Goal: Task Accomplishment & Management: Complete application form

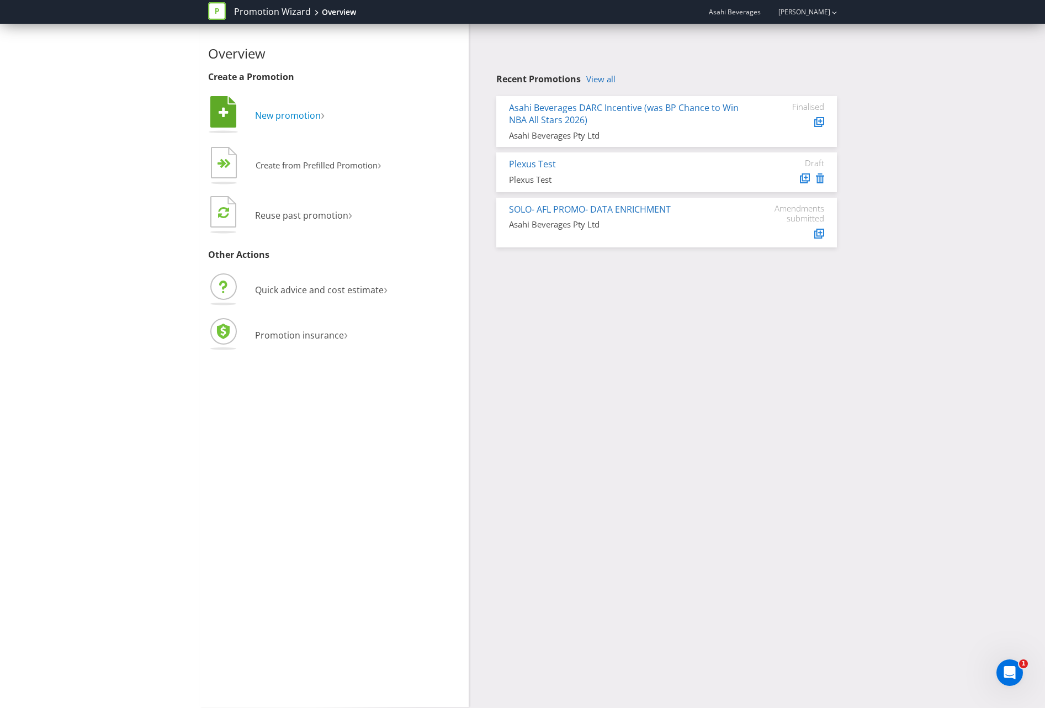
click at [301, 116] on span "New promotion" at bounding box center [288, 115] width 66 height 12
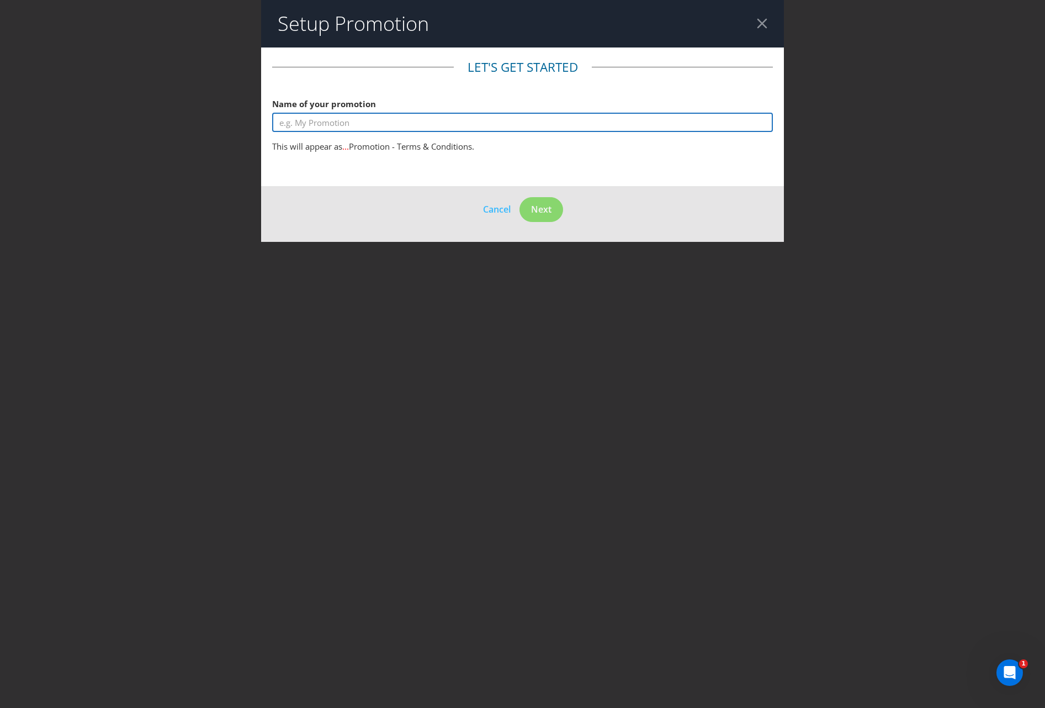
click at [301, 116] on input "text" at bounding box center [522, 122] width 501 height 19
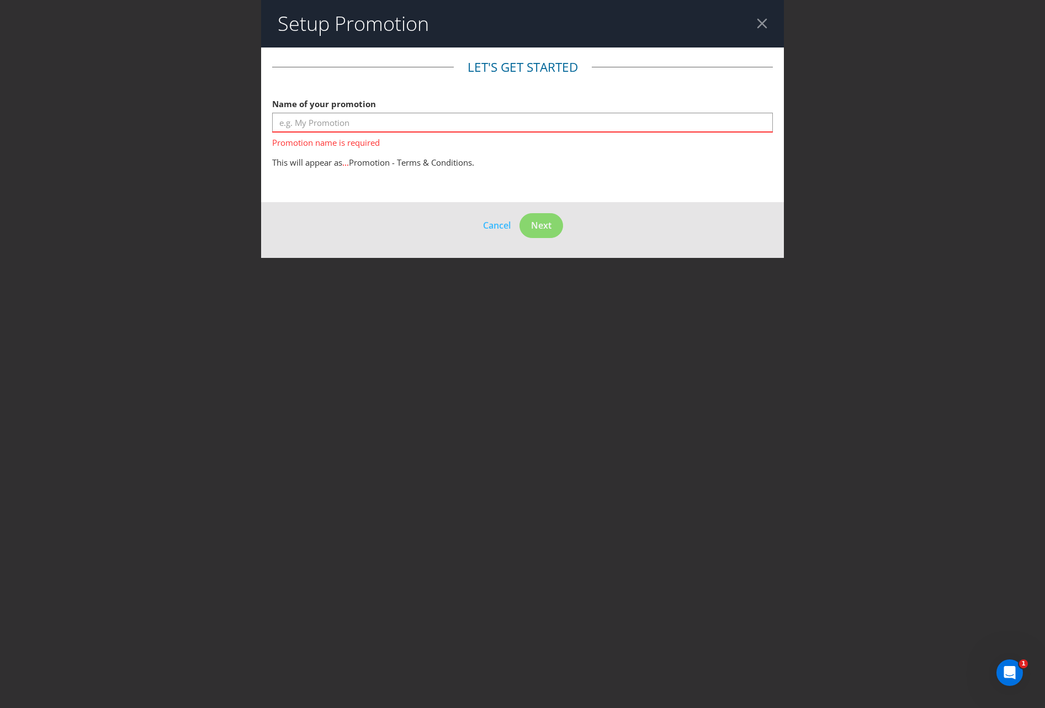
click at [87, 380] on div "Setup Promotion Let's get started Name of your promotion Promotion name is requ…" at bounding box center [522, 354] width 1045 height 708
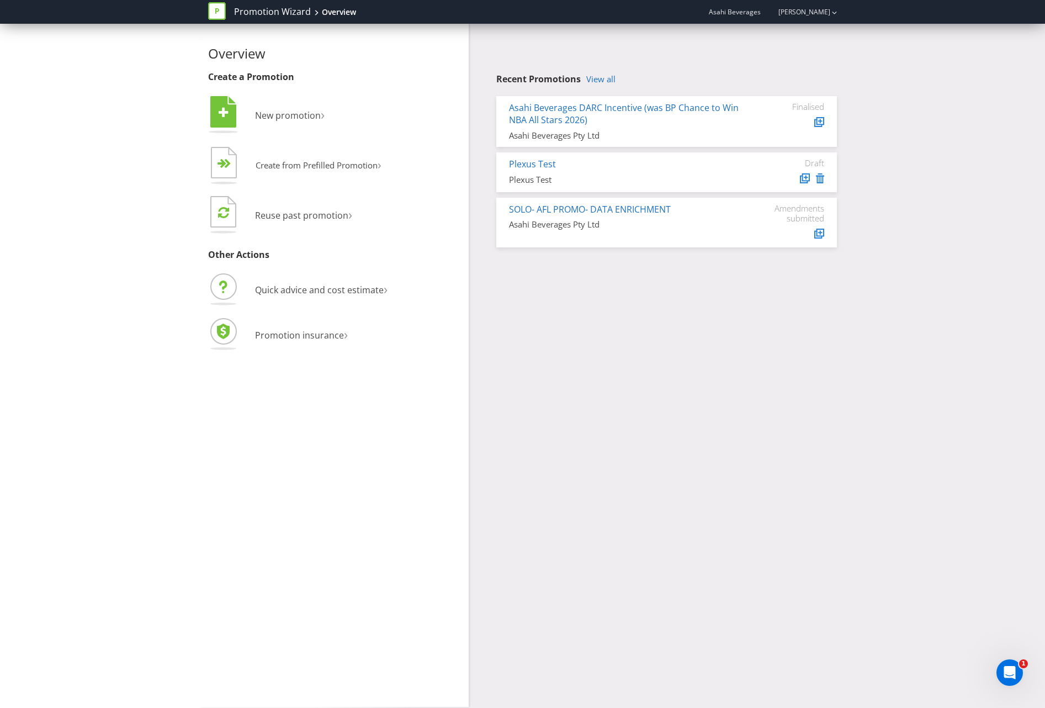
click at [135, 509] on div "Overview Create a Promotion  New promotion ›   Create from Prefilled Promoti…" at bounding box center [522, 365] width 1045 height 683
click at [303, 292] on span "Quick advice and cost estimate" at bounding box center [319, 290] width 129 height 12
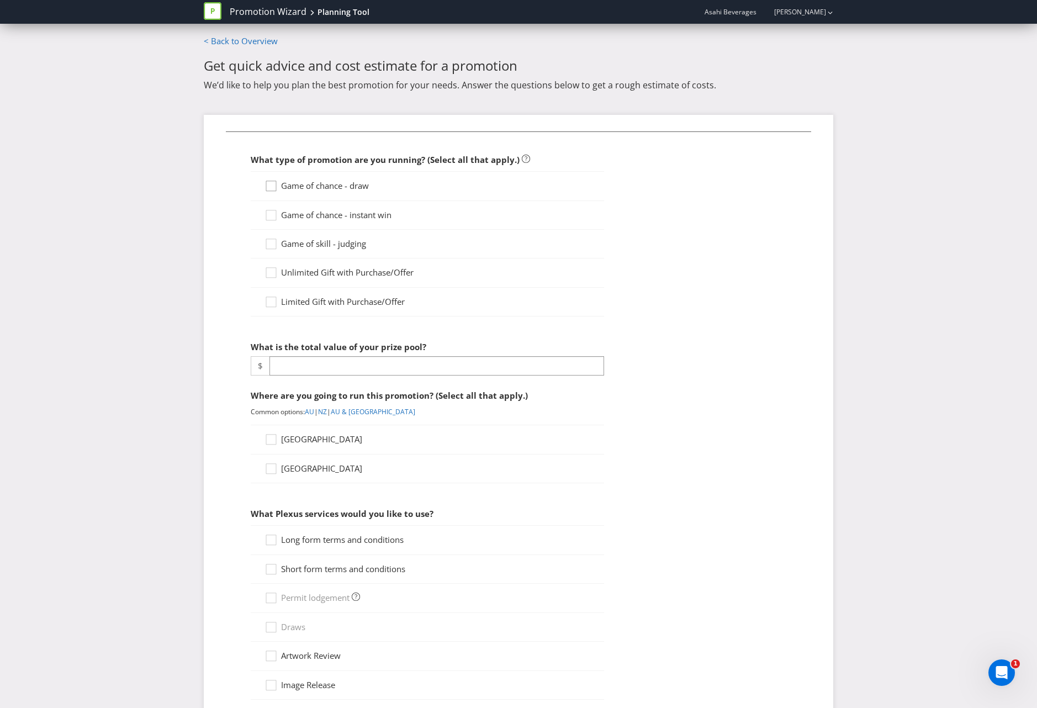
click at [270, 187] on icon at bounding box center [272, 188] width 17 height 17
click at [0, 0] on input "Game of chance - draw" at bounding box center [0, 0] width 0 height 0
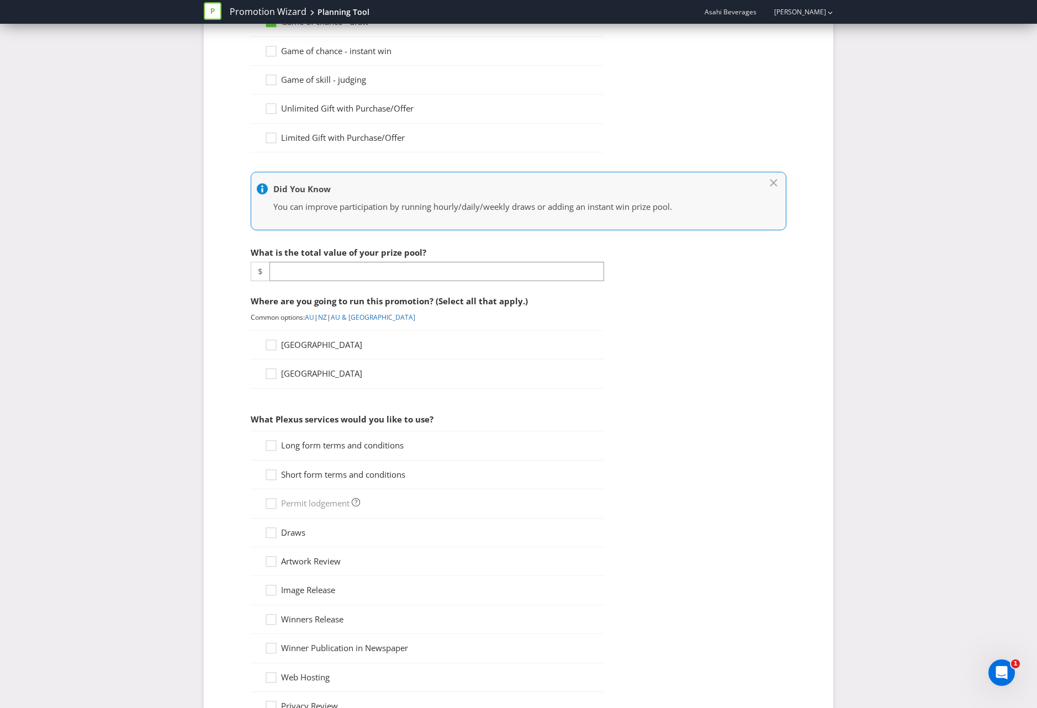
scroll to position [166, 0]
click at [270, 347] on icon at bounding box center [272, 345] width 17 height 17
click at [0, 0] on input "[GEOGRAPHIC_DATA]" at bounding box center [0, 0] width 0 height 0
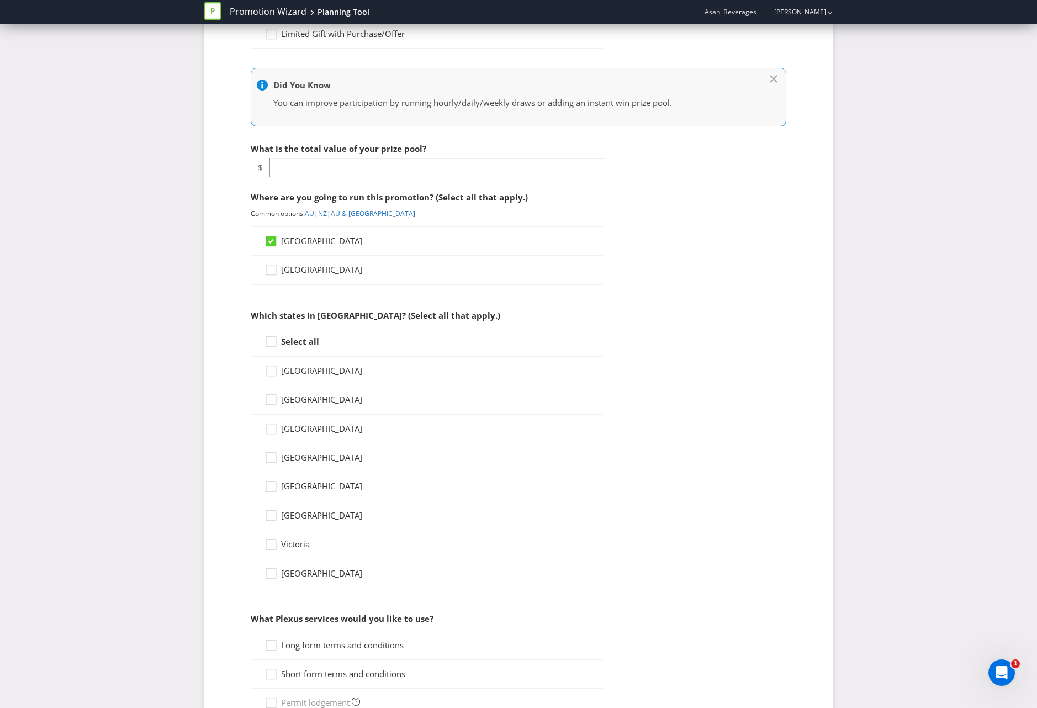
scroll to position [331, 0]
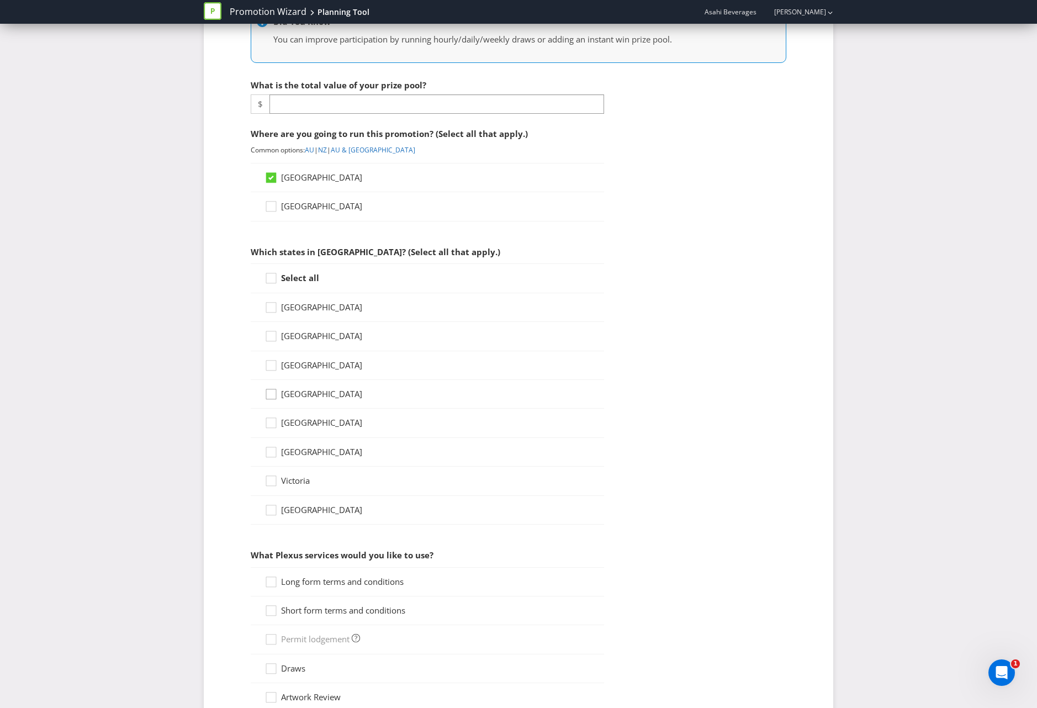
click at [274, 395] on icon at bounding box center [272, 396] width 17 height 17
click at [0, 0] on input "[GEOGRAPHIC_DATA]" at bounding box center [0, 0] width 0 height 0
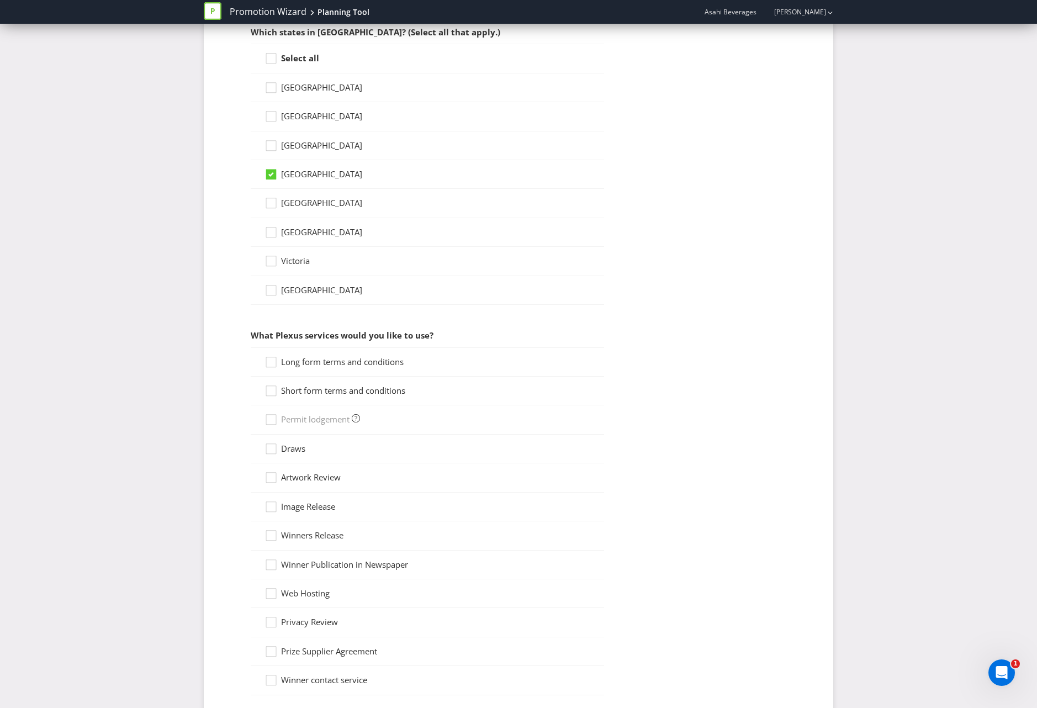
scroll to position [552, 0]
click at [270, 476] on icon at bounding box center [272, 478] width 17 height 17
click at [0, 0] on input "Artwork Review" at bounding box center [0, 0] width 0 height 0
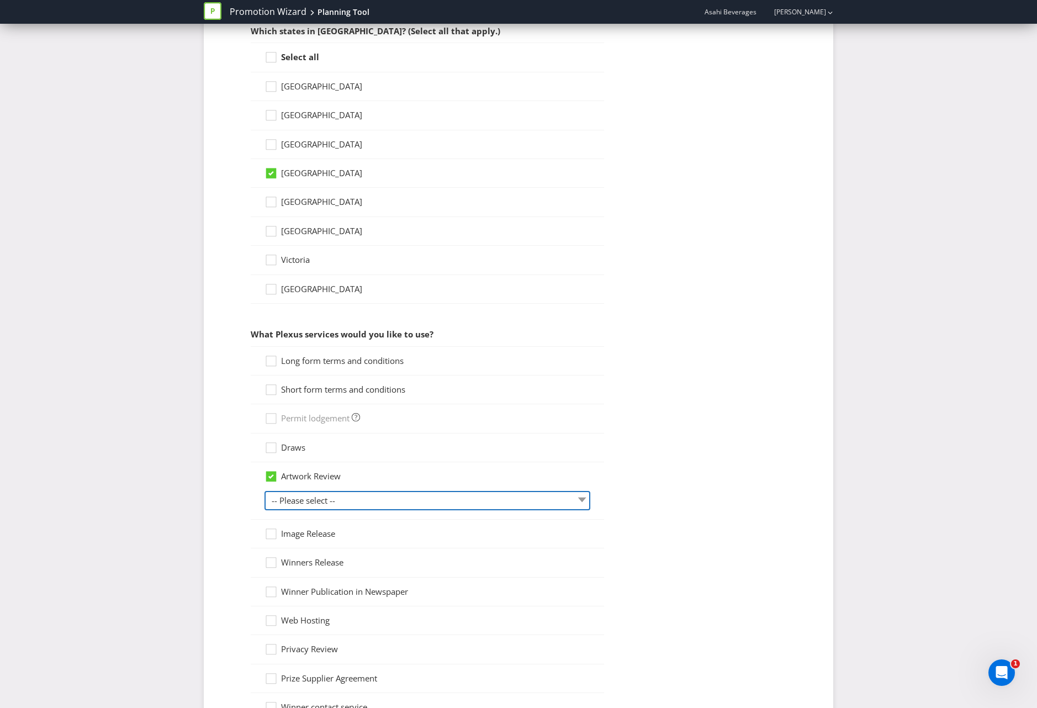
click at [280, 498] on select "-- Please select -- 1 piece 2-4 pieces (provided at same time) 5-7 pieces (prov…" at bounding box center [427, 500] width 326 height 19
select select "MARKETING_REVIEW_1"
click at [264, 491] on select "-- Please select -- 1 piece 2-4 pieces (provided at same time) 5-7 pieces (prov…" at bounding box center [427, 500] width 326 height 19
click at [242, 525] on fieldset "What type of promotion are you running? (Select all that apply.) Game of chance…" at bounding box center [518, 210] width 585 height 1262
click at [270, 354] on div at bounding box center [271, 357] width 6 height 6
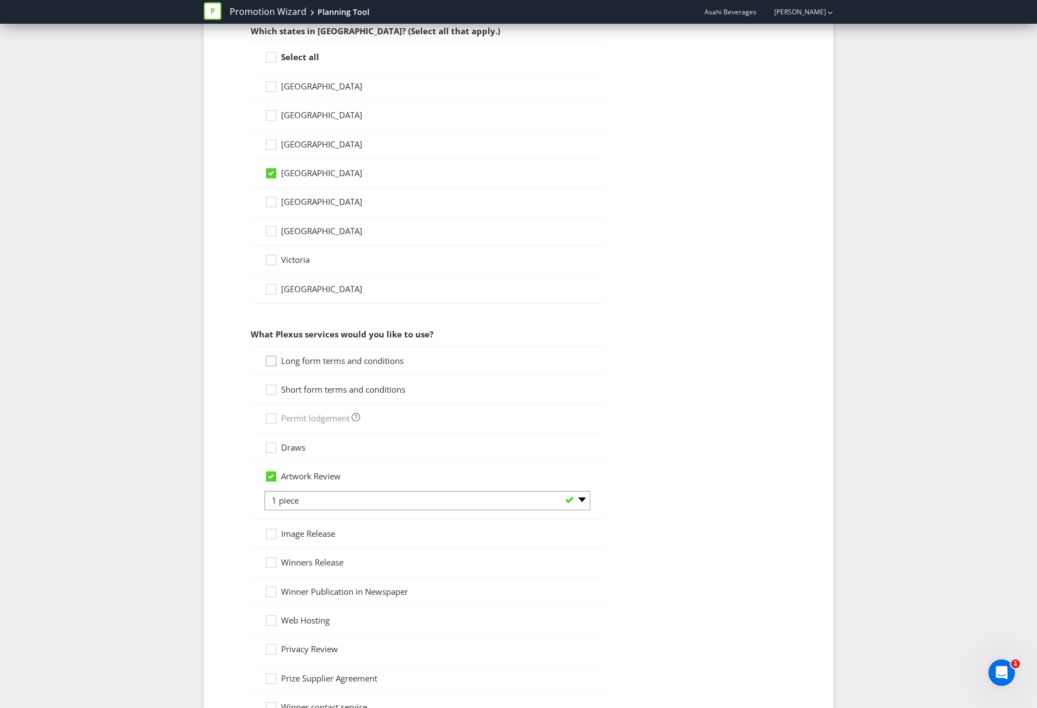
click at [0, 0] on input "Long form terms and conditions" at bounding box center [0, 0] width 0 height 0
click at [268, 421] on icon at bounding box center [272, 420] width 17 height 17
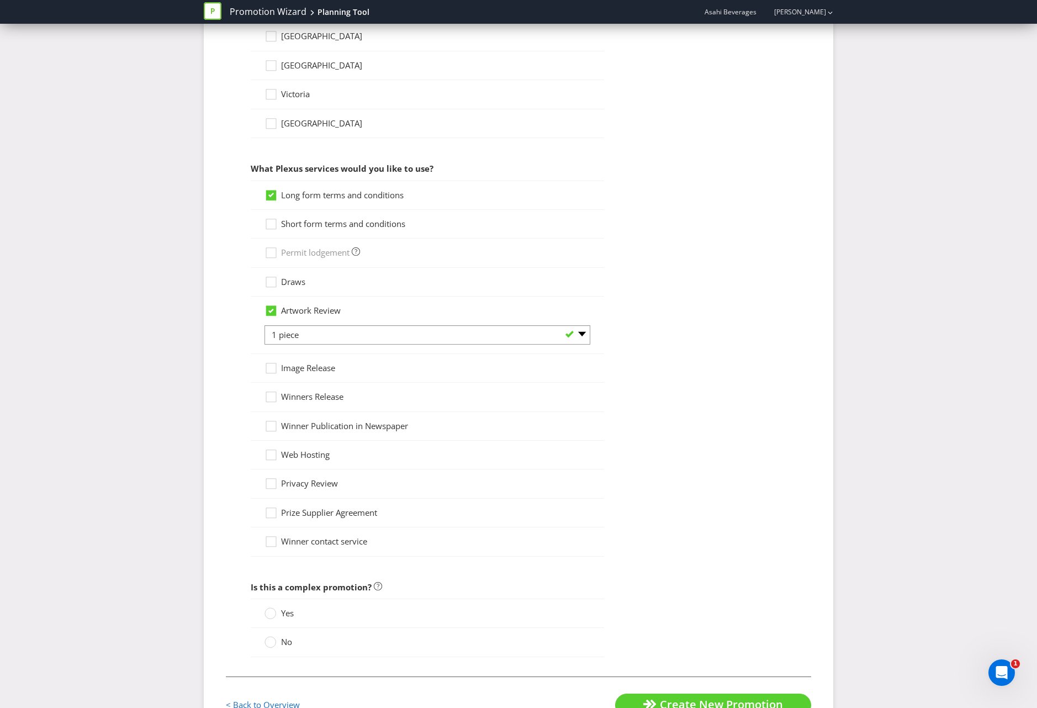
scroll to position [759, 0]
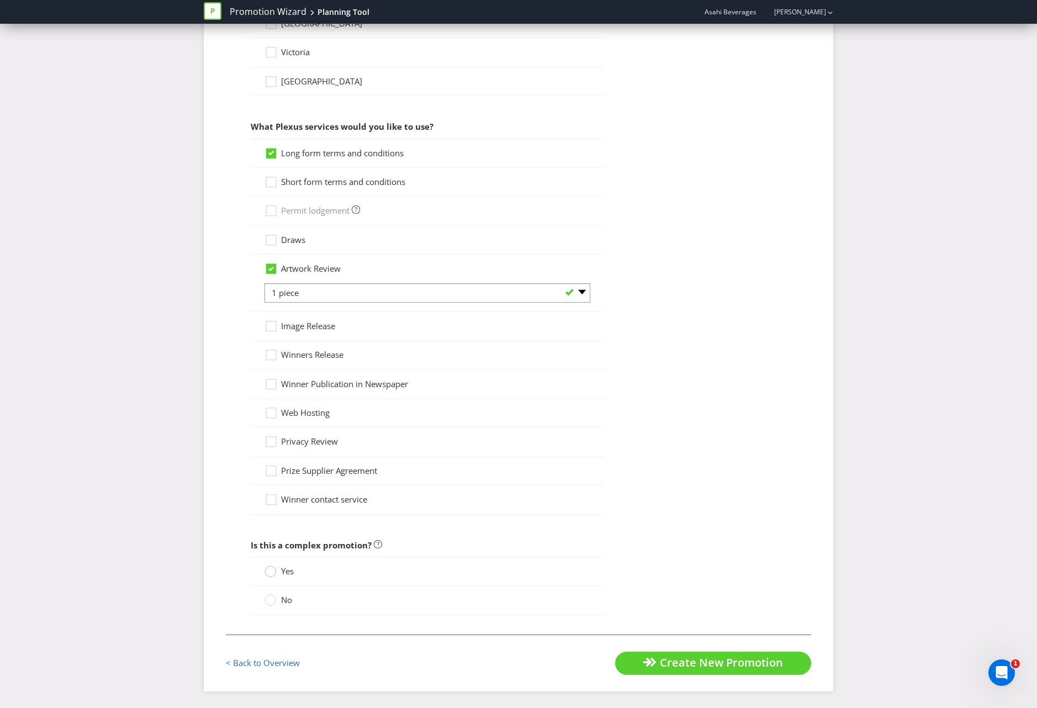
click at [270, 574] on circle at bounding box center [270, 571] width 11 height 11
click at [0, 0] on input "Yes" at bounding box center [0, 0] width 0 height 0
click at [710, 669] on span "Create New Promotion" at bounding box center [721, 662] width 123 height 15
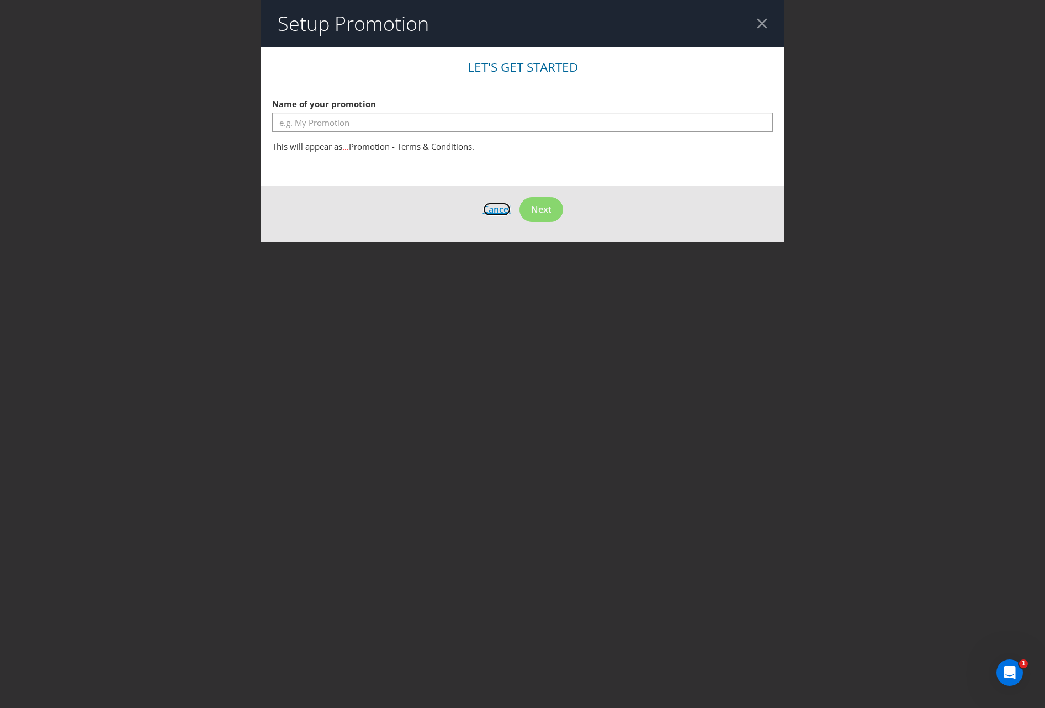
click at [496, 212] on span "Cancel" at bounding box center [497, 209] width 28 height 12
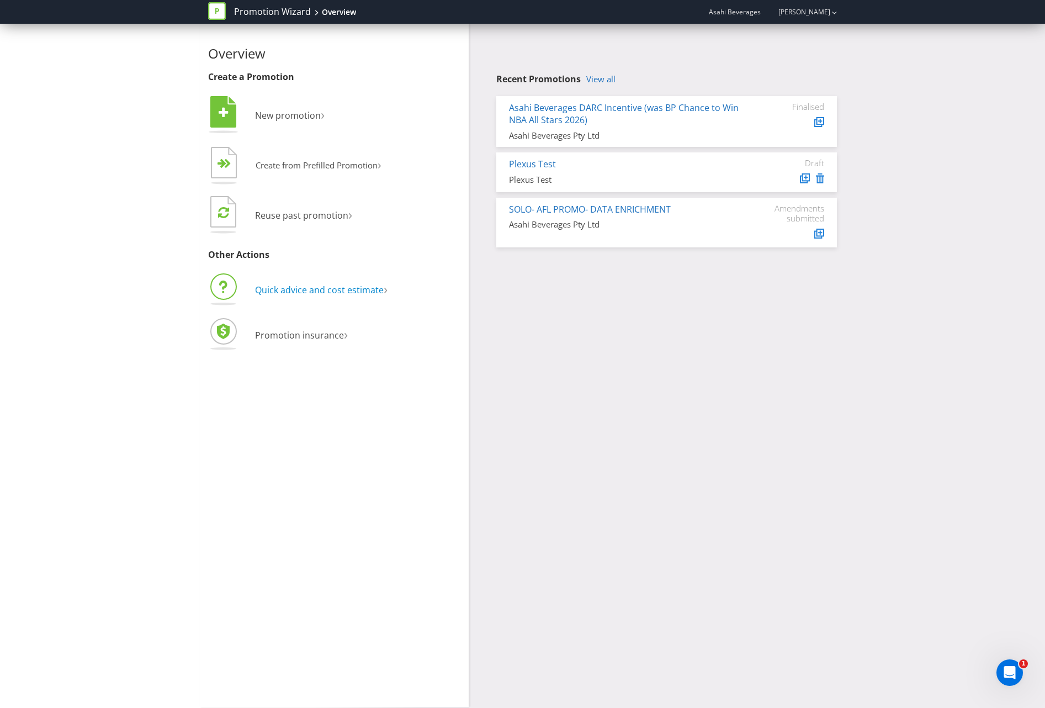
click at [266, 290] on span "Quick advice and cost estimate" at bounding box center [319, 290] width 129 height 12
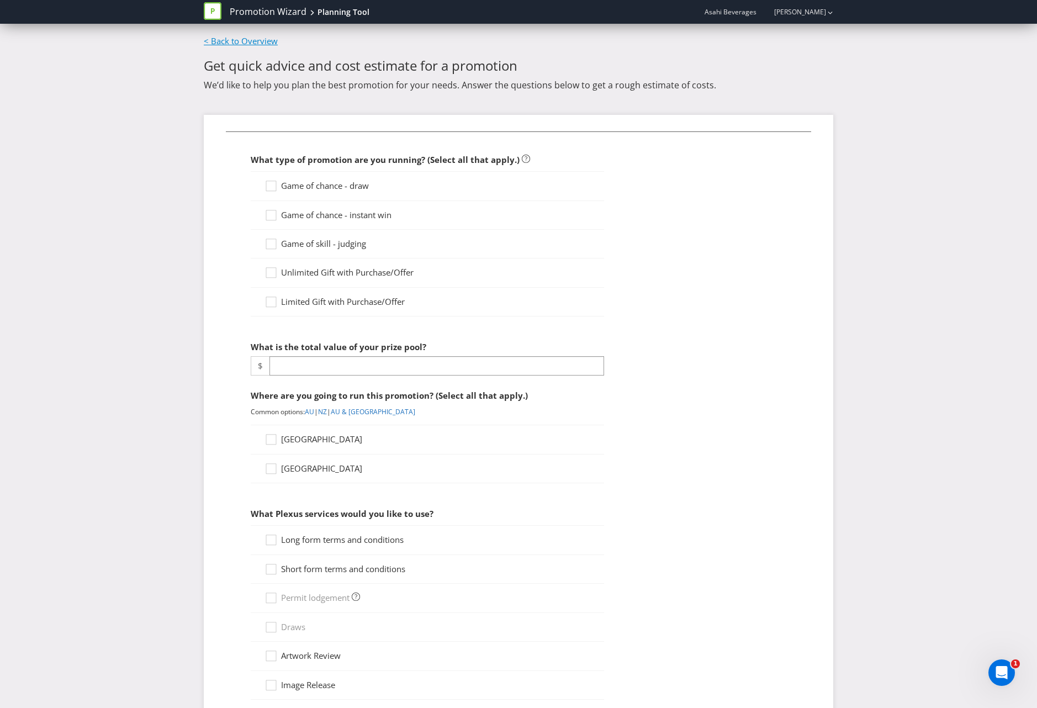
click at [231, 37] on link "< Back to Overview" at bounding box center [241, 40] width 74 height 11
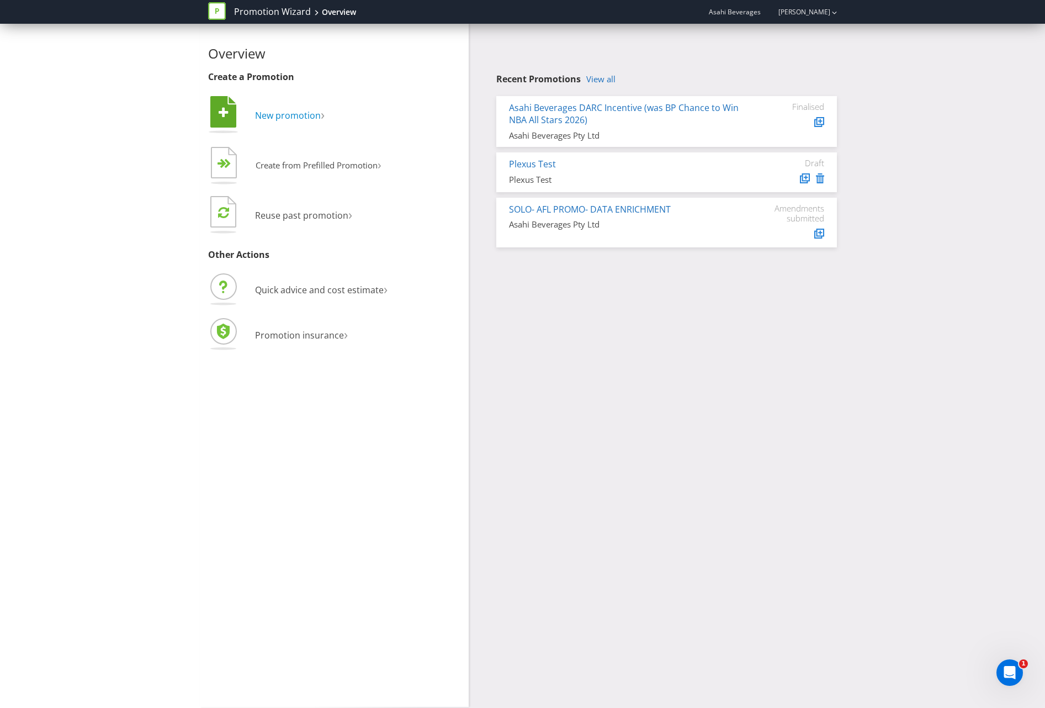
click at [284, 118] on span "New promotion" at bounding box center [288, 115] width 66 height 12
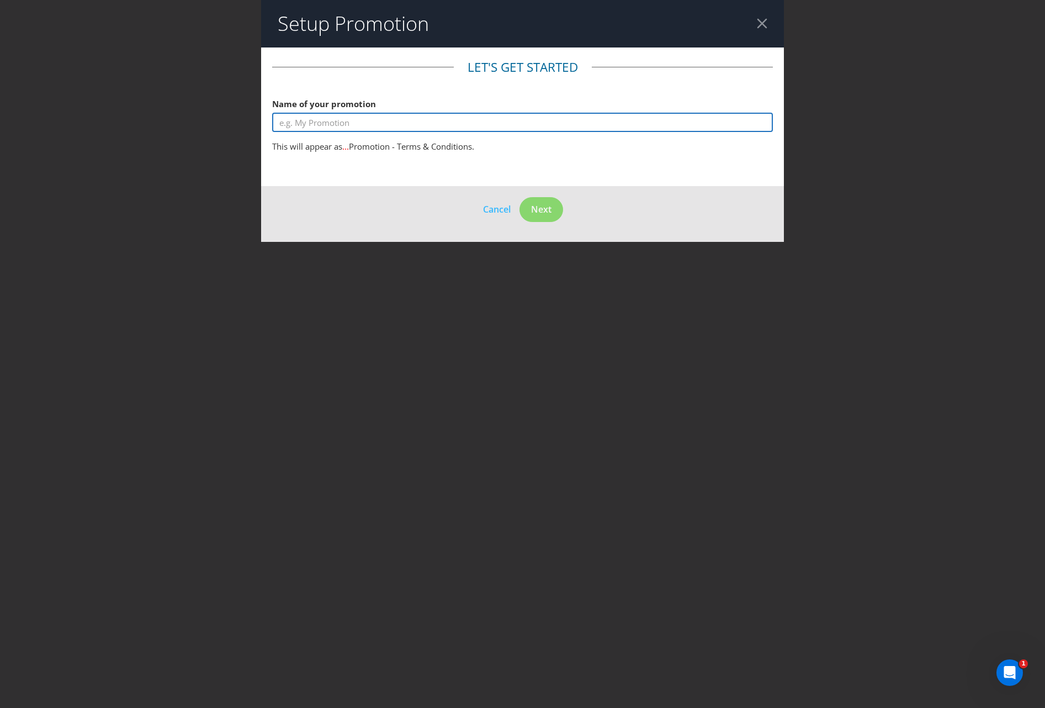
click at [284, 118] on input "text" at bounding box center [522, 122] width 501 height 19
type input "CQHG GNBC COOLER BACKPACK WIS"
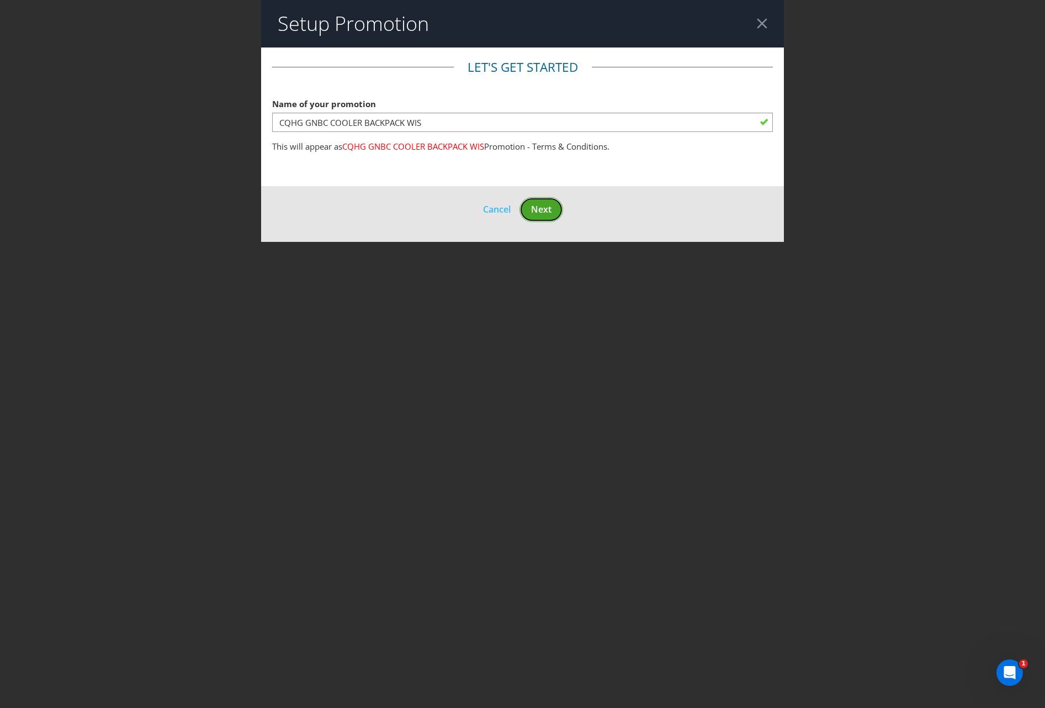
click at [546, 203] on span "Next" at bounding box center [541, 209] width 20 height 12
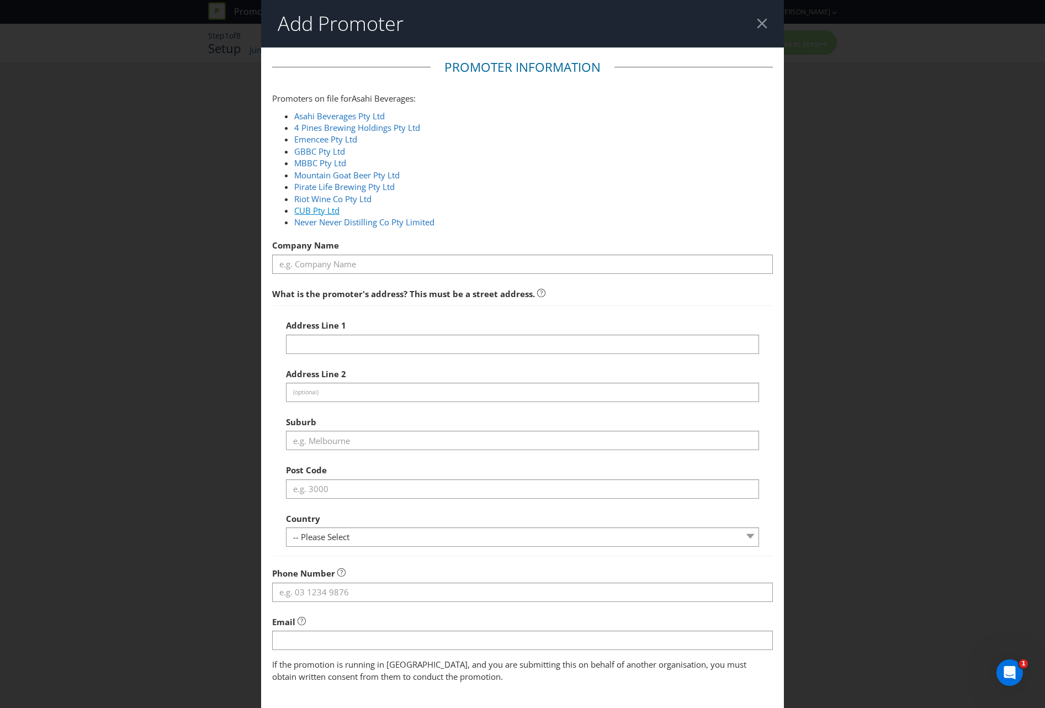
click at [327, 209] on link "CUB Pty Ltd" at bounding box center [316, 210] width 45 height 11
type input "CUB Pty Ltd"
type input "[STREET_ADDRESS]"
type input "Southbank"
type input "3006"
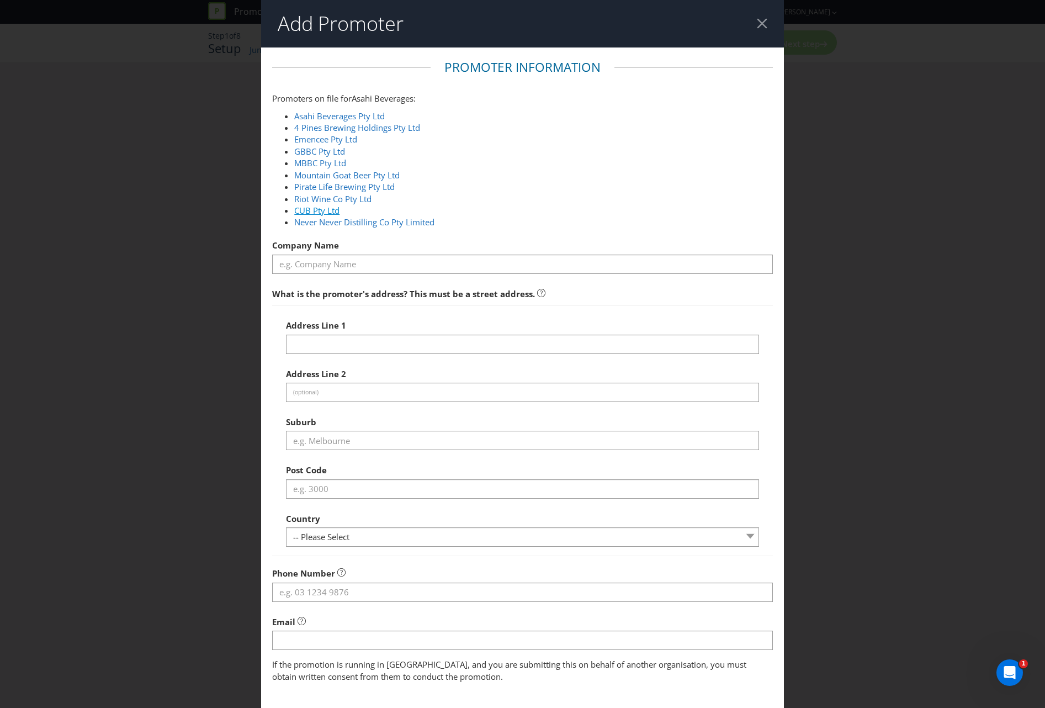
select select "AU"
type input "1800 244 054"
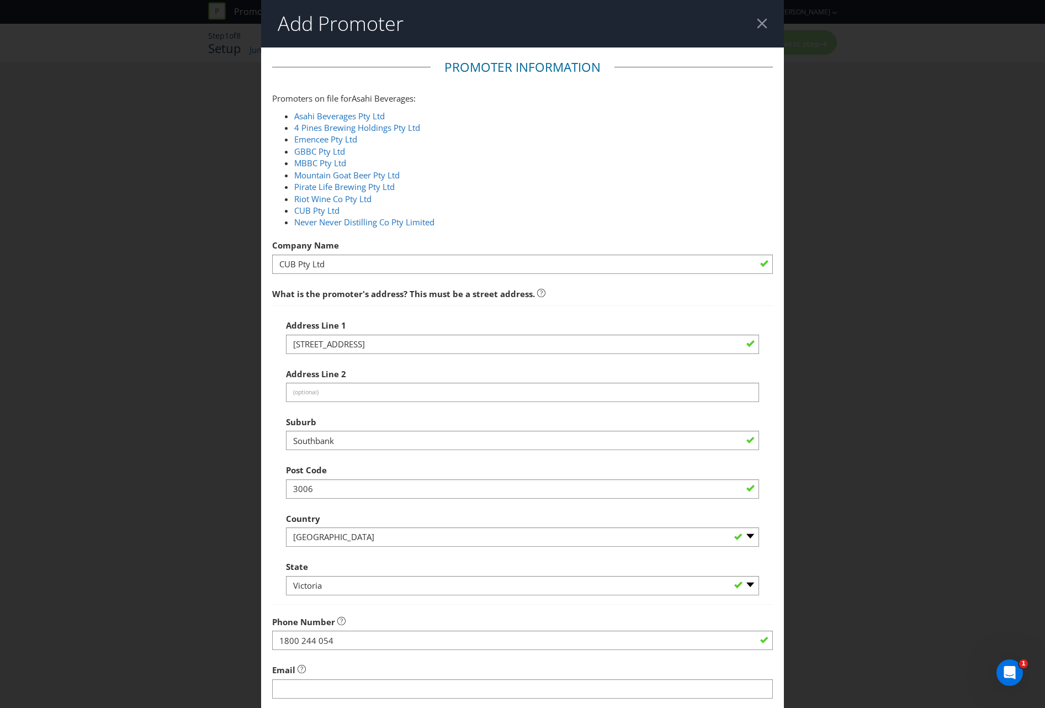
scroll to position [155, 0]
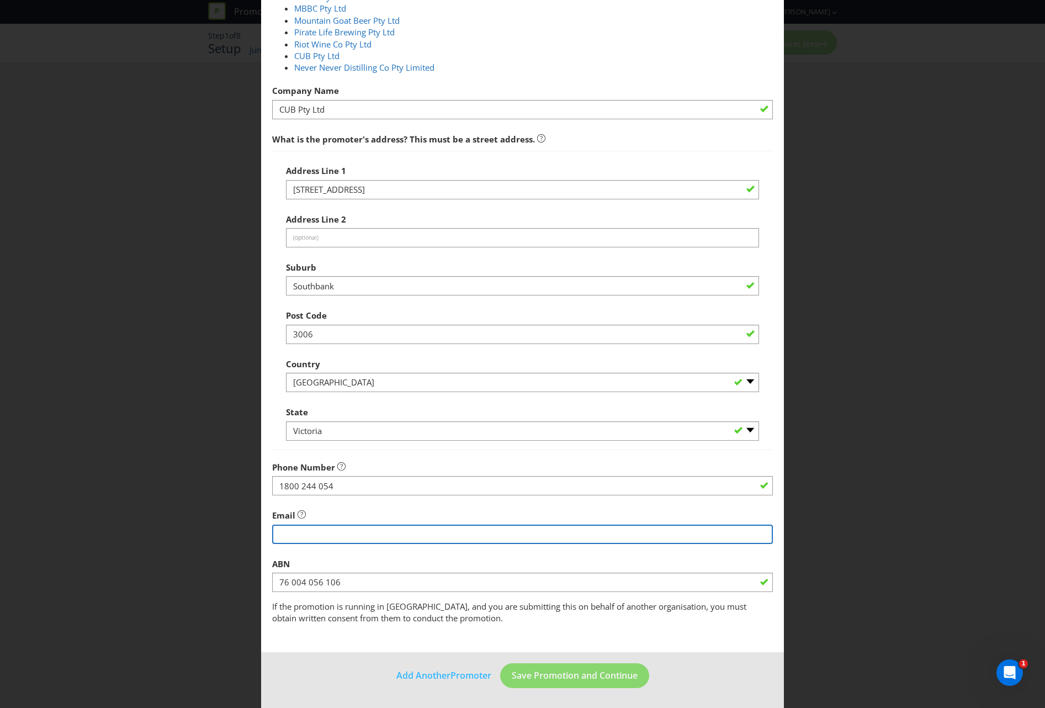
click at [376, 531] on input "string" at bounding box center [522, 533] width 501 height 19
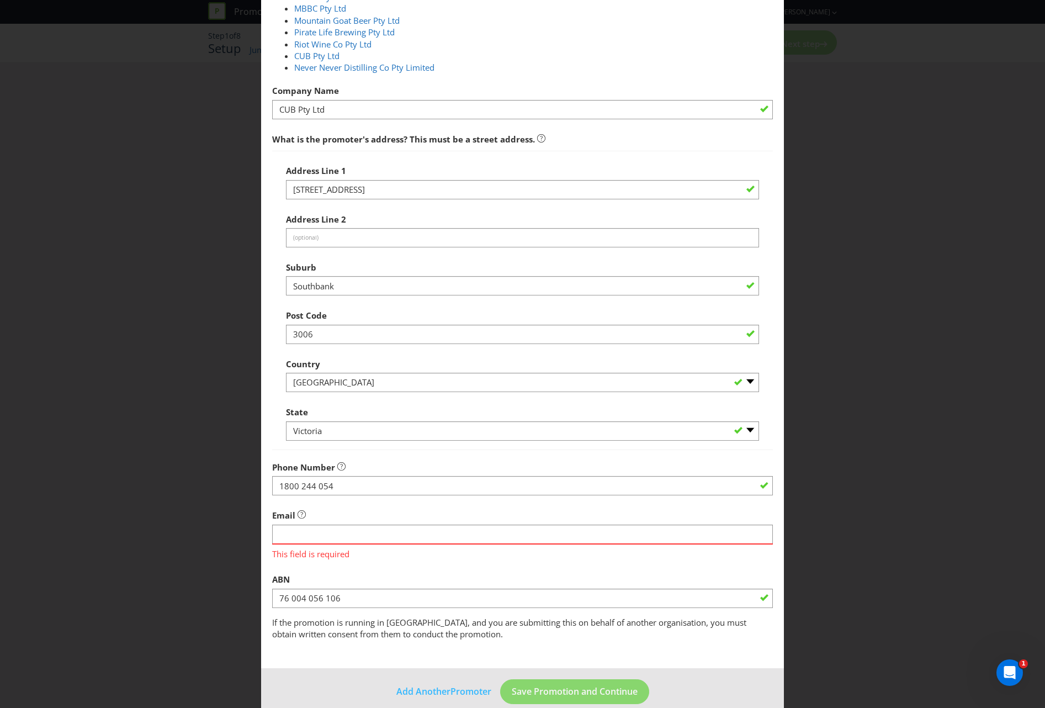
click at [182, 311] on div "Add Promoter Promoter Information Promoters on file for Asahi Beverages : Asahi…" at bounding box center [522, 354] width 1045 height 708
click at [286, 534] on input "string" at bounding box center [522, 533] width 501 height 19
paste input "[EMAIL_ADDRESS][DOMAIN_NAME]"
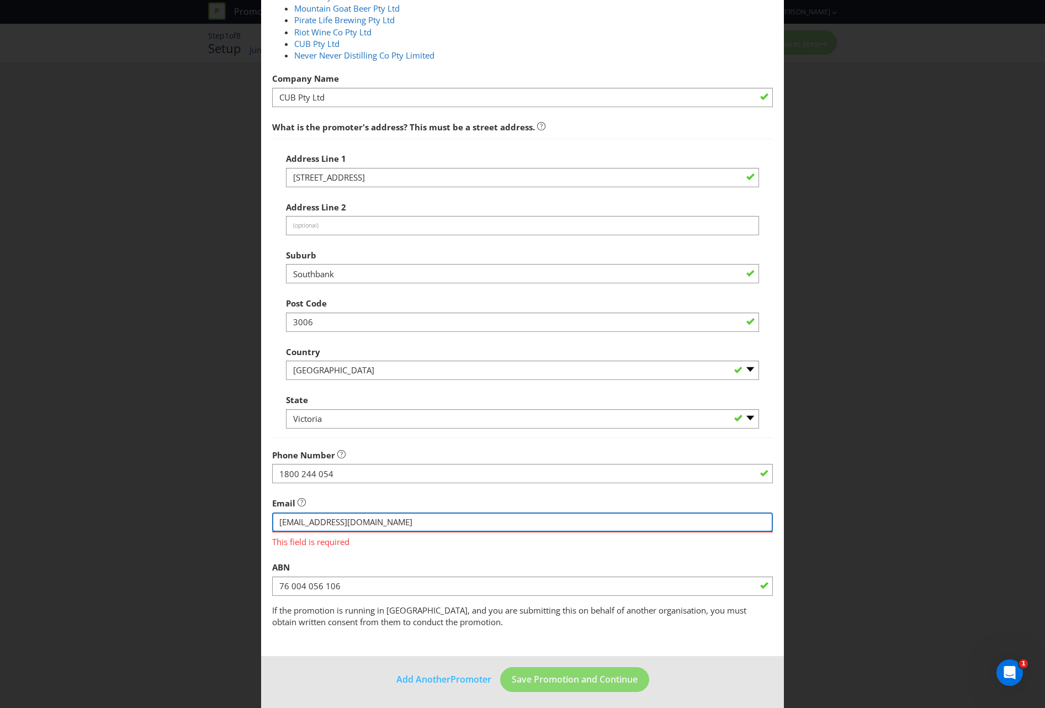
scroll to position [171, 0]
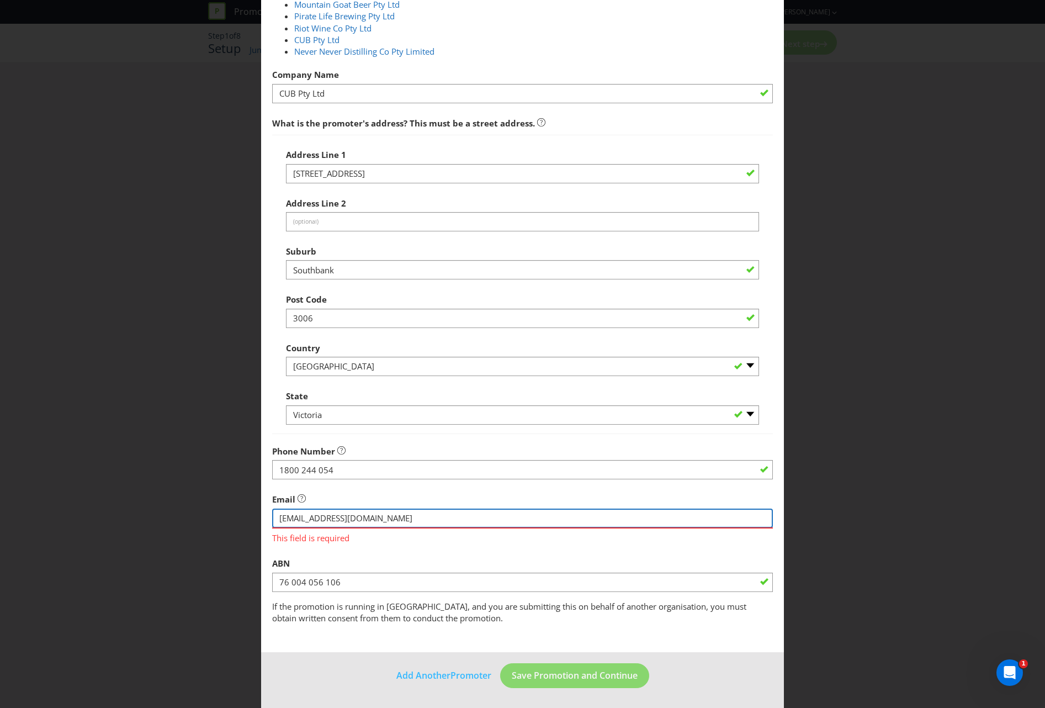
type input "[EMAIL_ADDRESS][DOMAIN_NAME]"
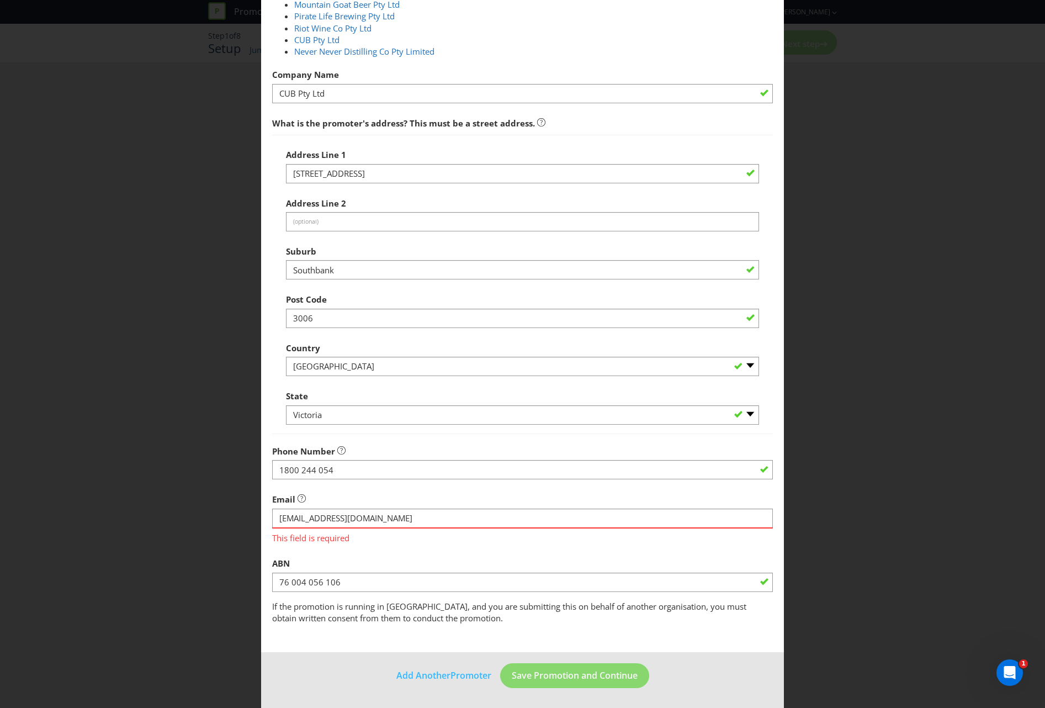
scroll to position [155, 0]
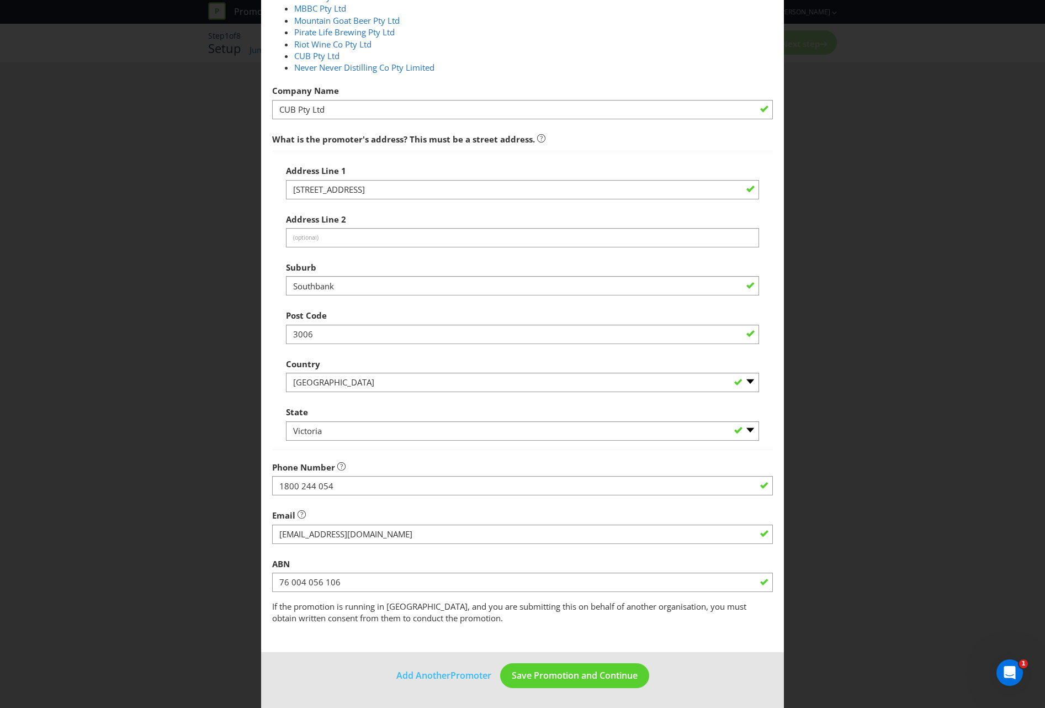
click at [345, 632] on main "Promoter Information Promoters on file for Asahi Beverages : Asahi Beverages Pt…" at bounding box center [522, 272] width 523 height 759
click at [561, 678] on span "Save Promotion and Continue" at bounding box center [575, 675] width 126 height 12
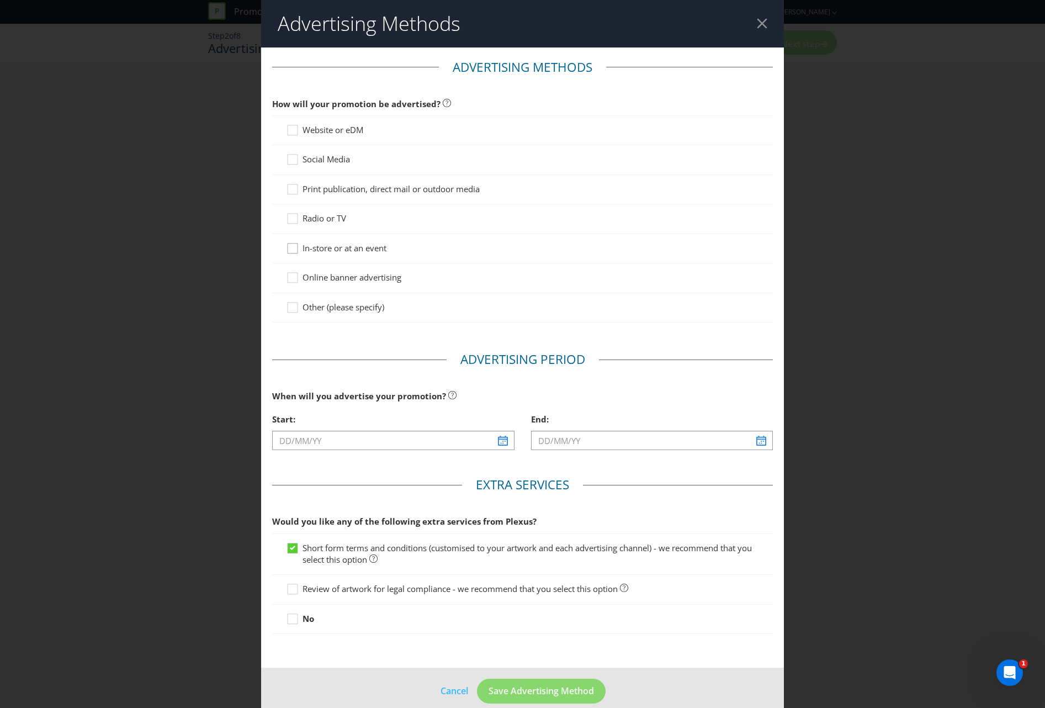
click at [289, 249] on icon at bounding box center [294, 250] width 17 height 17
click at [0, 0] on input "In-store or at an event" at bounding box center [0, 0] width 0 height 0
click at [295, 162] on icon at bounding box center [294, 161] width 17 height 17
click at [0, 0] on input "Social Media" at bounding box center [0, 0] width 0 height 0
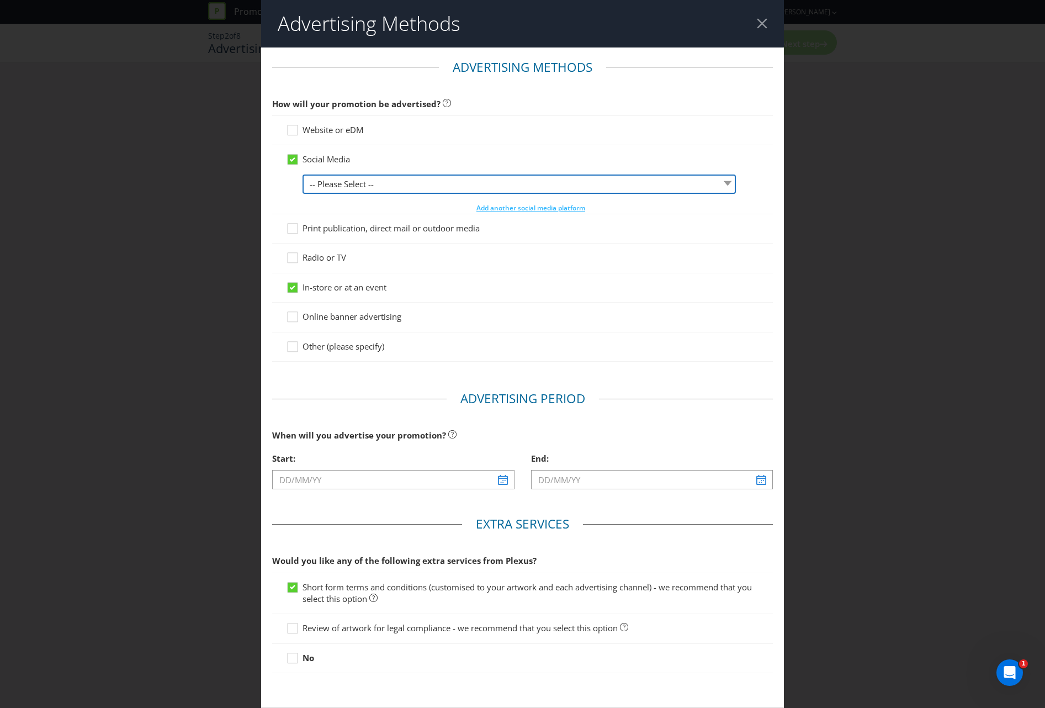
click at [320, 180] on select "-- Please Select -- Facebook X Instagram Snapchat LinkedIn Pinterest Tumblr You…" at bounding box center [518, 183] width 433 height 19
select select "INSTAGRAM"
click at [302, 174] on select "-- Please Select -- Facebook X Instagram Snapchat LinkedIn Pinterest Tumblr You…" at bounding box center [518, 183] width 433 height 19
click at [293, 162] on icon at bounding box center [293, 160] width 10 height 10
click at [0, 0] on input "Social Media" at bounding box center [0, 0] width 0 height 0
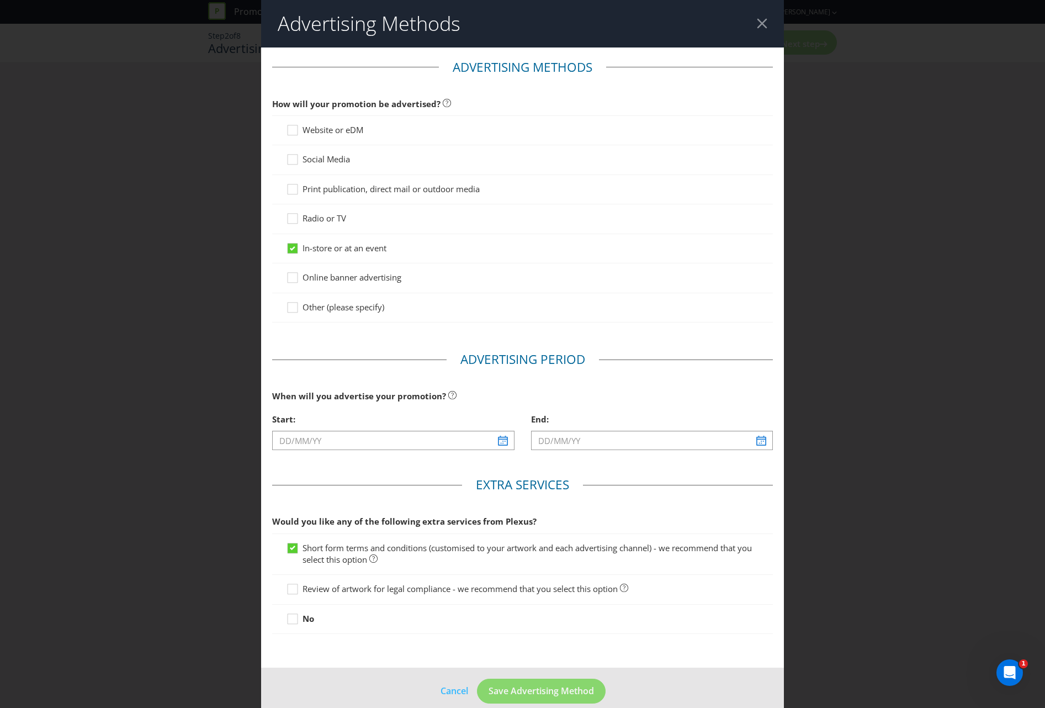
scroll to position [15, 0]
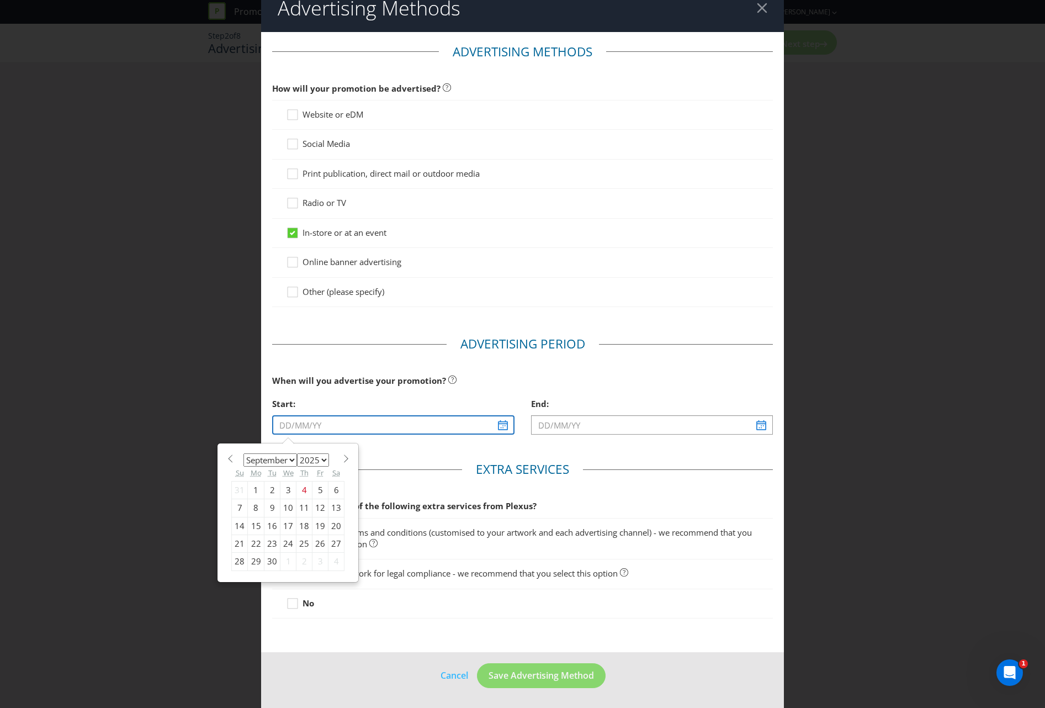
click at [500, 423] on input "text" at bounding box center [393, 424] width 242 height 19
click at [344, 458] on span at bounding box center [346, 458] width 8 height 8
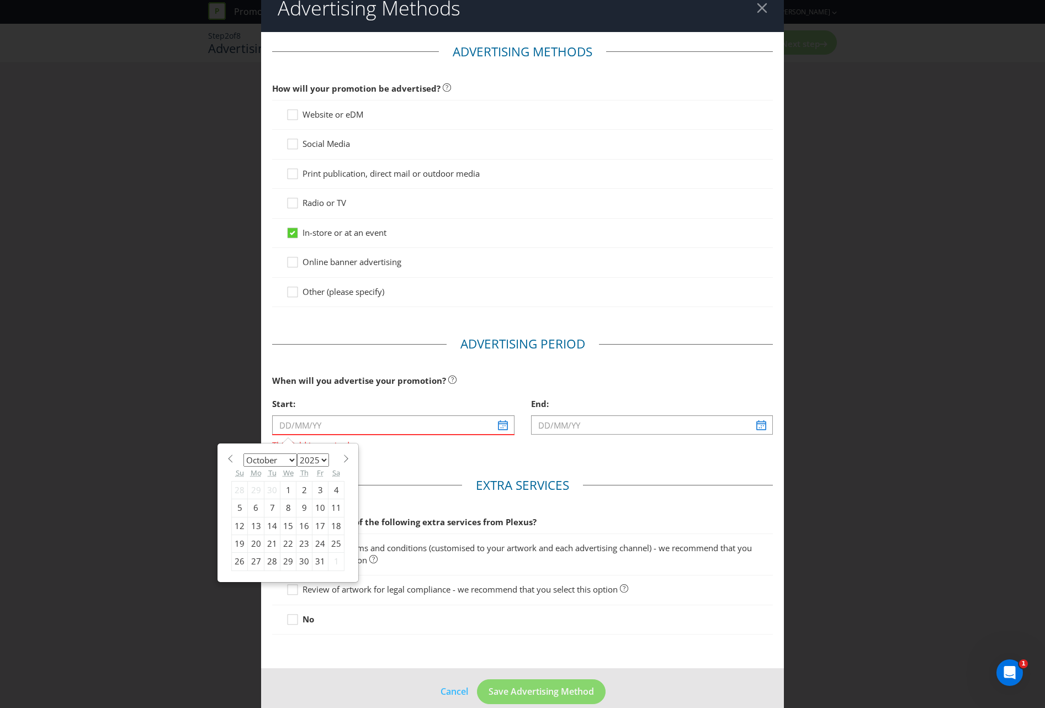
click at [344, 458] on span at bounding box center [346, 458] width 8 height 8
click at [226, 460] on span at bounding box center [230, 458] width 8 height 8
select select "9"
click at [303, 546] on div "23" at bounding box center [304, 544] width 16 height 18
type input "[DATE]"
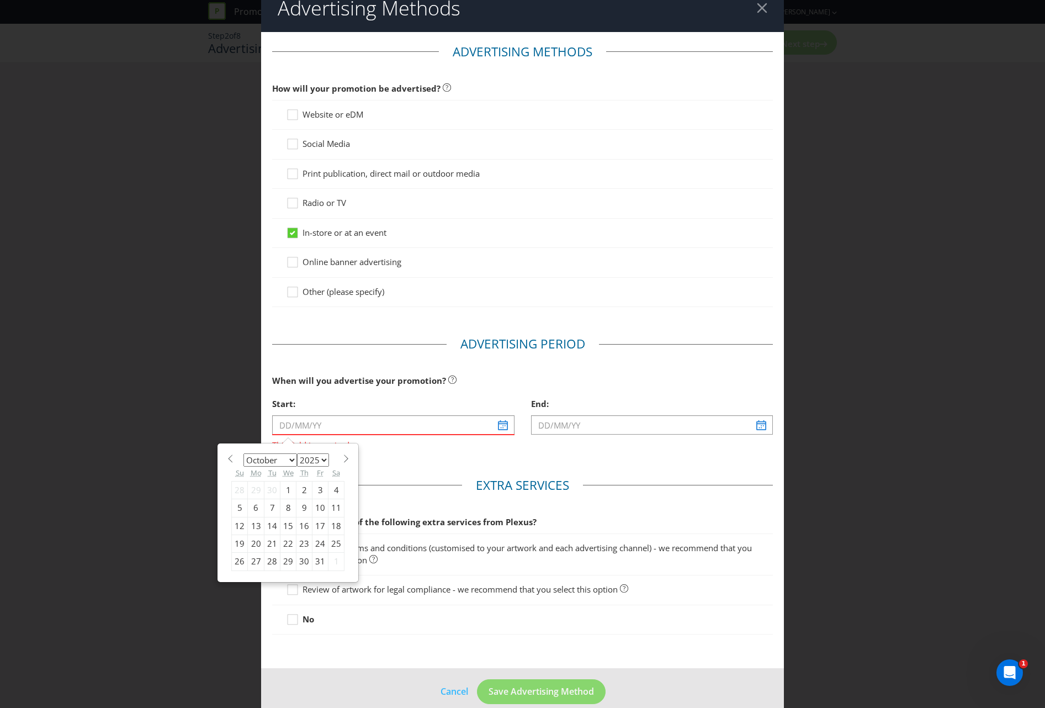
type input "[DATE]"
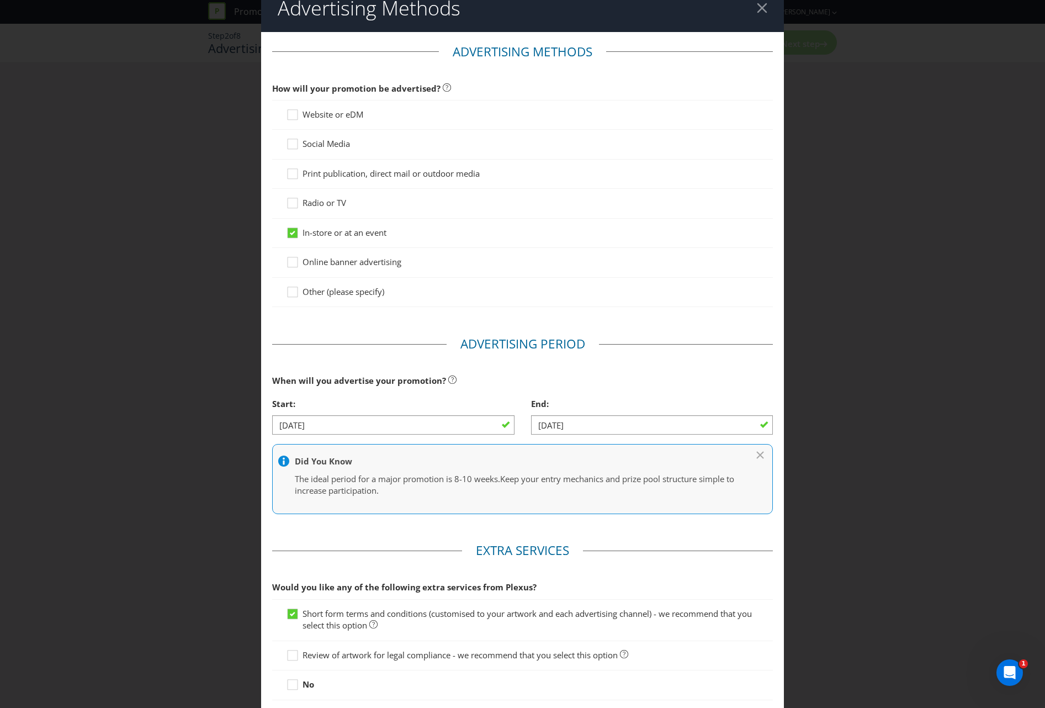
click at [180, 55] on div "Advertising Methods Advertising Methods How will your promotion be advertised? …" at bounding box center [522, 354] width 1045 height 708
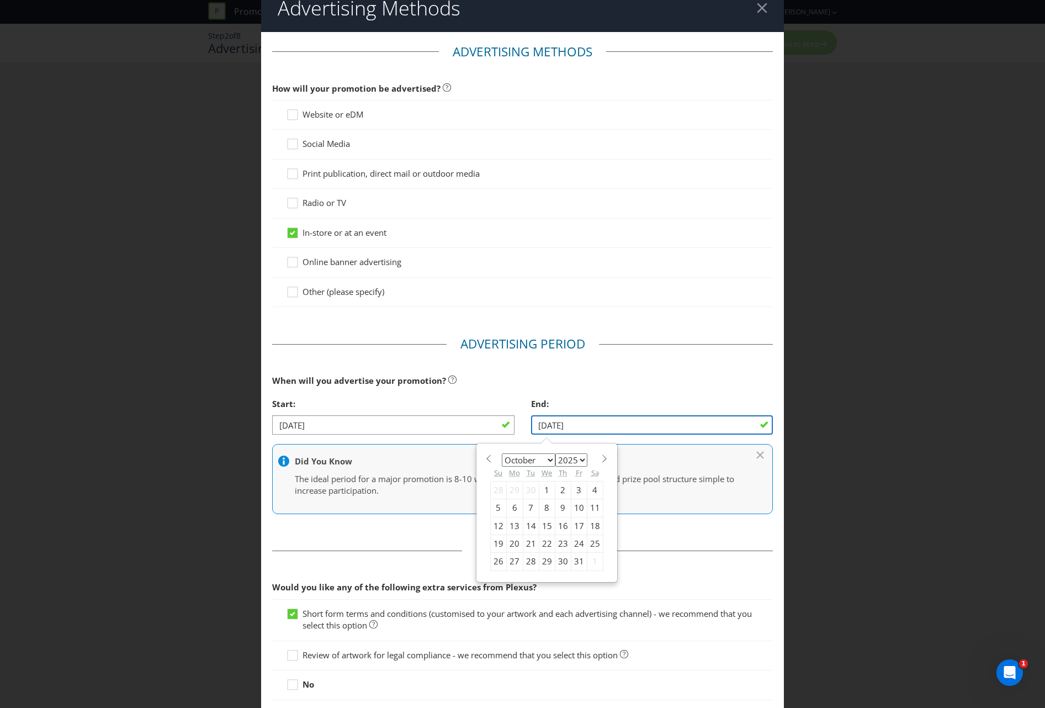
click at [562, 422] on input "[DATE]" at bounding box center [652, 424] width 242 height 19
click at [546, 459] on select "January February March April May June July August September October November De…" at bounding box center [529, 459] width 54 height 13
select select "10"
click at [502, 453] on select "January February March April May June July August September October November De…" at bounding box center [529, 459] width 54 height 13
click at [541, 544] on div "19" at bounding box center [547, 544] width 16 height 18
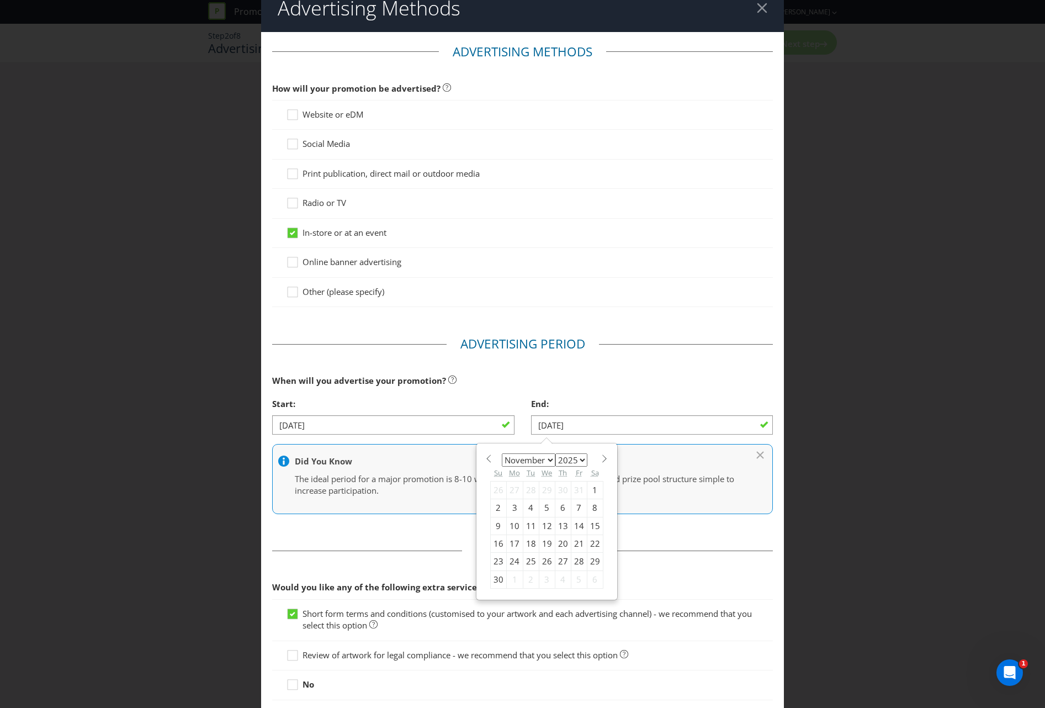
type input "[DATE]"
click at [624, 389] on div "When will you advertise your promotion?" at bounding box center [522, 380] width 501 height 23
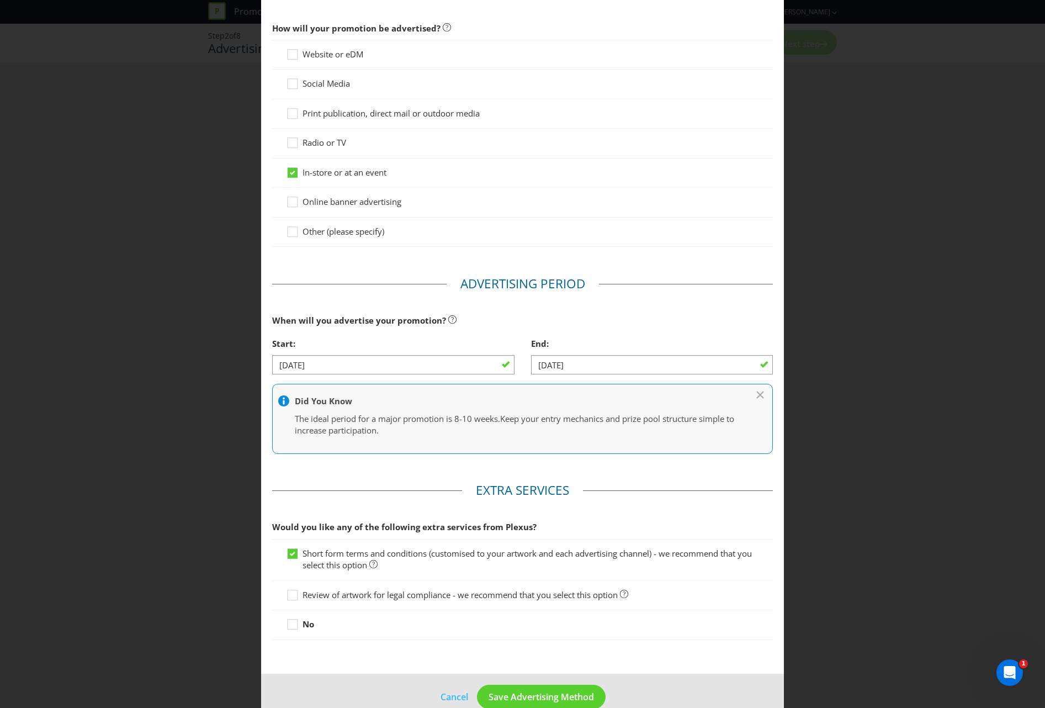
scroll to position [97, 0]
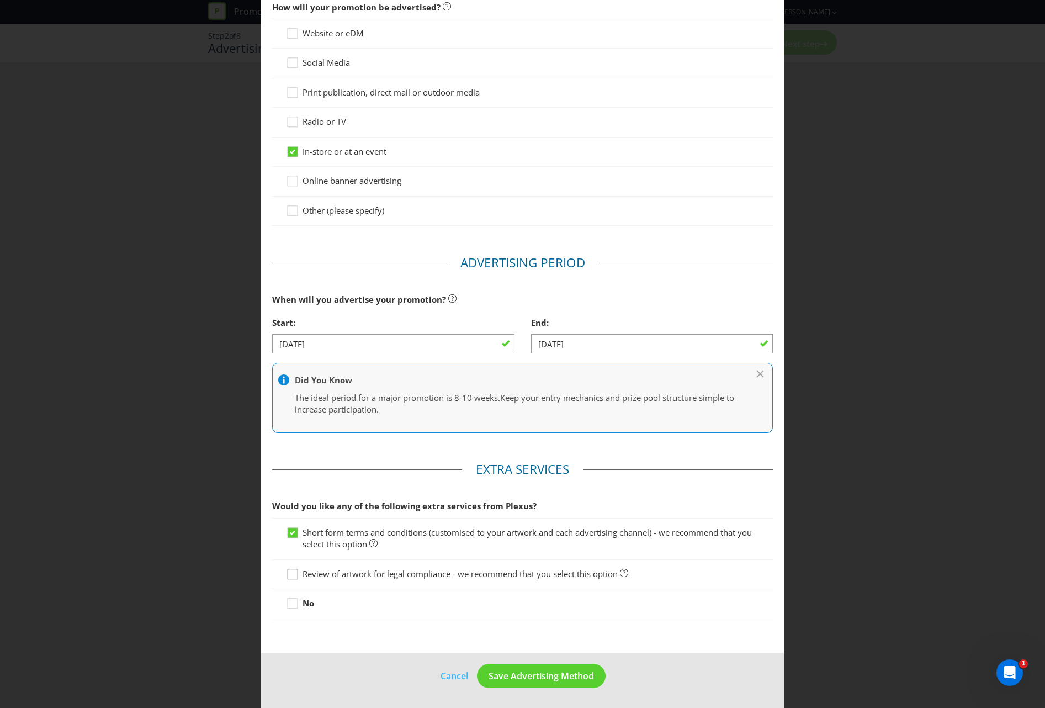
click at [287, 578] on icon at bounding box center [294, 576] width 17 height 17
click at [0, 0] on input "Review of artwork for legal compliance - we recommend that you select this opti…" at bounding box center [0, 0] width 0 height 0
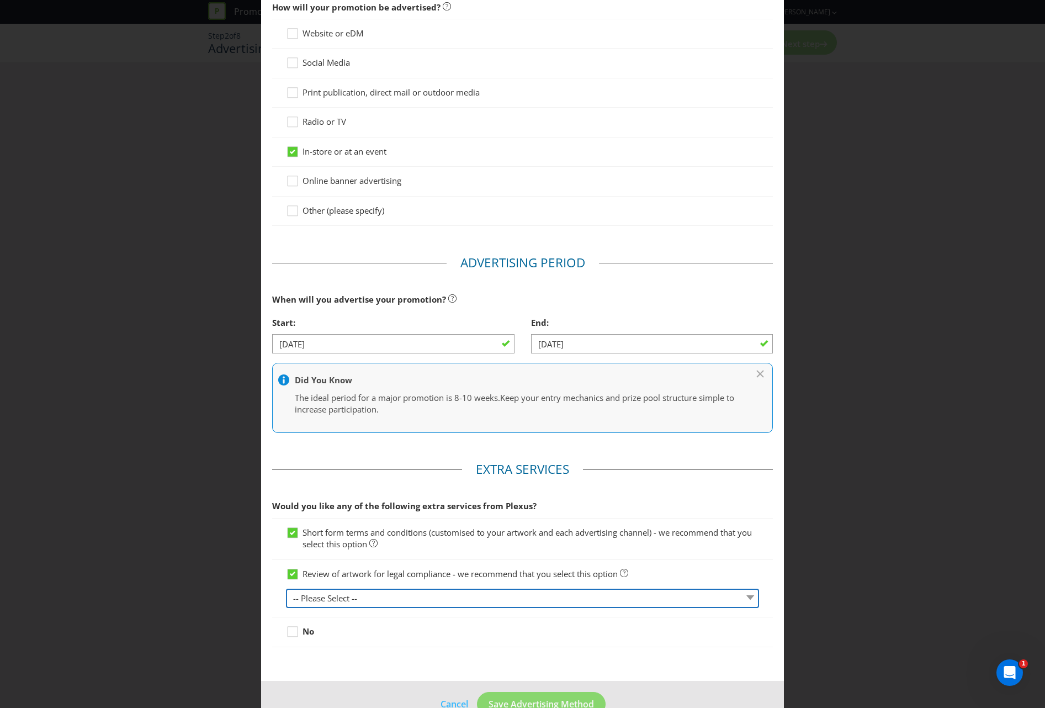
click at [312, 599] on select "-- Please Select -- 1 piece 2-4 pieces (provided at same time) 5-7 pieces (prov…" at bounding box center [522, 597] width 473 height 19
select select "MARKETING_REVIEW_1"
click at [286, 588] on select "-- Please Select -- 1 piece 2-4 pieces (provided at same time) 5-7 pieces (prov…" at bounding box center [522, 597] width 473 height 19
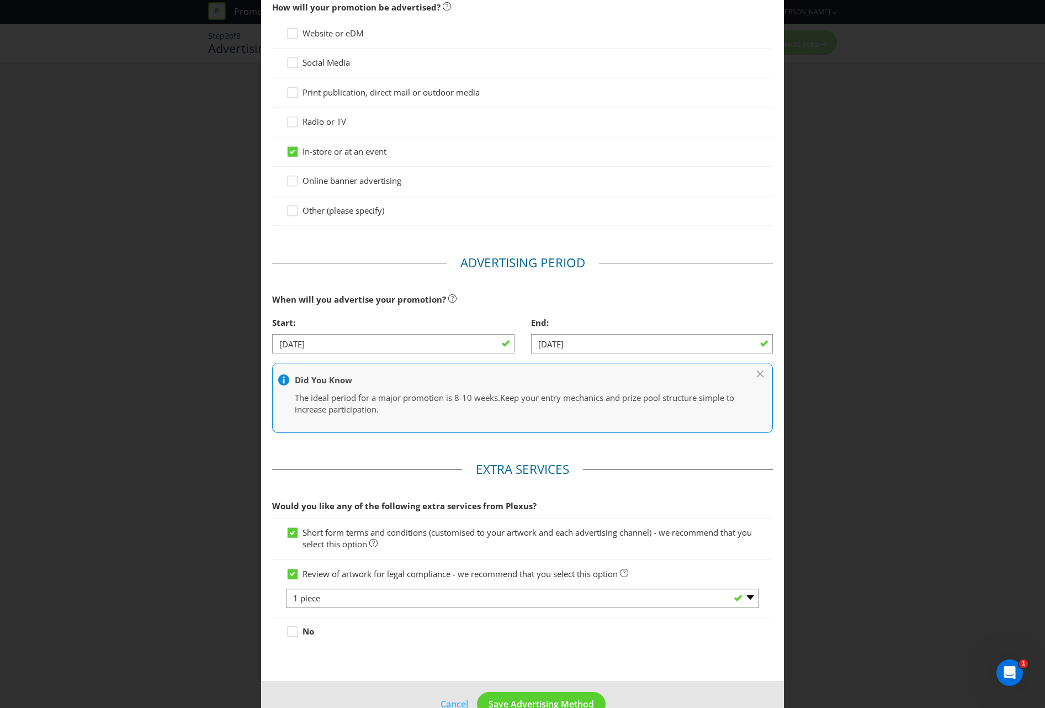
click at [272, 593] on div "Review of artwork for legal compliance - we recommend that you select this opti…" at bounding box center [522, 588] width 501 height 57
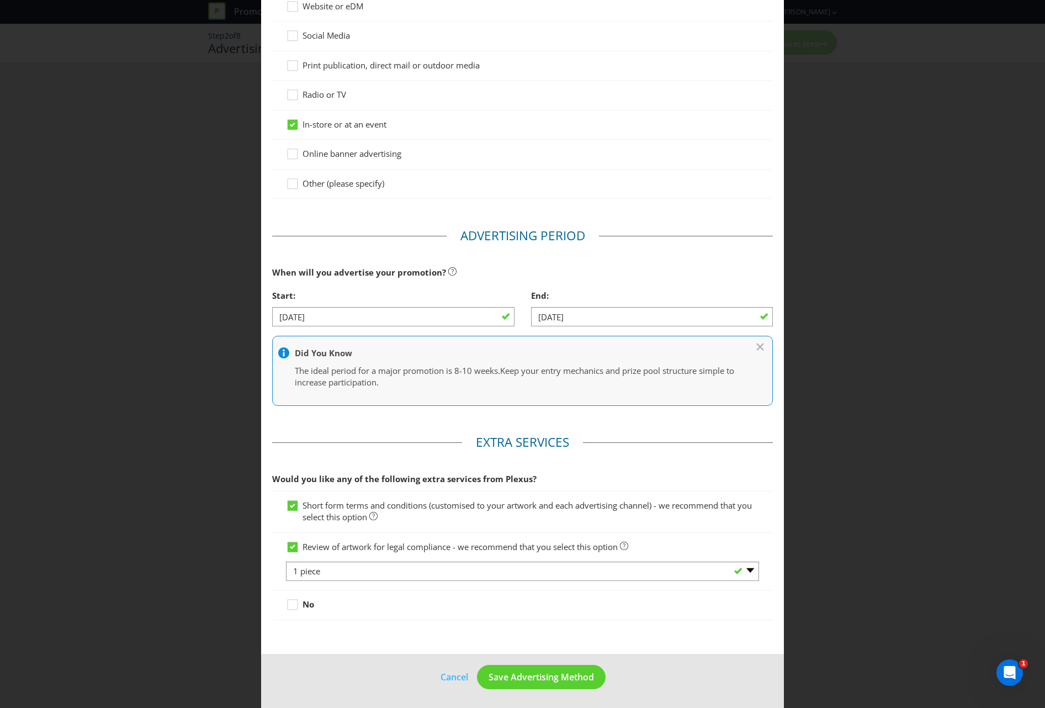
scroll to position [125, 0]
click at [521, 671] on span "Save Advertising Method" at bounding box center [540, 676] width 105 height 12
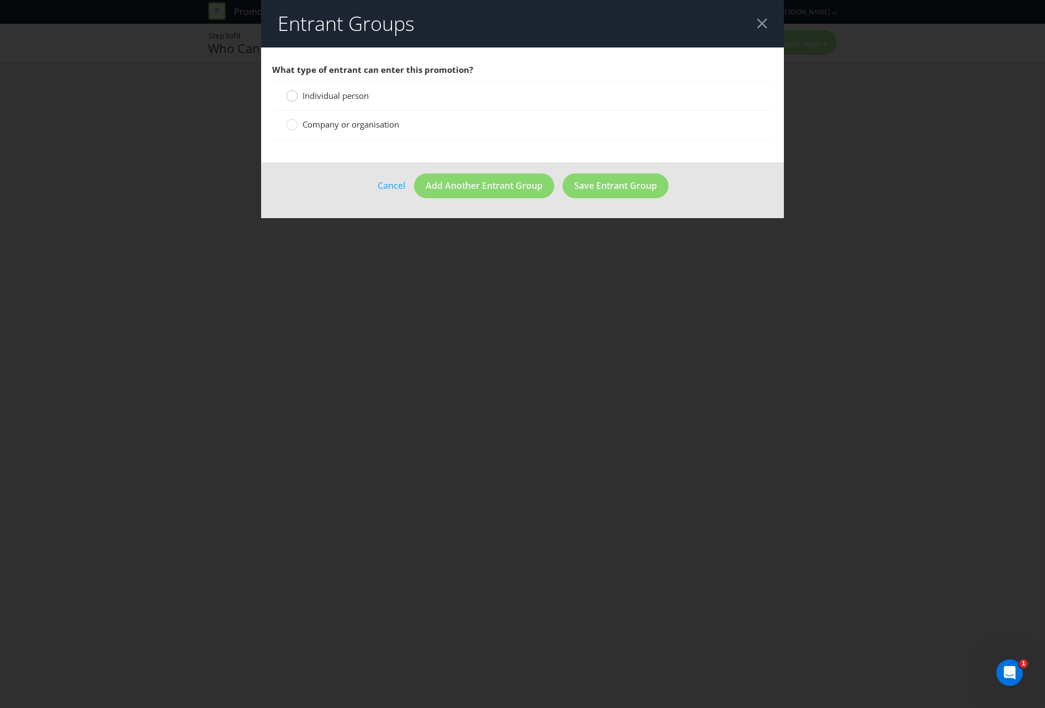
click at [291, 94] on div at bounding box center [292, 92] width 6 height 6
click at [0, 0] on input "Individual person" at bounding box center [0, 0] width 0 height 0
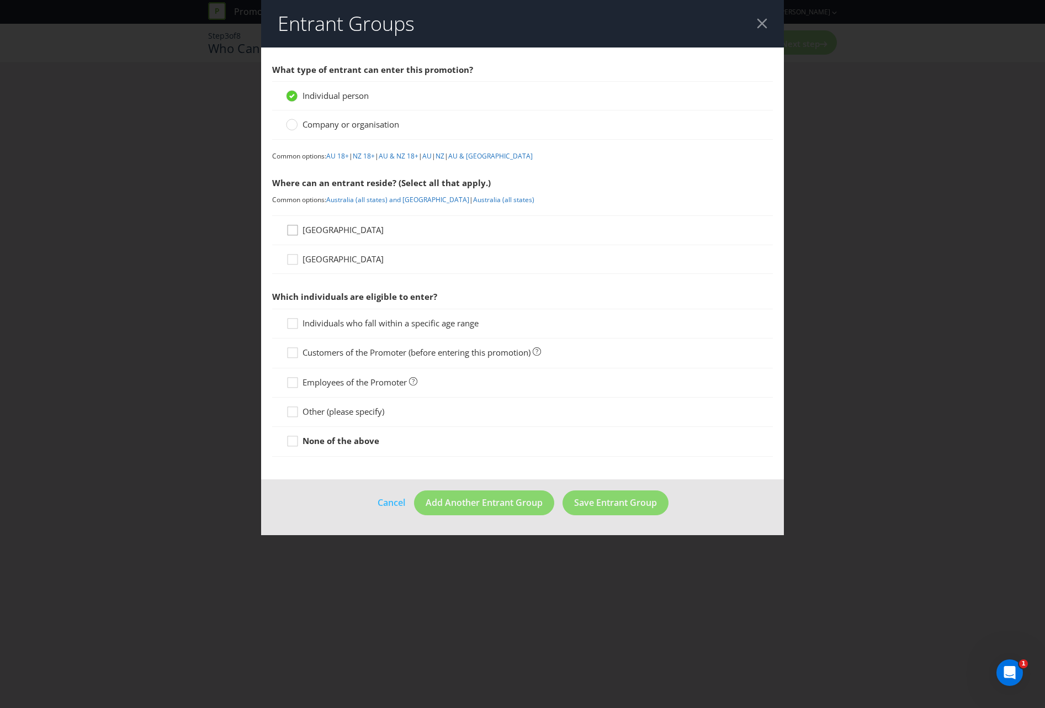
click at [293, 229] on div at bounding box center [293, 227] width 6 height 6
click at [0, 0] on input "[GEOGRAPHIC_DATA]" at bounding box center [0, 0] width 0 height 0
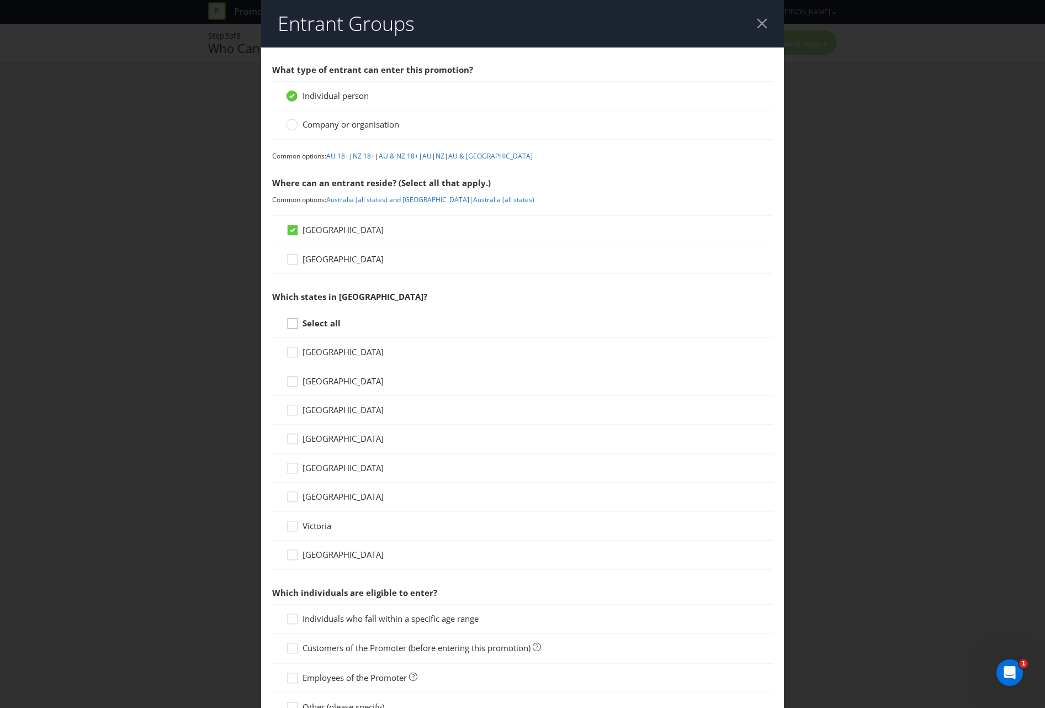
click at [290, 327] on icon at bounding box center [294, 325] width 17 height 17
click at [0, 0] on input "Select all" at bounding box center [0, 0] width 0 height 0
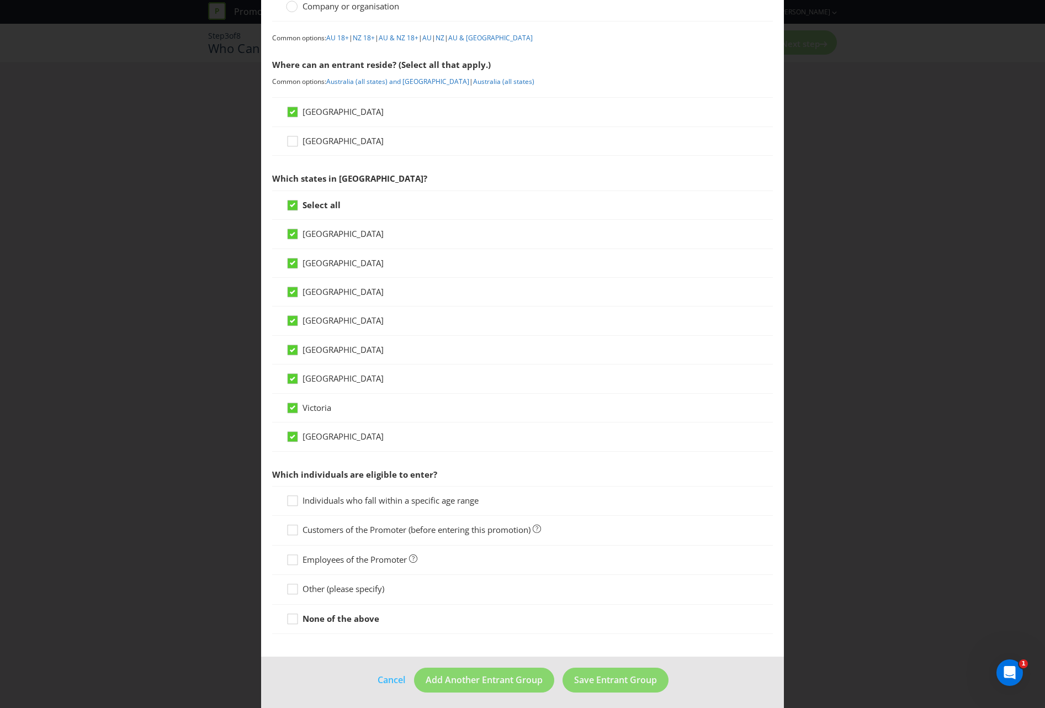
scroll to position [123, 0]
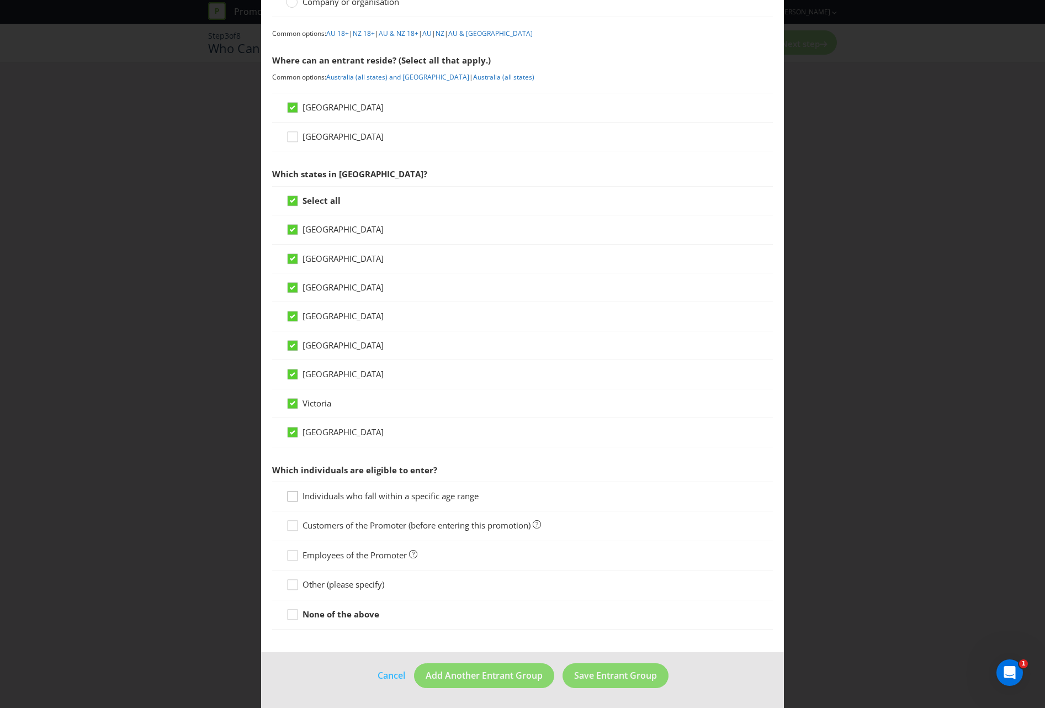
click at [288, 499] on icon at bounding box center [294, 498] width 17 height 17
click at [0, 0] on input "Individuals who fall within a specific age range" at bounding box center [0, 0] width 0 height 0
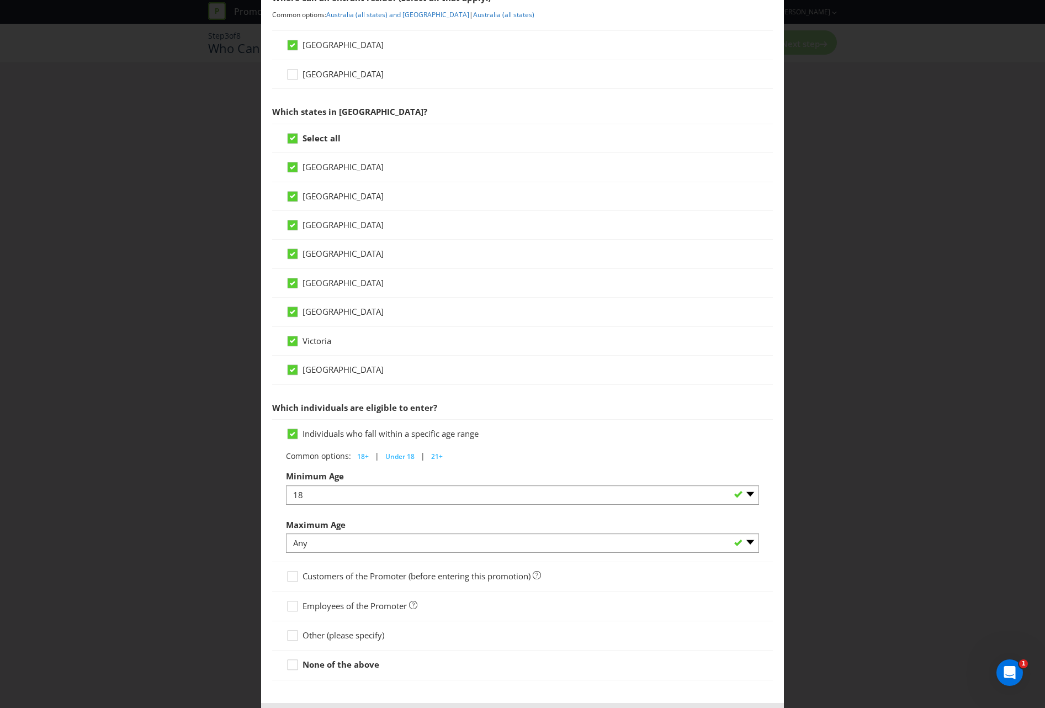
scroll to position [236, 0]
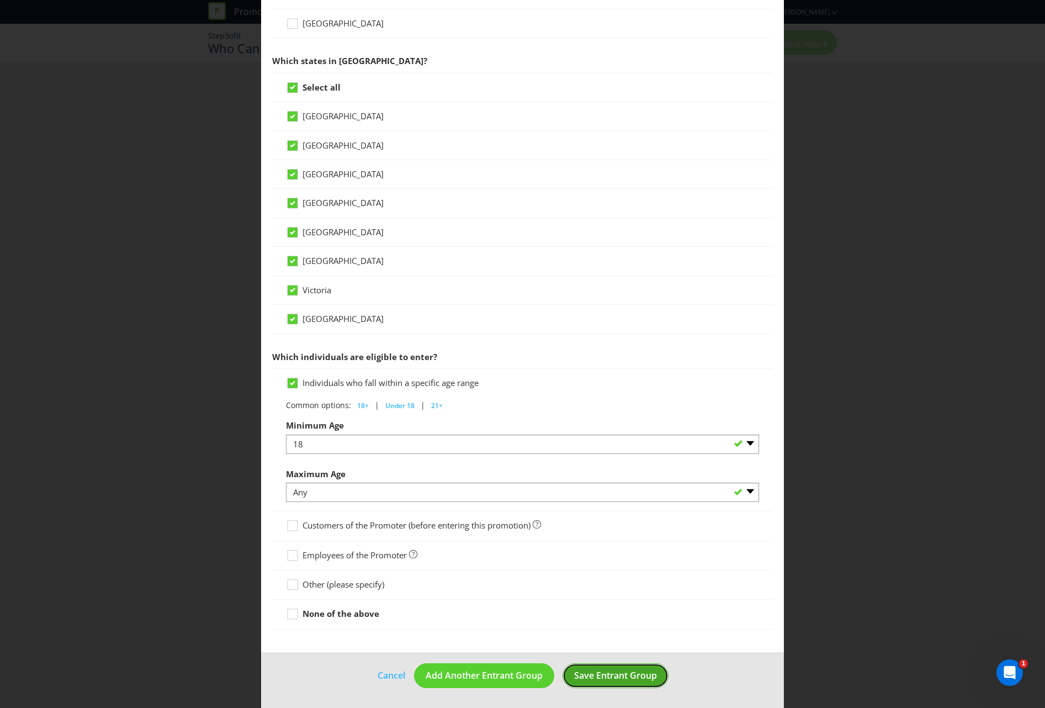
click at [626, 679] on span "Save Entrant Group" at bounding box center [615, 675] width 83 height 12
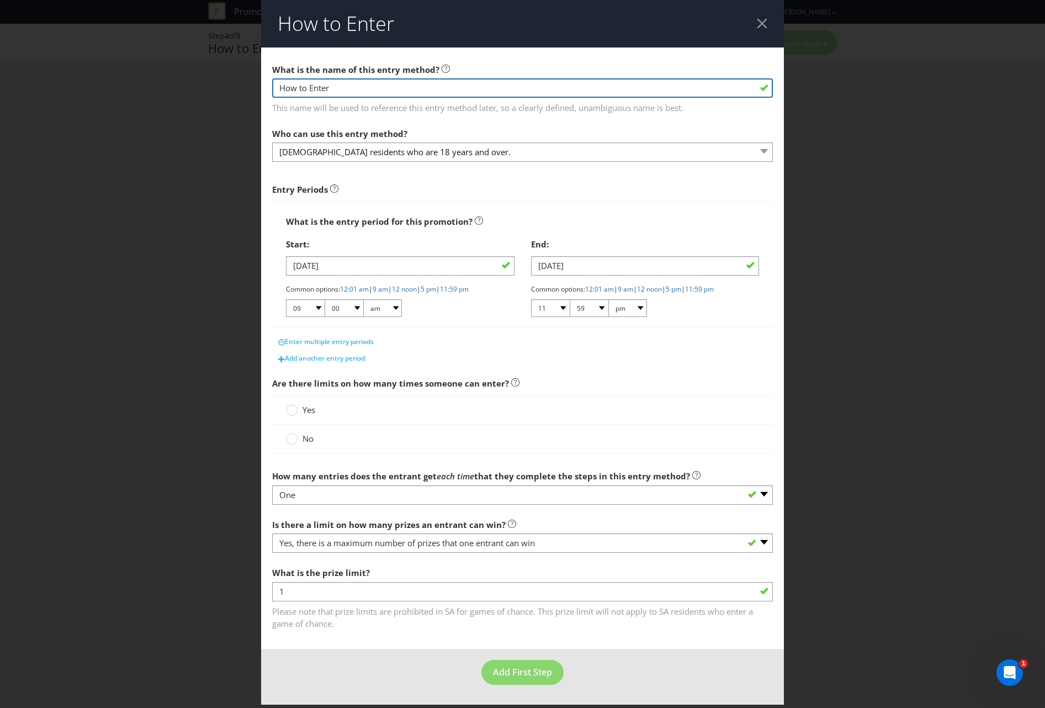
click at [275, 87] on input "How to Enter" at bounding box center [522, 87] width 501 height 19
drag, startPoint x: 367, startPoint y: 90, endPoint x: 313, endPoint y: 87, distance: 54.2
click at [313, 87] on input "Buy anyHow to Enter" at bounding box center [522, 87] width 501 height 19
type input "Buy any case of Great Northern to enter"
click at [504, 202] on div "What is the entry period for this promotion? Start: [DATE] Common options: 12:0…" at bounding box center [522, 264] width 501 height 126
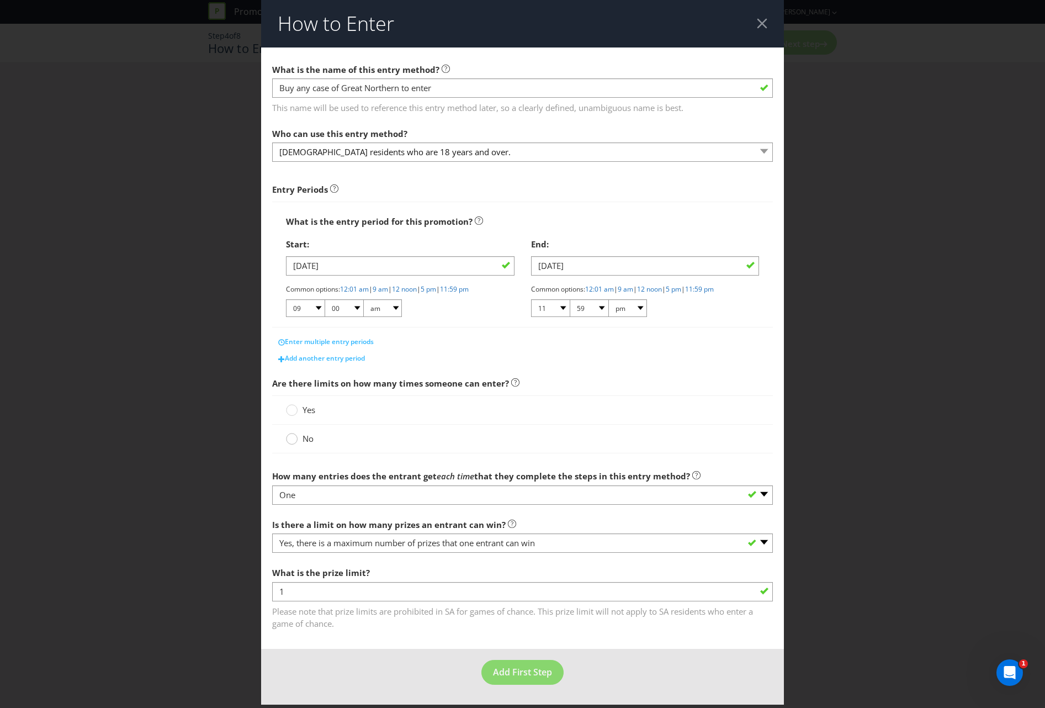
click at [294, 438] on circle at bounding box center [291, 438] width 11 height 11
click at [0, 0] on input "No" at bounding box center [0, 0] width 0 height 0
click at [298, 410] on label "Yes" at bounding box center [301, 410] width 31 height 12
click at [0, 0] on input "Yes" at bounding box center [0, 0] width 0 height 0
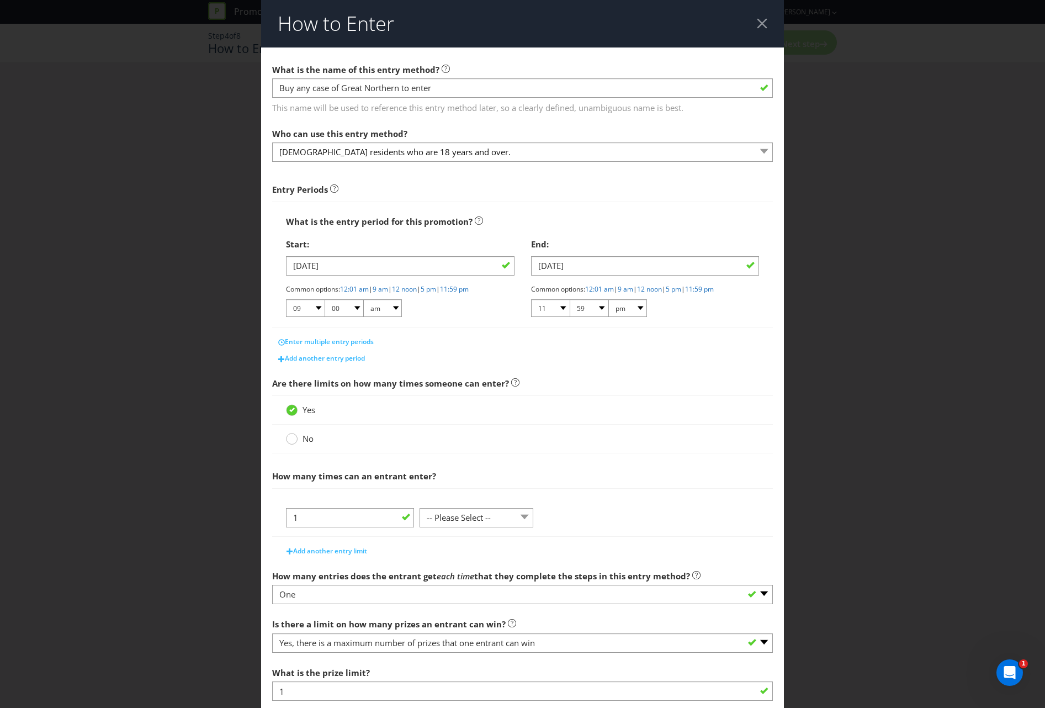
click at [294, 442] on circle at bounding box center [291, 438] width 11 height 11
click at [0, 0] on input "No" at bounding box center [0, 0] width 0 height 0
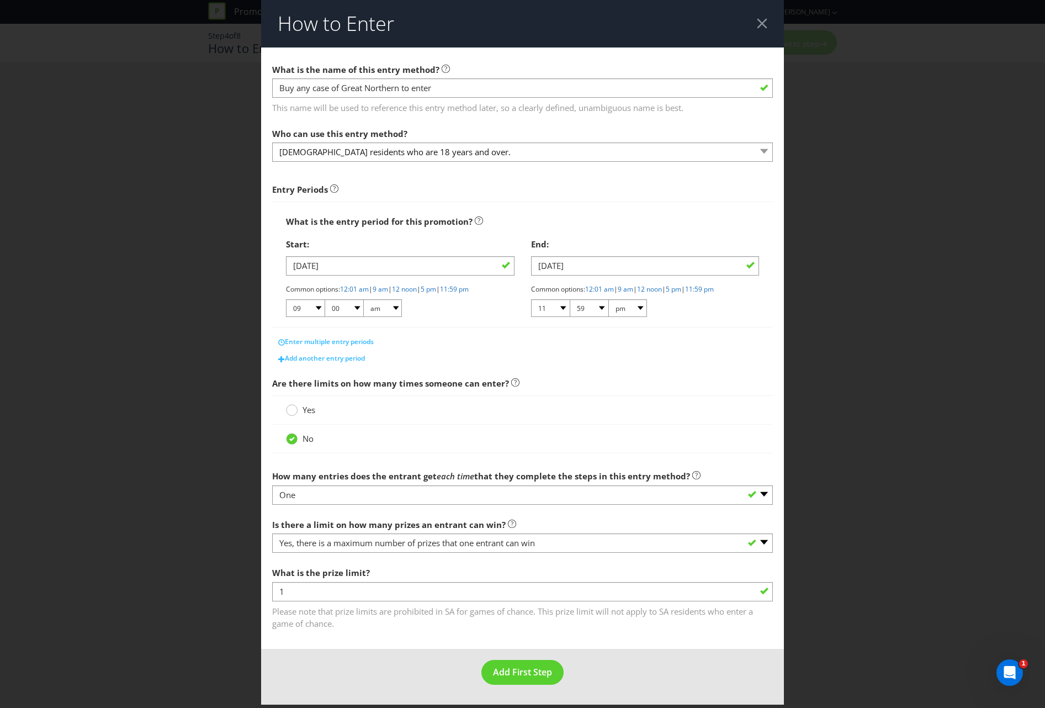
click at [291, 412] on circle at bounding box center [291, 410] width 11 height 11
click at [0, 0] on input "Yes" at bounding box center [0, 0] width 0 height 0
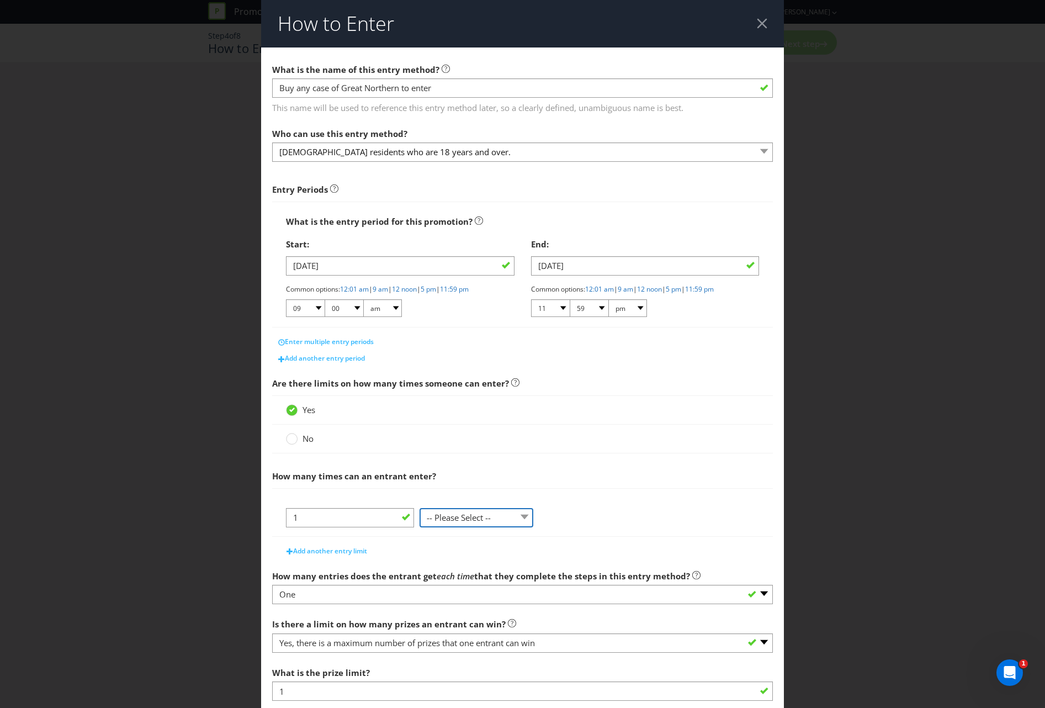
click at [447, 516] on select "-- Please Select -- per person per day per purchase per transaction Other (plea…" at bounding box center [476, 517] width 114 height 19
select select "PER_TRANSACTION"
click at [419, 508] on select "-- Please Select -- per person per day per purchase per transaction Other (plea…" at bounding box center [476, 517] width 114 height 19
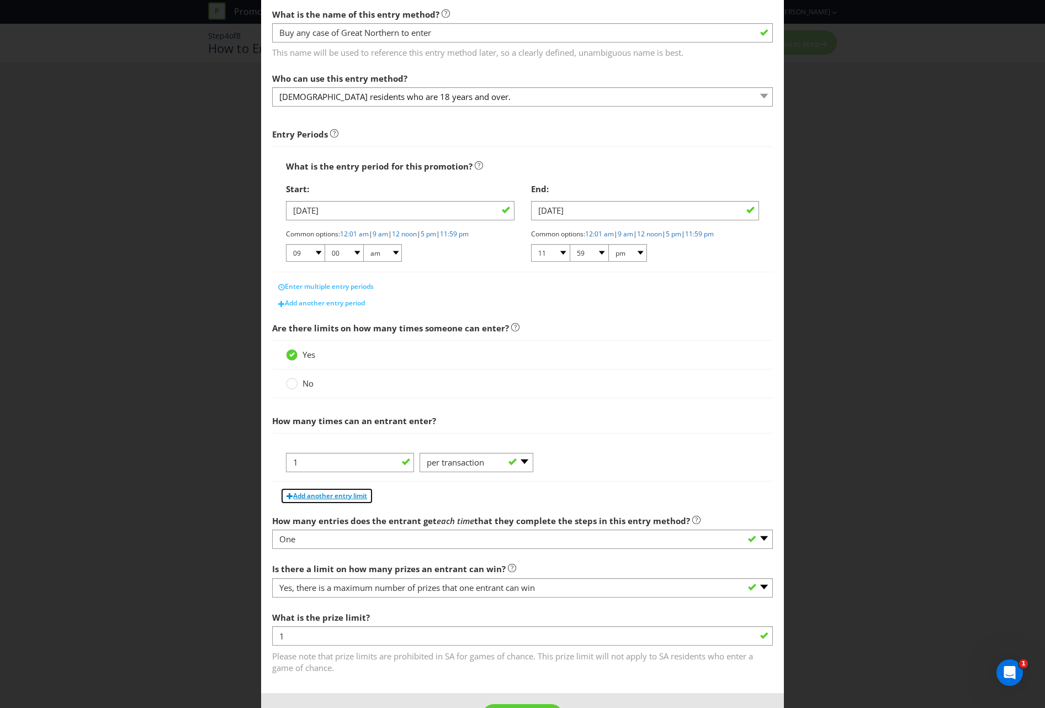
click at [355, 495] on span "Add another entry limit" at bounding box center [330, 495] width 74 height 9
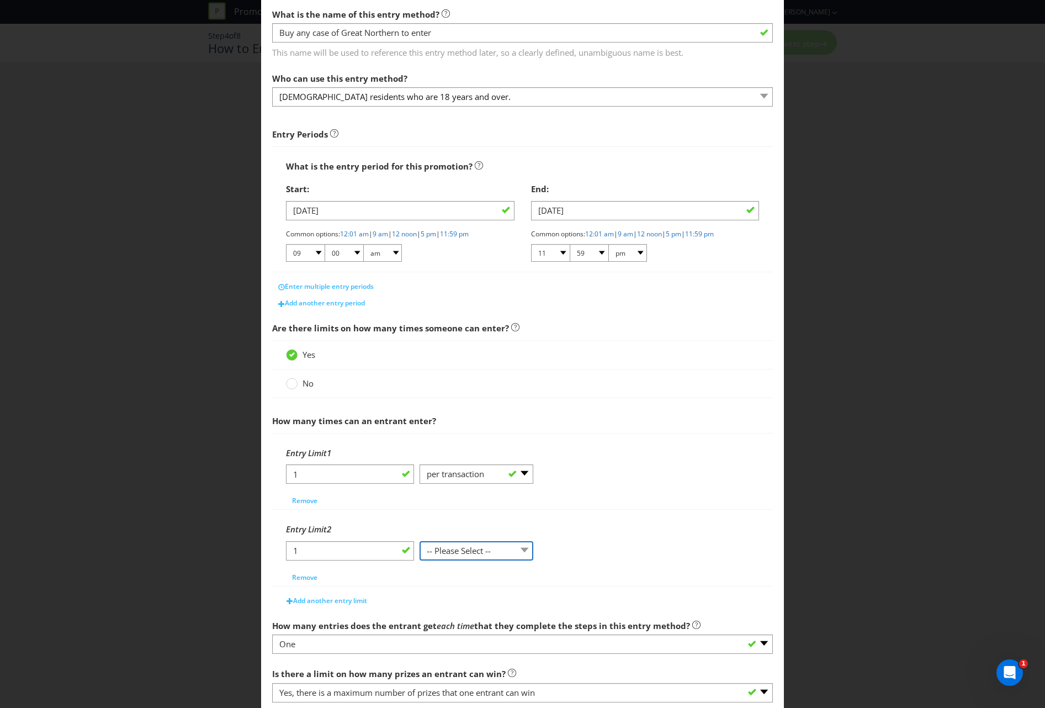
click at [476, 554] on select "-- Please Select -- per person per day per purchase per transaction Other (plea…" at bounding box center [476, 550] width 114 height 19
click at [419, 541] on select "-- Please Select -- per person per day per purchase per transaction Other (plea…" at bounding box center [476, 550] width 114 height 19
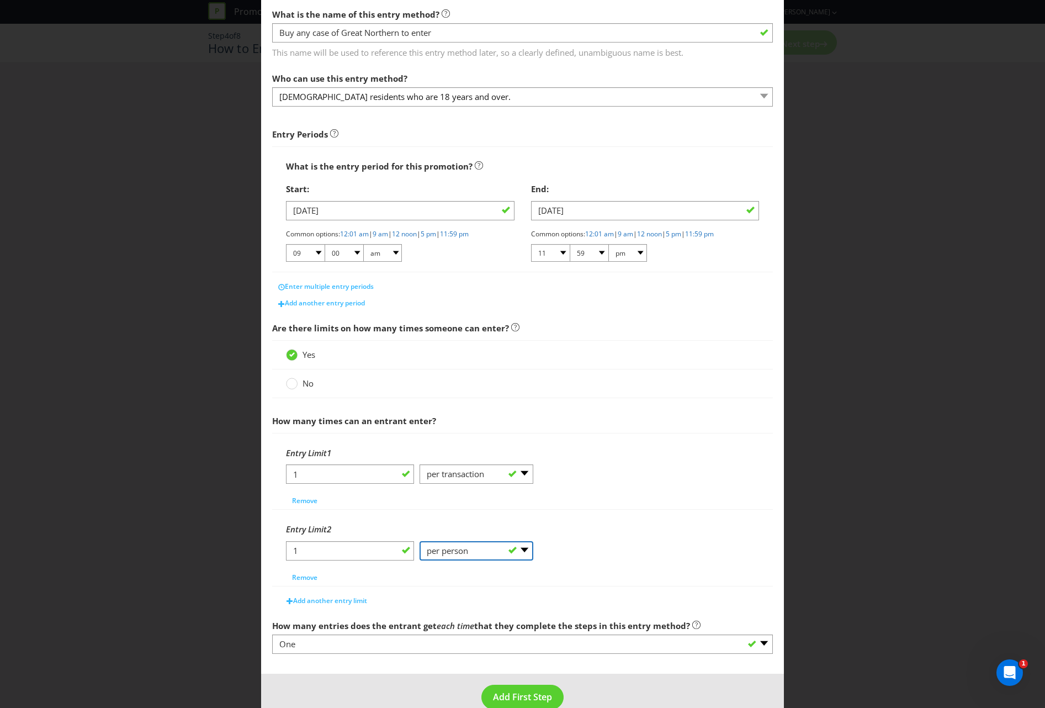
click at [525, 551] on select "-- Please Select -- per person per day per purchase per transaction Other (plea…" at bounding box center [476, 550] width 114 height 19
select select "PER_DAY"
click at [419, 541] on select "-- Please Select -- per person per day per purchase per transaction Other (plea…" at bounding box center [476, 550] width 114 height 19
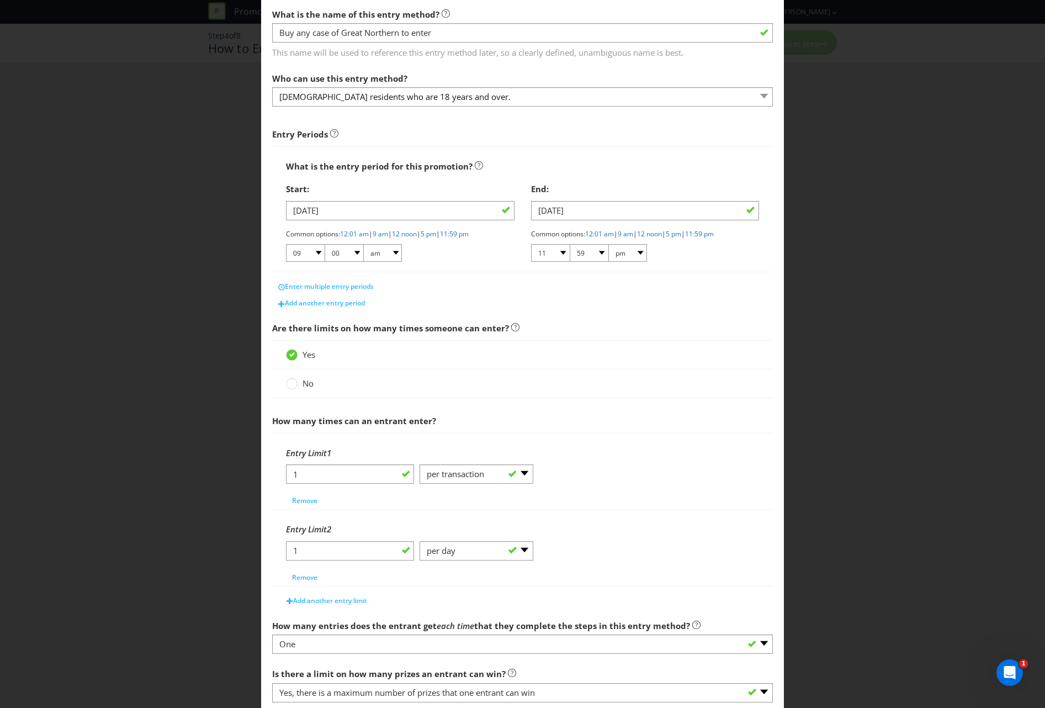
click at [660, 547] on div "1 -- Please Select -- per person per day per purchase per transaction Other (pl…" at bounding box center [522, 555] width 473 height 28
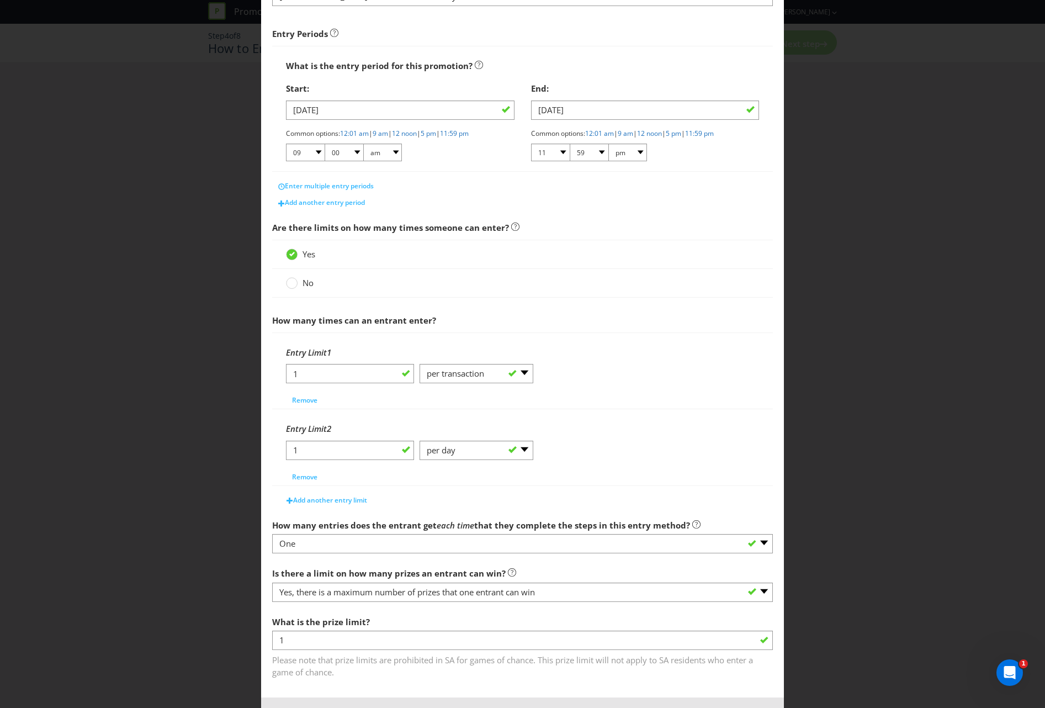
scroll to position [201, 0]
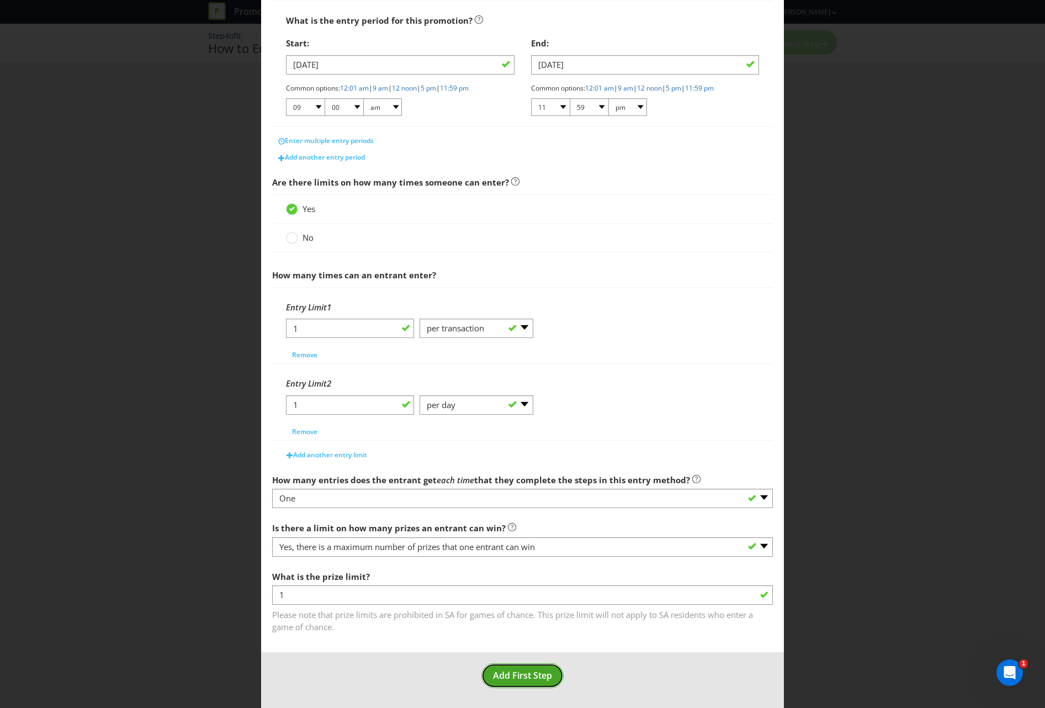
click at [515, 675] on span "Add First Step" at bounding box center [522, 675] width 59 height 12
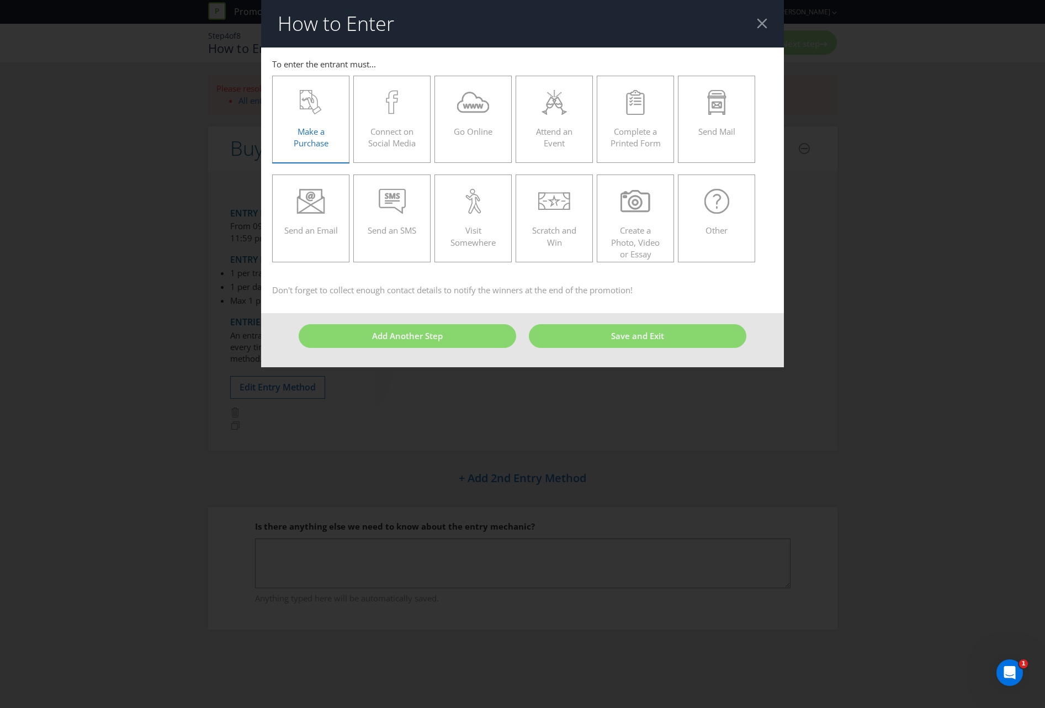
click at [314, 118] on div "Make a Purchase" at bounding box center [311, 115] width 54 height 50
click at [0, 0] on input "Make a Purchase" at bounding box center [0, 0] width 0 height 0
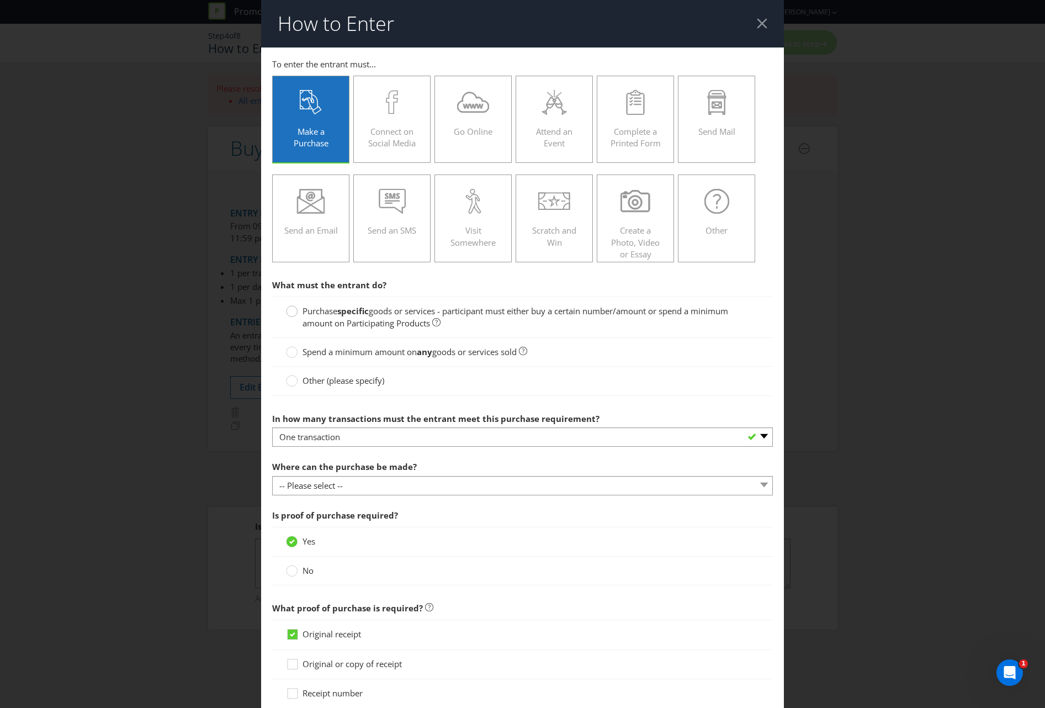
click at [293, 314] on circle at bounding box center [291, 311] width 11 height 11
click at [0, 0] on input "Purchase specific goods or services - participant must either buy a certain num…" at bounding box center [0, 0] width 0 height 0
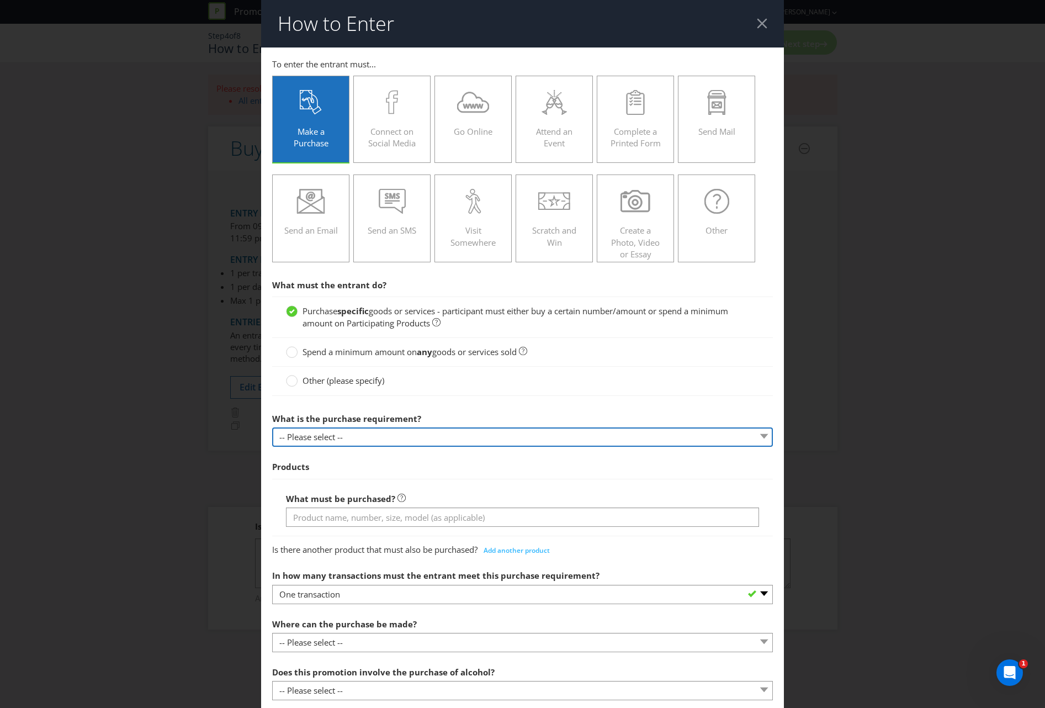
click at [336, 433] on select "-- Please select -- Buy a certain number of these products or services Spend a …" at bounding box center [522, 436] width 501 height 19
select select "MINIMUM_QUANTITY"
click at [272, 427] on select "-- Please select -- Buy a certain number of these products or services Spend a …" at bounding box center [522, 436] width 501 height 19
click at [331, 479] on div "What must be purchased?" at bounding box center [522, 507] width 501 height 57
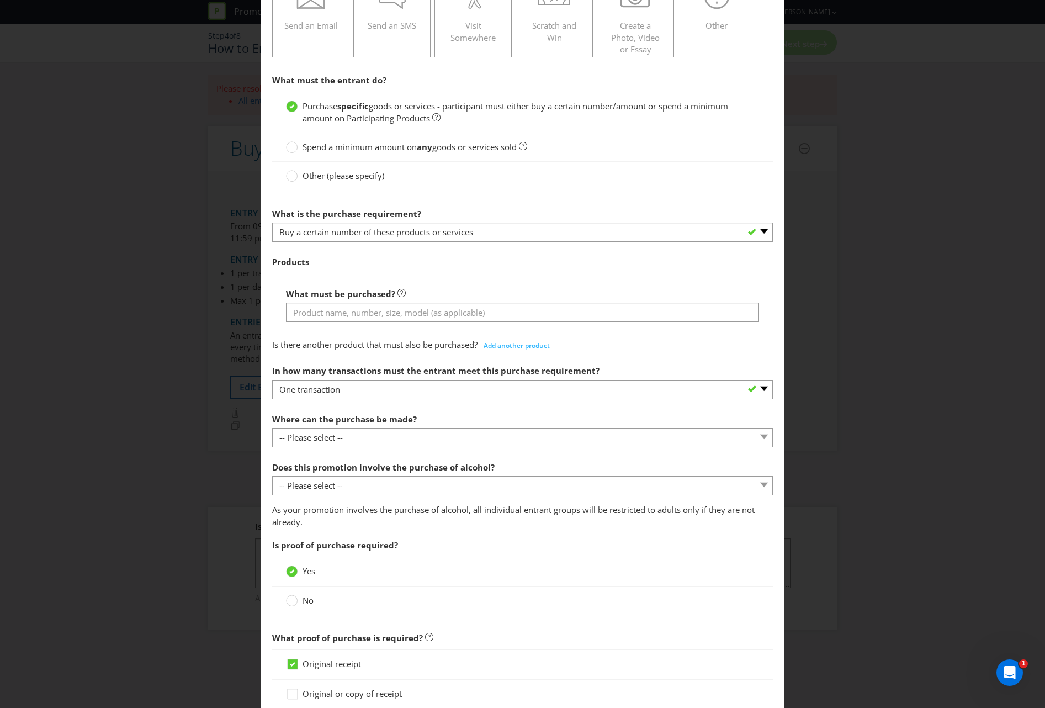
scroll to position [221, 0]
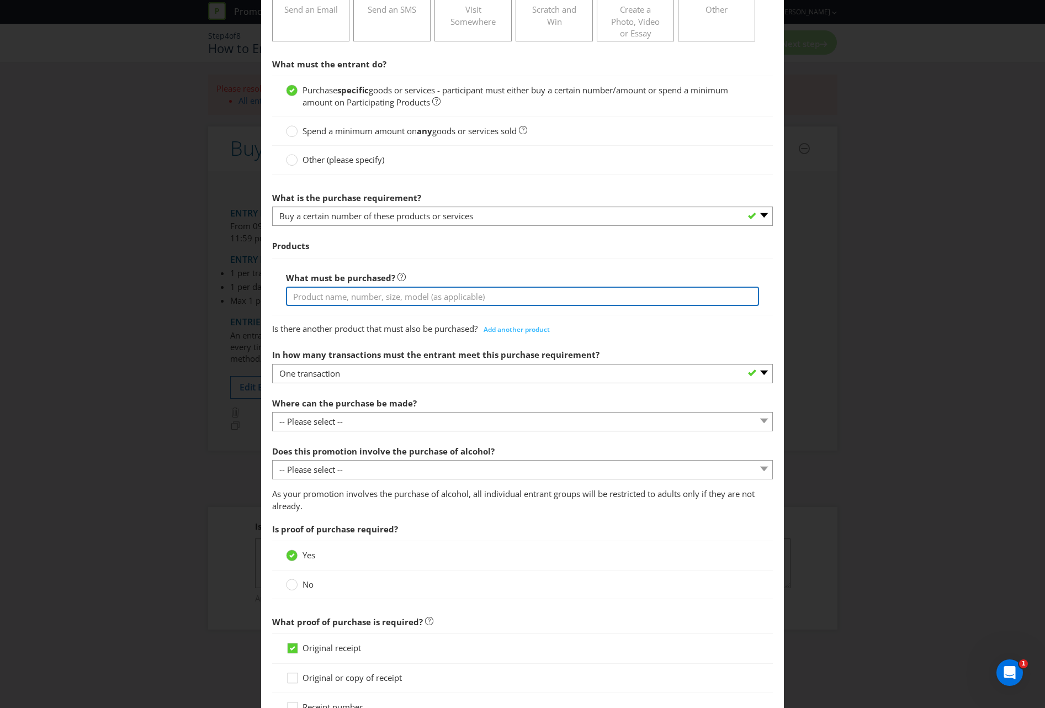
click at [305, 298] on input "text" at bounding box center [522, 295] width 473 height 19
type input "A case of Great Northern"
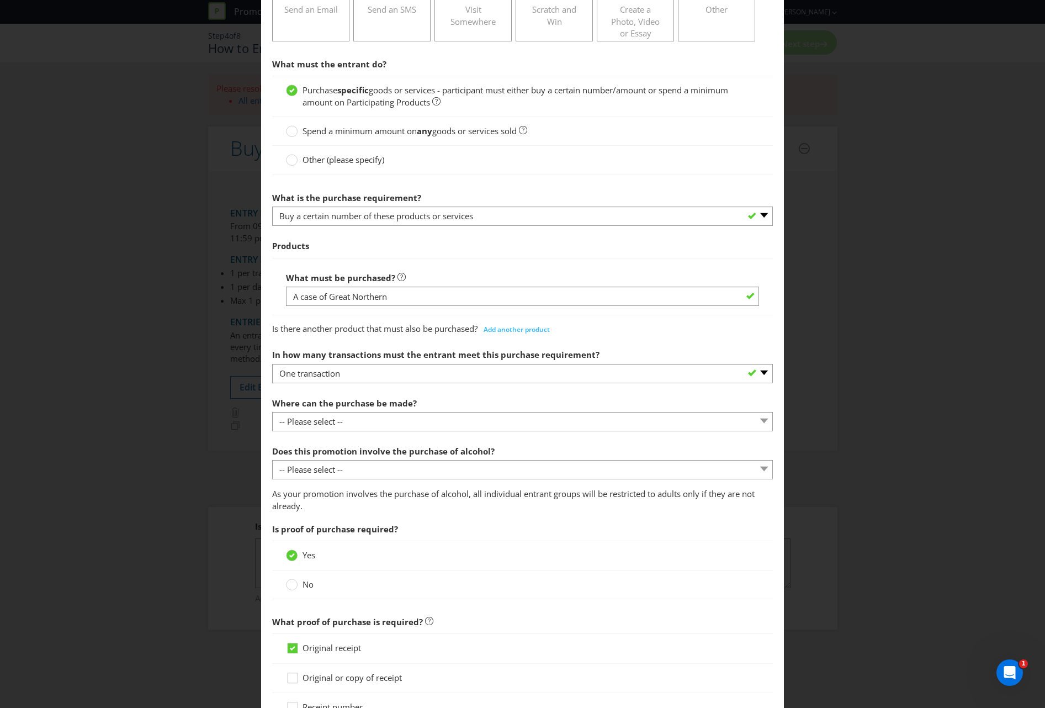
click at [425, 253] on span "Products" at bounding box center [522, 246] width 501 height 23
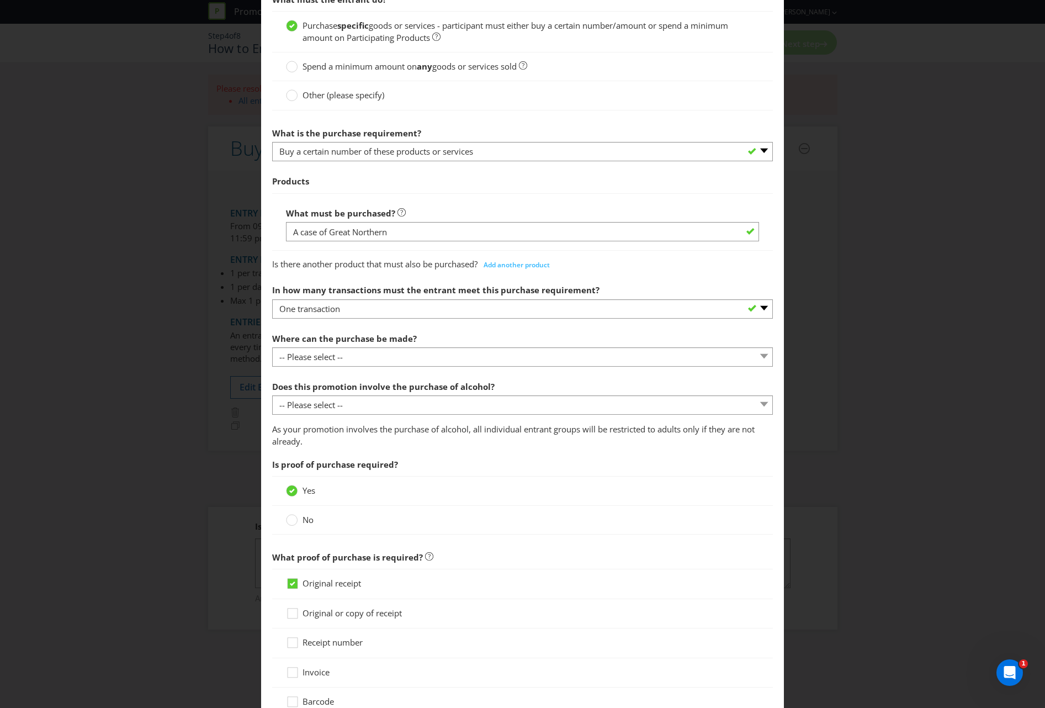
scroll to position [331, 0]
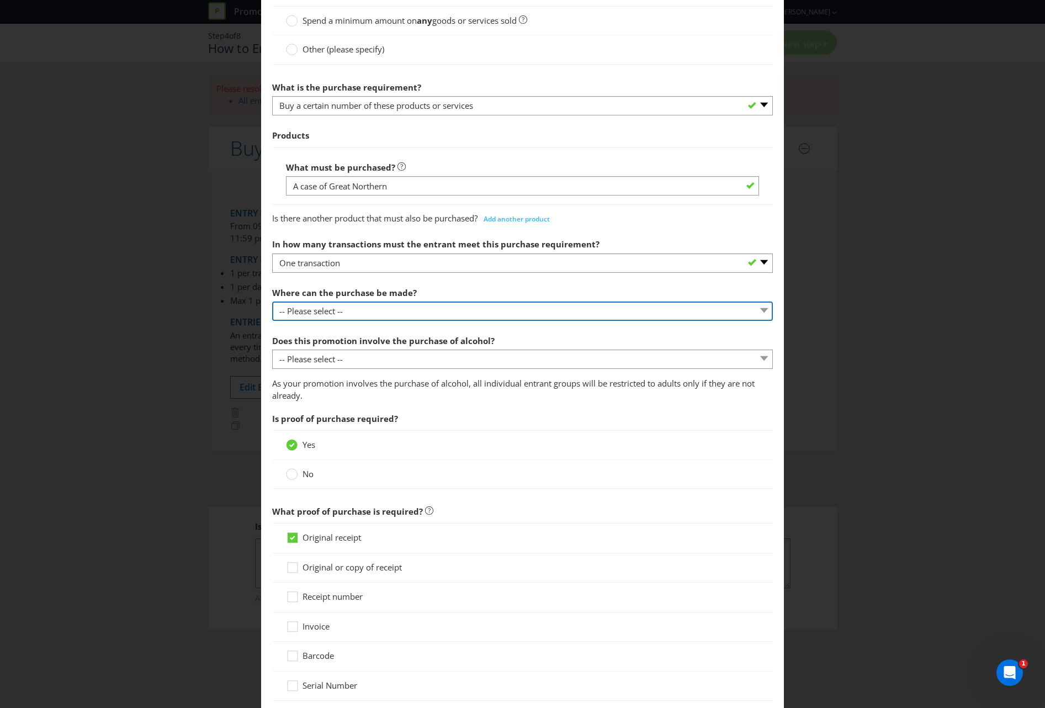
click at [405, 310] on select "-- Please select -- Any stores displaying promotional material (including onlin…" at bounding box center [522, 310] width 501 height 19
select select "ANY_DISPLAYING_NOT_ONLINE"
click at [272, 301] on select "-- Please select -- Any stores displaying promotional material (including onlin…" at bounding box center [522, 310] width 501 height 19
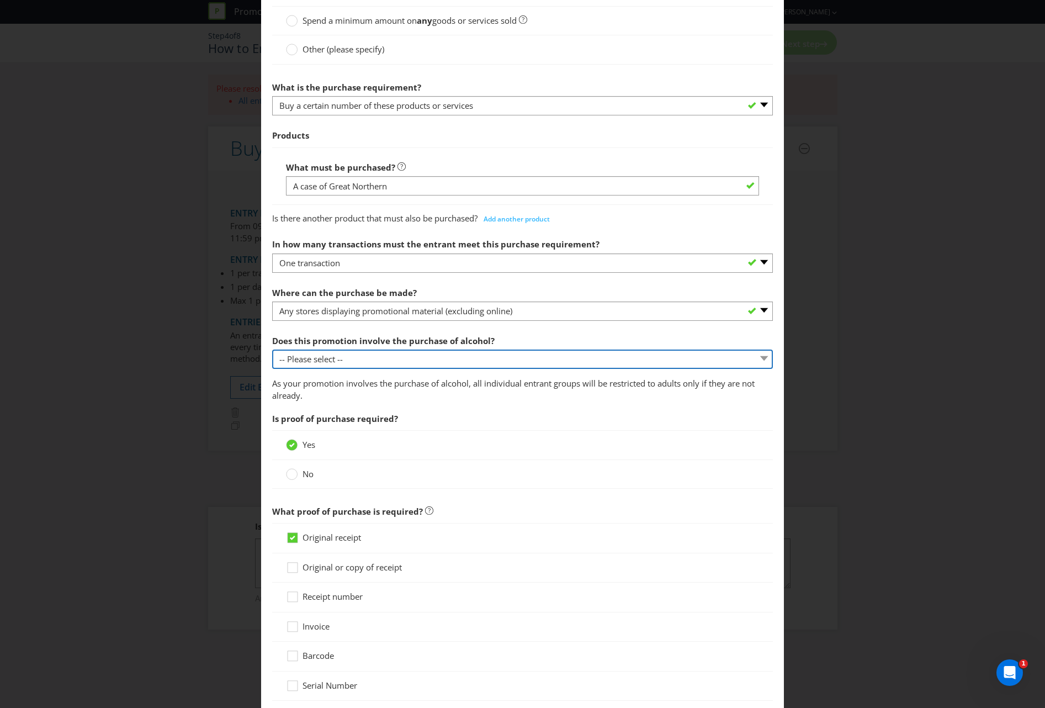
click at [435, 355] on select "-- Please select -- Yes, for on-premises consumption Yes, for off-premises cons…" at bounding box center [522, 358] width 501 height 19
select select "YES_OFF_PREMISES"
click at [272, 349] on select "-- Please select -- Yes, for on-premises consumption Yes, for off-premises cons…" at bounding box center [522, 358] width 501 height 19
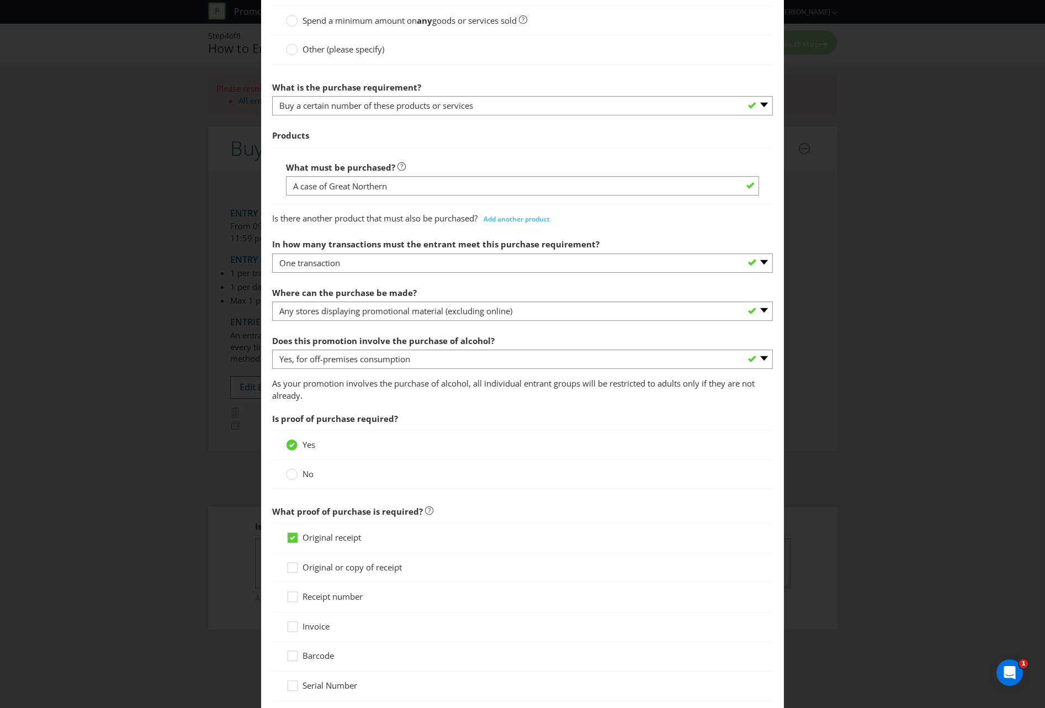
click at [344, 399] on p "As your promotion involves the purchase of alcohol, all individual entrant grou…" at bounding box center [522, 390] width 501 height 24
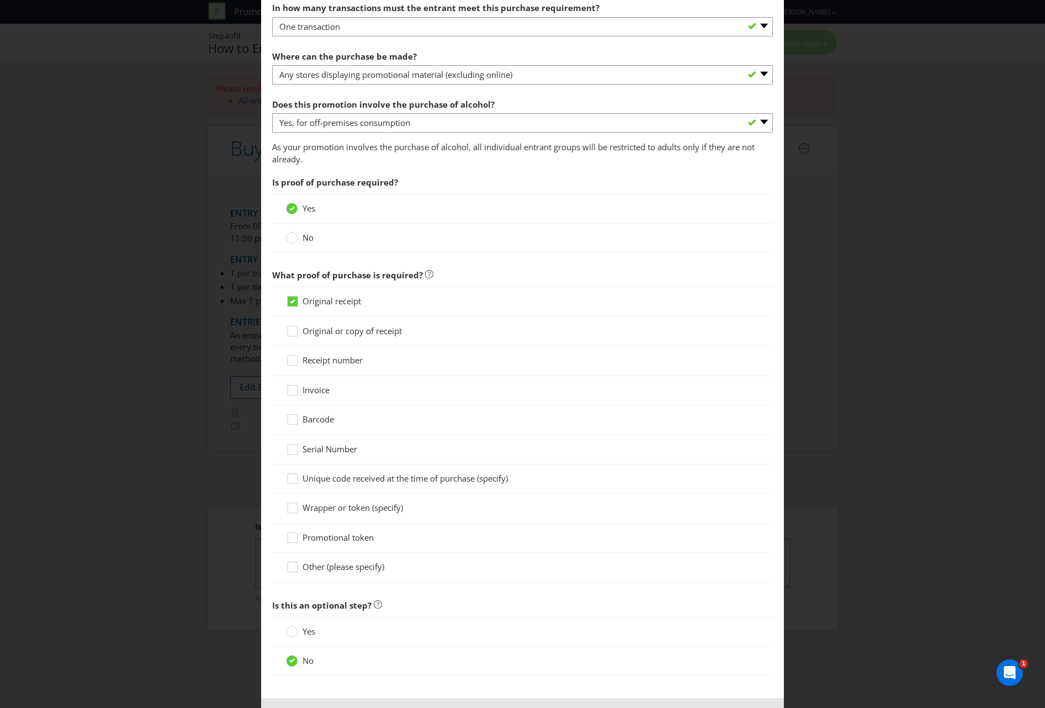
scroll to position [612, 0]
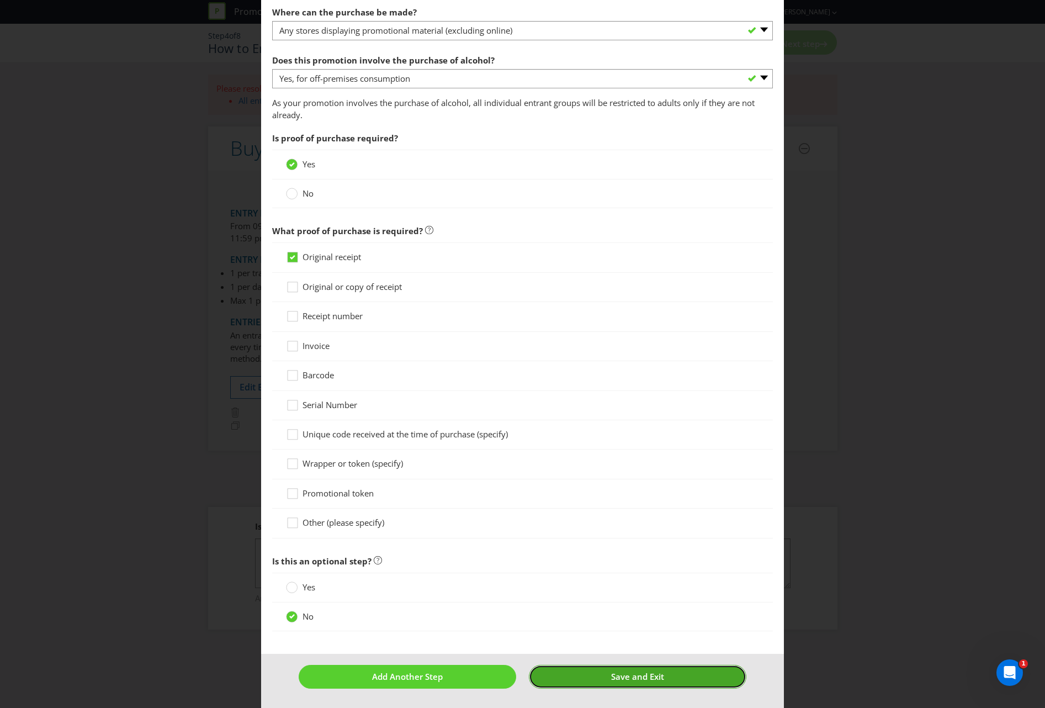
click at [568, 682] on button "Save and Exit" at bounding box center [637, 677] width 217 height 24
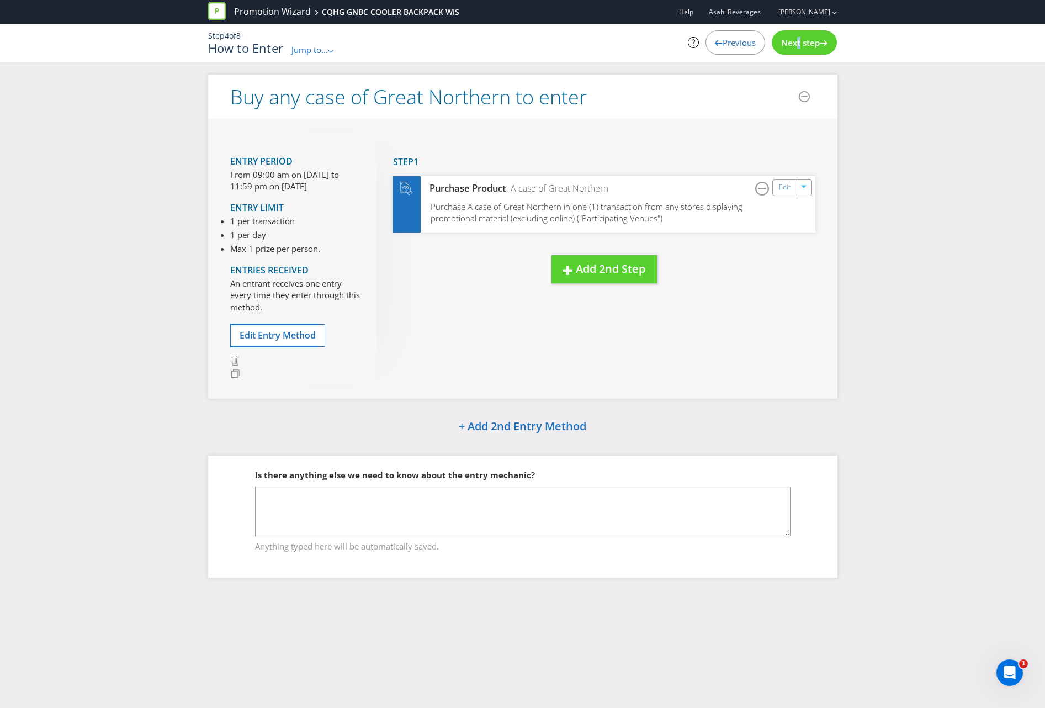
click at [793, 48] on div "Next step" at bounding box center [804, 42] width 65 height 24
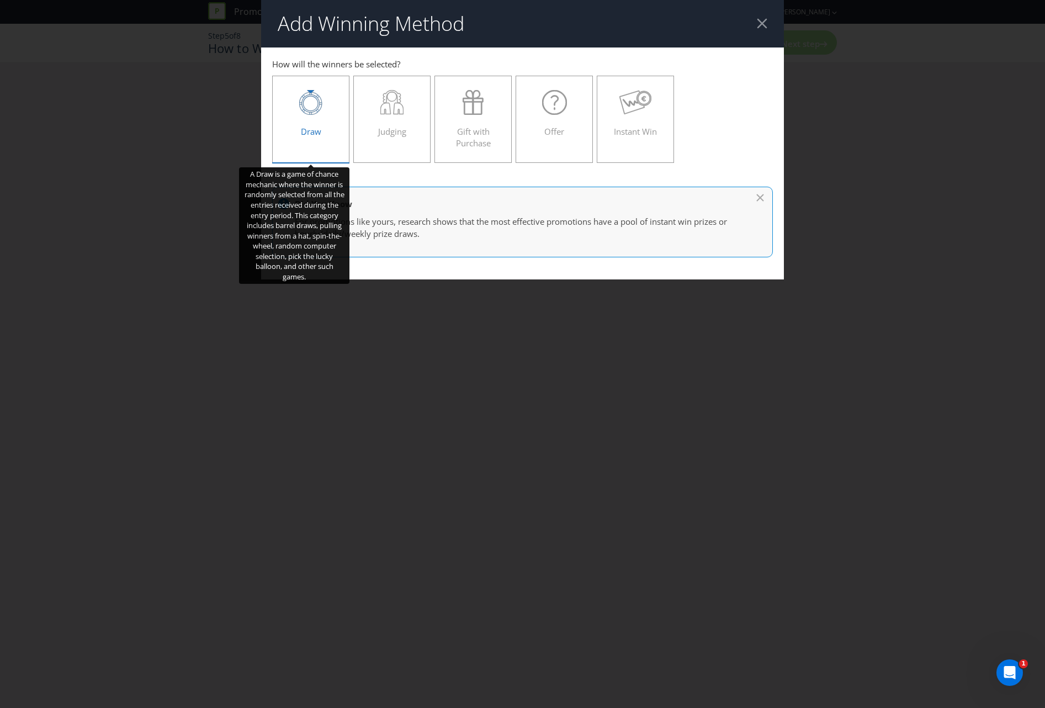
click at [323, 114] on div at bounding box center [311, 102] width 54 height 25
click at [0, 0] on input "Draw" at bounding box center [0, 0] width 0 height 0
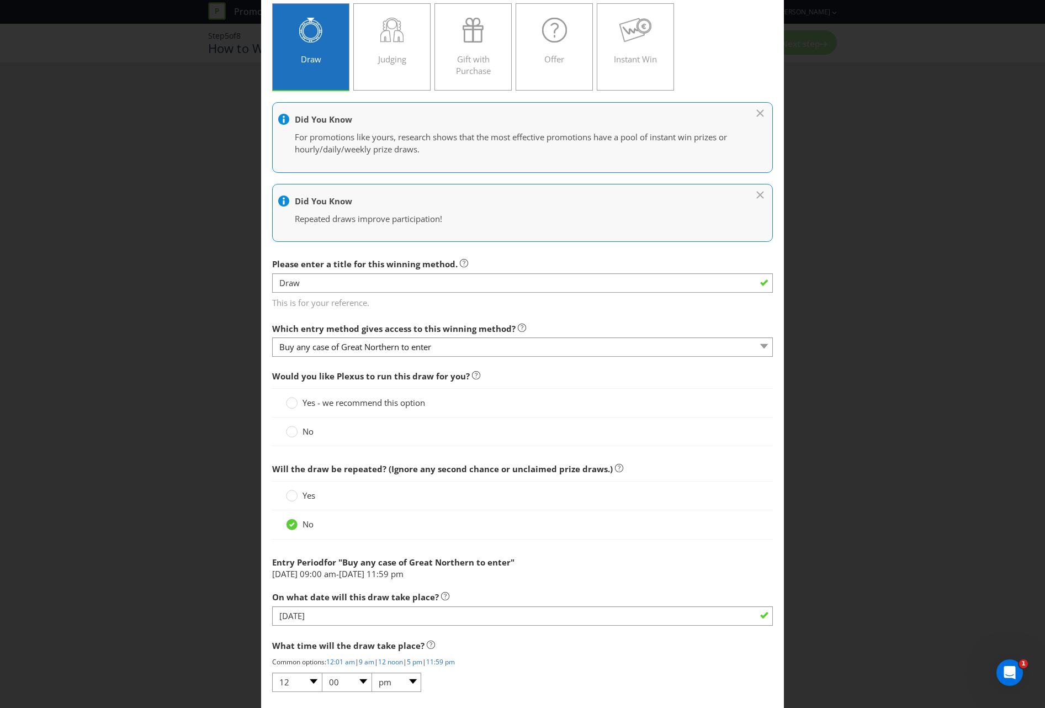
scroll to position [110, 0]
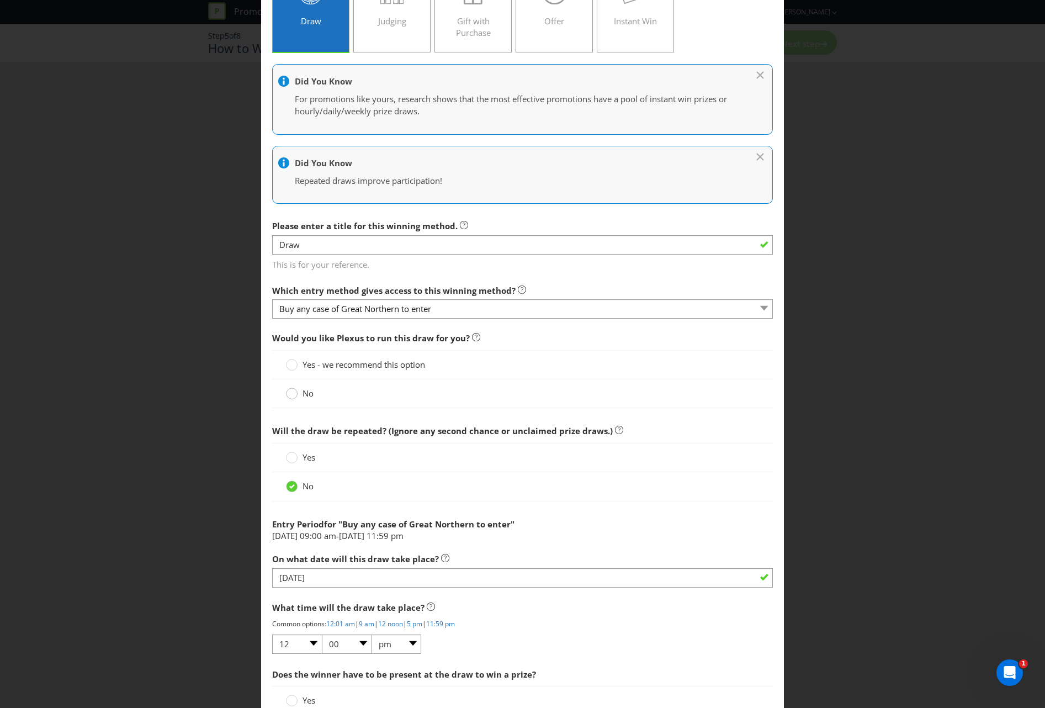
click at [290, 398] on circle at bounding box center [291, 393] width 11 height 11
click at [0, 0] on input "No" at bounding box center [0, 0] width 0 height 0
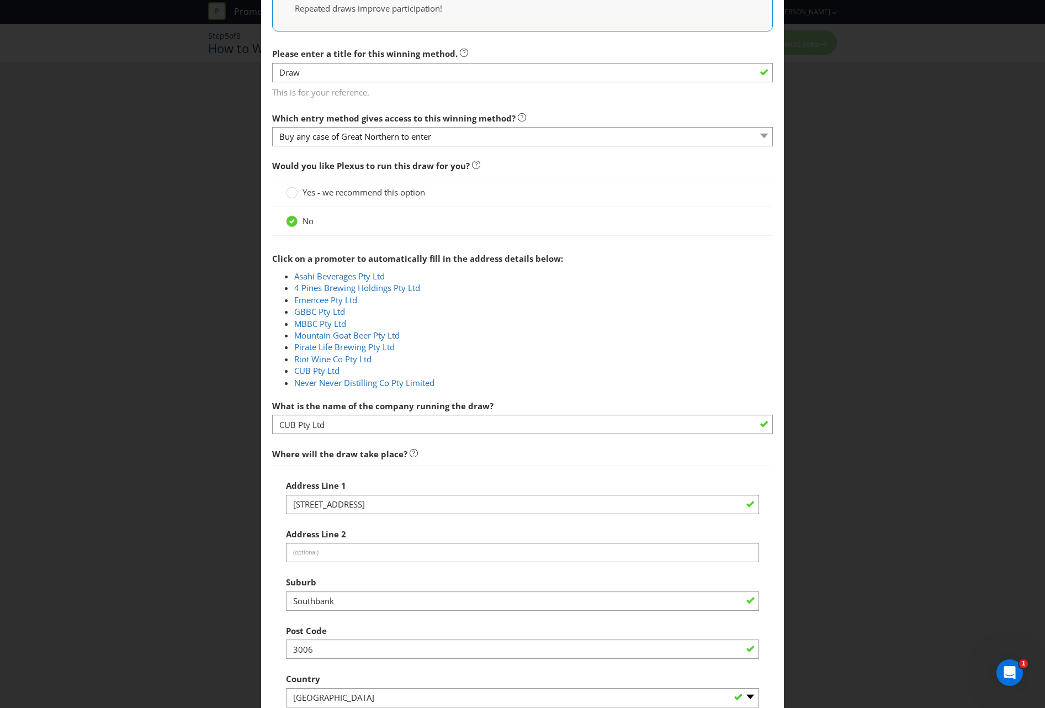
scroll to position [331, 0]
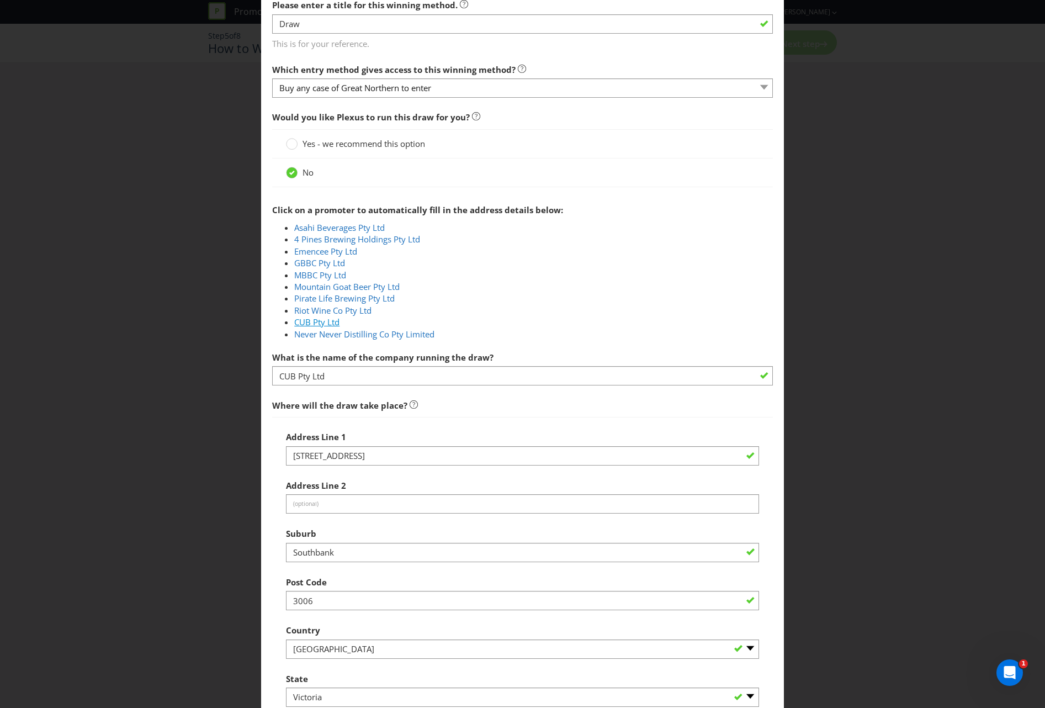
click at [310, 318] on link "CUB Pty Ltd" at bounding box center [316, 321] width 45 height 11
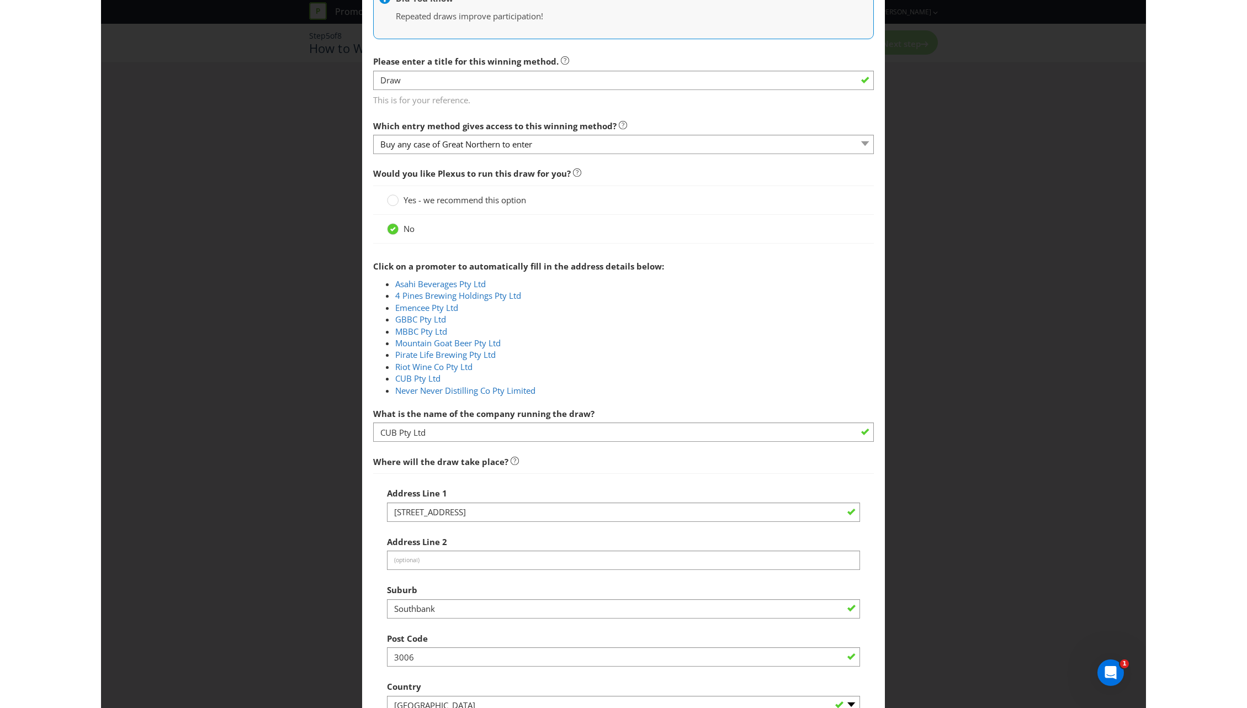
scroll to position [221, 0]
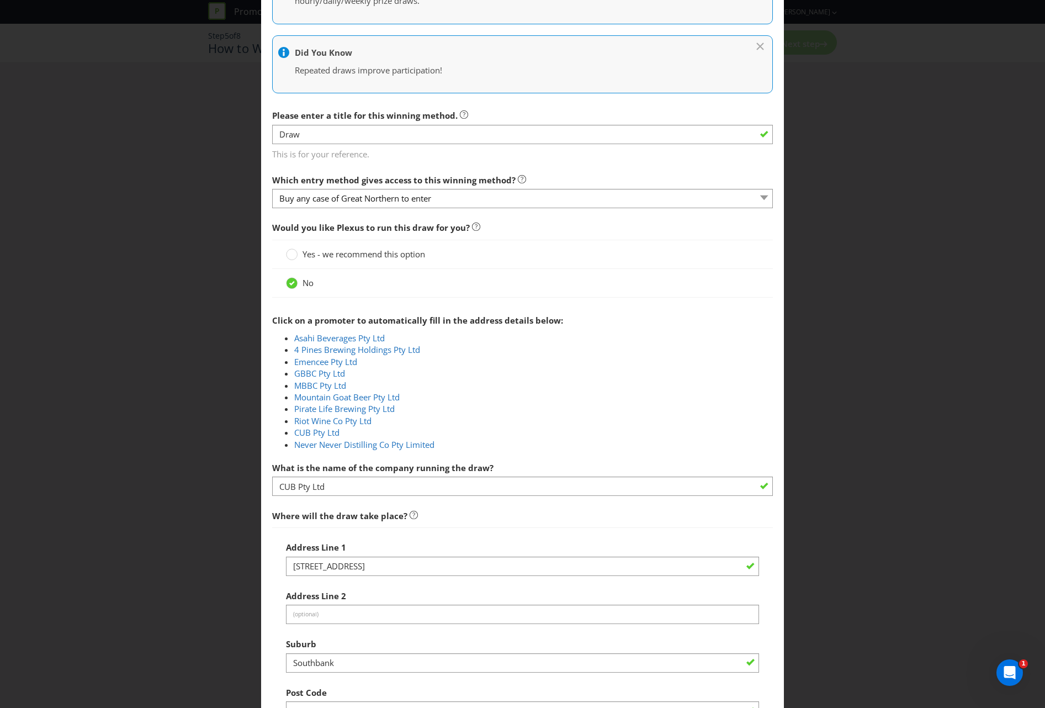
click at [116, 188] on div "Add Winning Method Buy any case of Great Northern to enter How will the winners…" at bounding box center [522, 354] width 1045 height 708
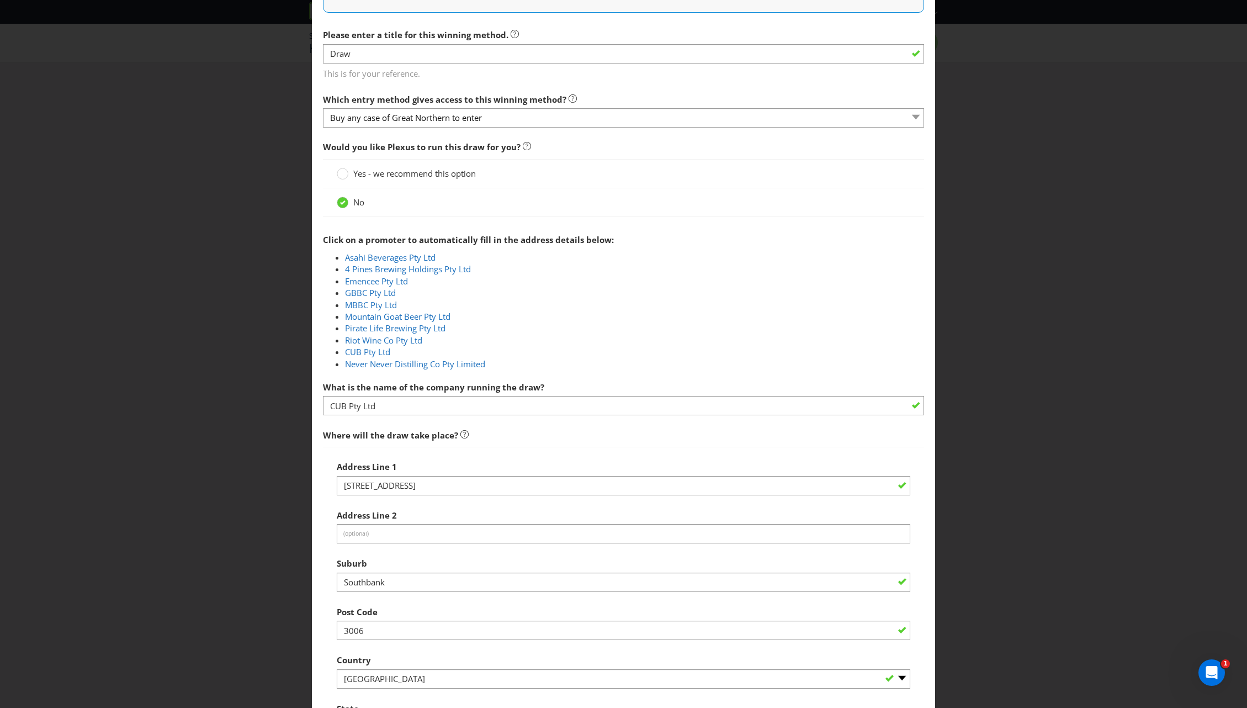
scroll to position [331, 0]
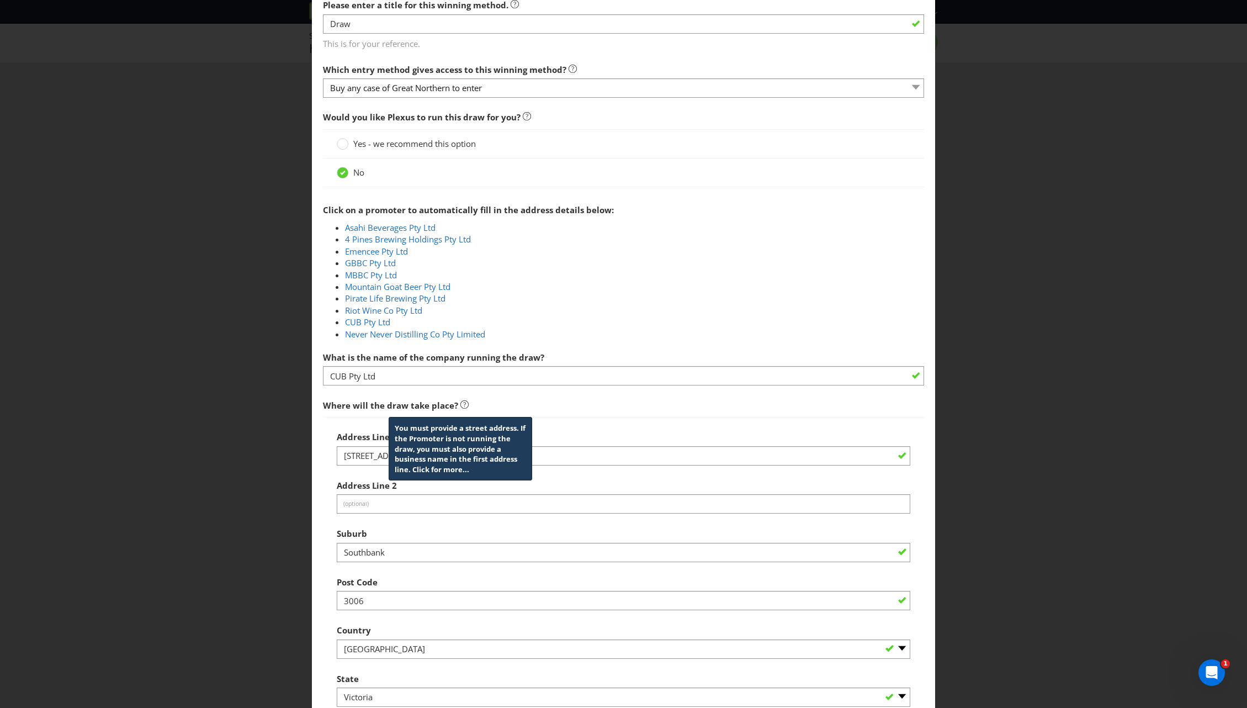
click at [461, 403] on icon at bounding box center [464, 404] width 8 height 8
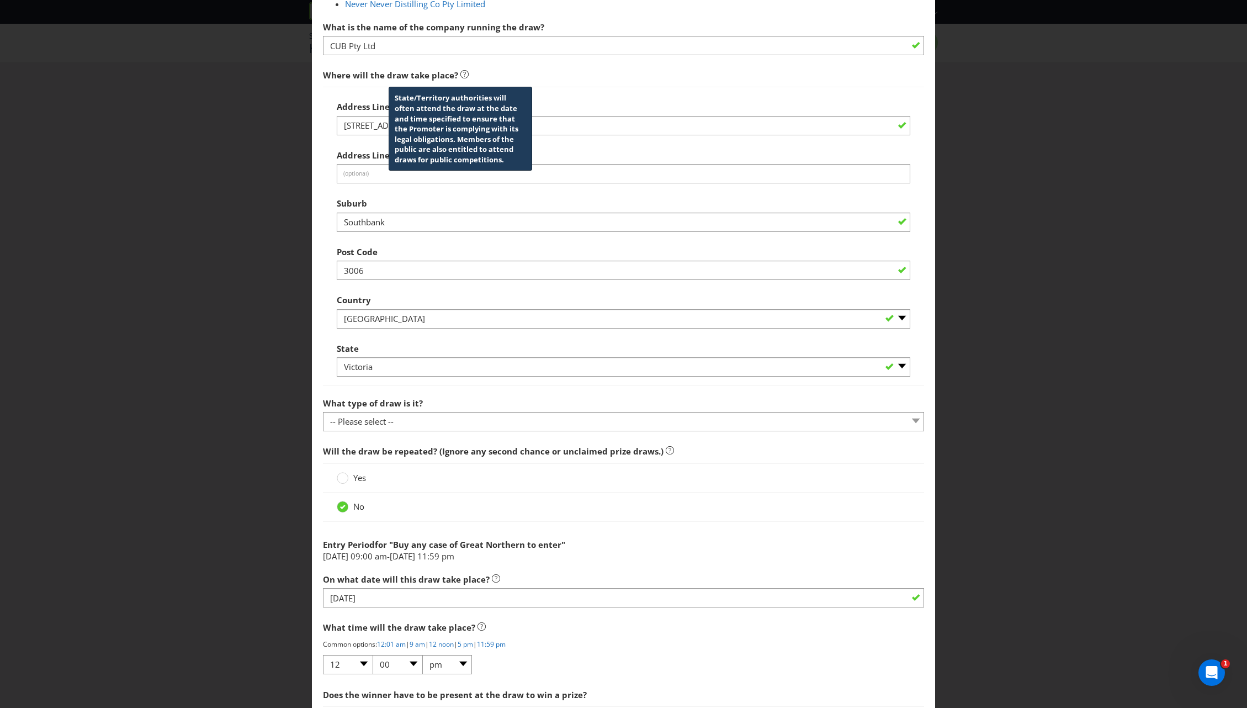
scroll to position [662, 0]
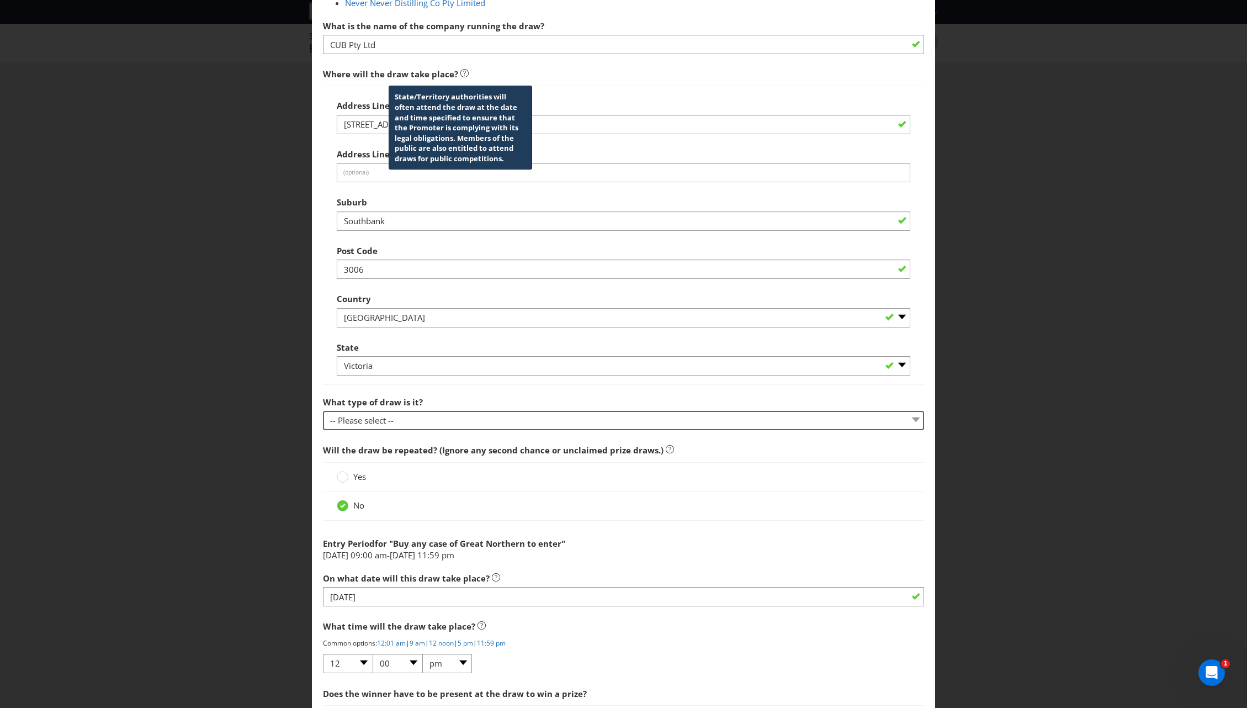
click at [423, 417] on select "-- Please select -- Computerised random selection Barrel draw Don't specify Oth…" at bounding box center [624, 420] width 602 height 19
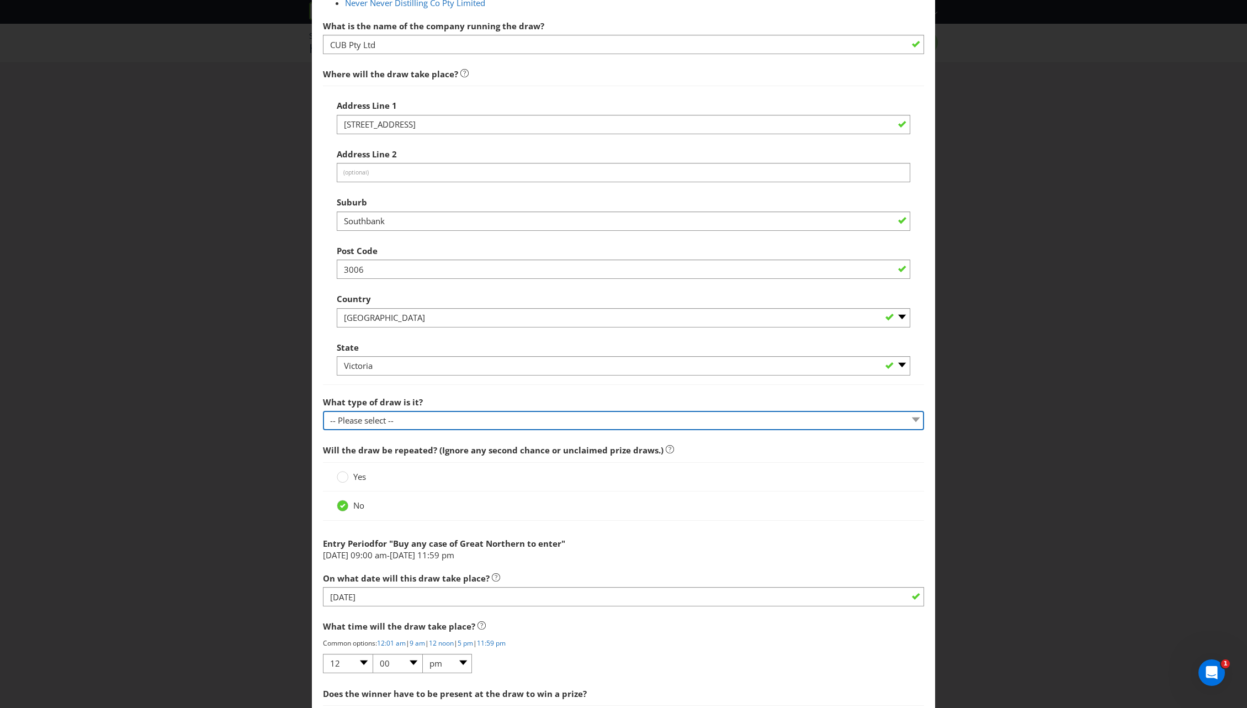
select select "BARREL_DRAW"
click at [323, 411] on select "-- Please select -- Computerised random selection Barrel draw Don't specify Oth…" at bounding box center [624, 420] width 602 height 19
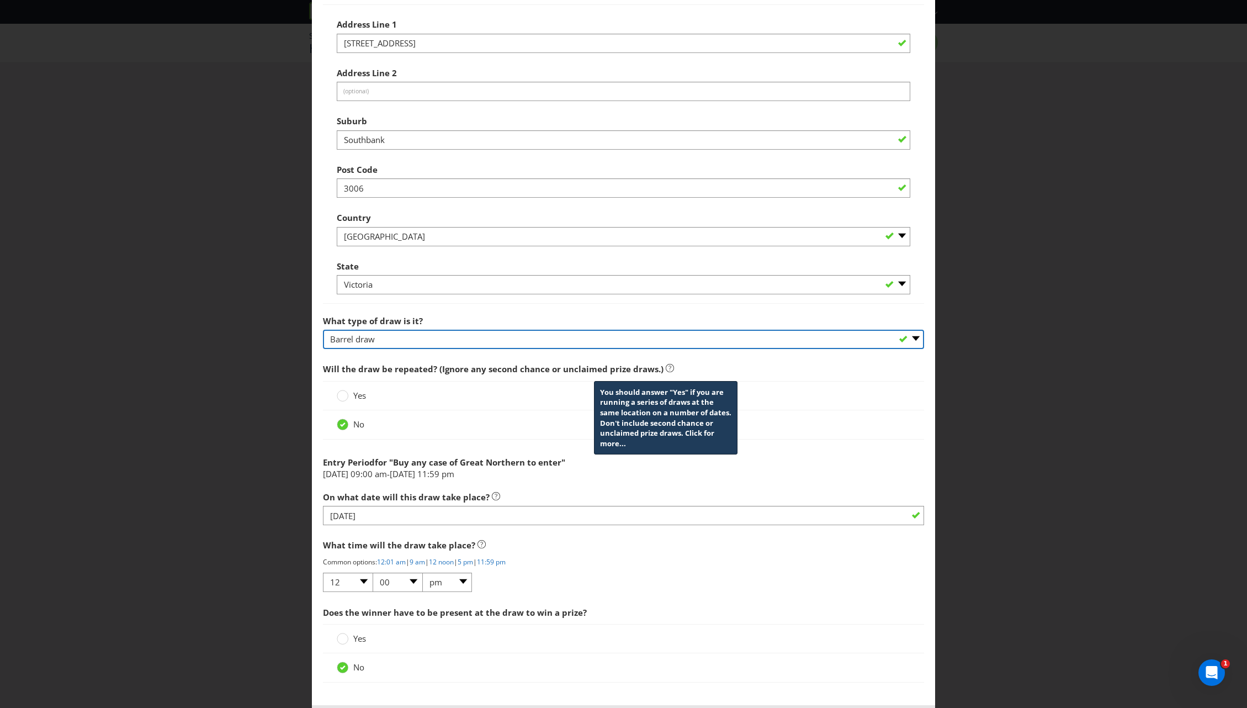
scroll to position [796, 0]
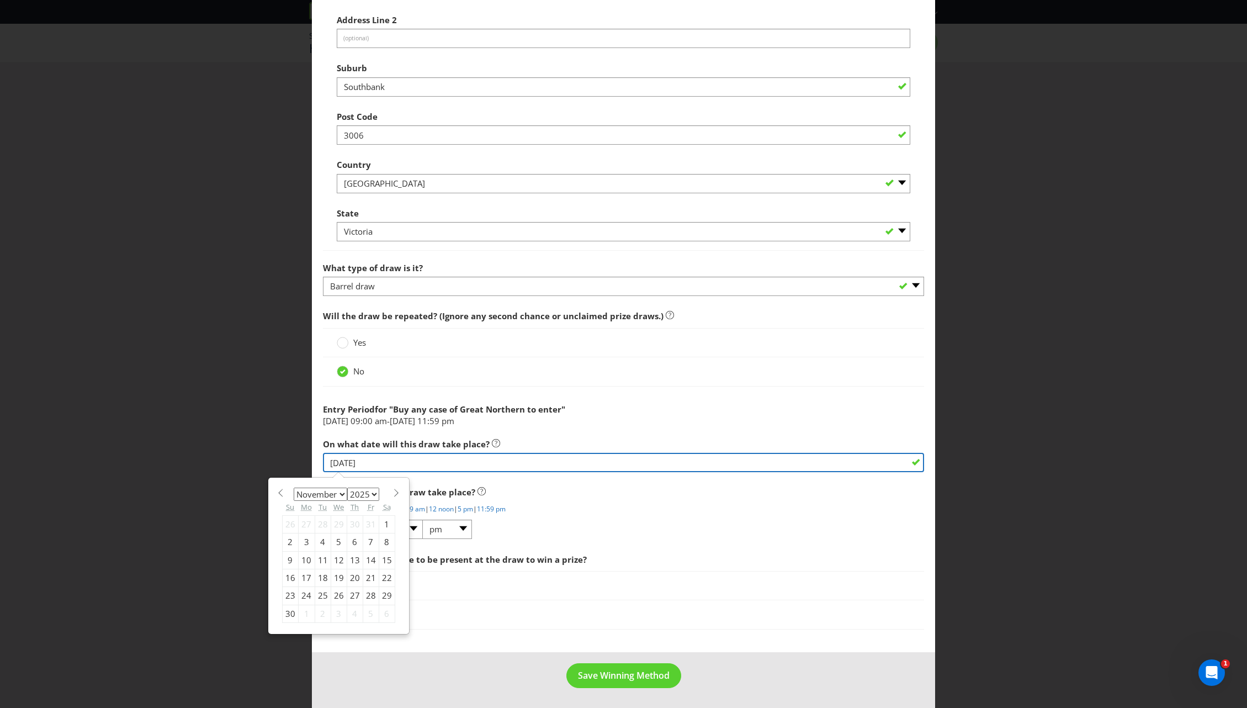
click at [376, 469] on input "[DATE]" at bounding box center [624, 462] width 602 height 19
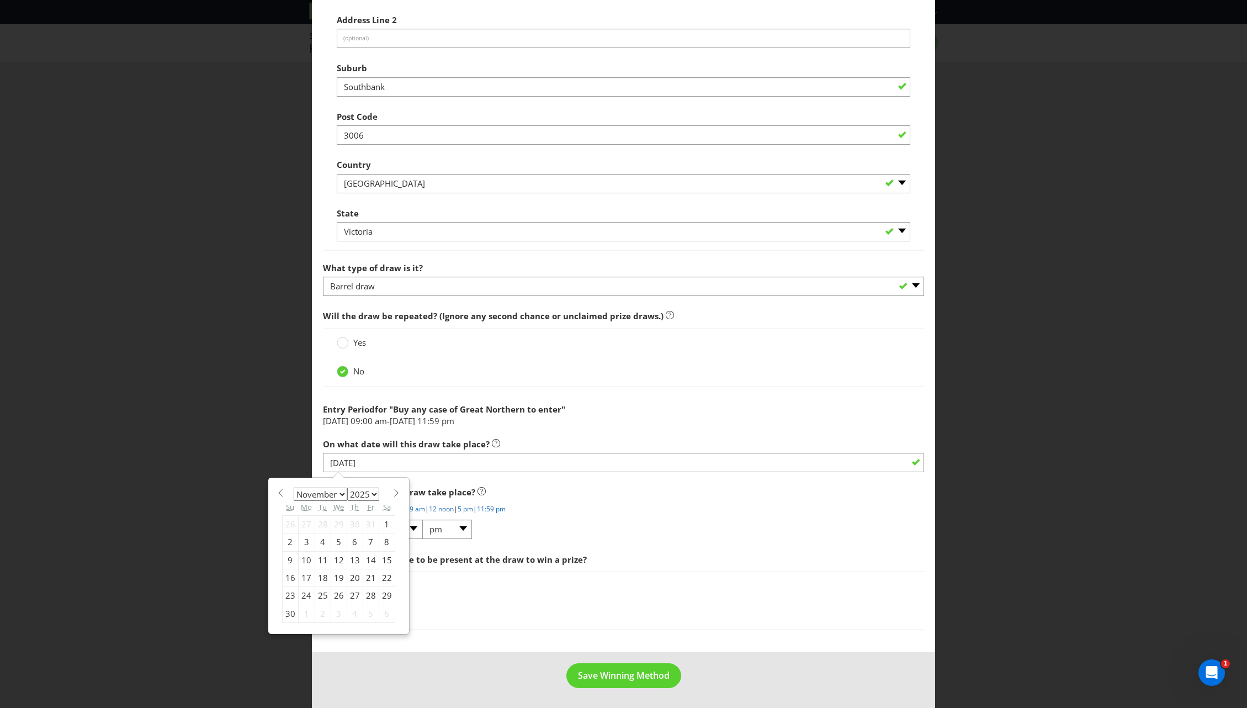
click at [670, 417] on li "[DATE] 09:00 am - [DATE] 11:59 pm" at bounding box center [624, 421] width 602 height 12
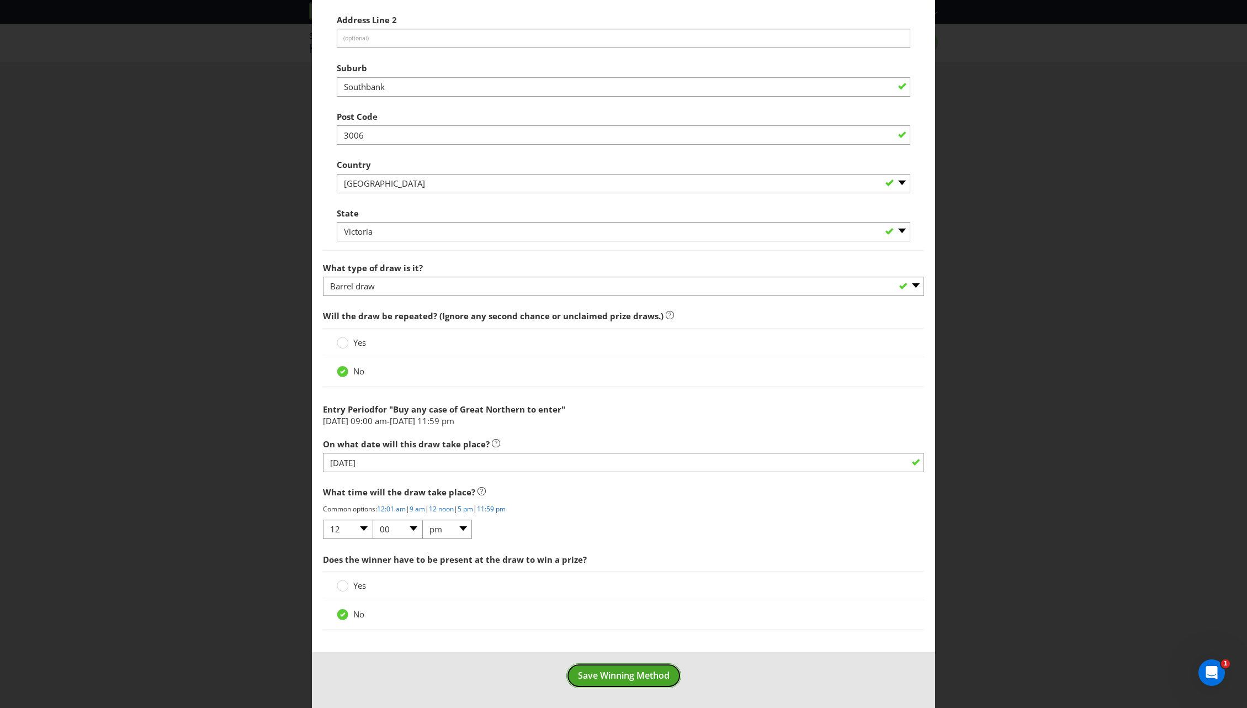
click at [606, 681] on span "Save Winning Method" at bounding box center [624, 675] width 92 height 12
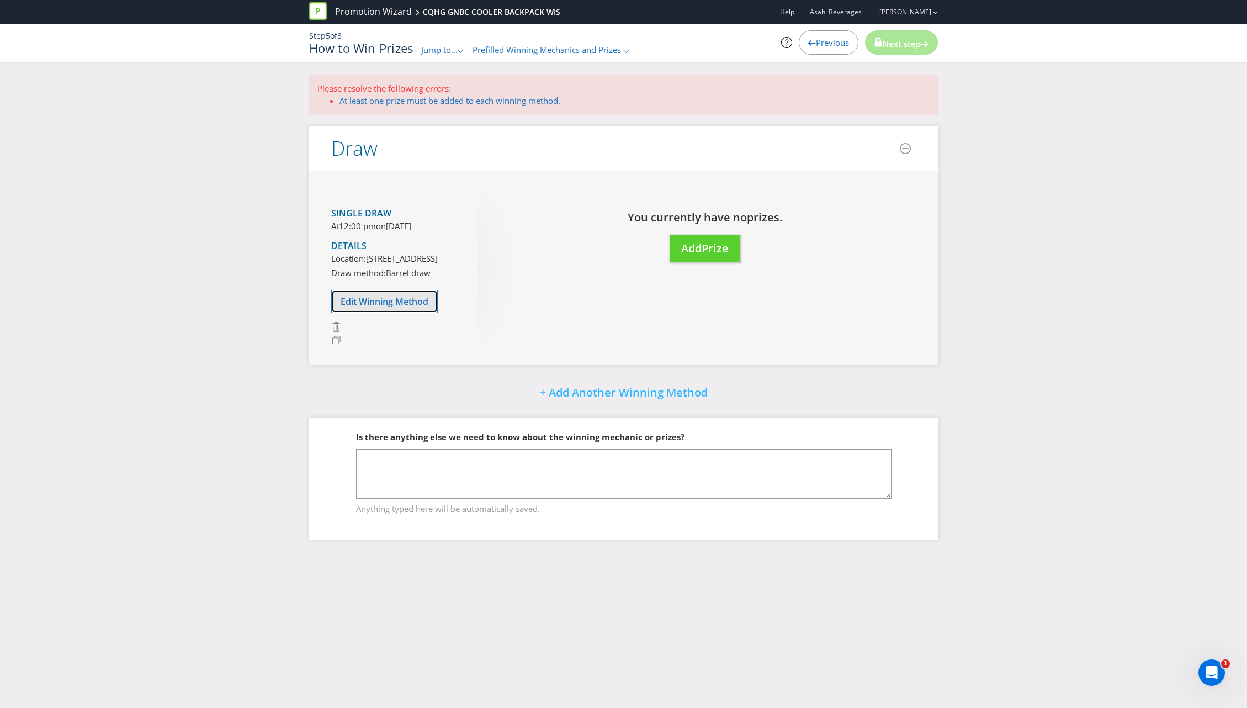
click at [398, 307] on span "Edit Winning Method" at bounding box center [385, 301] width 88 height 12
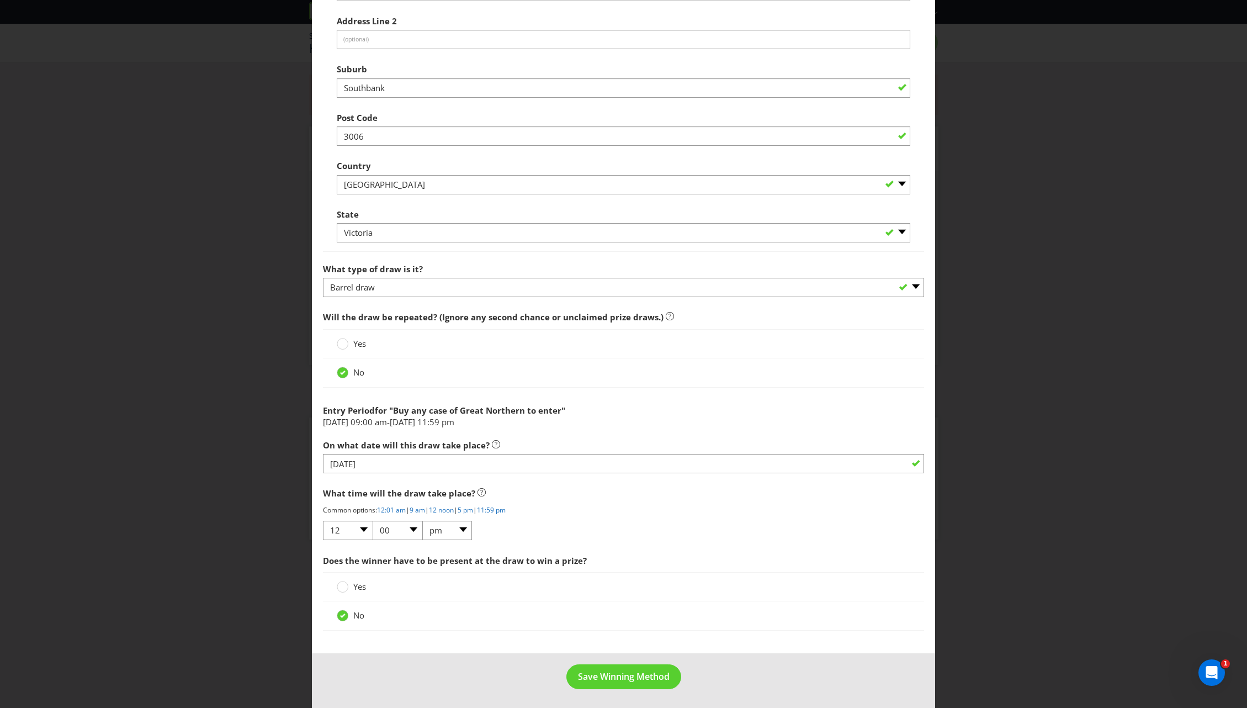
scroll to position [796, 0]
click at [593, 673] on span "Save Winning Method" at bounding box center [624, 675] width 92 height 12
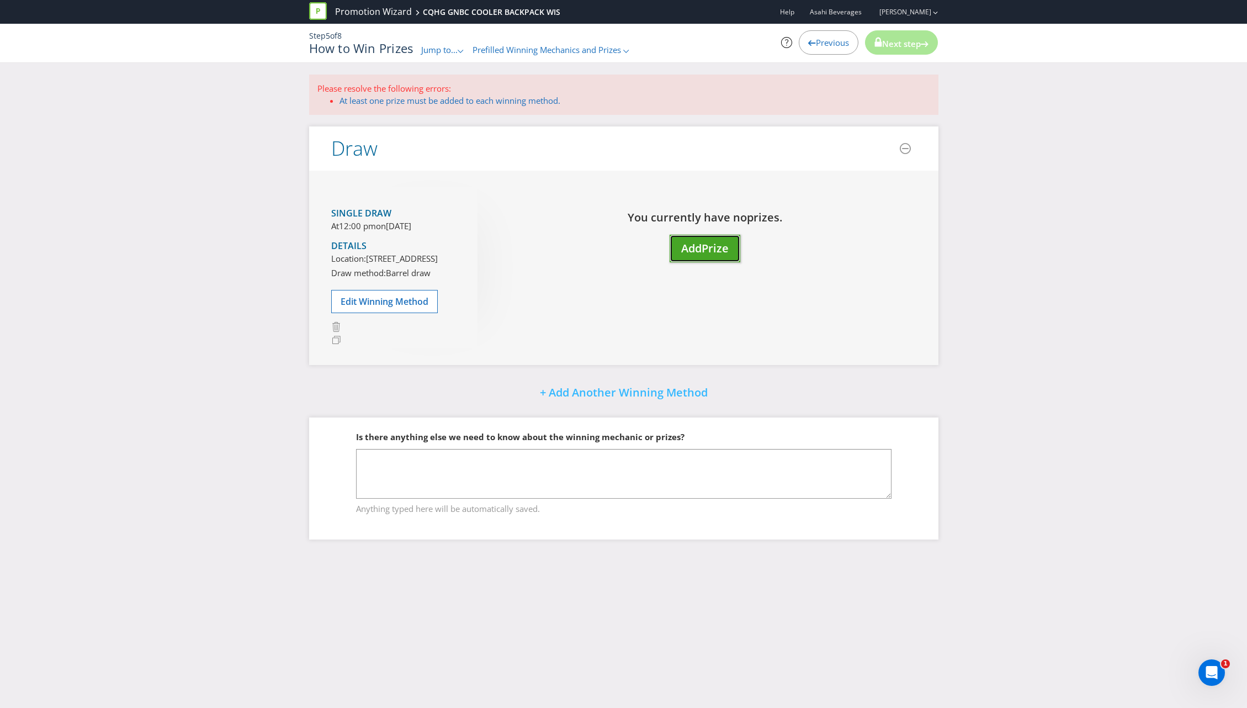
click at [701, 256] on button "Add Prize" at bounding box center [705, 249] width 71 height 28
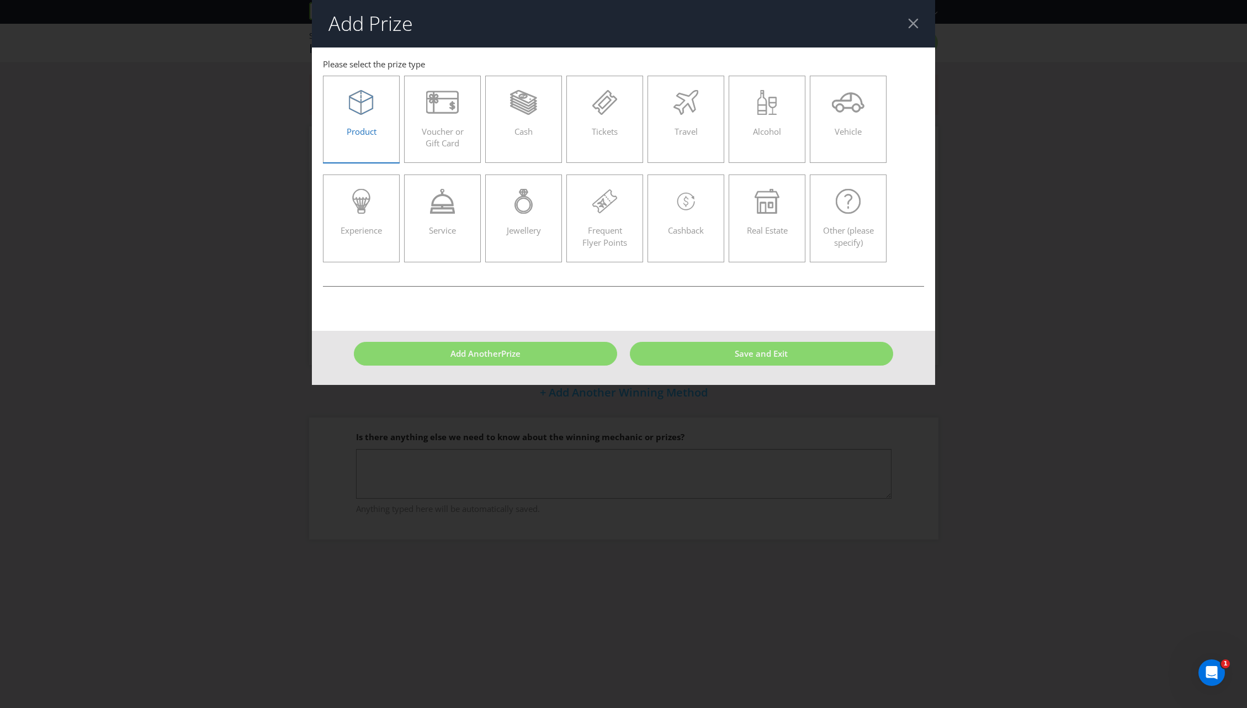
click at [375, 124] on div "Product" at bounding box center [361, 115] width 54 height 50
click at [0, 0] on input "Product" at bounding box center [0, 0] width 0 height 0
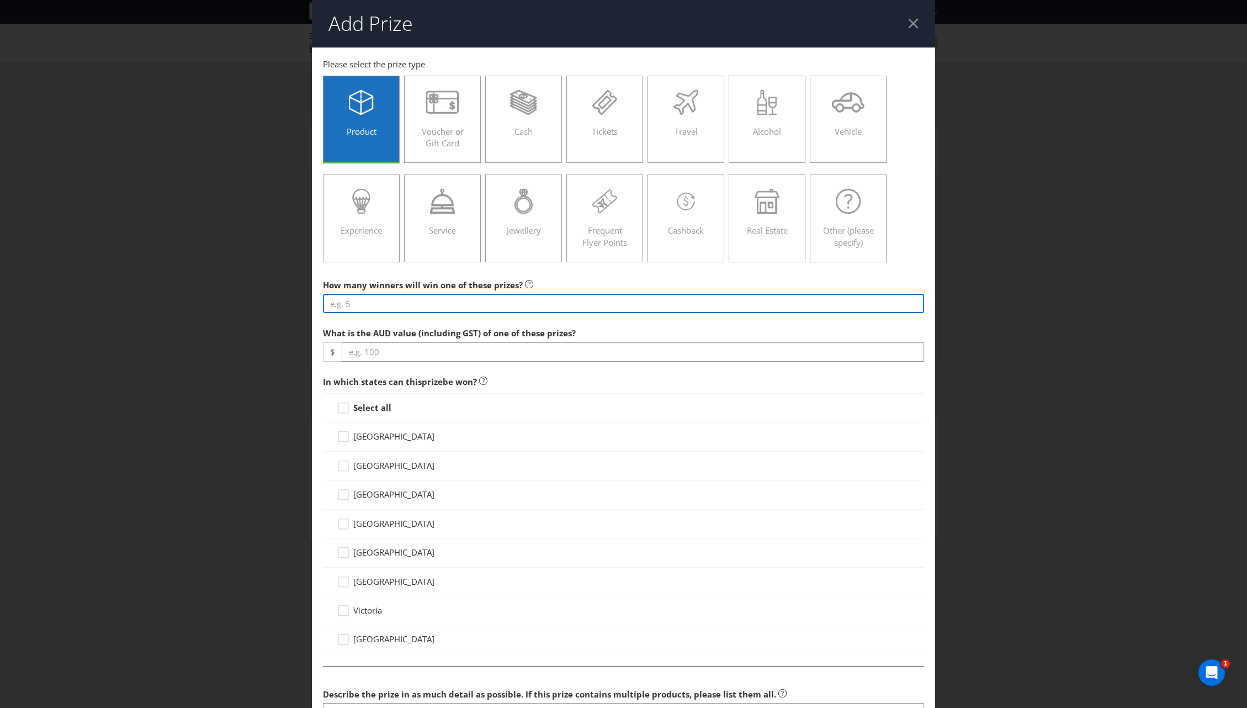
click at [377, 305] on input "number" at bounding box center [624, 303] width 602 height 19
type input "2"
type input "1"
type input "2"
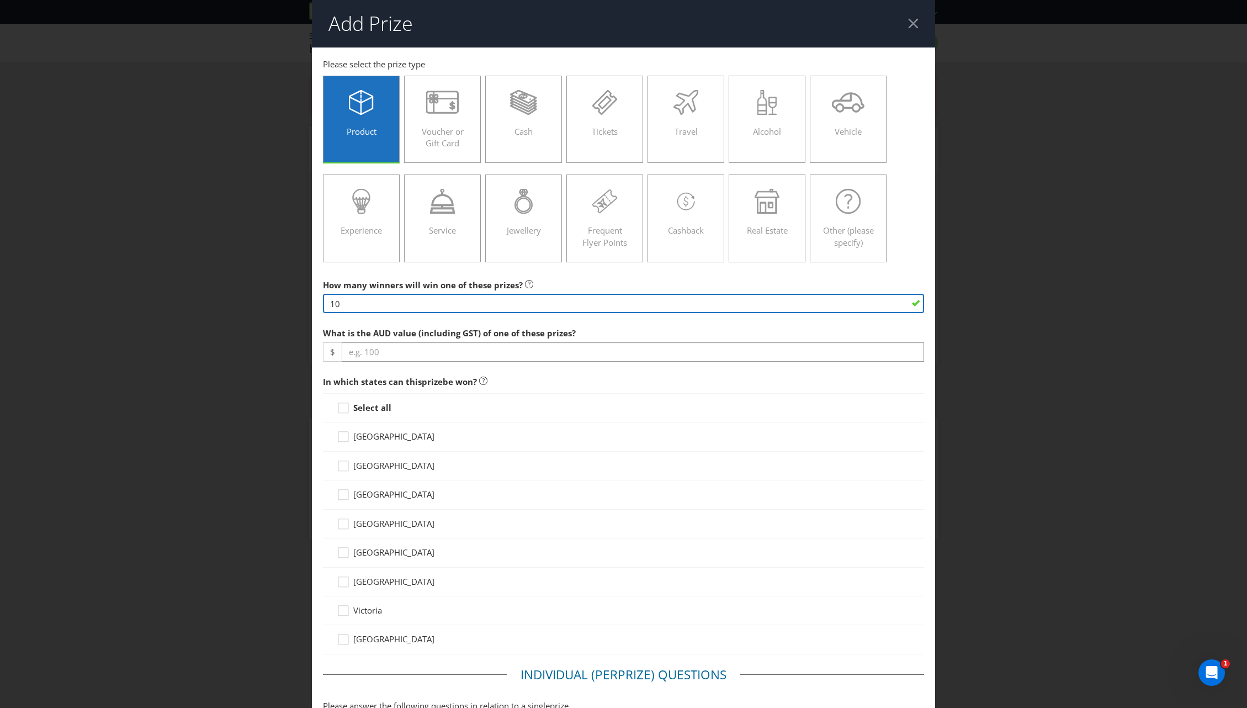
type input "10"
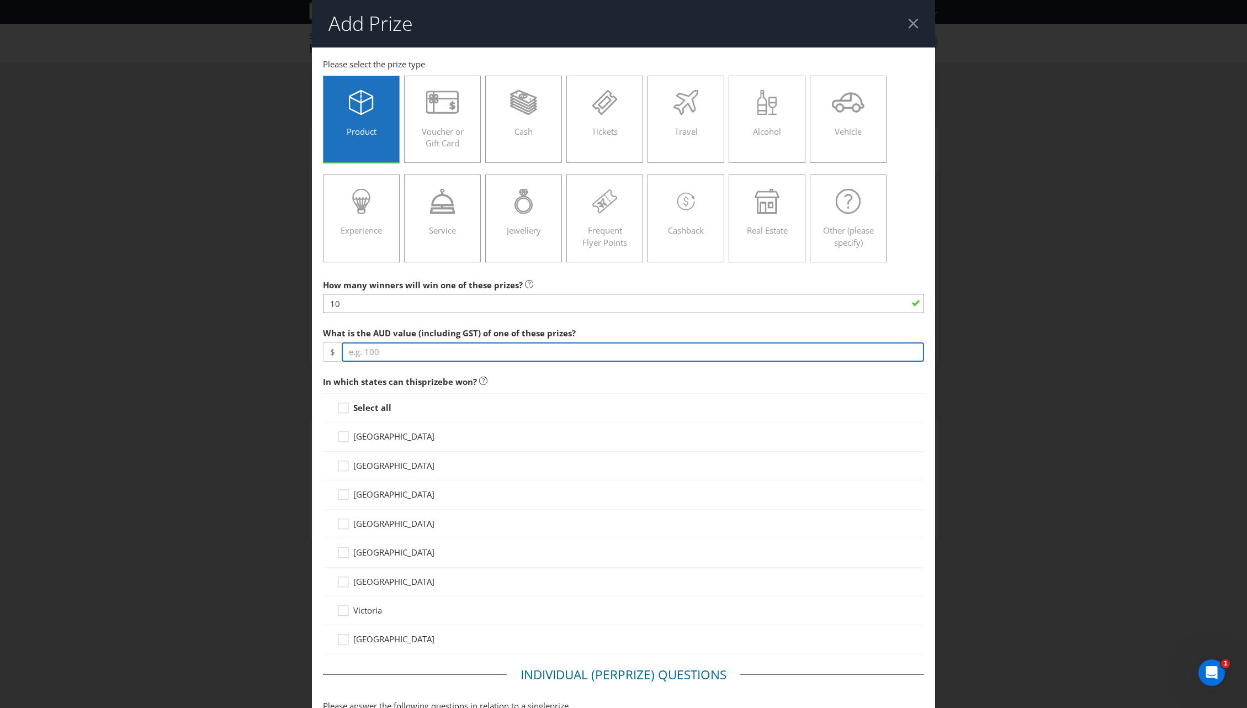
click at [357, 356] on input "number" at bounding box center [633, 351] width 583 height 19
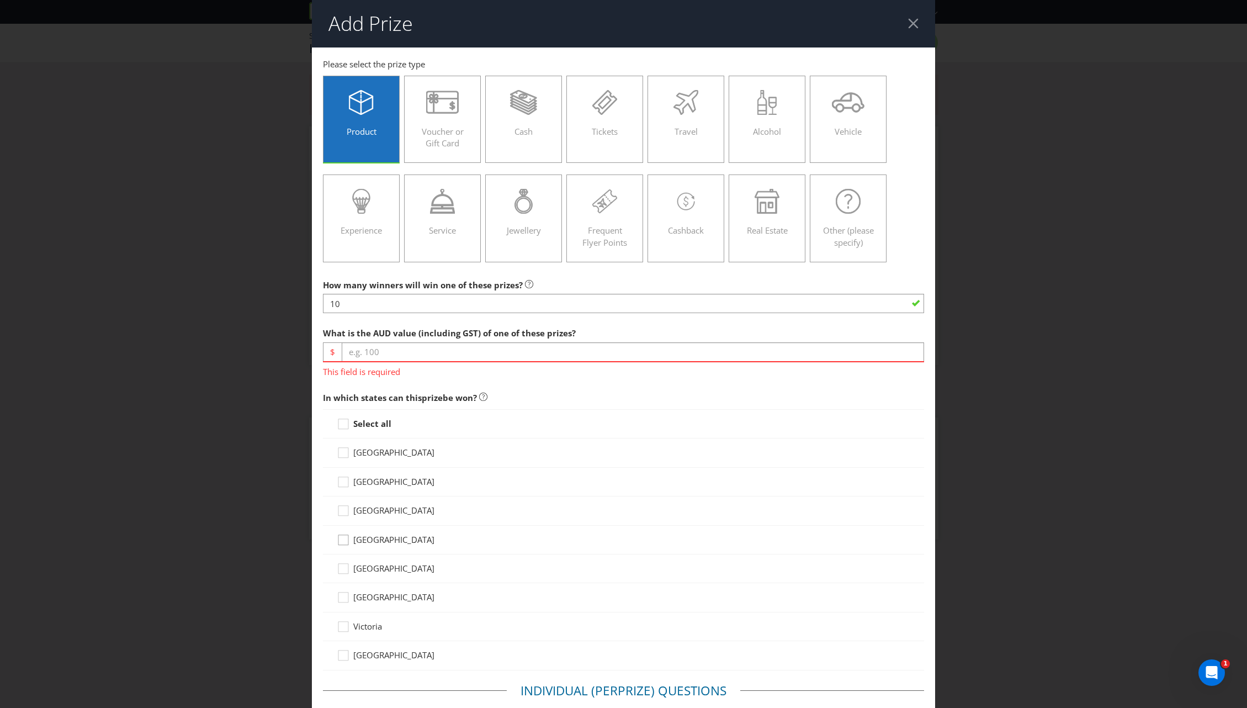
click at [337, 545] on icon at bounding box center [345, 542] width 17 height 17
click at [0, 0] on input "[GEOGRAPHIC_DATA]" at bounding box center [0, 0] width 0 height 0
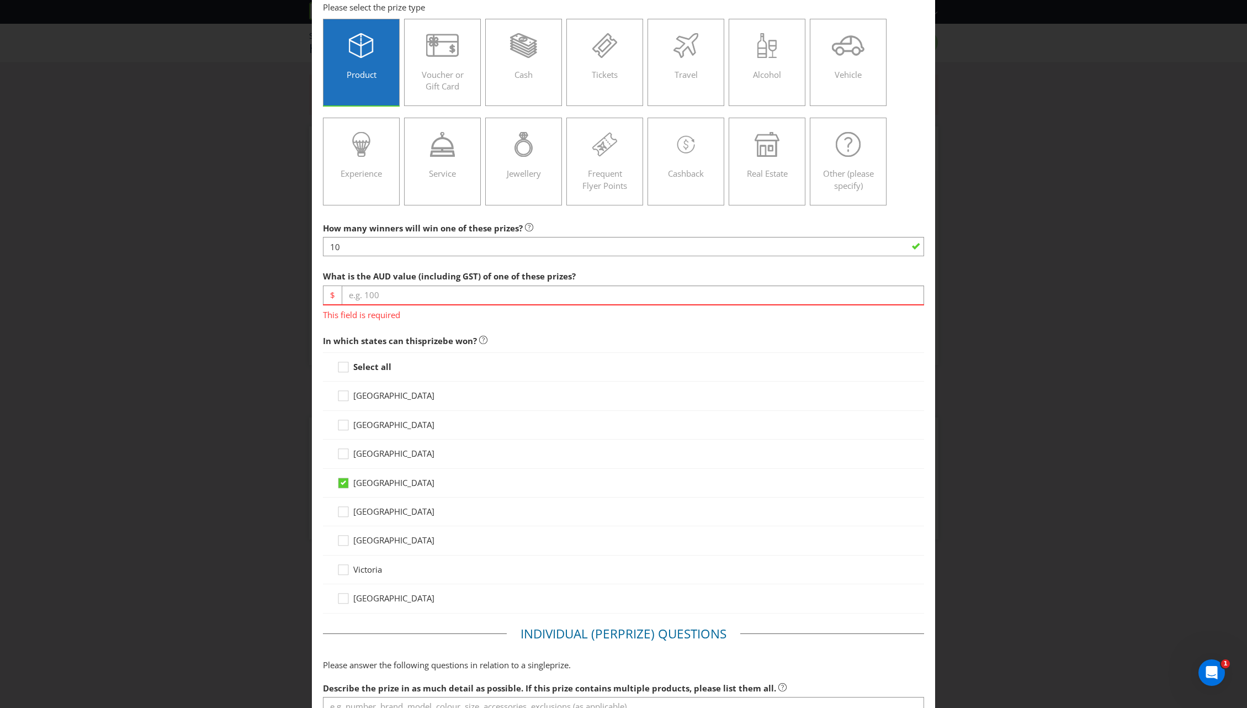
scroll to position [55, 0]
click at [382, 295] on input "number" at bounding box center [633, 296] width 583 height 19
type input "150"
click at [690, 267] on div "What is the AUD value (including GST) of one of these prizes? $ 150 This field …" at bounding box center [624, 295] width 602 height 56
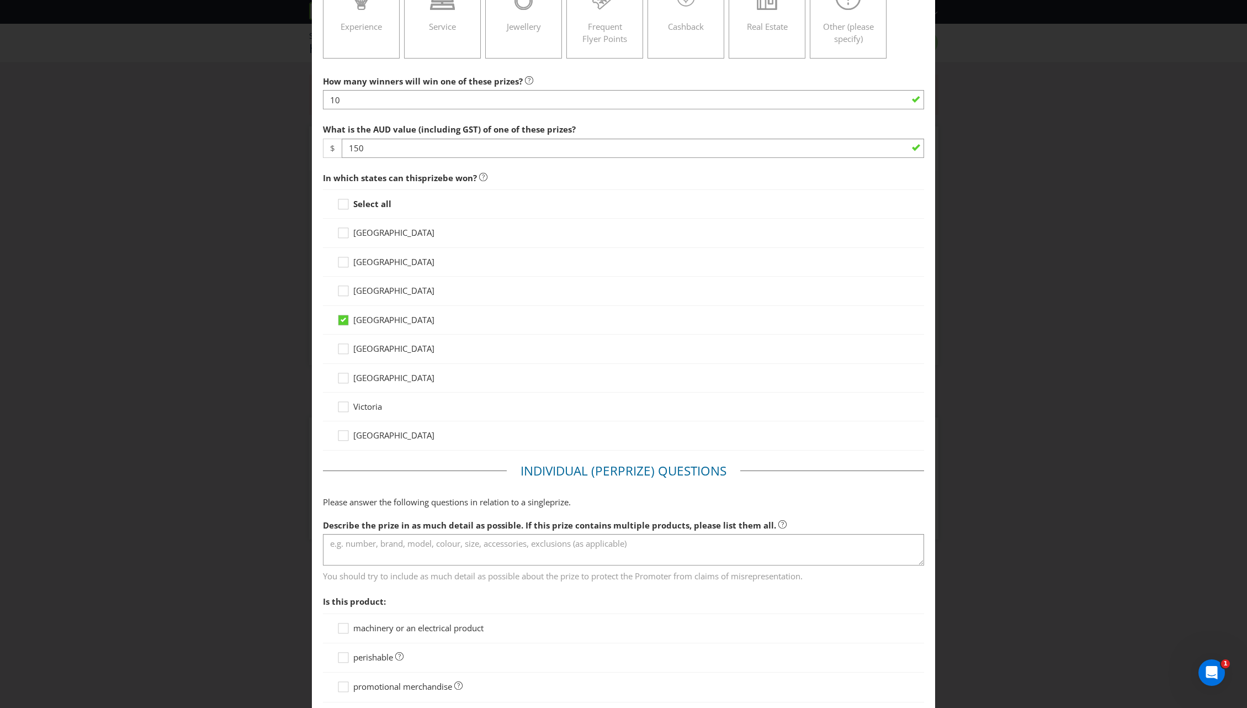
scroll to position [243, 0]
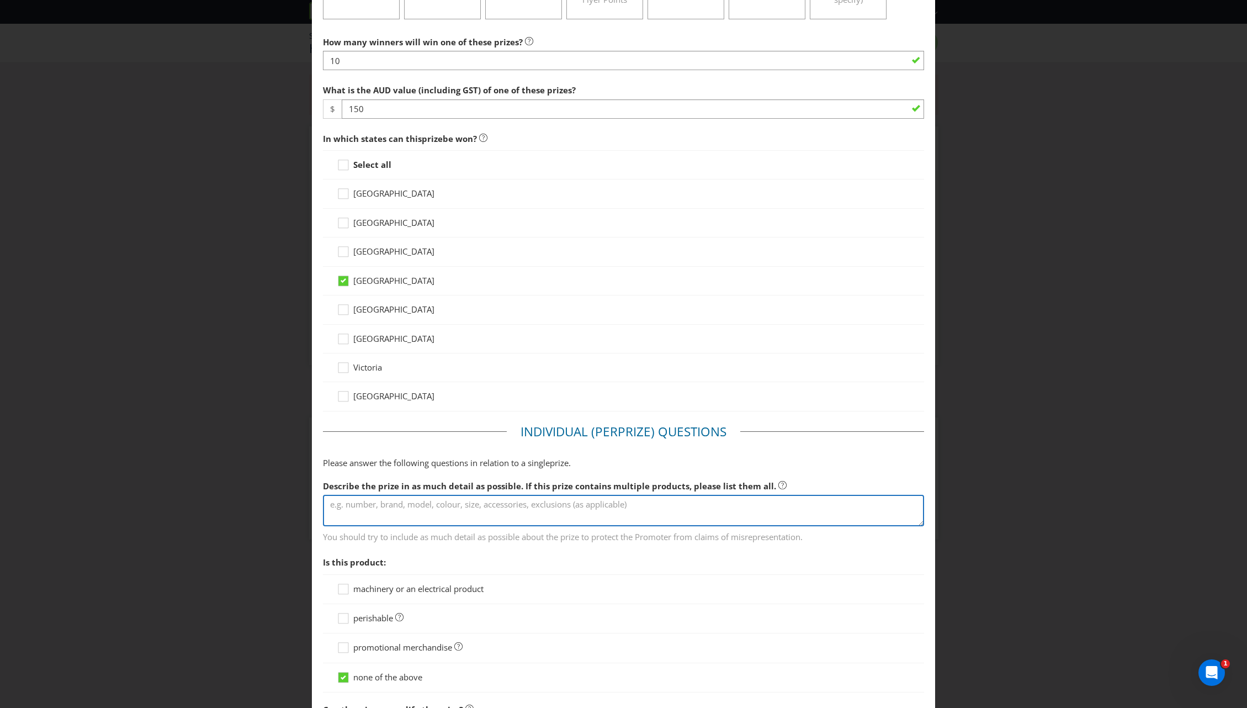
click at [395, 501] on textarea at bounding box center [624, 510] width 602 height 31
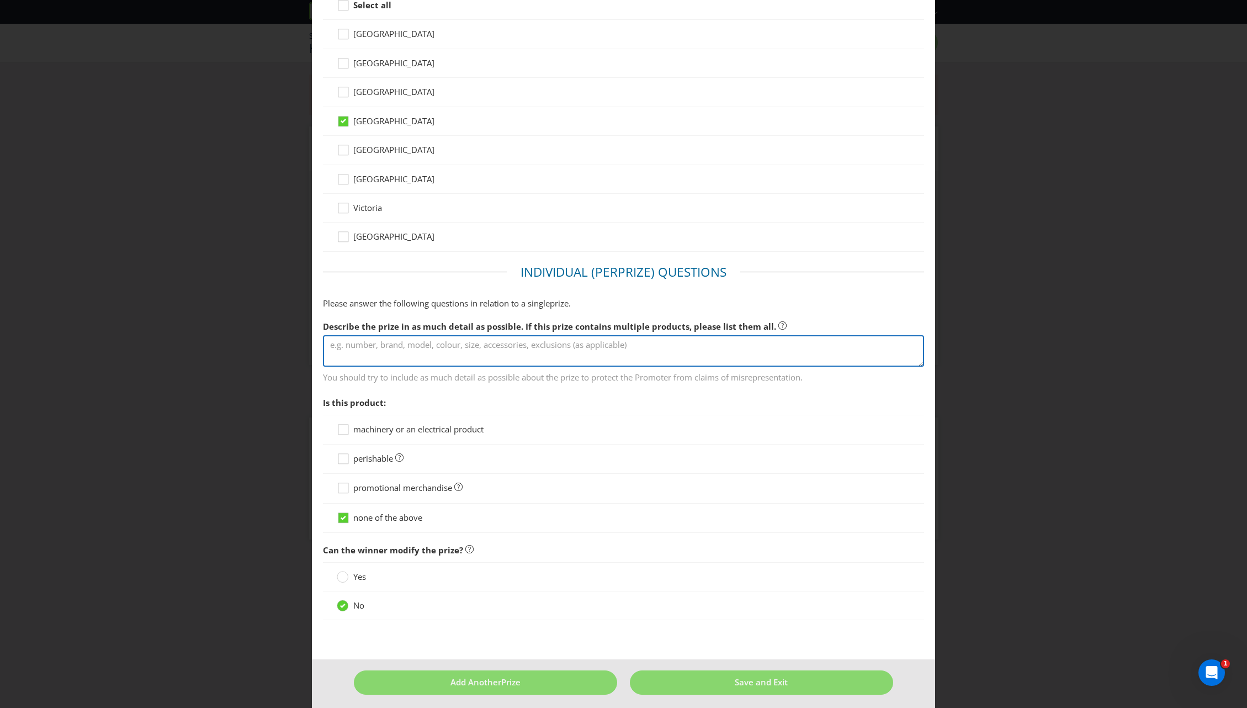
scroll to position [408, 0]
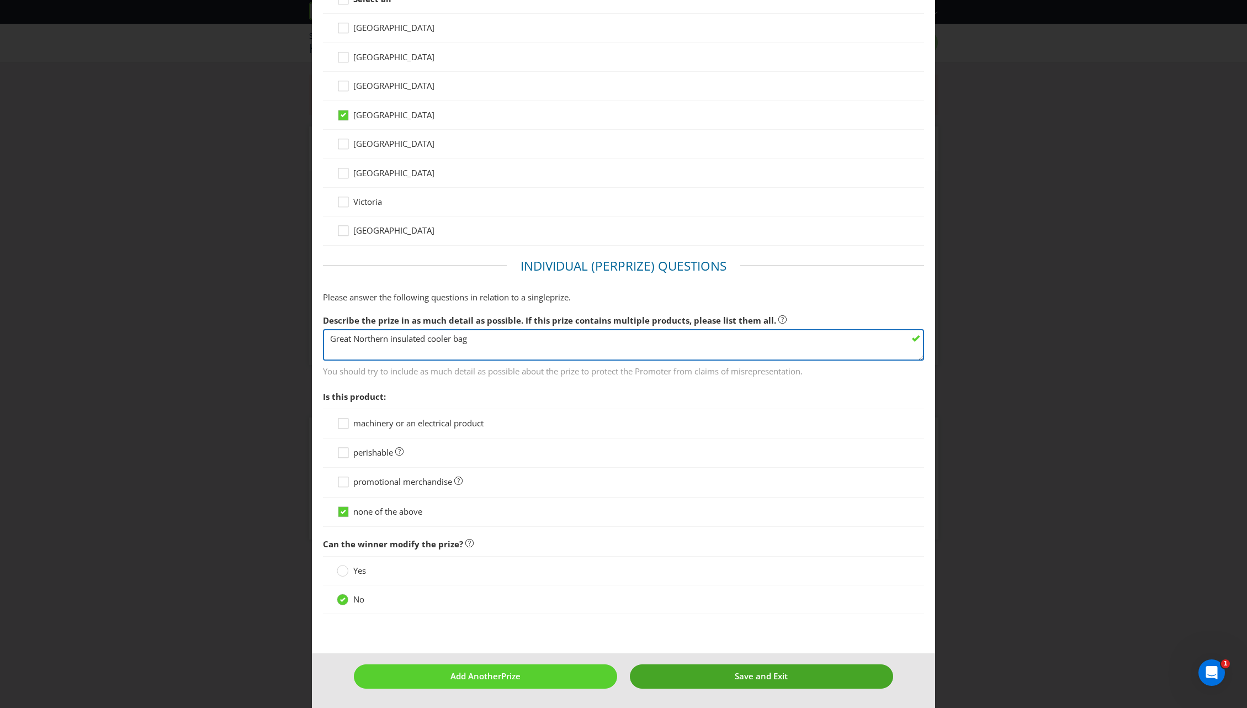
type textarea "Great Northern insulated cooler bag"
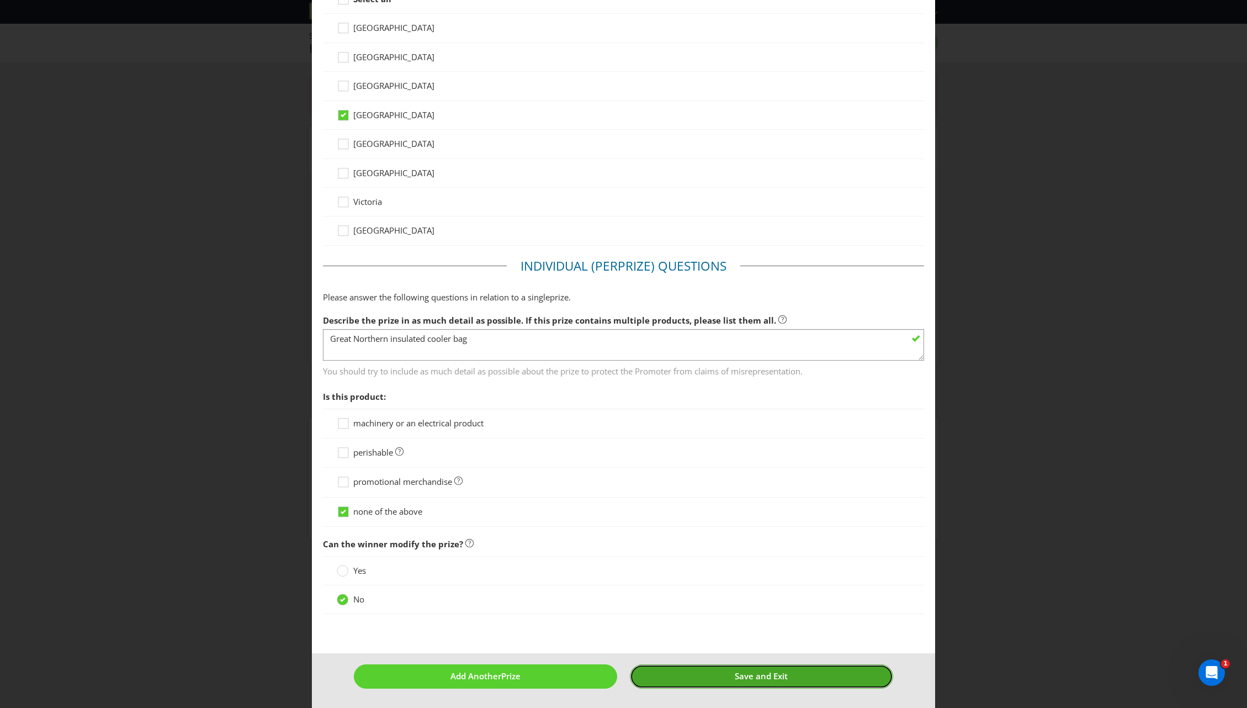
click at [685, 678] on button "Save and Exit" at bounding box center [761, 676] width 263 height 24
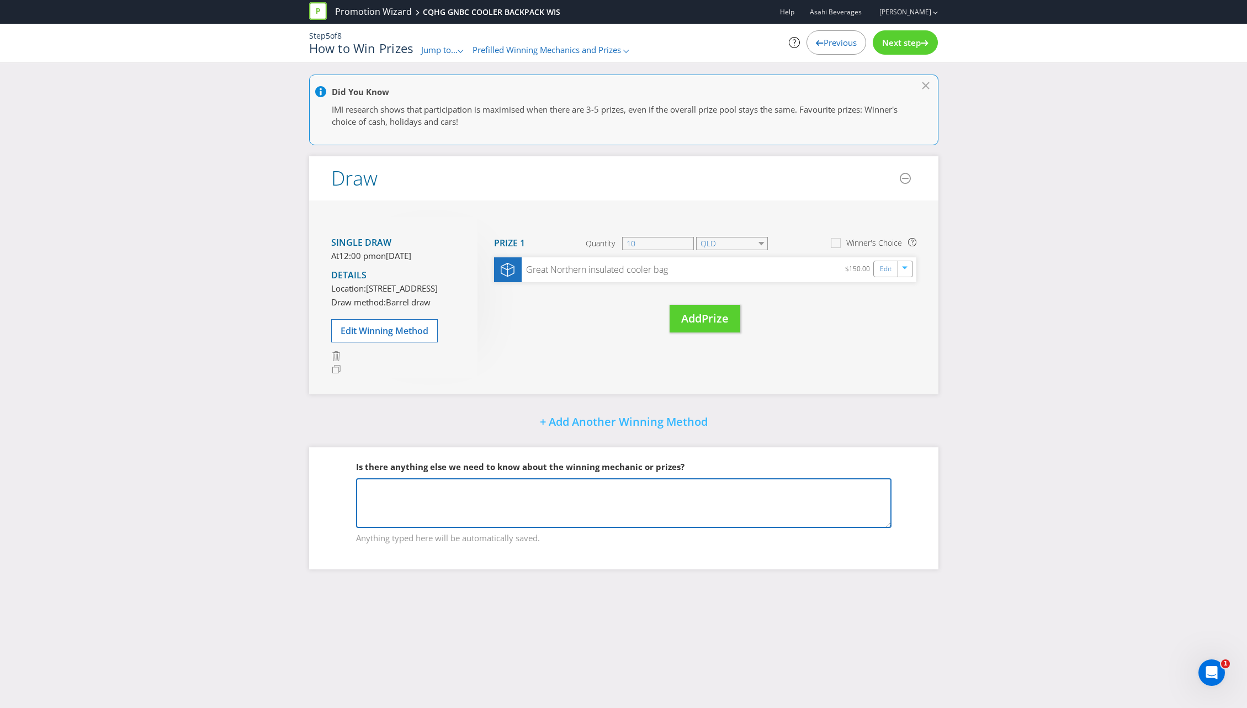
click at [405, 527] on textarea at bounding box center [623, 503] width 535 height 50
paste textarea "Start date: The Promotion starts in each Participating Store on the start date …"
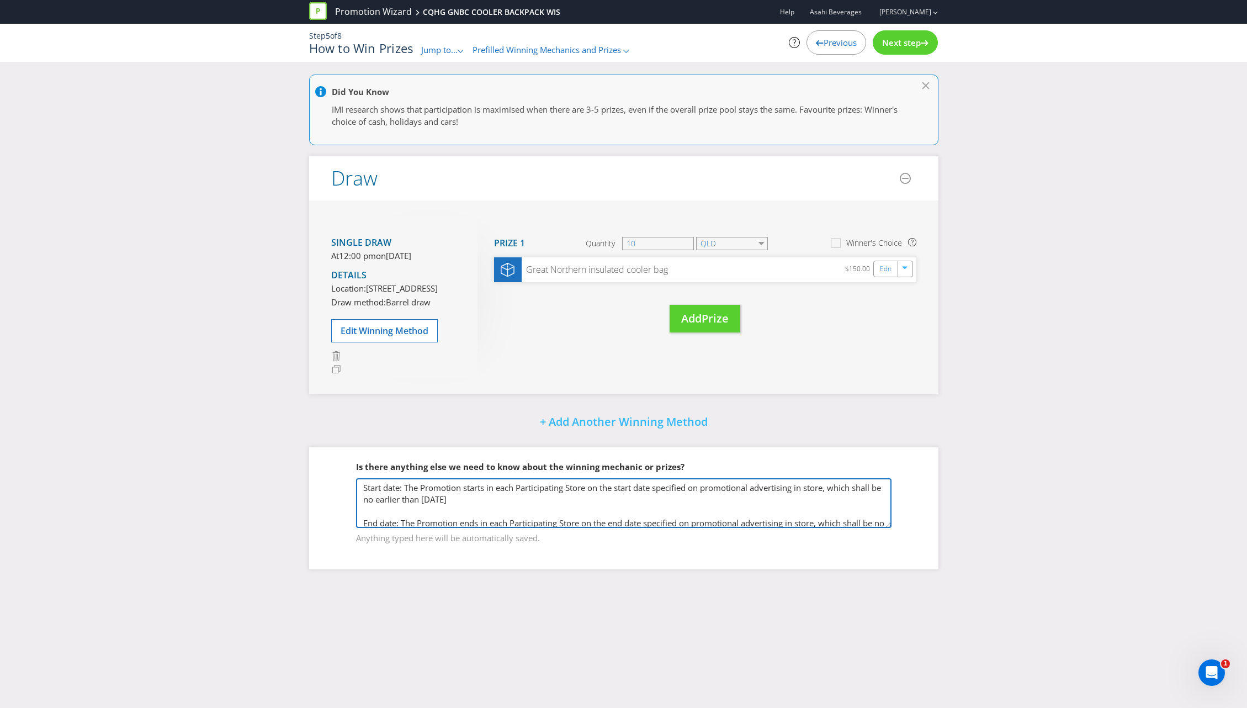
click at [467, 528] on textarea "Start date: The Promotion starts in each Participating Store on the start date …" at bounding box center [623, 503] width 535 height 50
click at [424, 528] on textarea "Start date: The Promotion starts in each Participating Store on the start date …" at bounding box center [623, 503] width 535 height 50
click at [432, 528] on textarea "Start date: The Promotion starts in each Participating Store on the start date …" at bounding box center [623, 503] width 535 height 50
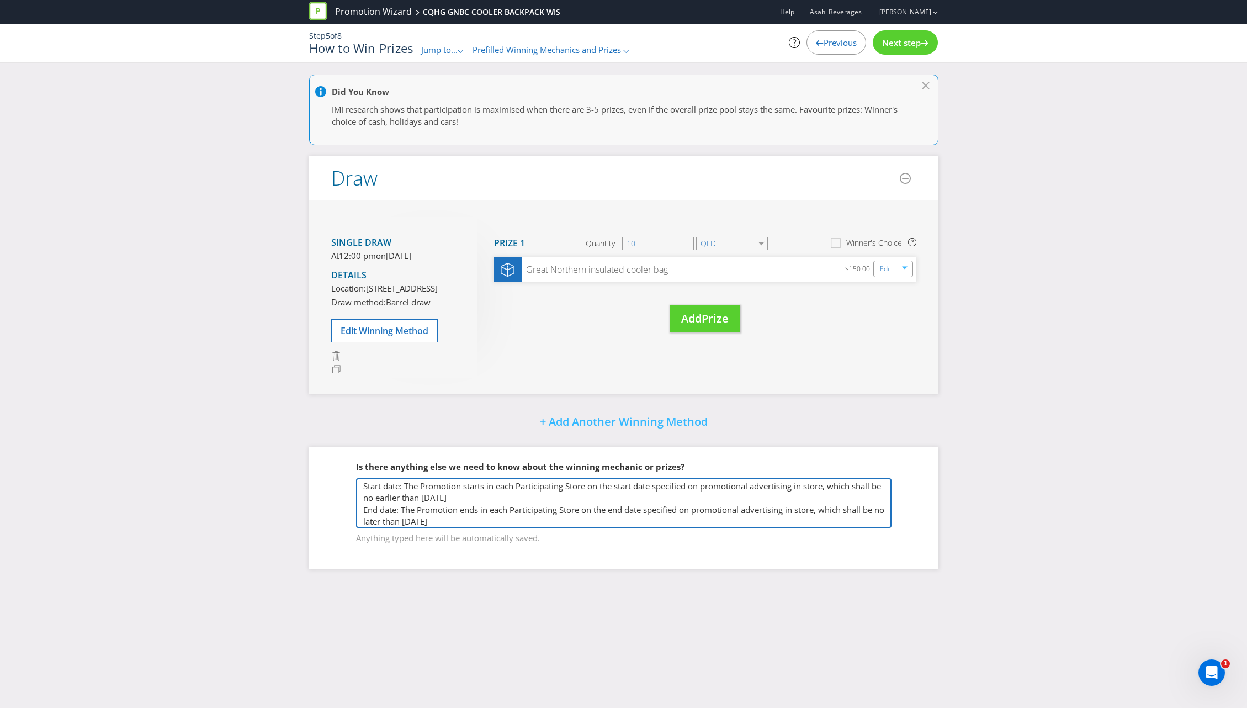
click at [507, 528] on textarea "Start date: The Promotion starts in each Participating Store on the start date …" at bounding box center [623, 503] width 535 height 50
click at [363, 520] on textarea "Start date: The Promotion starts in each Participating Store on the start date …" at bounding box center [623, 503] width 535 height 50
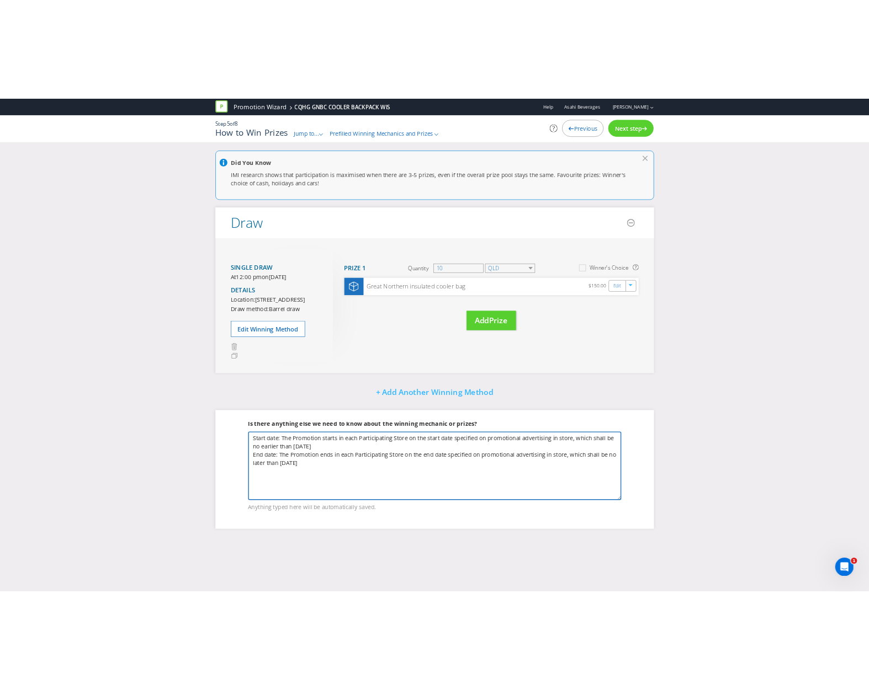
scroll to position [0, 0]
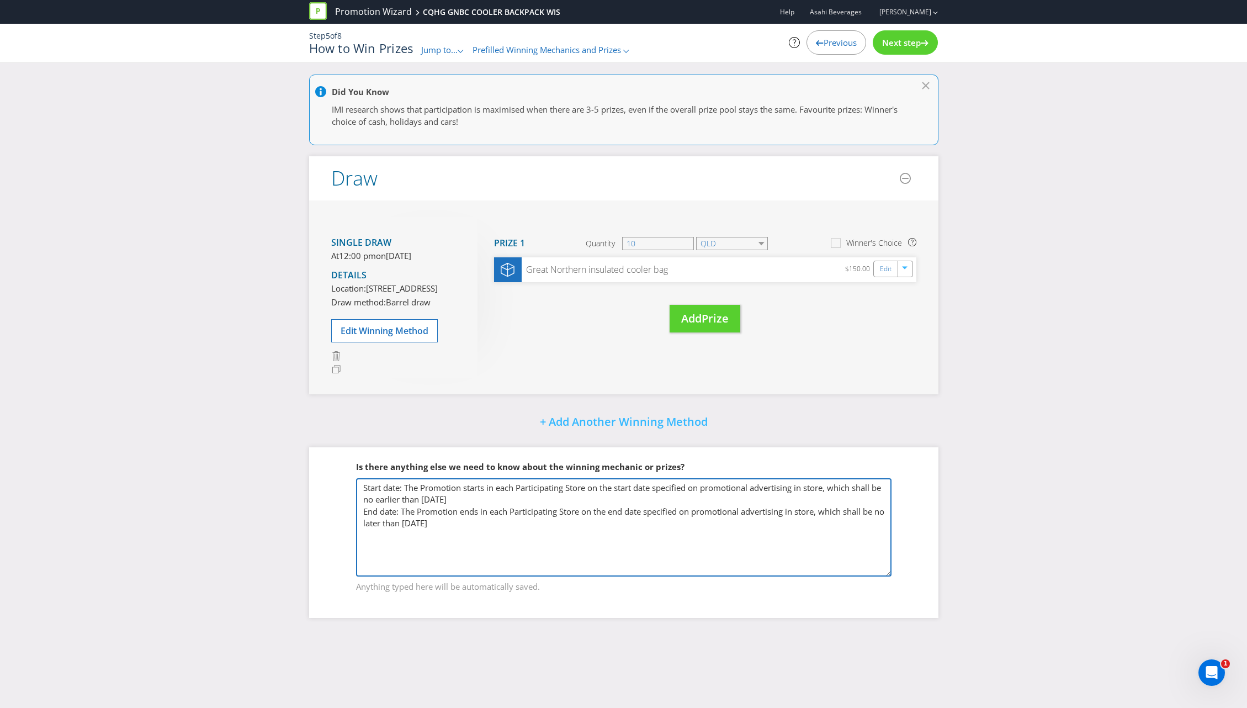
drag, startPoint x: 889, startPoint y: 561, endPoint x: 896, endPoint y: 614, distance: 53.5
click at [896, 601] on fieldset "Is there anything else we need to know about the winning mechanic or prizes? St…" at bounding box center [623, 520] width 585 height 162
click at [375, 526] on textarea "Start date: The Promotion starts in each Participating Store on the start date …" at bounding box center [623, 529] width 535 height 103
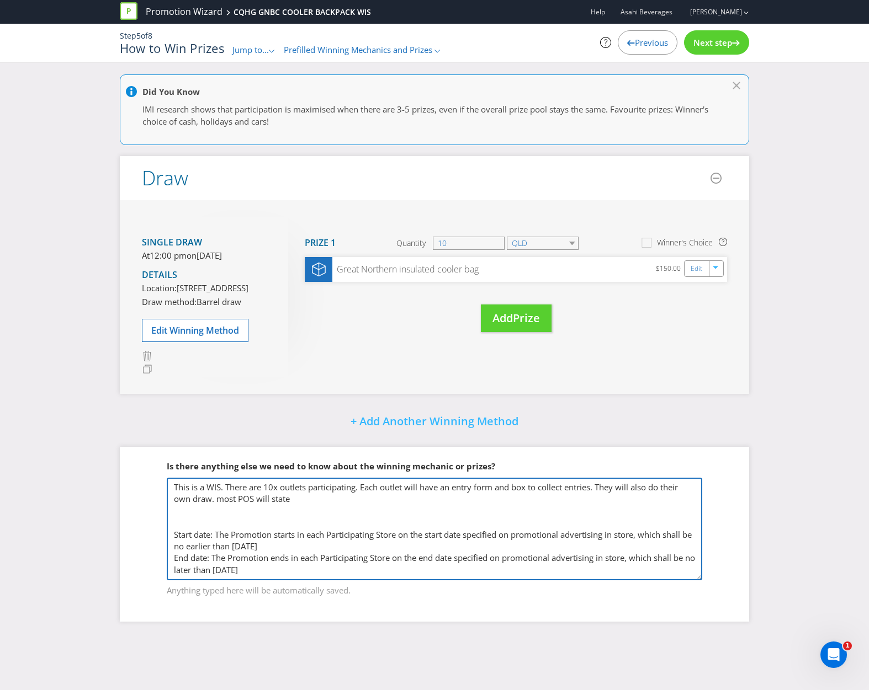
click at [222, 534] on textarea "This is a WIS. There are 10x outlets participating. Each outlet will have an en…" at bounding box center [434, 529] width 535 height 103
click at [295, 532] on textarea "This is a WIS. There are 10x outlets participating. Each outlet will have an en…" at bounding box center [434, 529] width 535 height 103
click at [183, 556] on textarea "This is a WIS. There are 10x outlets participating. Each outlet will have an en…" at bounding box center [434, 529] width 535 height 103
type textarea "This is a WIS. There are 10x outlets participating. Each outlet will have an en…"
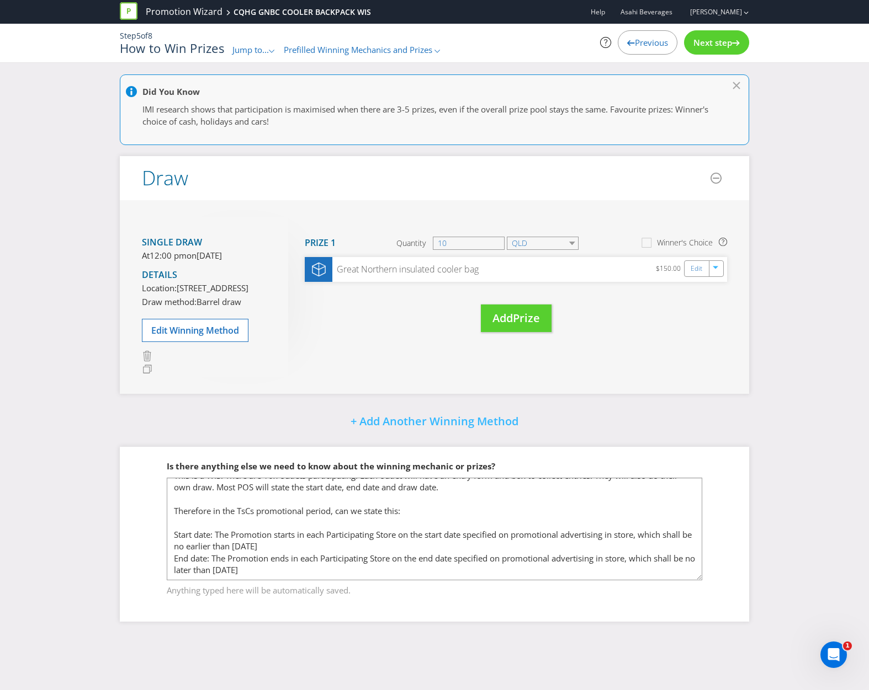
click at [433, 395] on div "Single draw At 12:00 pm [DATE][DATE] Details Location: [STREET_ADDRESS] Draw me…" at bounding box center [434, 297] width 629 height 194
click at [728, 434] on div "+ Add Another Winning Method" at bounding box center [434, 423] width 629 height 24
click at [720, 552] on fieldset "Is there anything else we need to know about the winning mechanic or prizes? Th…" at bounding box center [434, 522] width 585 height 167
click at [582, 395] on div "Single draw At 12:00 pm [DATE][DATE] Details Location: [STREET_ADDRESS] Draw me…" at bounding box center [434, 297] width 629 height 194
click at [699, 46] on span "Next step" at bounding box center [712, 42] width 39 height 11
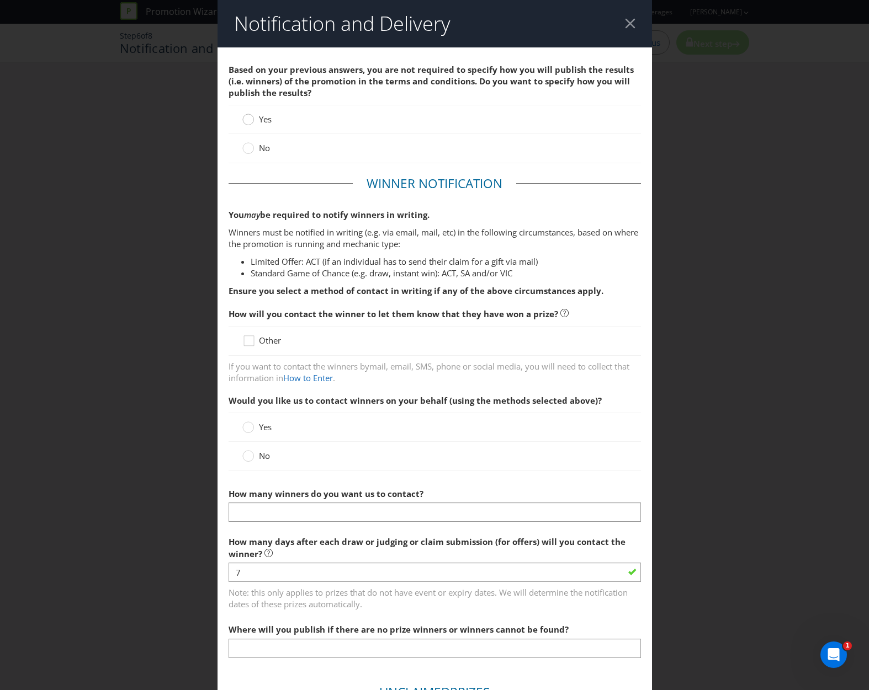
click at [245, 119] on circle at bounding box center [247, 119] width 11 height 11
click at [0, 0] on input "Yes" at bounding box center [0, 0] width 0 height 0
click at [244, 151] on circle at bounding box center [247, 148] width 11 height 11
click at [0, 0] on input "No" at bounding box center [0, 0] width 0 height 0
click at [206, 201] on div "Notification and Delivery Based on your previous answers, you are not required …" at bounding box center [434, 345] width 869 height 690
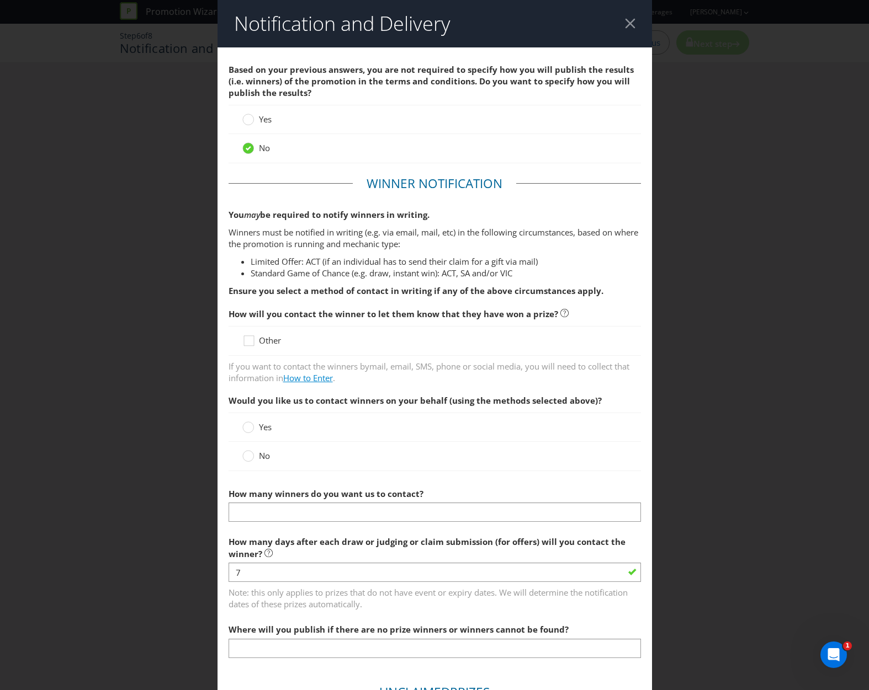
click at [322, 382] on link "How to Enter" at bounding box center [308, 378] width 50 height 11
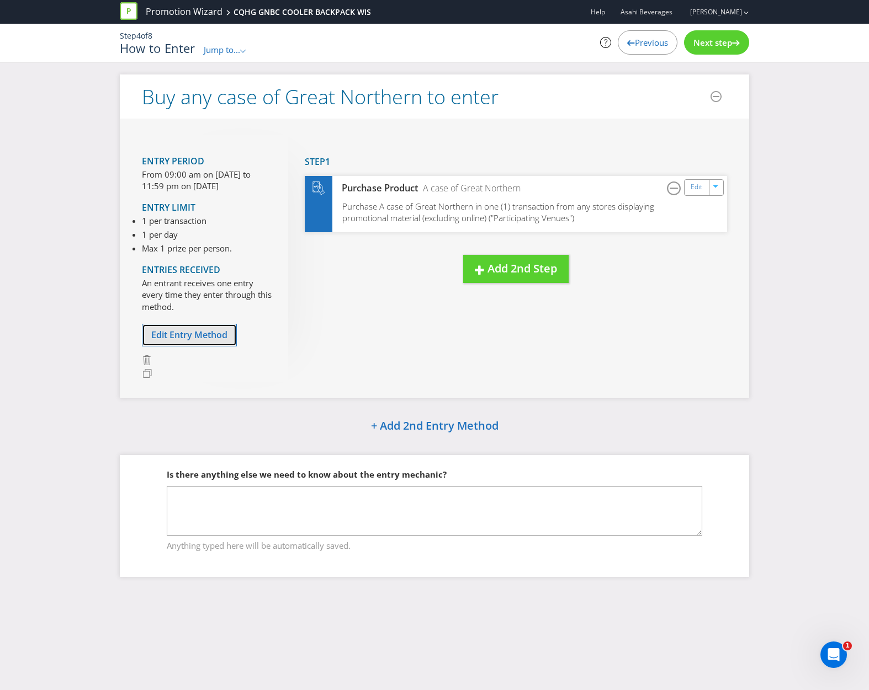
click at [185, 334] on span "Edit Entry Method" at bounding box center [189, 335] width 76 height 12
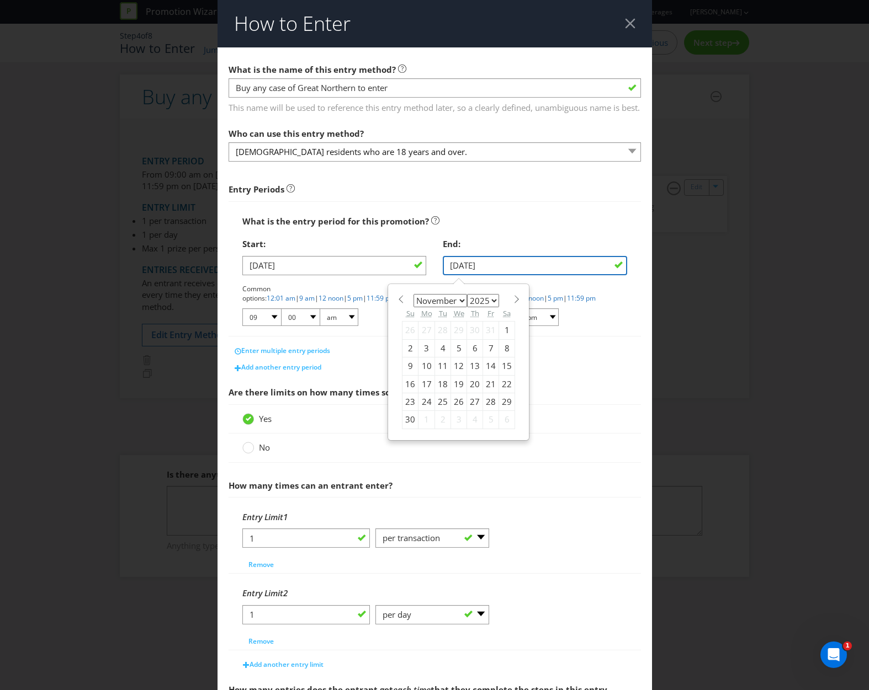
click at [501, 275] on input "[DATE]" at bounding box center [535, 265] width 184 height 19
click at [491, 307] on select "2025 2026 2027 2028 2029 2030 2031 2032 2033 2034 2035" at bounding box center [483, 300] width 32 height 13
select select "2026"
click at [467, 305] on select "2025 2026 2027 2028 2029 2030 2031 2032 2033 2034 2035" at bounding box center [483, 300] width 32 height 13
click at [409, 393] on div "22" at bounding box center [410, 384] width 16 height 18
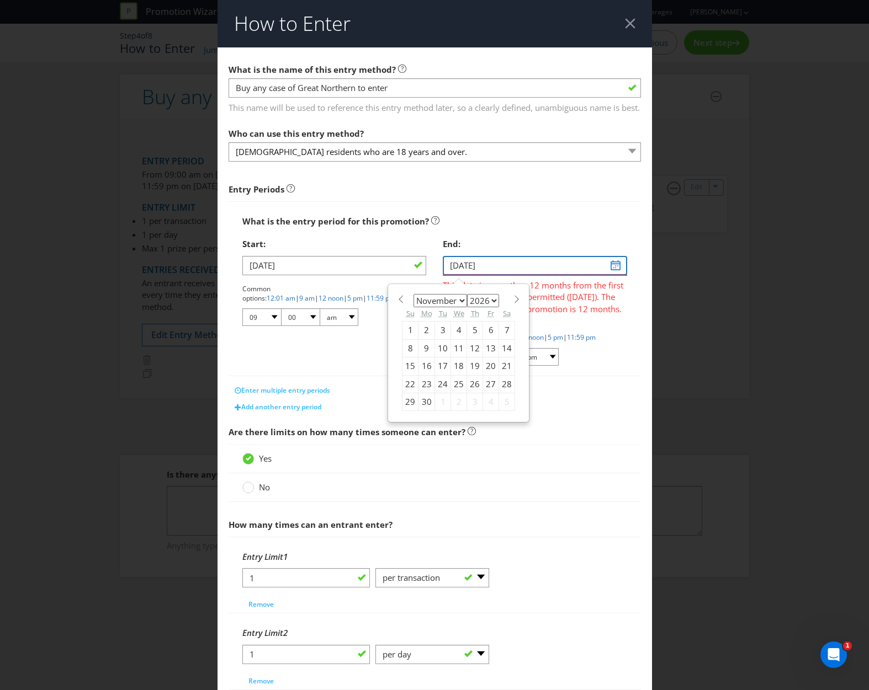
click at [467, 275] on input "[DATE]" at bounding box center [535, 265] width 184 height 19
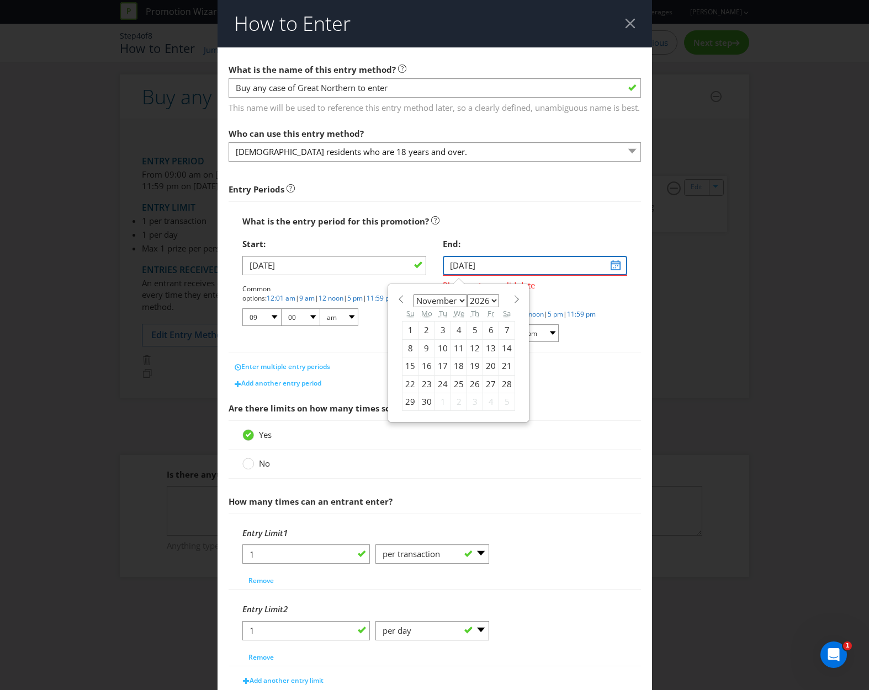
type input "[DATE]"
select select "9"
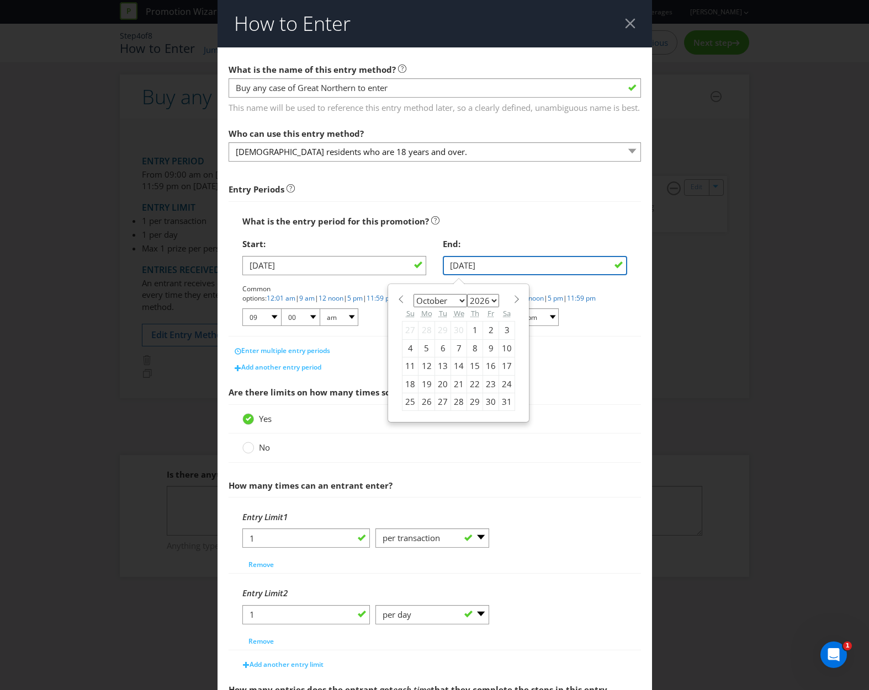
type input "[DATE]"
click at [492, 233] on div "What is the entry period for this promotion?" at bounding box center [434, 221] width 385 height 23
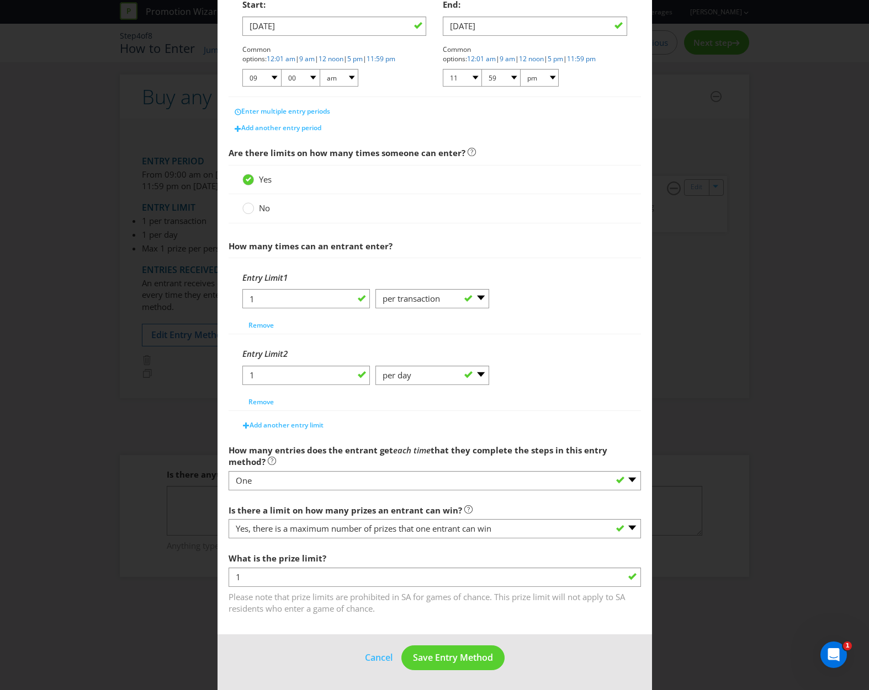
scroll to position [251, 0]
click at [429, 660] on span "Save Entry Method" at bounding box center [453, 658] width 80 height 12
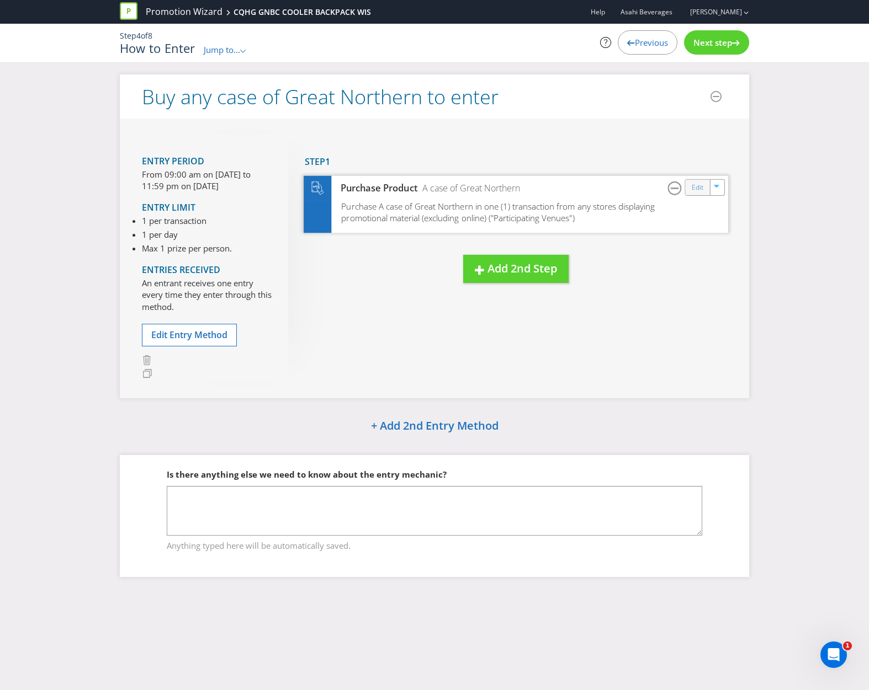
click at [691, 189] on div "Edit" at bounding box center [698, 186] width 25 height 15
click at [698, 192] on link "Edit" at bounding box center [698, 187] width 12 height 13
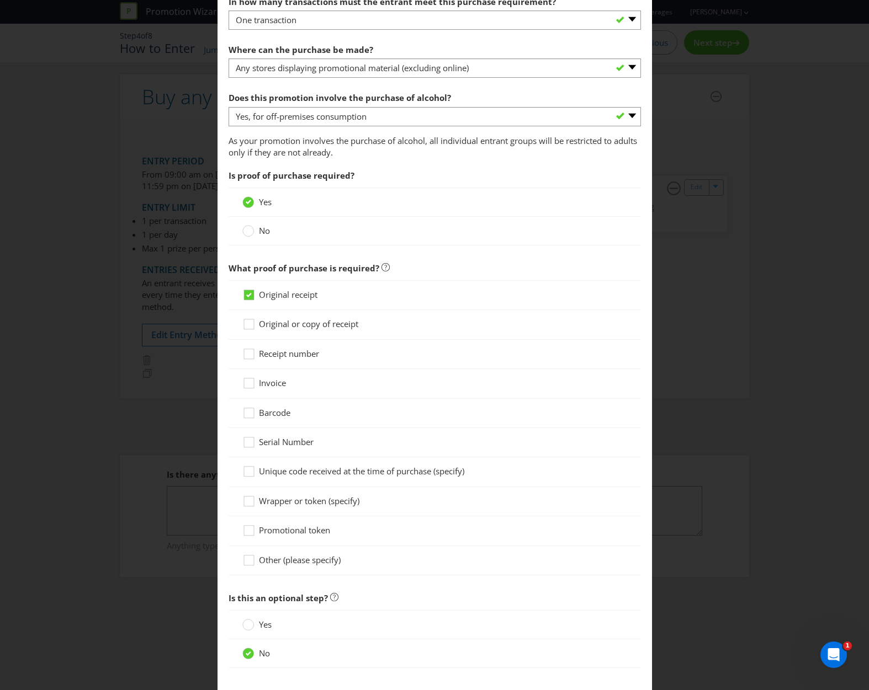
scroll to position [728, 0]
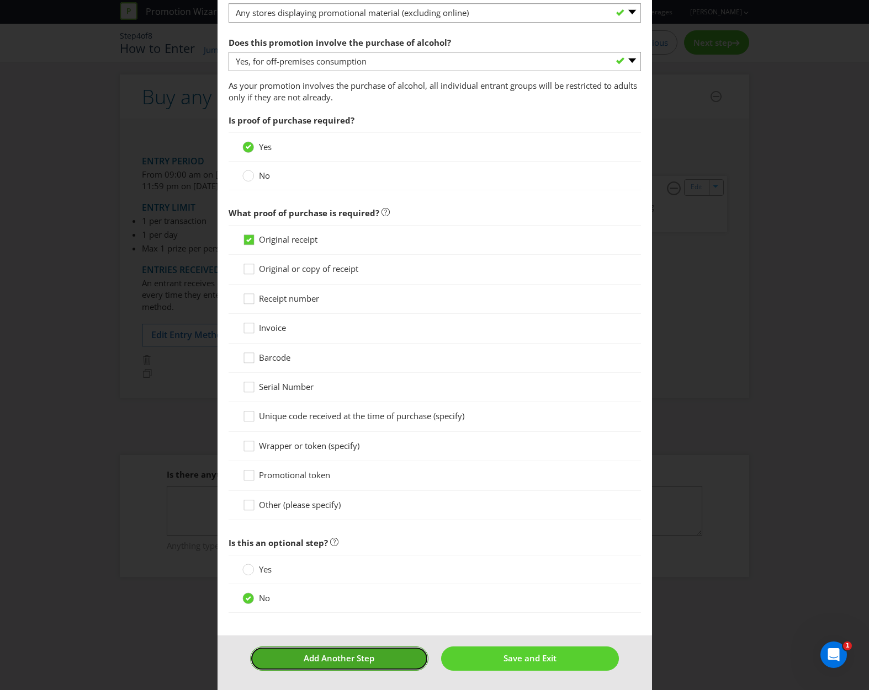
click at [315, 664] on span "Add Another Step" at bounding box center [339, 658] width 71 height 11
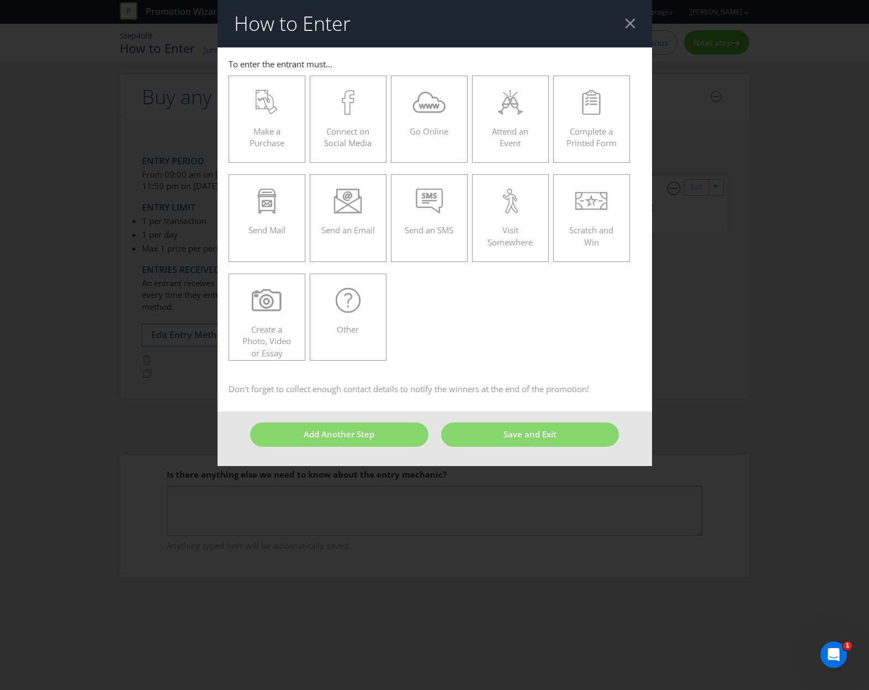
click at [625, 26] on div at bounding box center [630, 23] width 10 height 10
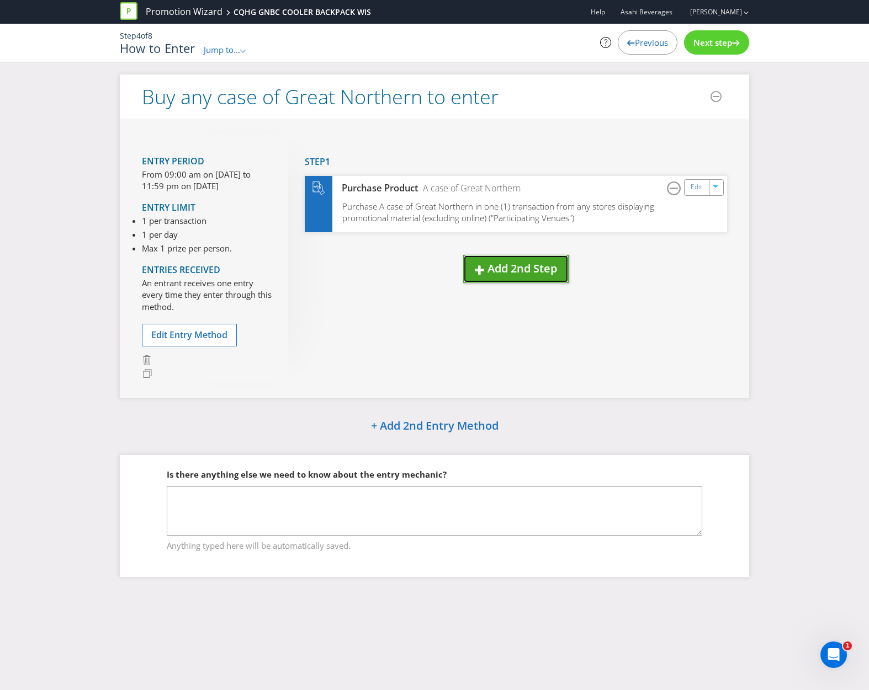
click at [515, 261] on button "Add 2nd Step" at bounding box center [515, 269] width 105 height 28
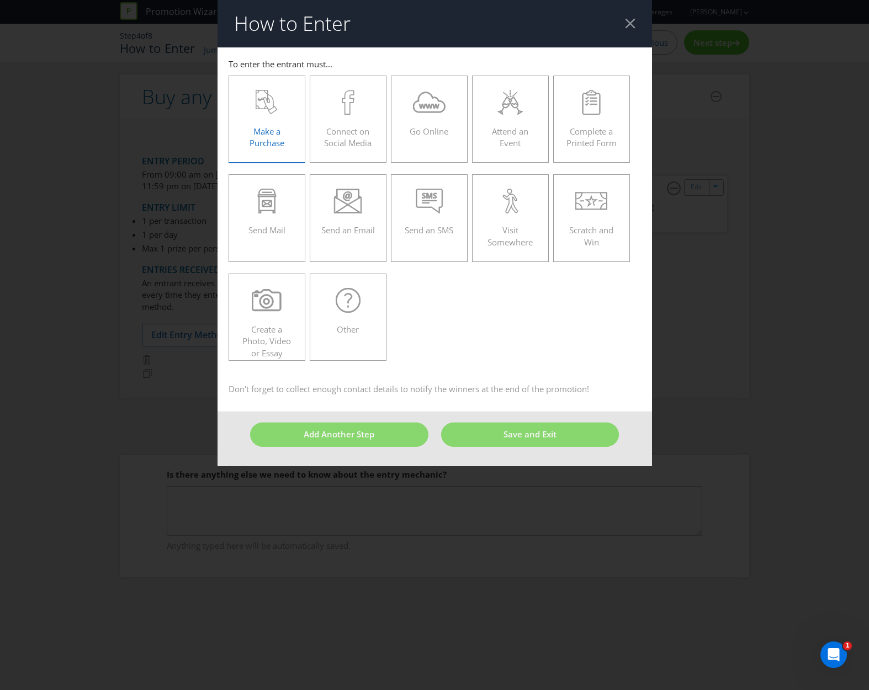
click at [277, 132] on span "Make a Purchase" at bounding box center [266, 137] width 35 height 23
click at [0, 0] on input "Make a Purchase" at bounding box center [0, 0] width 0 height 0
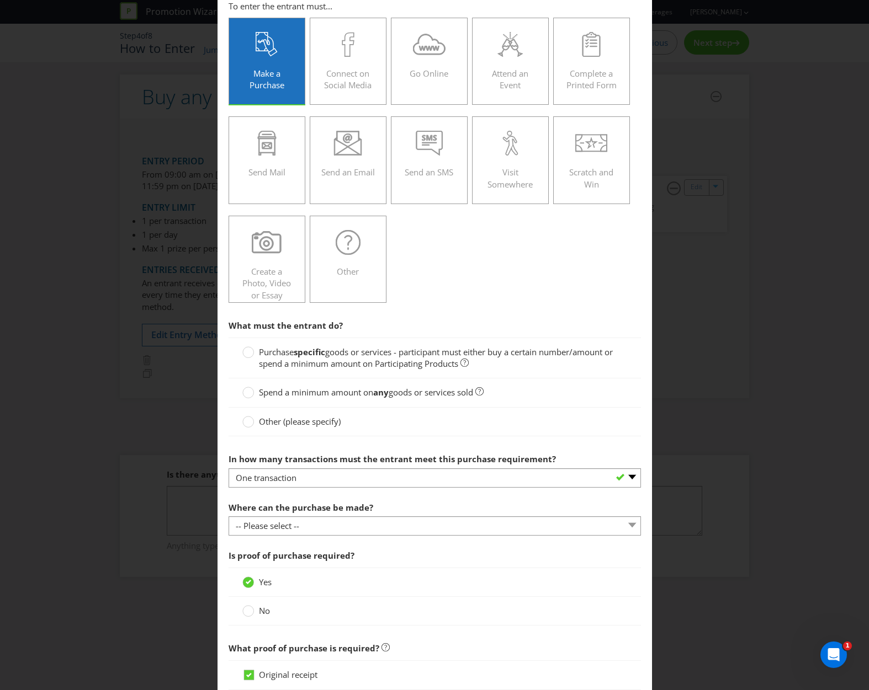
scroll to position [55, 0]
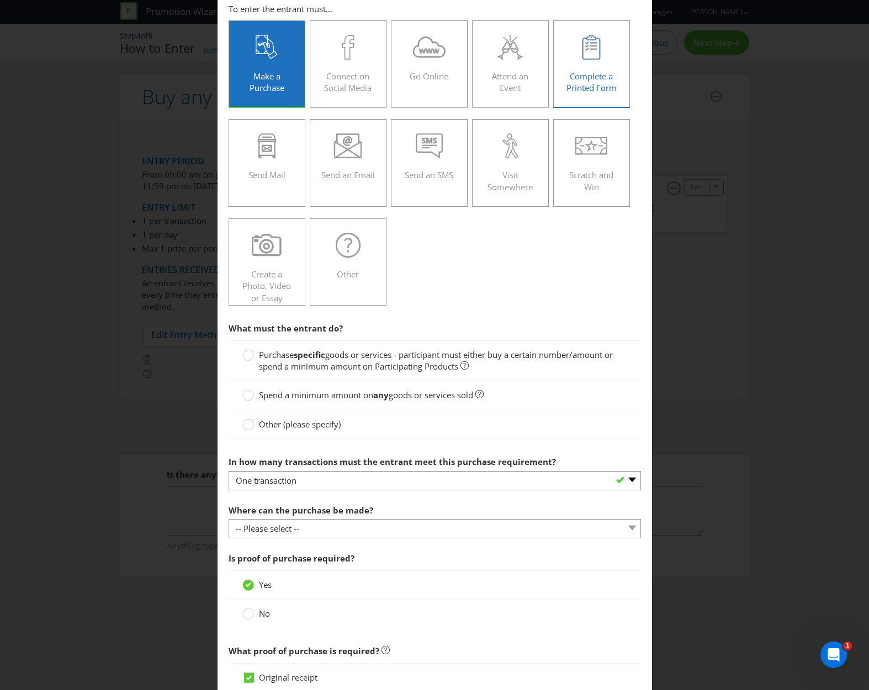
click at [585, 66] on div "Complete a Printed Form" at bounding box center [592, 60] width 54 height 50
click at [0, 0] on input "Complete a Printed Form" at bounding box center [0, 0] width 0 height 0
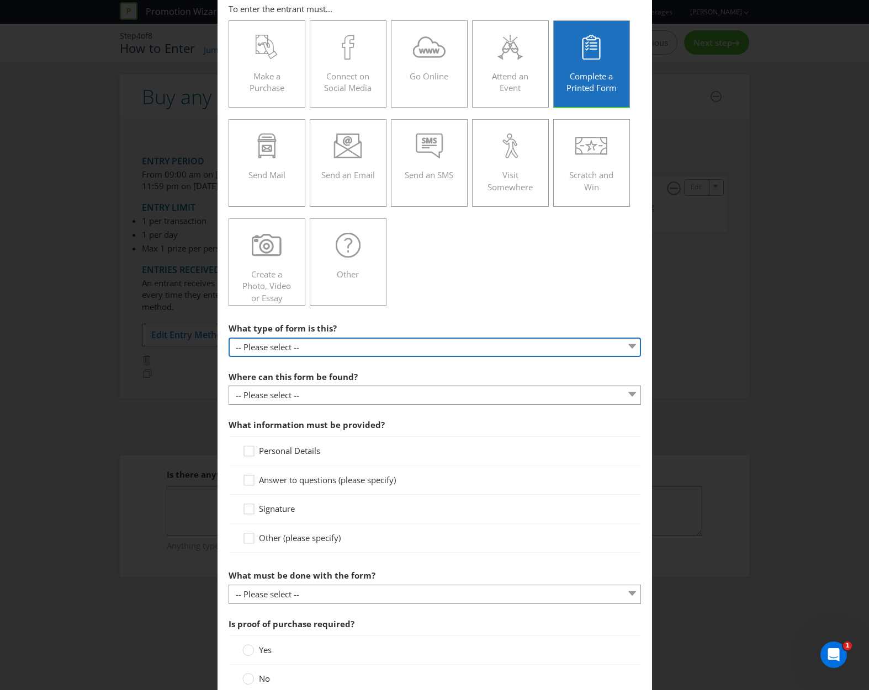
click at [289, 340] on select "-- Please select -- Entry form for a competition Claim form for a gift with pur…" at bounding box center [435, 347] width 412 height 19
select select "FORM_FOR_COMPETITION"
click at [229, 338] on select "-- Please select -- Entry form for a competition Claim form for a gift with pur…" at bounding box center [435, 347] width 412 height 19
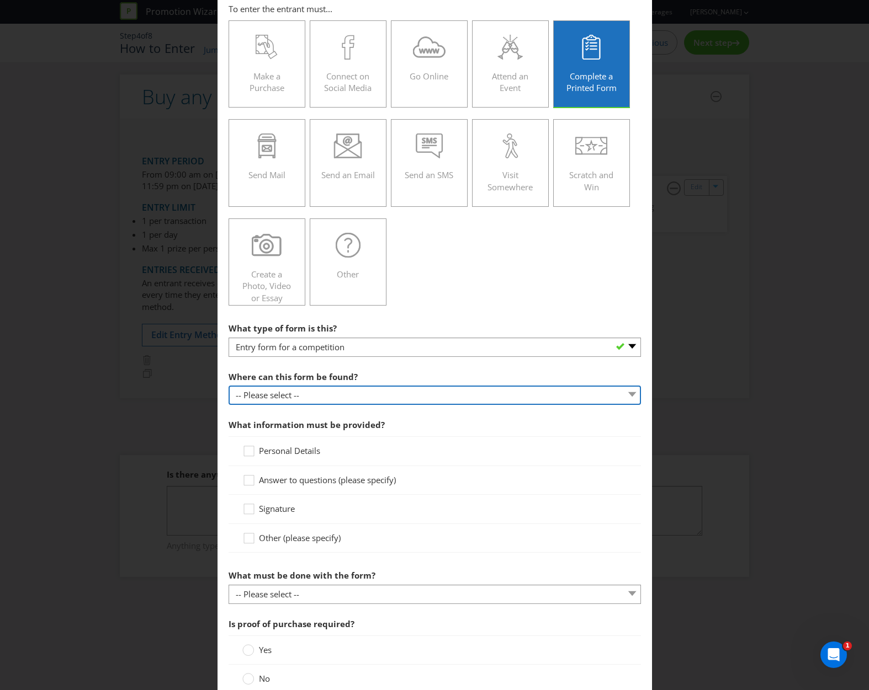
click at [281, 400] on select "-- Please select -- In-store Online (download and print) On back of game card O…" at bounding box center [435, 395] width 412 height 19
select select "IN_STORE"
click at [229, 386] on select "-- Please select -- In-store Online (download and print) On back of game card O…" at bounding box center [435, 395] width 412 height 19
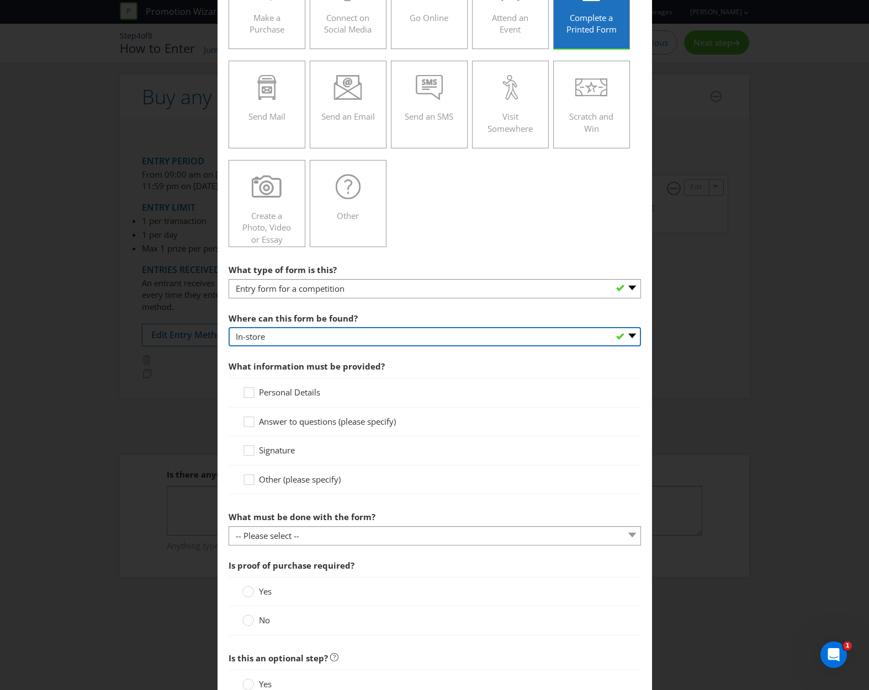
scroll to position [166, 0]
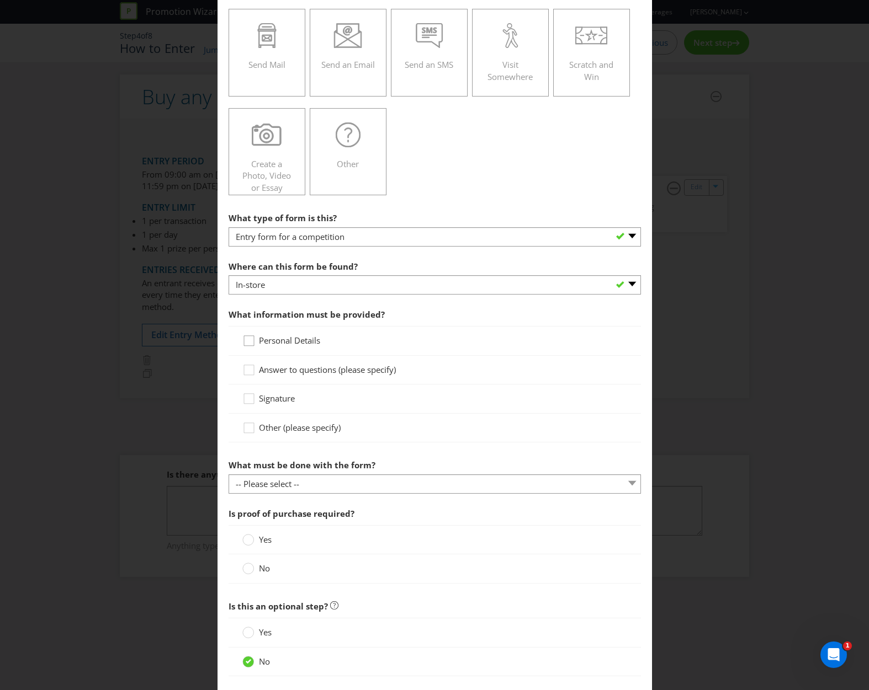
click at [248, 344] on icon at bounding box center [250, 343] width 17 height 17
click at [0, 0] on input "Personal Details" at bounding box center [0, 0] width 0 height 0
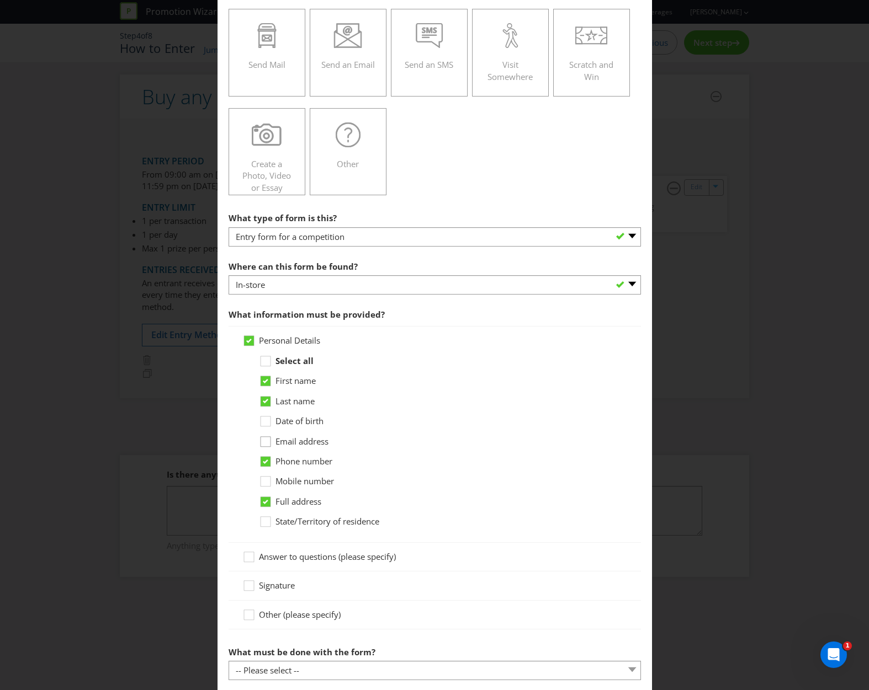
click at [262, 442] on icon at bounding box center [267, 444] width 17 height 17
click at [0, 0] on input "Email address" at bounding box center [0, 0] width 0 height 0
click at [263, 498] on div at bounding box center [266, 499] width 6 height 6
click at [0, 0] on input "Full address" at bounding box center [0, 0] width 0 height 0
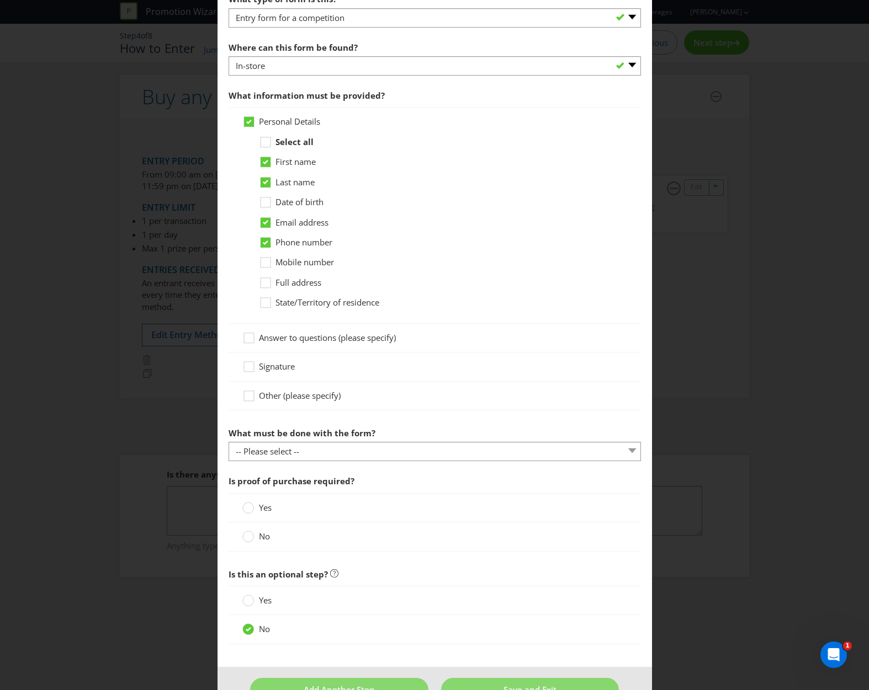
scroll to position [386, 0]
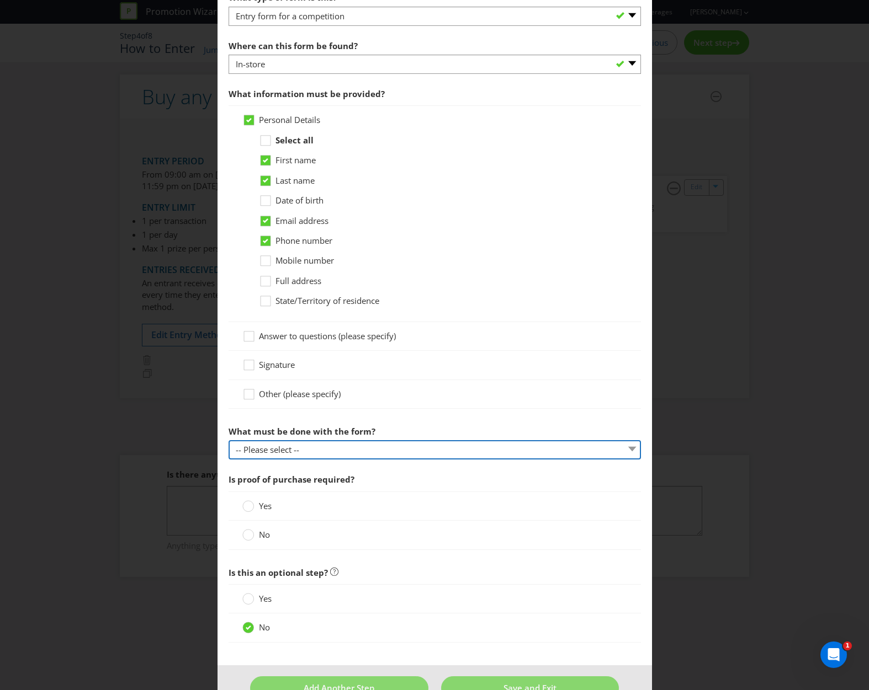
click at [310, 450] on select "-- Please select -- Send it by mail Submit it in person Scan it and send by ema…" at bounding box center [435, 449] width 412 height 19
select select "IN_PERSON"
click at [229, 440] on select "-- Please select -- Send it by mail Submit it in person Scan it and send by ema…" at bounding box center [435, 449] width 412 height 19
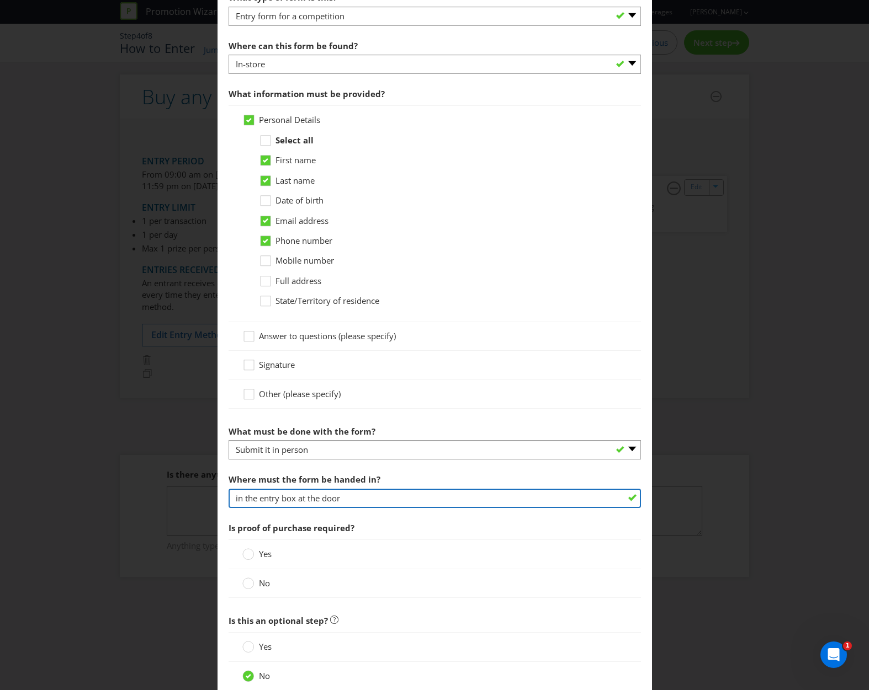
click at [358, 504] on input "in the entry box at the door" at bounding box center [435, 498] width 412 height 19
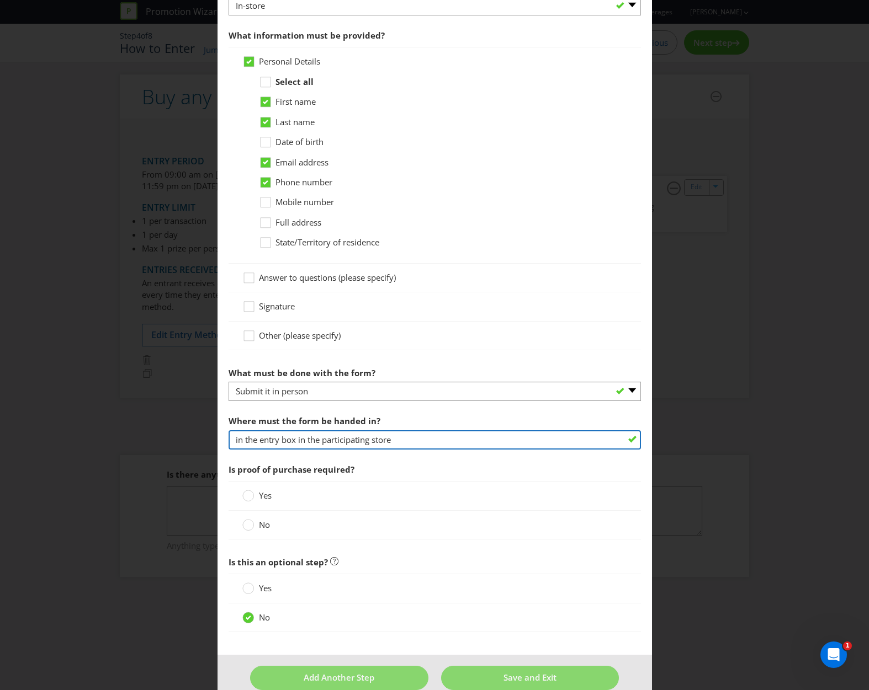
scroll to position [464, 0]
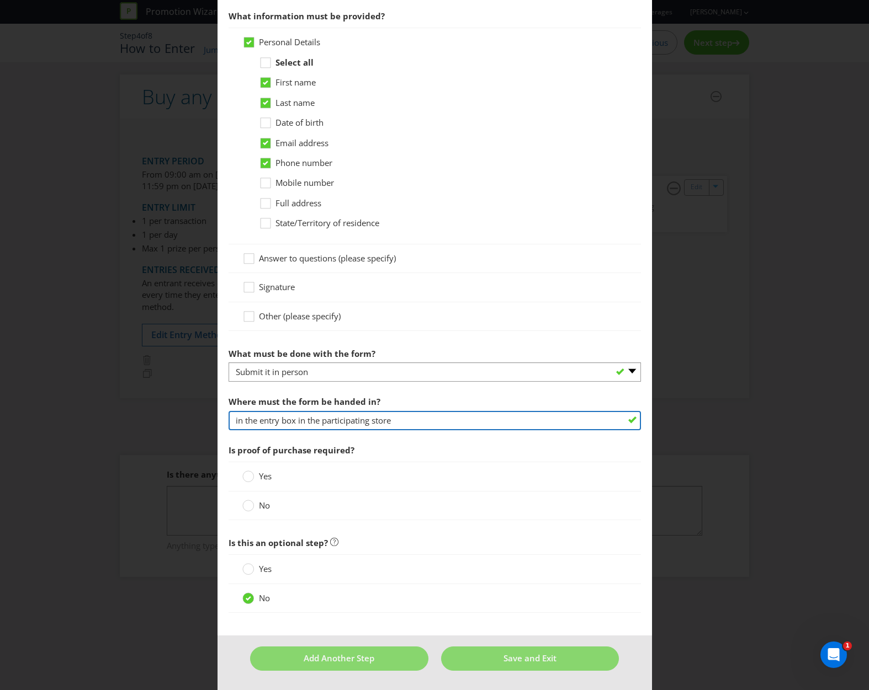
type input "in the entry box in the participating store"
click at [246, 476] on circle at bounding box center [247, 476] width 11 height 11
click at [0, 0] on input "Yes" at bounding box center [0, 0] width 0 height 0
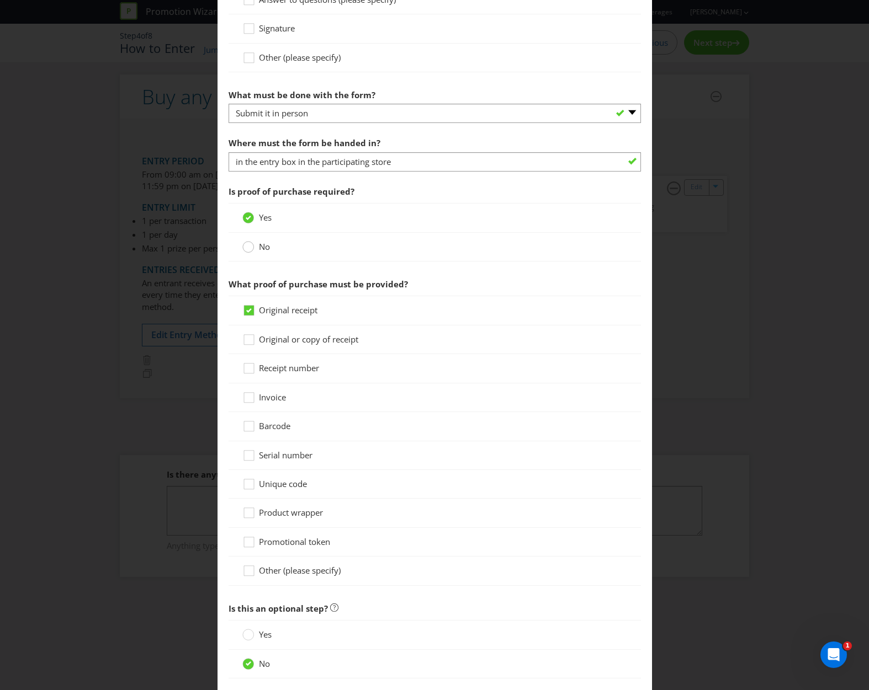
scroll to position [788, 0]
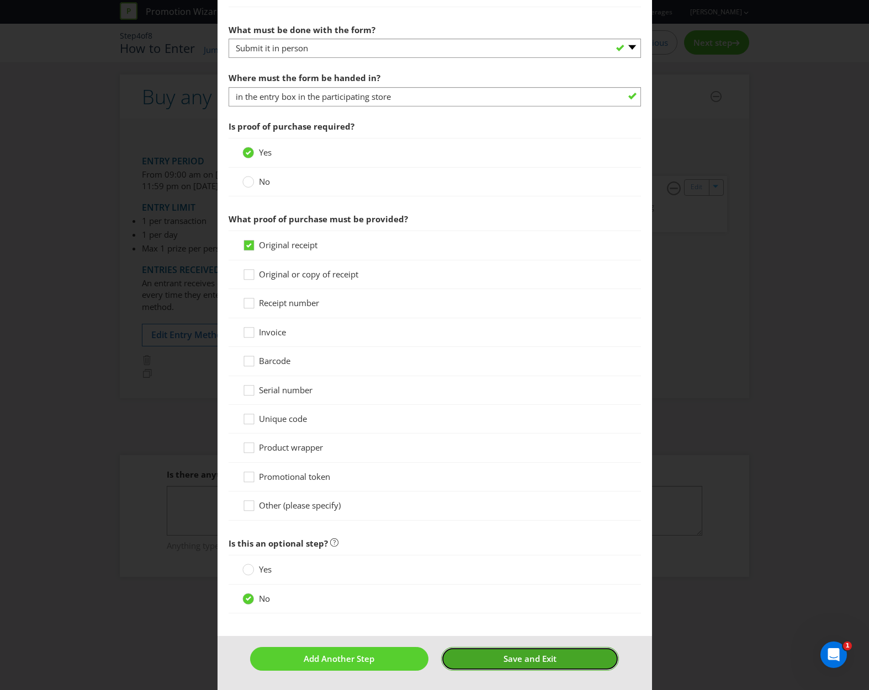
click at [492, 655] on button "Save and Exit" at bounding box center [530, 659] width 178 height 24
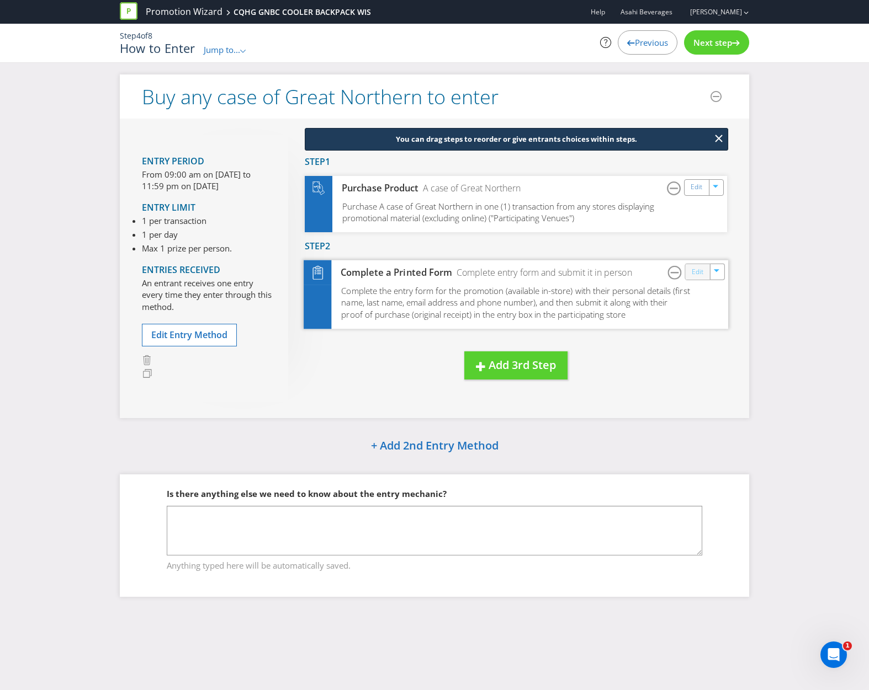
click at [694, 274] on link "Edit" at bounding box center [698, 271] width 12 height 13
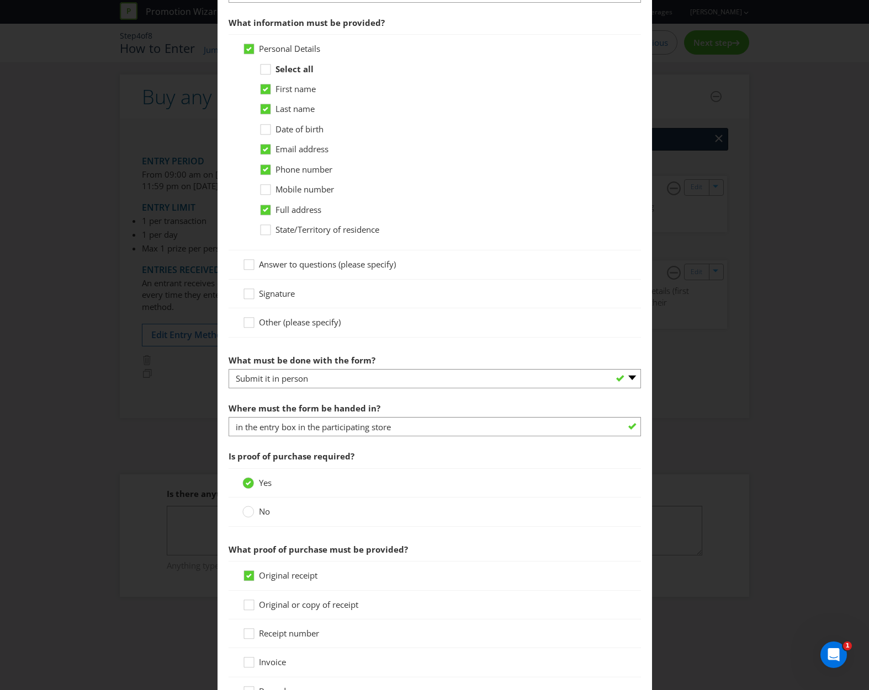
scroll to position [552, 0]
click at [242, 513] on icon at bounding box center [248, 511] width 12 height 12
click at [0, 0] on input "No" at bounding box center [0, 0] width 0 height 0
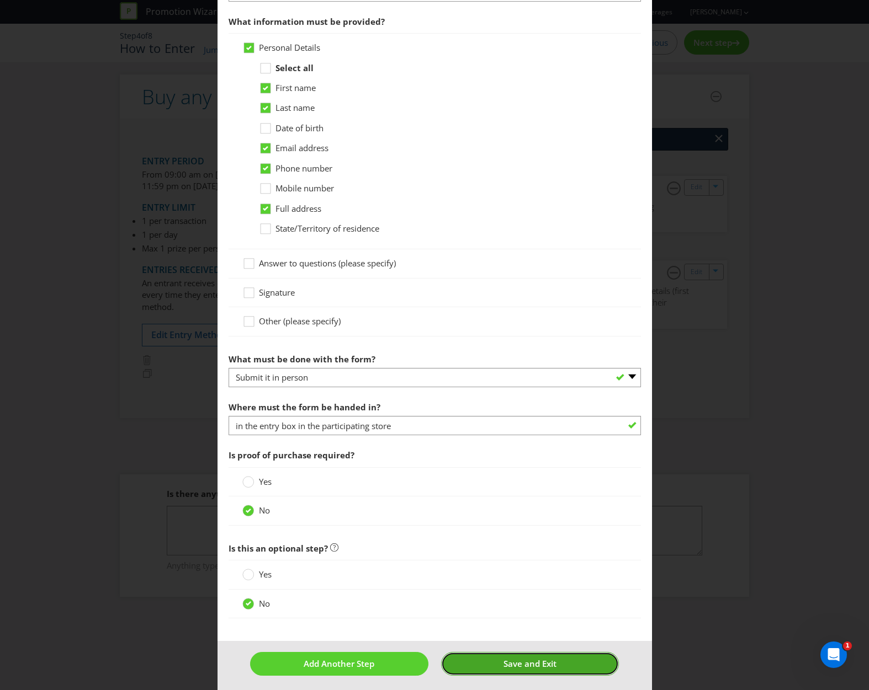
click at [487, 665] on button "Save and Exit" at bounding box center [530, 664] width 178 height 24
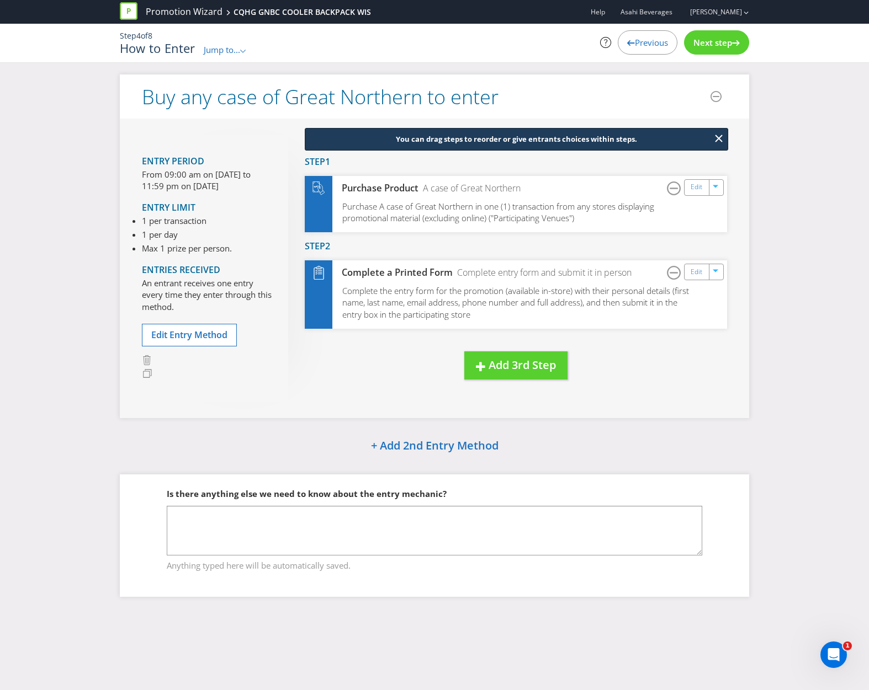
click at [708, 45] on span "Next step" at bounding box center [712, 42] width 39 height 11
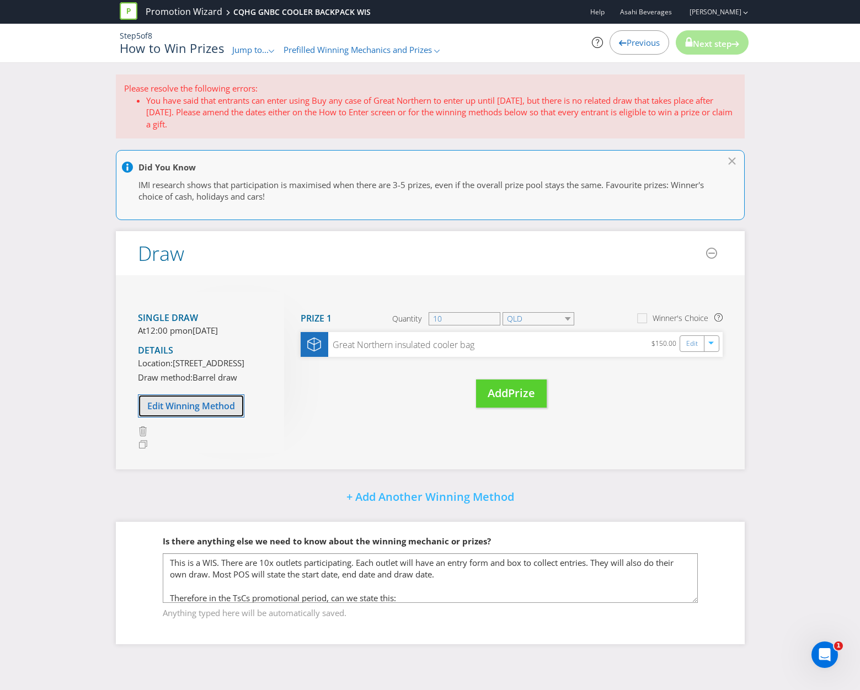
click at [192, 412] on span "Edit Winning Method" at bounding box center [191, 406] width 88 height 12
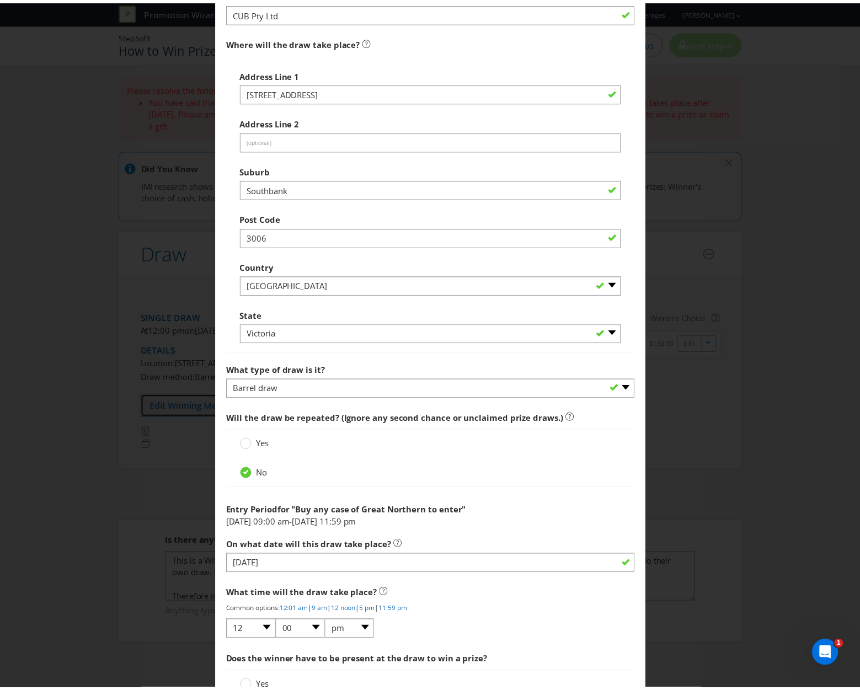
scroll to position [825, 0]
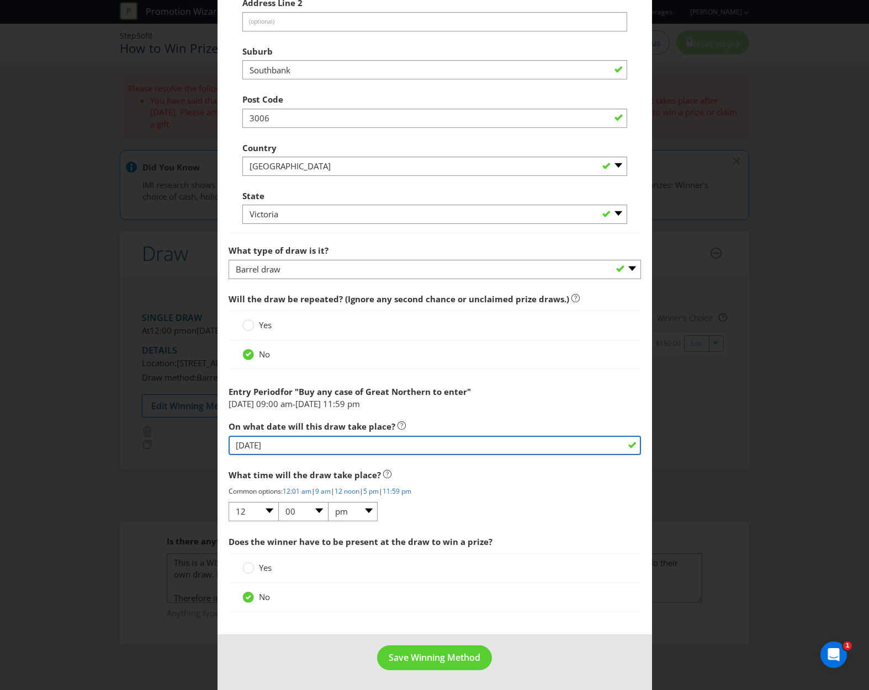
click at [272, 449] on input "[DATE]" at bounding box center [435, 445] width 412 height 19
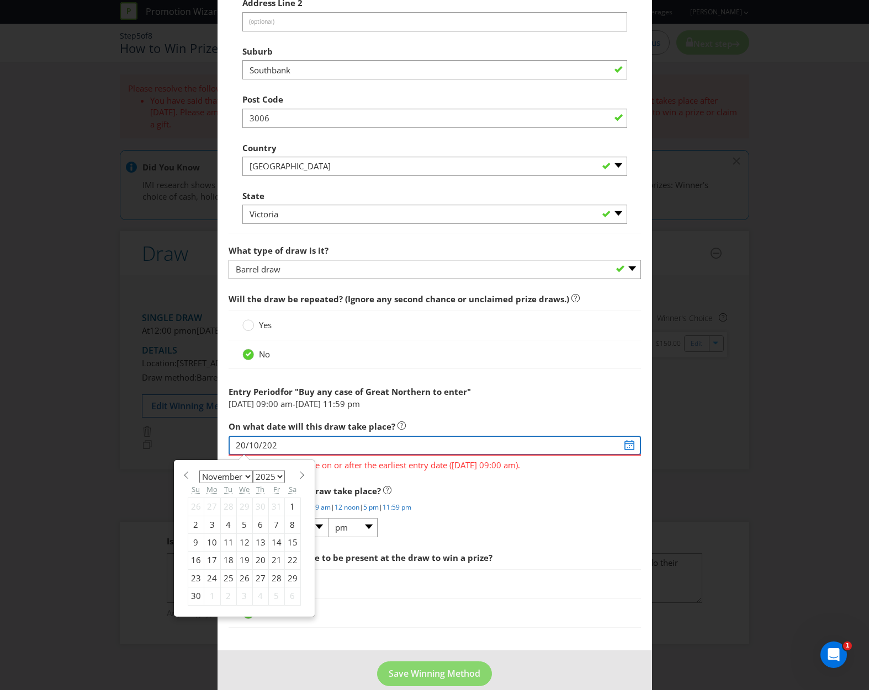
type input "[DATE]"
select select "9"
select select "2026"
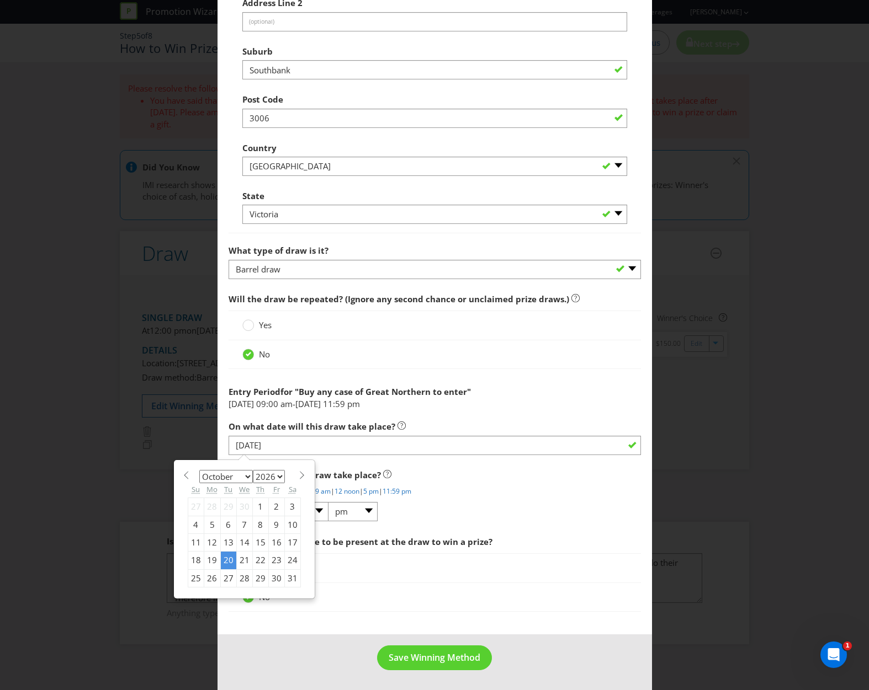
type input "[DATE]"
click at [530, 389] on div "Entry Period for " Buy any case of Great Northern to enter "" at bounding box center [435, 389] width 412 height 17
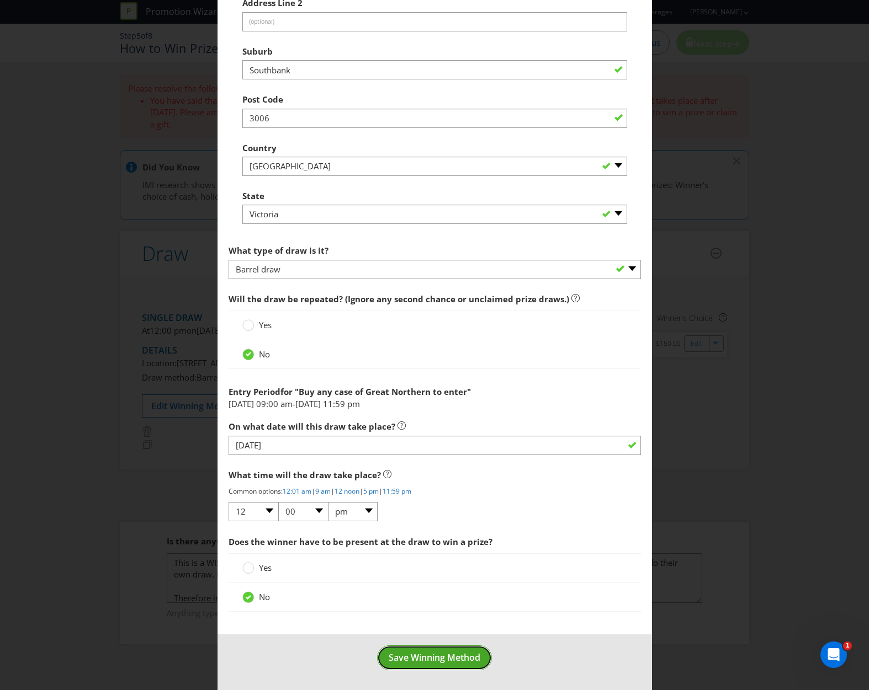
click at [428, 661] on span "Save Winning Method" at bounding box center [435, 658] width 92 height 12
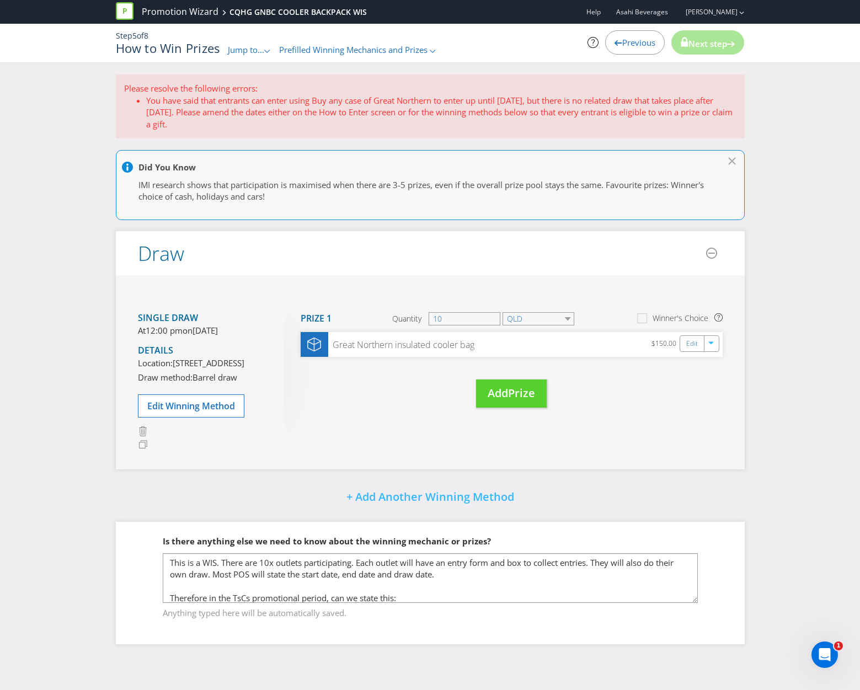
scroll to position [65, 0]
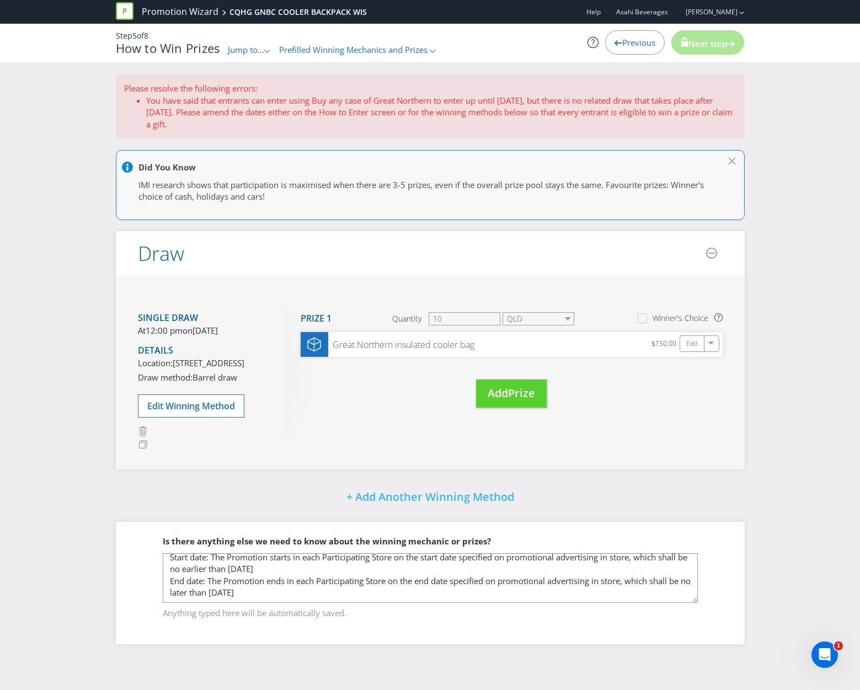
click at [341, 402] on div "Move Here Drag here to move prize Prize 1 Quantity 10 QLD Winner's Choice Great…" at bounding box center [503, 361] width 439 height 138
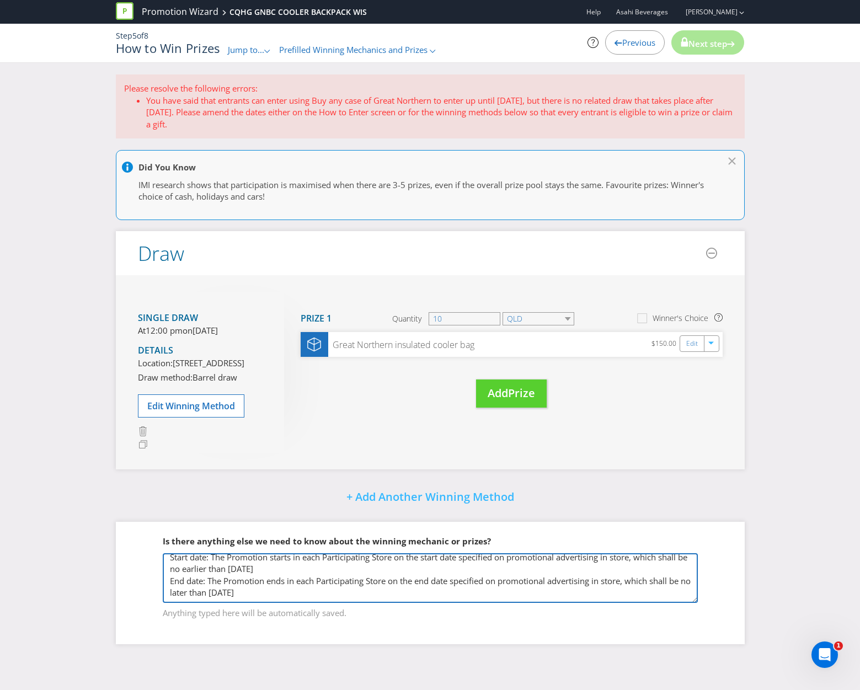
click at [295, 603] on textarea "This is a WIS. There are 10x outlets participating. Each outlet will have an en…" at bounding box center [430, 579] width 535 height 50
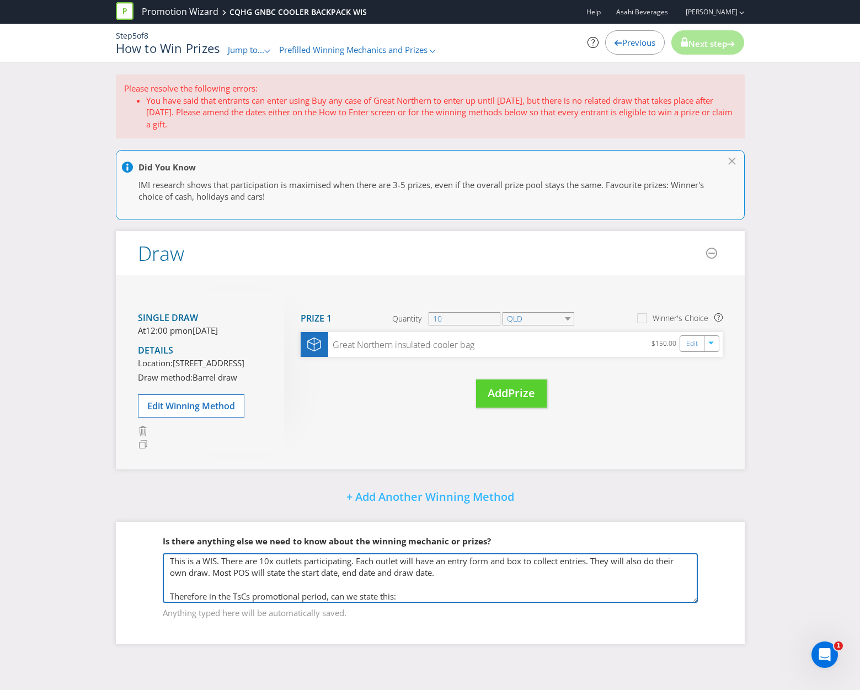
scroll to position [0, 0]
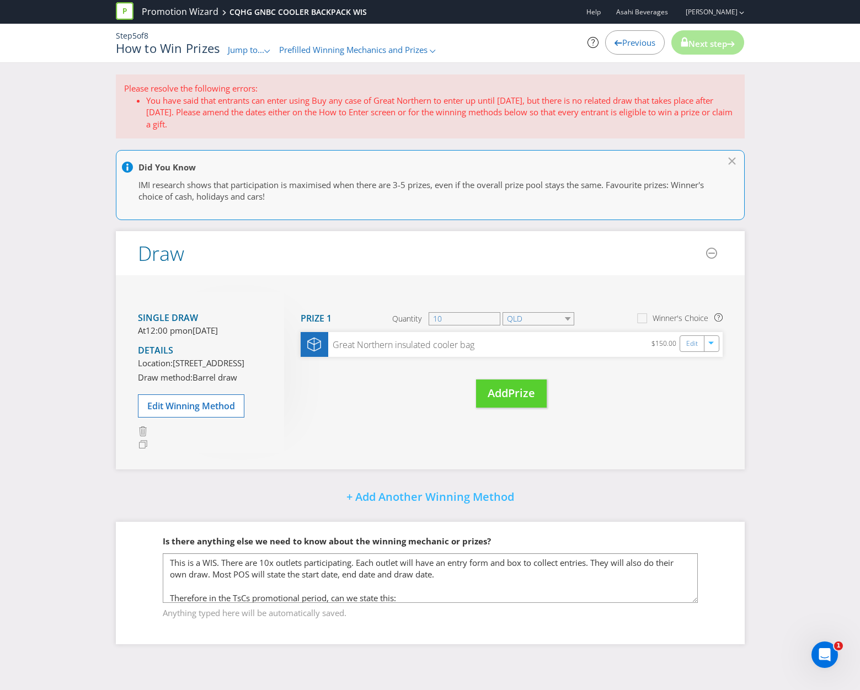
click at [77, 47] on div "Step 5 of 8 How to Win Prizes Jump to... .st0{fill-rule:evenodd;clip-rule:eveno…" at bounding box center [430, 43] width 860 height 39
click at [363, 439] on div "Single draw At 12:00 pm [DATE][DATE] Details Location: [STREET_ADDRESS] Draw me…" at bounding box center [430, 372] width 629 height 194
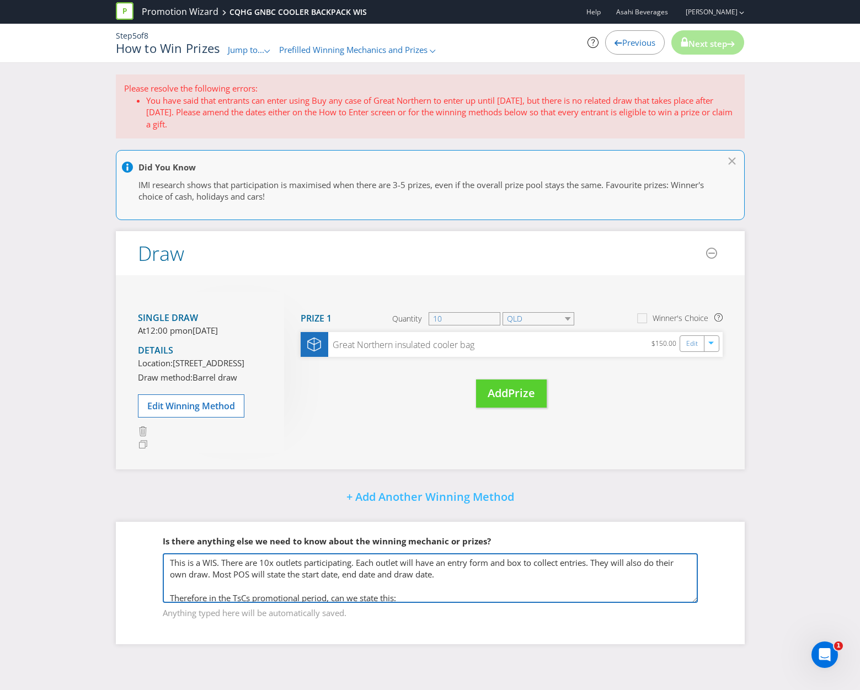
click at [208, 603] on textarea "This is a WIS. There are 10x outlets participating. Each outlet will have an en…" at bounding box center [430, 579] width 535 height 50
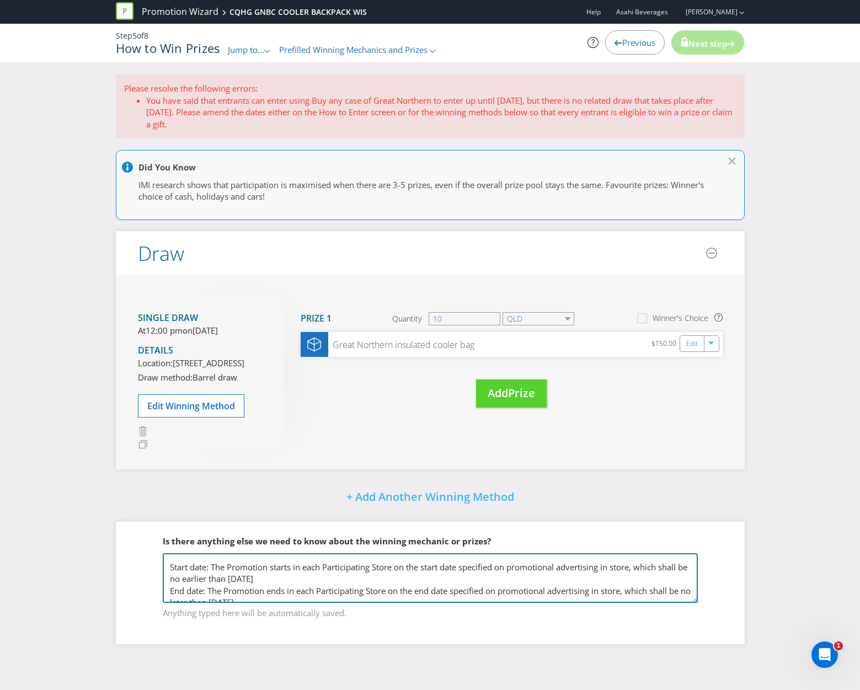
scroll to position [65, 0]
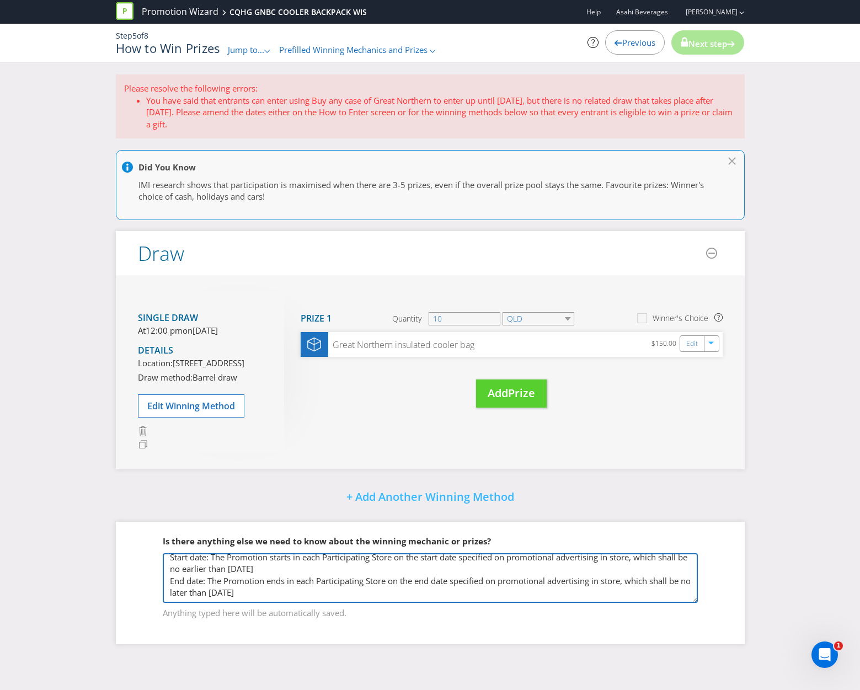
type textarea "This is a WIS. There are 10x outlets participating. Each outlet will have an en…"
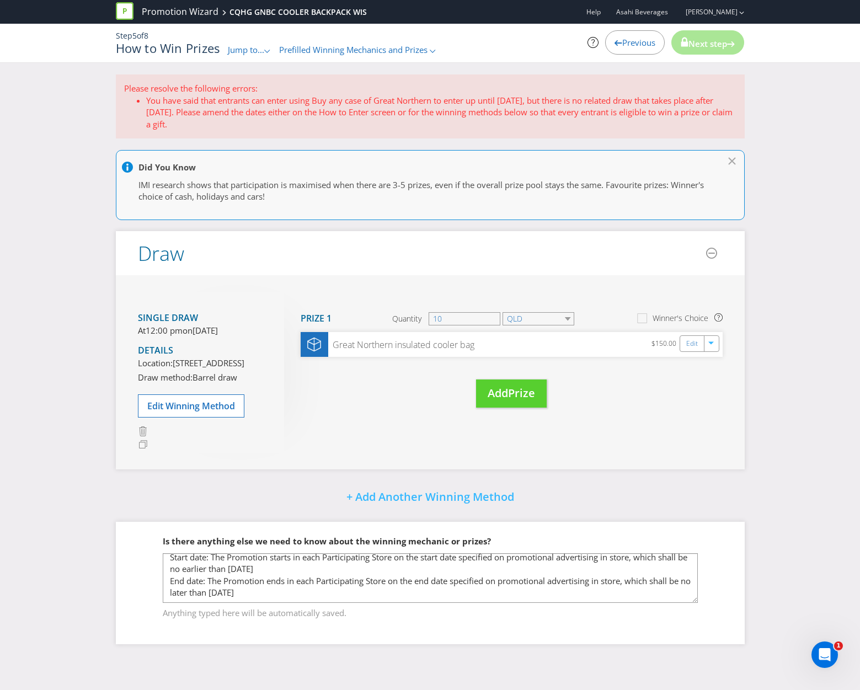
click at [684, 467] on div "Single draw At 12:00 pm [DATE][DATE] Details Location: [STREET_ADDRESS] Draw me…" at bounding box center [430, 372] width 629 height 194
click at [714, 48] on span "Next step" at bounding box center [708, 43] width 39 height 11
click at [608, 432] on div "Single draw At 12:00 pm [DATE][DATE] Details Location: [STREET_ADDRESS] Draw me…" at bounding box center [430, 372] width 629 height 194
click at [604, 464] on div "Single draw At 12:00 pm [DATE][DATE] Details Location: [STREET_ADDRESS] Draw me…" at bounding box center [430, 372] width 629 height 194
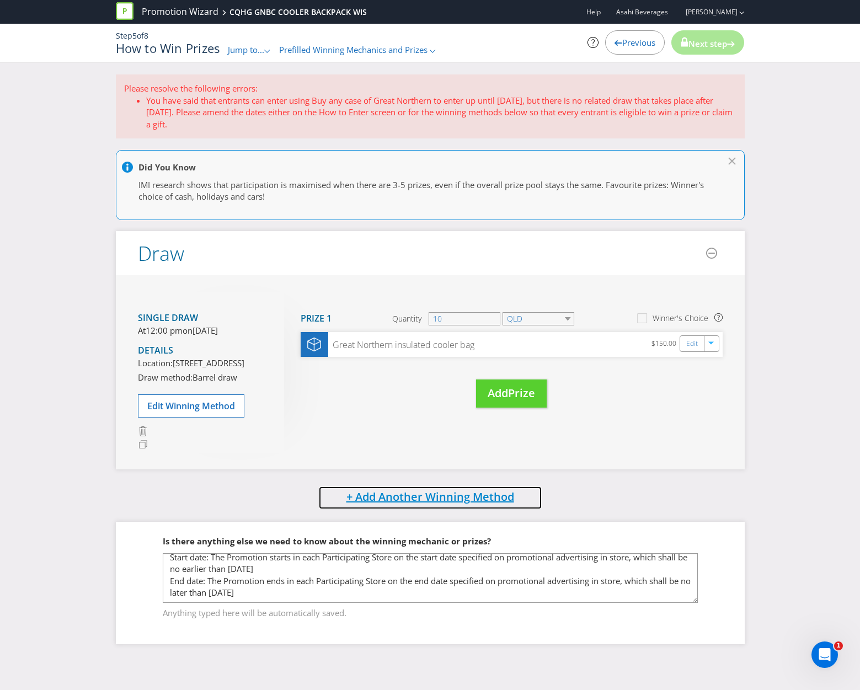
click at [456, 504] on span "+ Add Another Winning Method" at bounding box center [431, 497] width 168 height 15
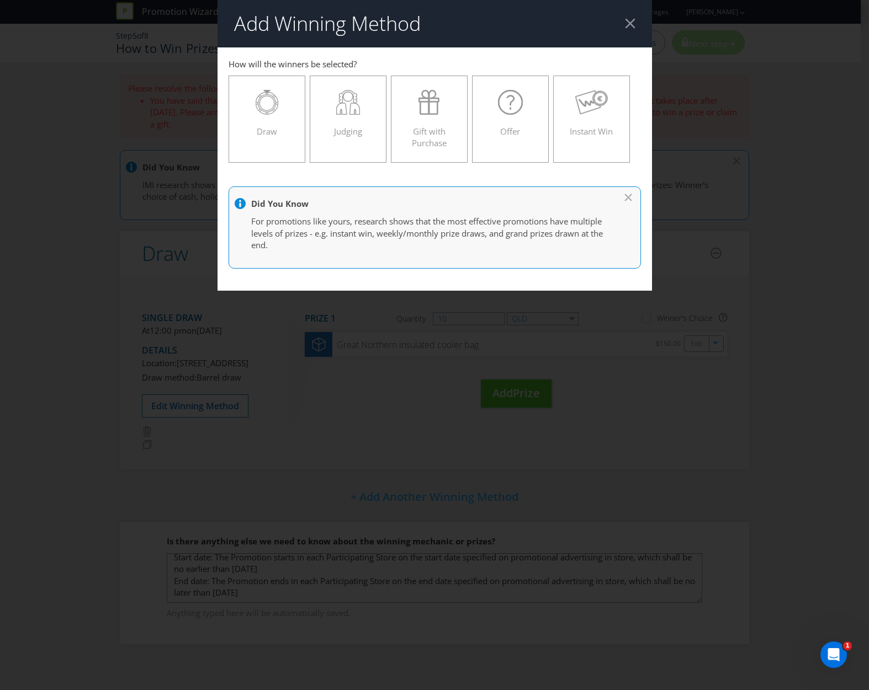
click at [627, 25] on div at bounding box center [630, 23] width 10 height 10
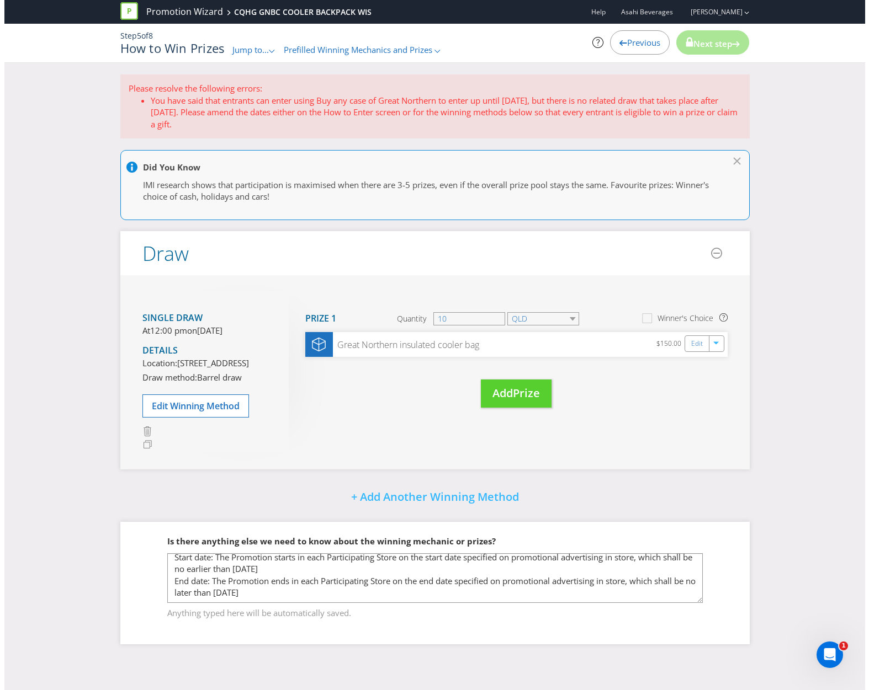
scroll to position [6, 0]
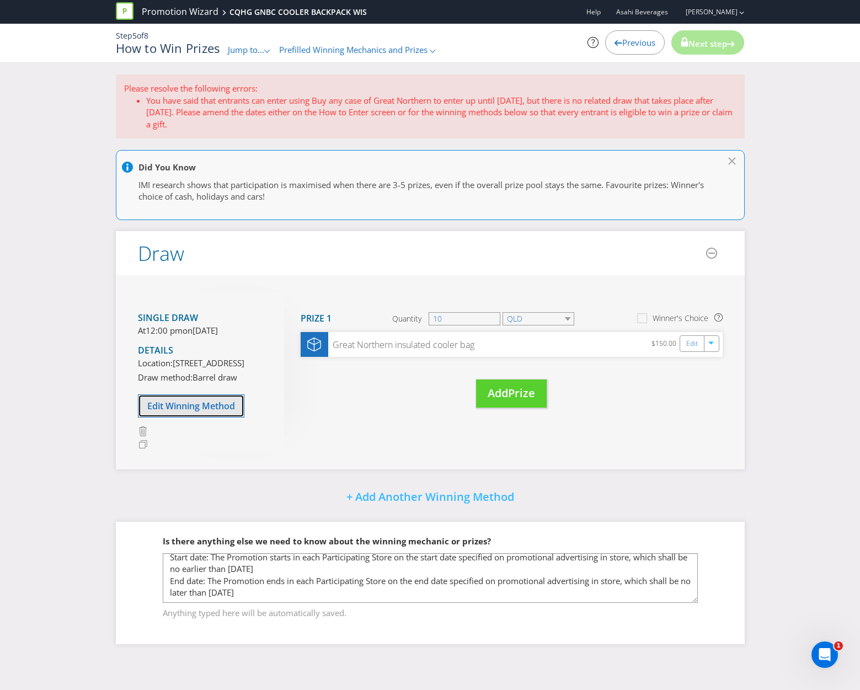
click at [168, 412] on span "Edit Winning Method" at bounding box center [191, 406] width 88 height 12
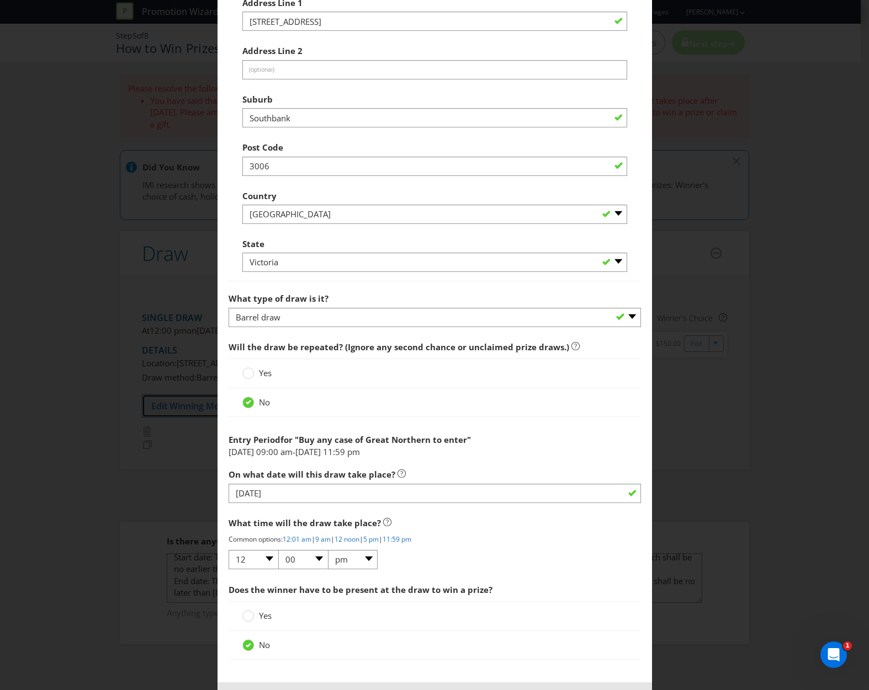
scroll to position [825, 0]
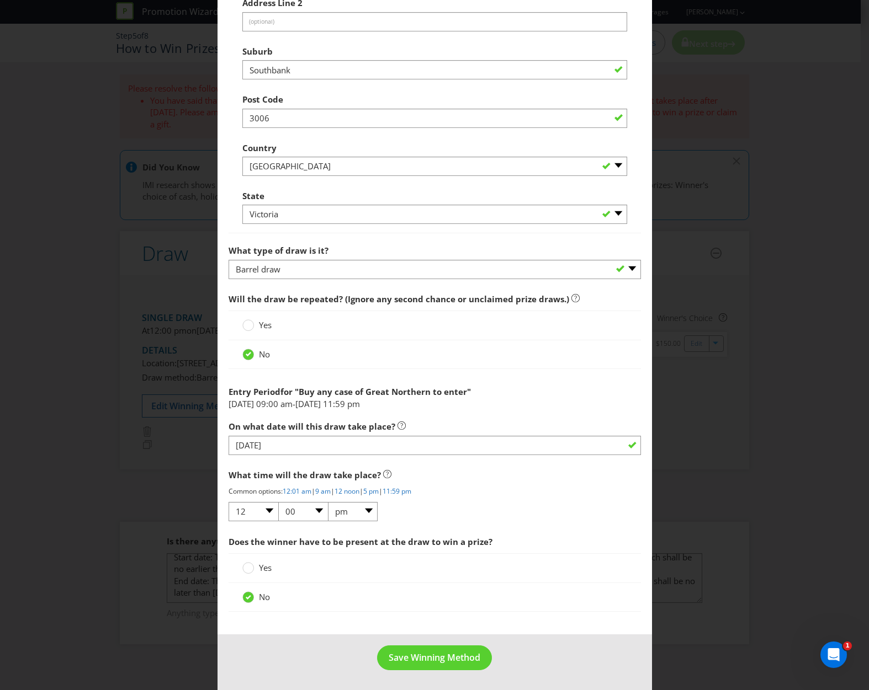
click at [522, 390] on div "Entry Period for " Buy any case of Great Northern to enter "" at bounding box center [435, 389] width 412 height 17
click at [423, 656] on span "Save Winning Method" at bounding box center [435, 658] width 92 height 12
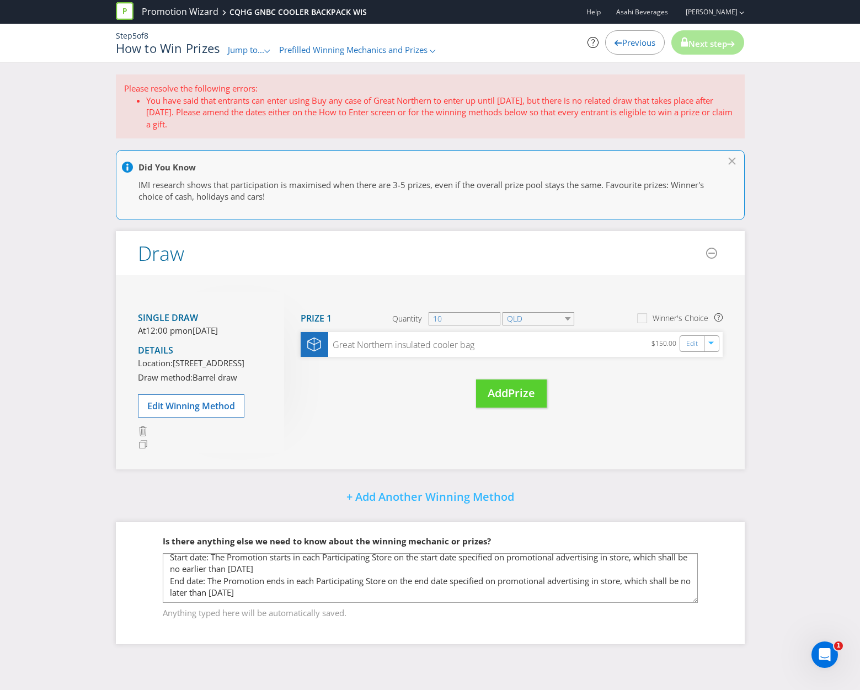
click at [706, 34] on div "Next step" at bounding box center [708, 42] width 73 height 24
click at [183, 412] on span "Edit Winning Method" at bounding box center [191, 406] width 88 height 12
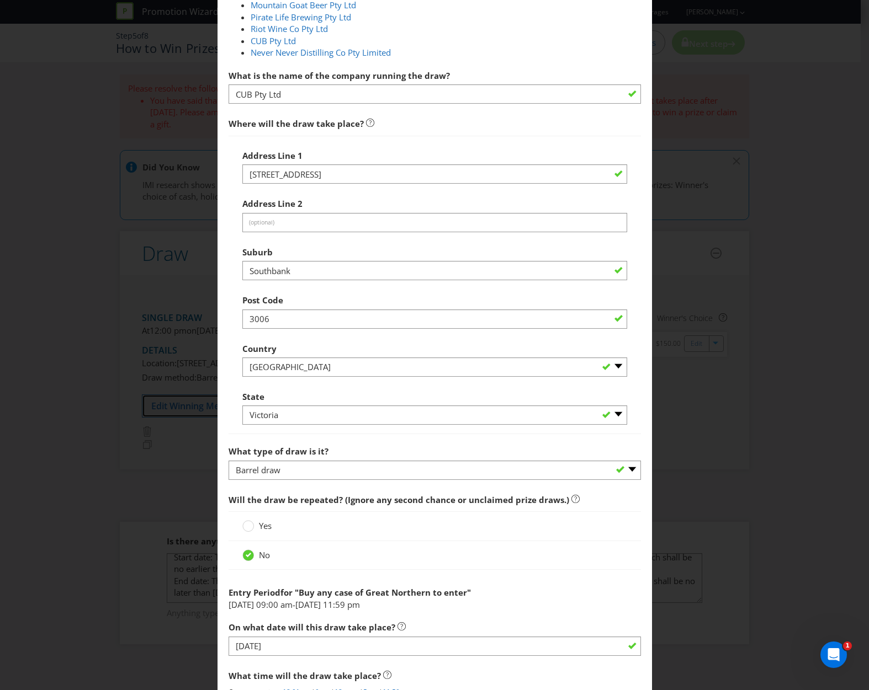
scroll to position [825, 0]
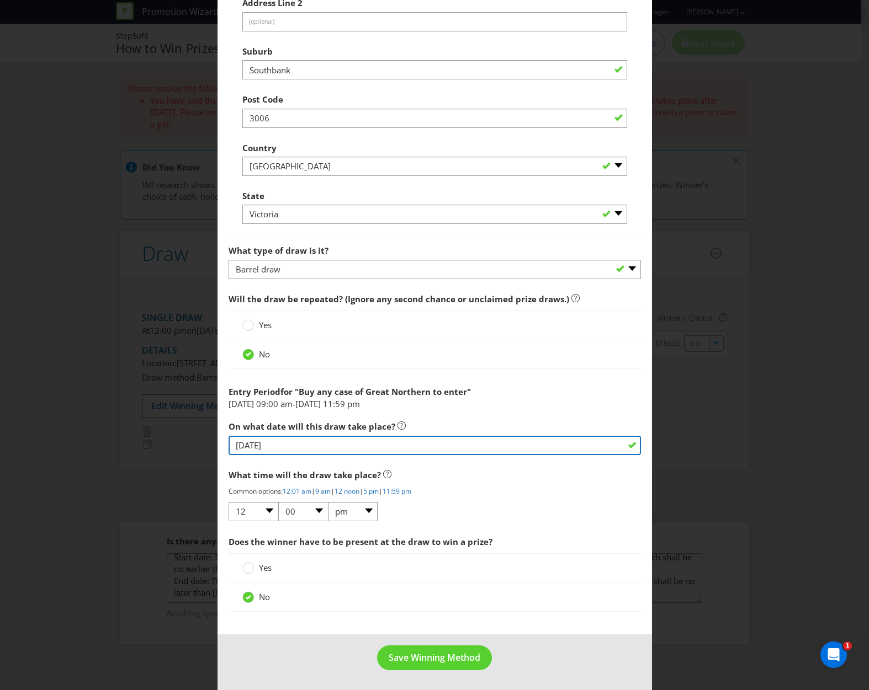
click at [241, 445] on input "[DATE]" at bounding box center [435, 445] width 412 height 19
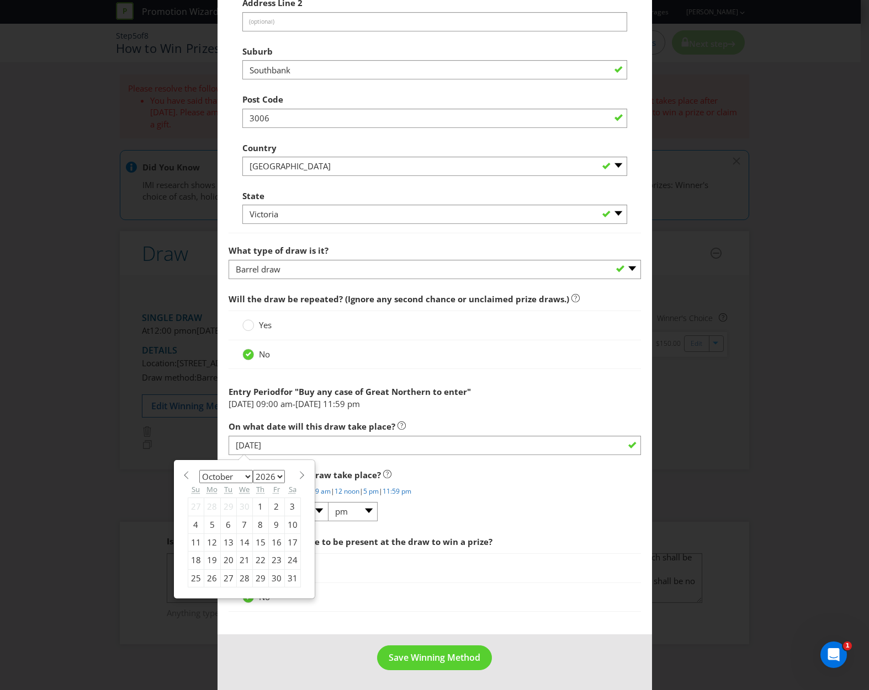
click at [271, 563] on div "23" at bounding box center [276, 561] width 16 height 18
type input "[DATE]"
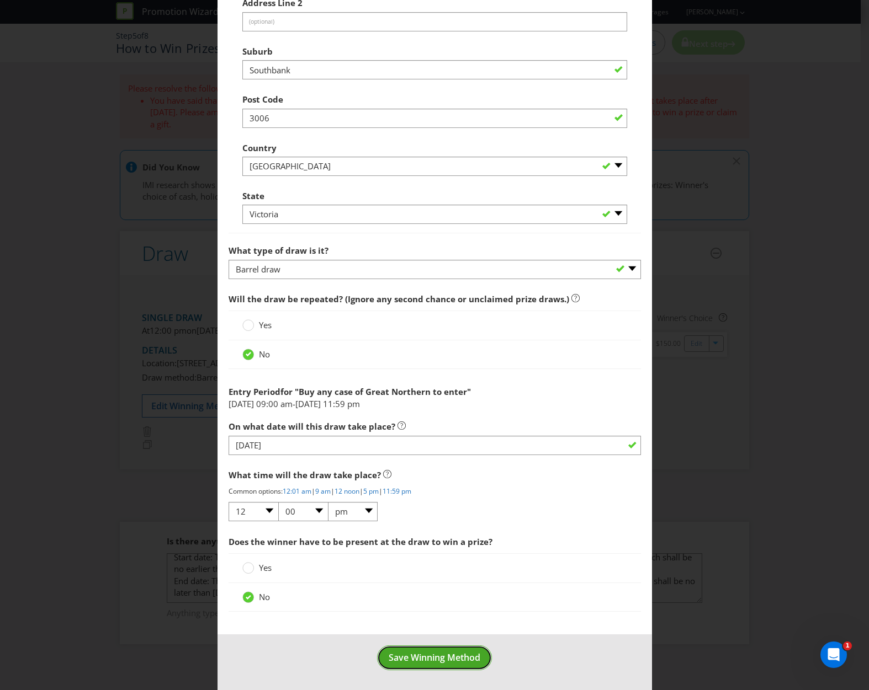
click at [427, 659] on span "Save Winning Method" at bounding box center [435, 658] width 92 height 12
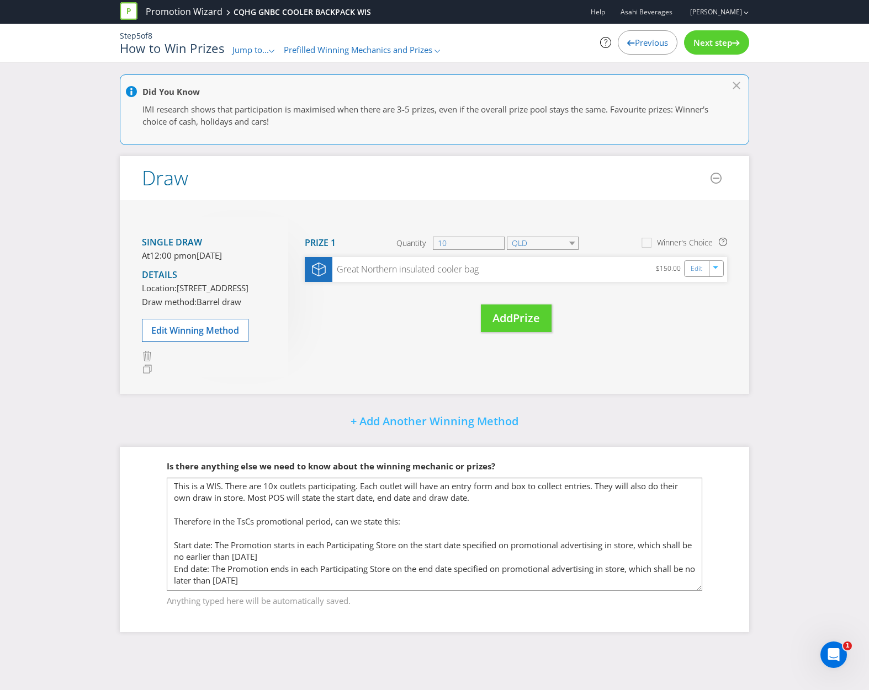
scroll to position [1, 0]
drag, startPoint x: 699, startPoint y: 562, endPoint x: 637, endPoint y: 608, distance: 77.4
click at [711, 616] on fieldset "Is there anything else we need to know about the winning mechanic or prizes? Th…" at bounding box center [434, 527] width 585 height 177
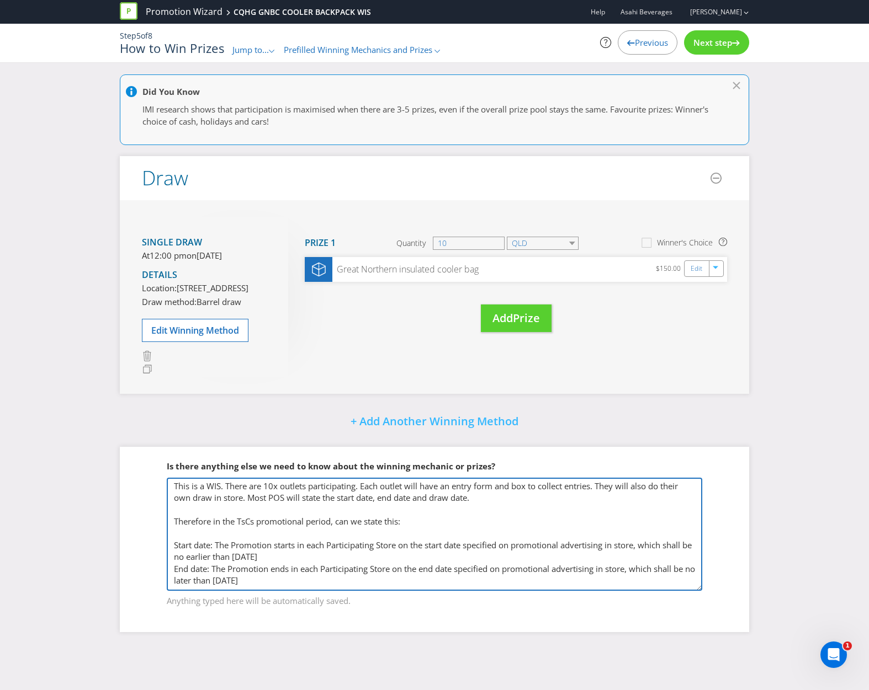
click at [275, 591] on textarea "This is a WIS. There are 10x outlets participating. Each outlet will have an en…" at bounding box center [434, 534] width 535 height 113
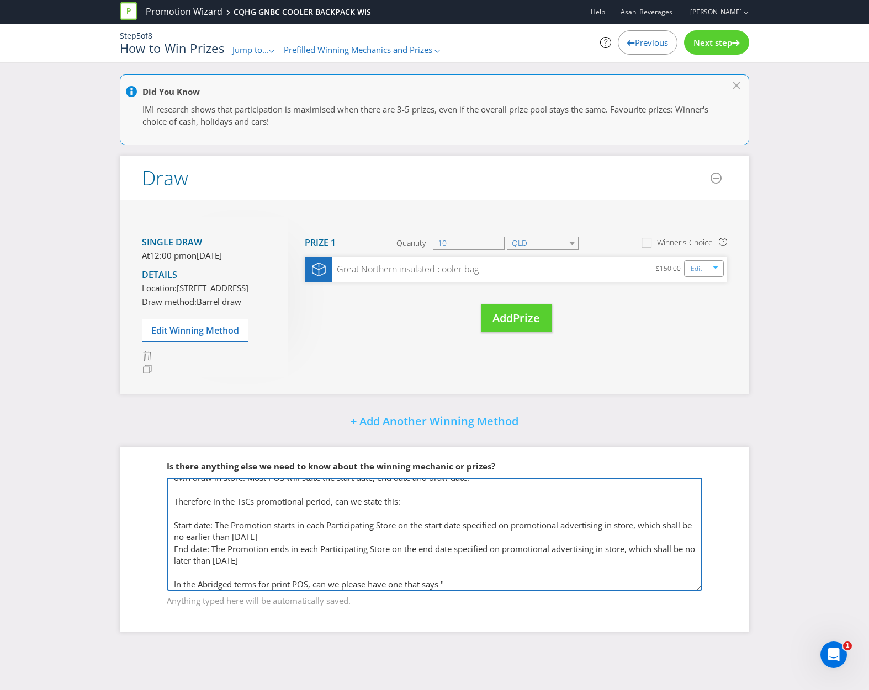
paste textarea "To enter, during the Promotional Period (outlined above)"
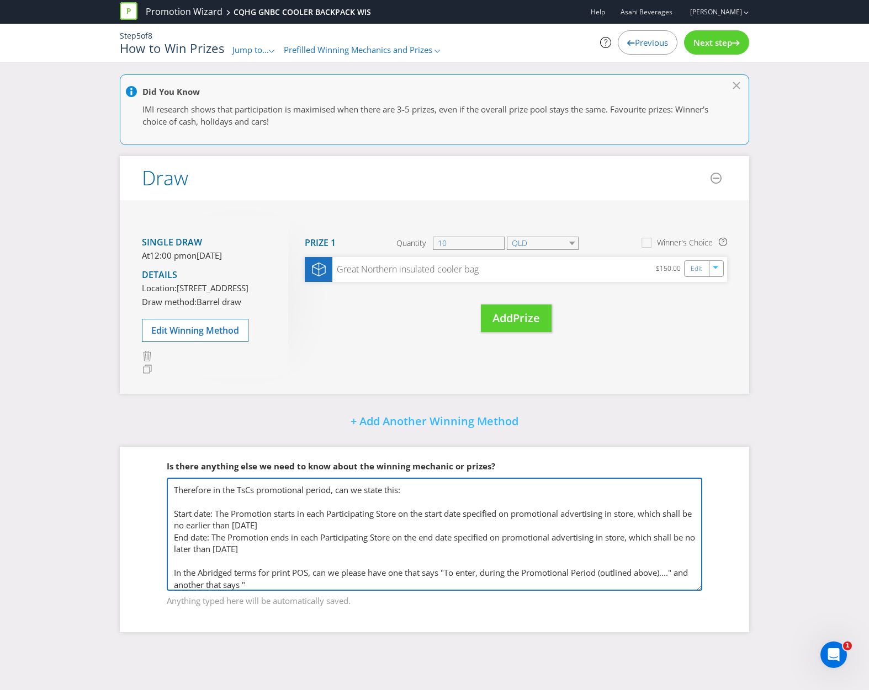
paste textarea "To enter, during the Promotional Period (see poster in-store):"
type textarea "This is a WIS. There are 10x outlets participating. Each outlet will have an en…"
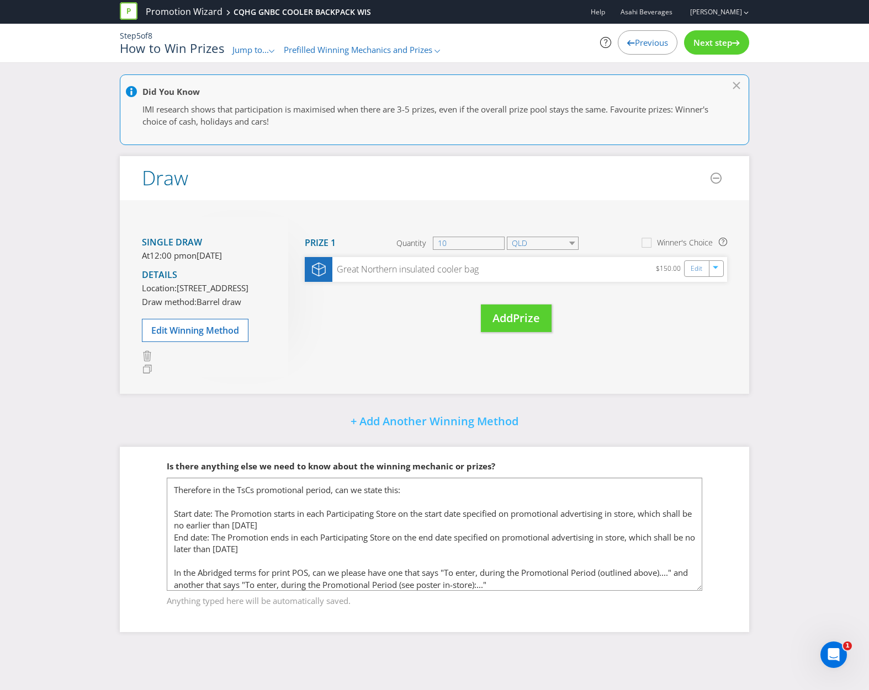
click at [713, 41] on span "Next step" at bounding box center [712, 42] width 39 height 11
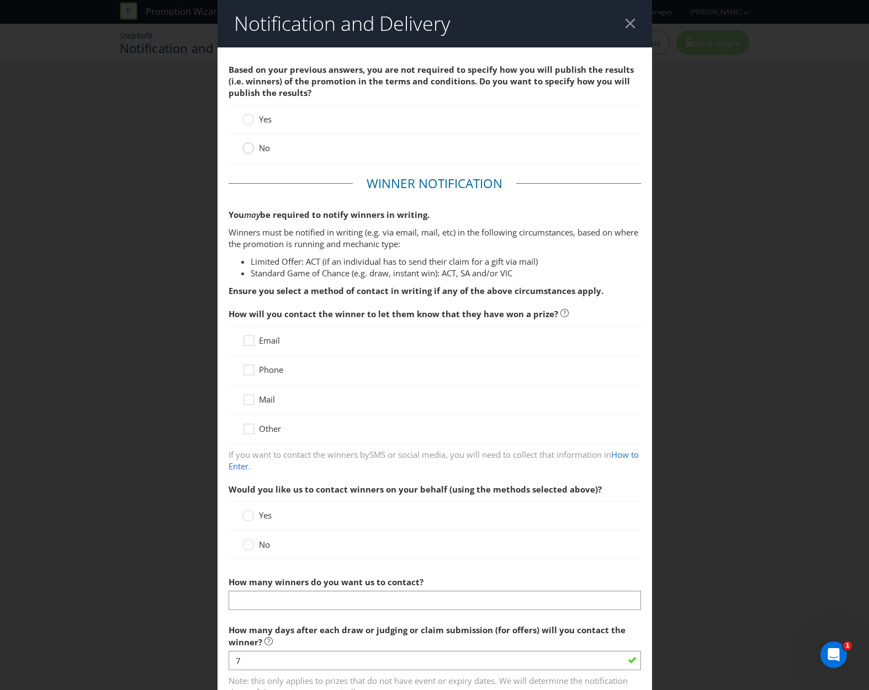
click at [247, 150] on circle at bounding box center [247, 148] width 11 height 11
click at [0, 0] on input "No" at bounding box center [0, 0] width 0 height 0
click at [247, 340] on div at bounding box center [249, 337] width 6 height 6
click at [0, 0] on input "Email" at bounding box center [0, 0] width 0 height 0
click at [251, 369] on icon at bounding box center [250, 372] width 17 height 17
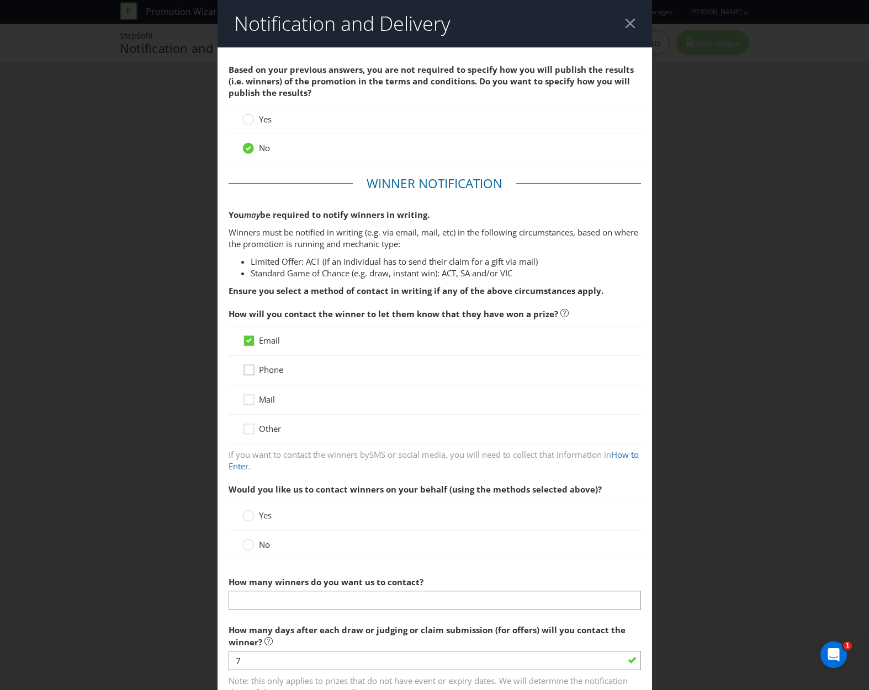
click at [0, 0] on input "Phone" at bounding box center [0, 0] width 0 height 0
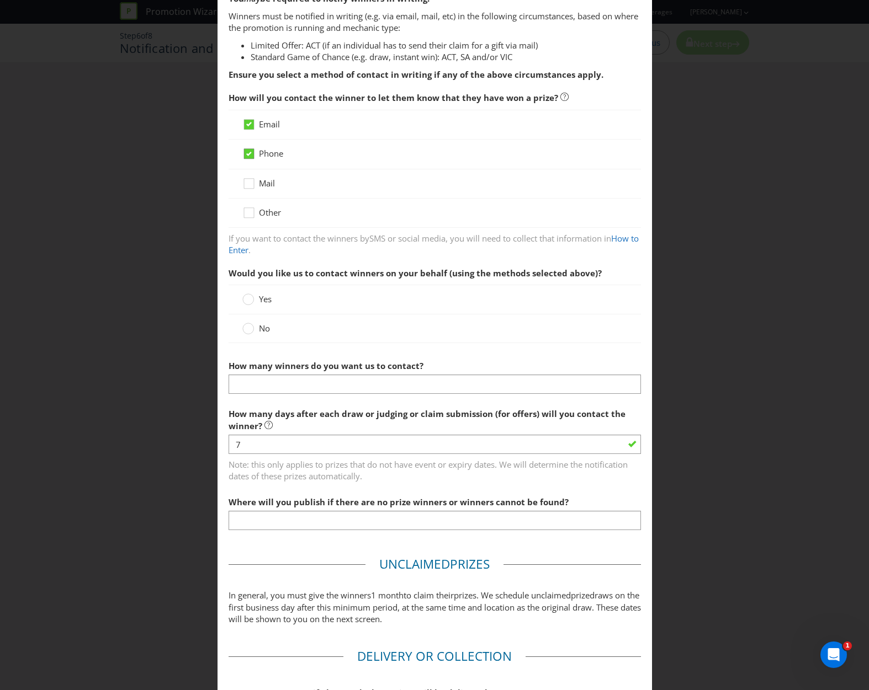
scroll to position [221, 0]
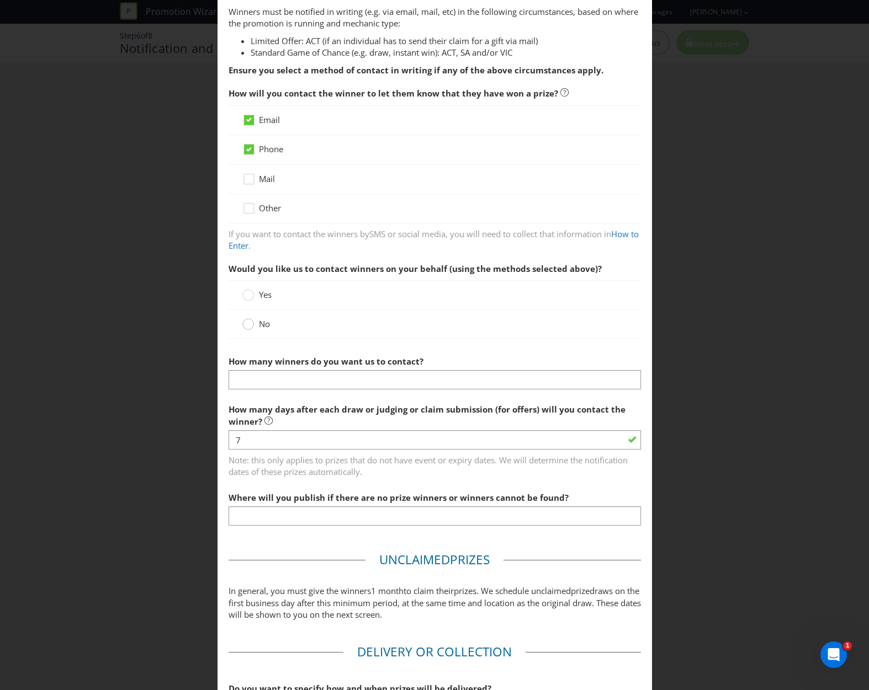
click at [249, 321] on circle at bounding box center [247, 324] width 11 height 11
click at [0, 0] on input "No" at bounding box center [0, 0] width 0 height 0
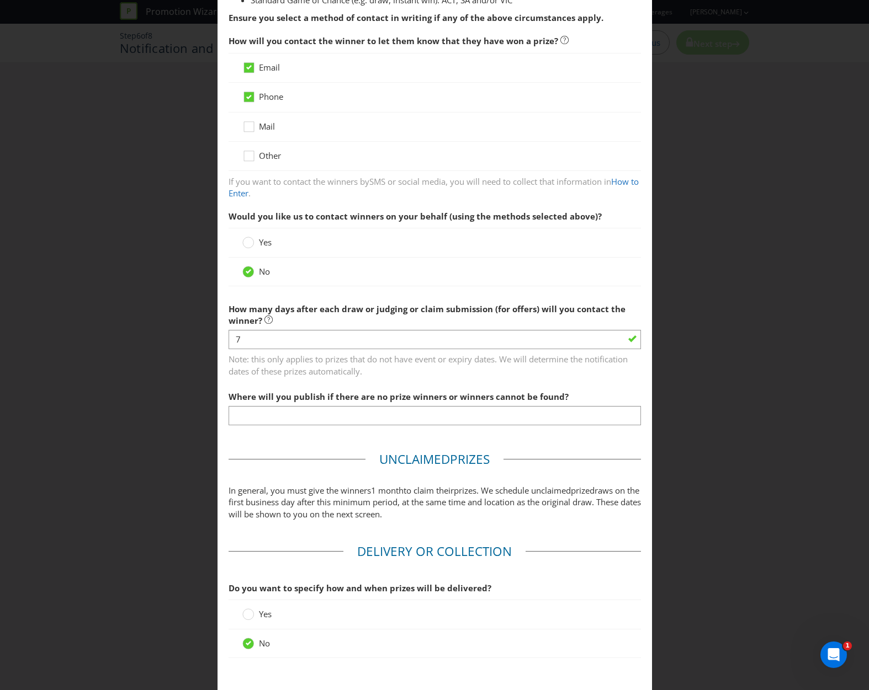
scroll to position [276, 0]
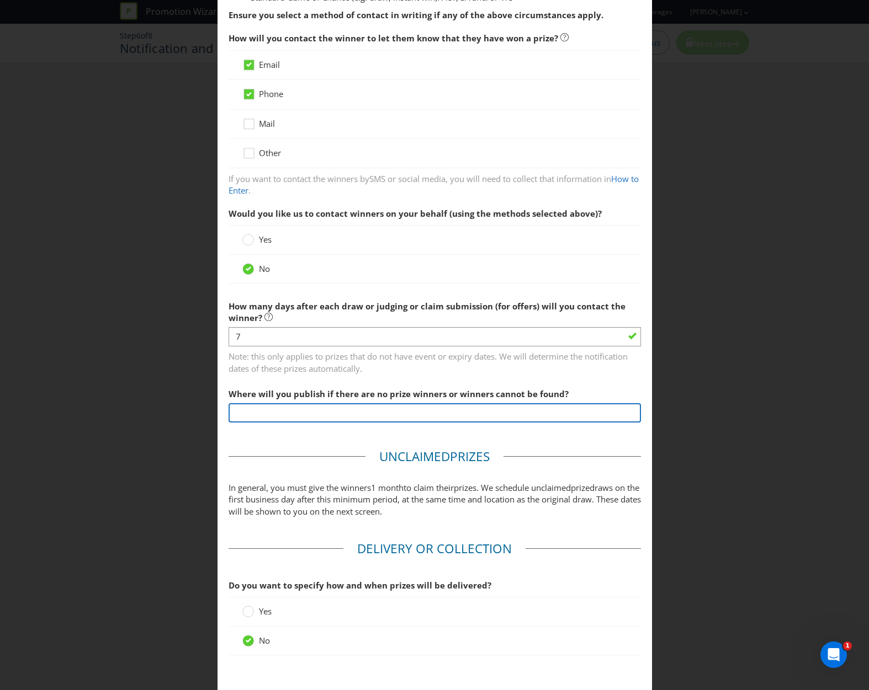
click at [269, 413] on input "text" at bounding box center [435, 412] width 412 height 19
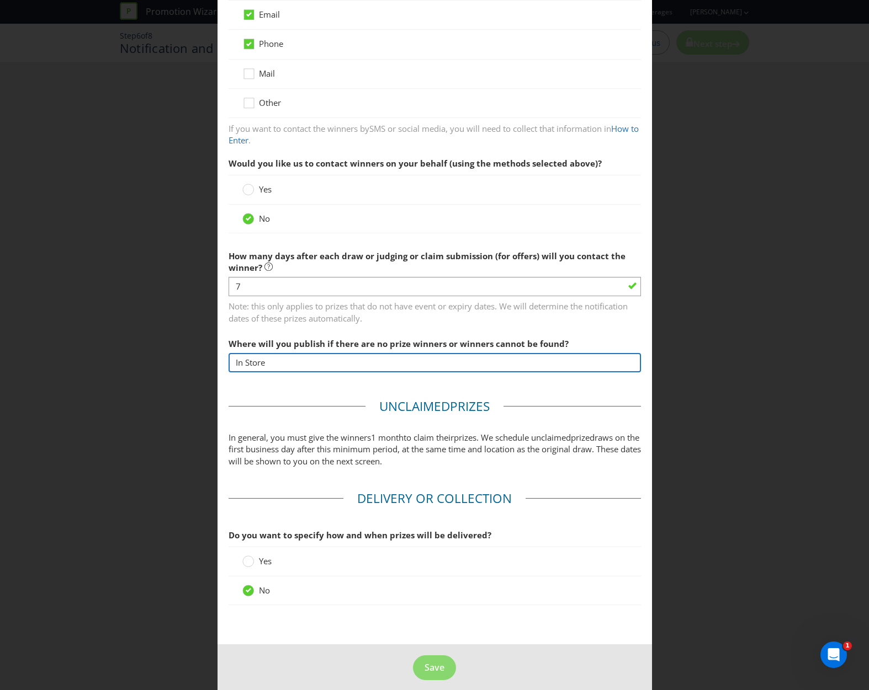
scroll to position [336, 0]
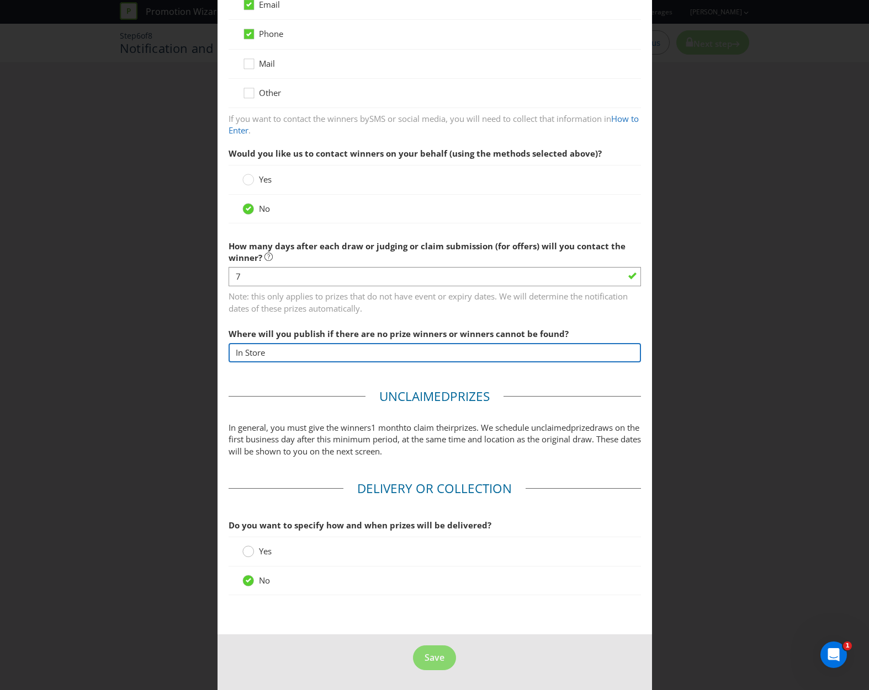
type input "In Store"
click at [248, 554] on circle at bounding box center [247, 551] width 11 height 11
click at [0, 0] on input "Yes" at bounding box center [0, 0] width 0 height 0
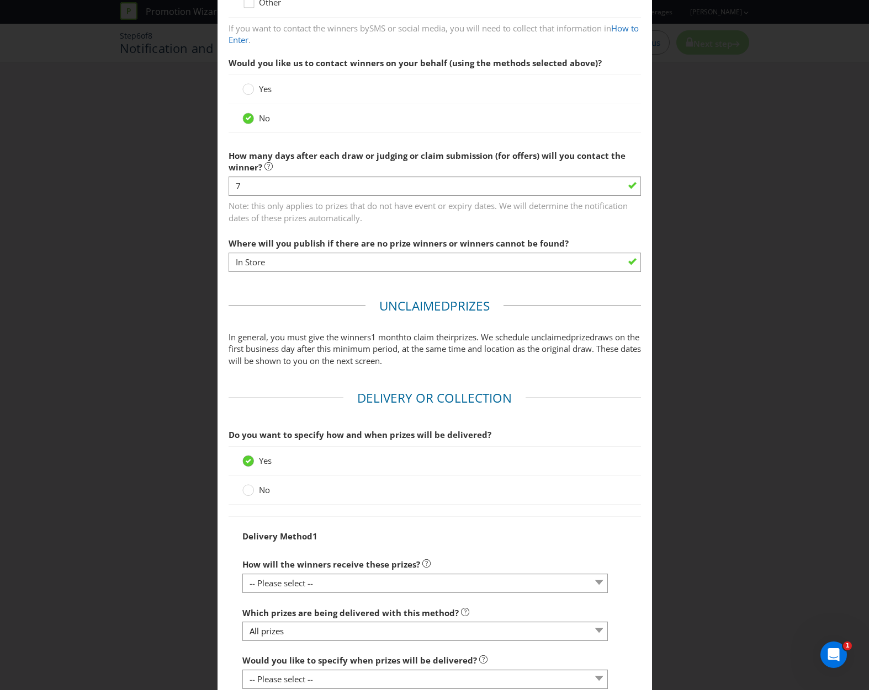
scroll to position [557, 0]
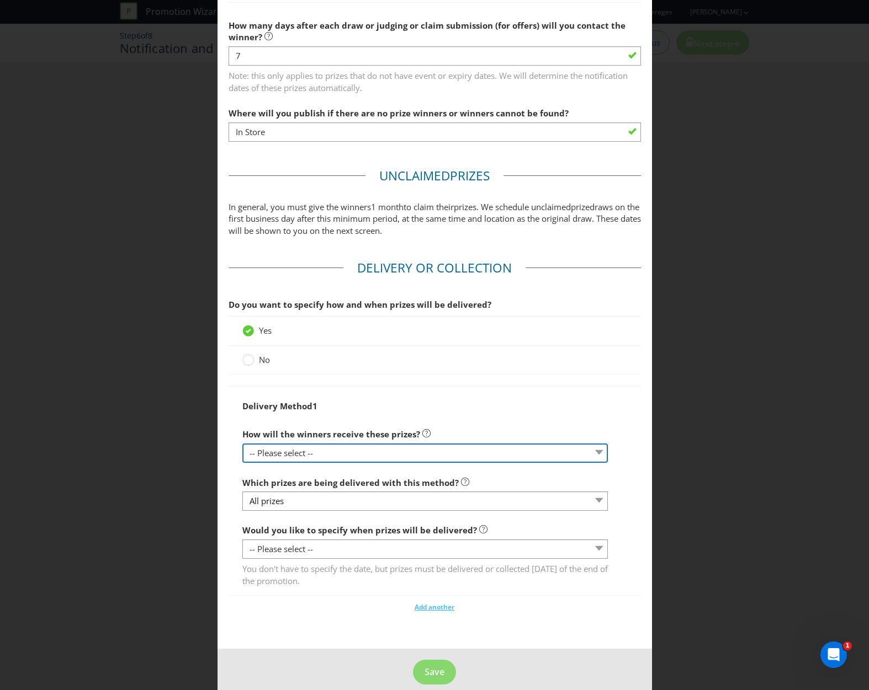
click at [275, 455] on select "-- Please select -- Delivered by mail Delivered by email Delivered in-person Co…" at bounding box center [424, 453] width 365 height 19
select select "PARTICIPATING_VENUES"
click at [242, 444] on select "-- Please select -- Delivered by mail Delivered by email Delivered in-person Co…" at bounding box center [424, 453] width 365 height 19
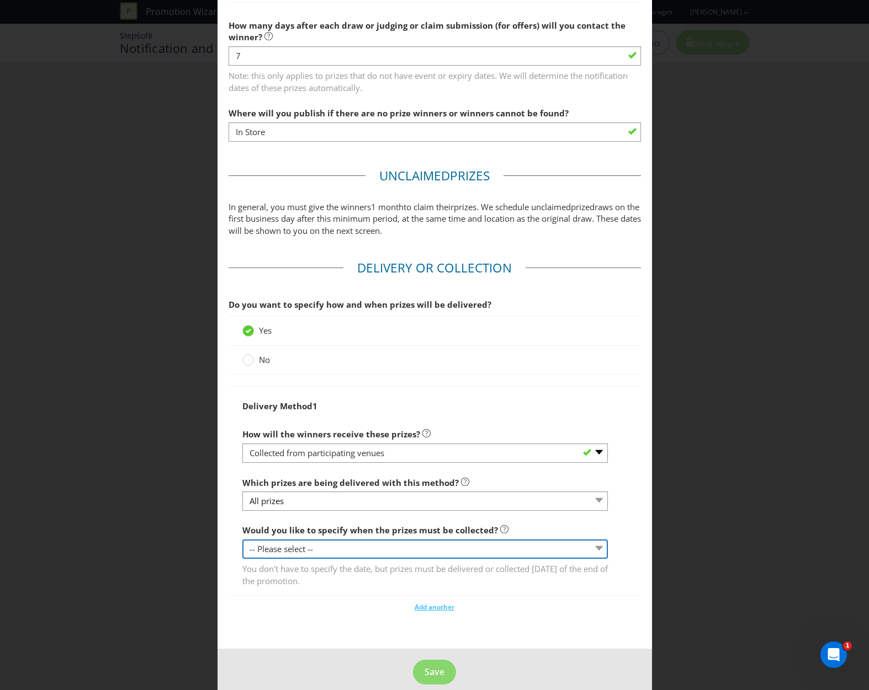
click at [296, 550] on select "-- Please select -- Yes, specific date (please specify) Yes, within a certain p…" at bounding box center [424, 549] width 365 height 19
click at [242, 540] on select "-- Please select -- Yes, specific date (please specify) Yes, within a certain p…" at bounding box center [424, 549] width 365 height 19
click at [267, 550] on select "-- Please select -- Yes, specific date (please specify) Yes, within a certain p…" at bounding box center [424, 549] width 365 height 19
click at [242, 540] on select "-- Please select -- Yes, specific date (please specify) Yes, within a certain p…" at bounding box center [424, 549] width 365 height 19
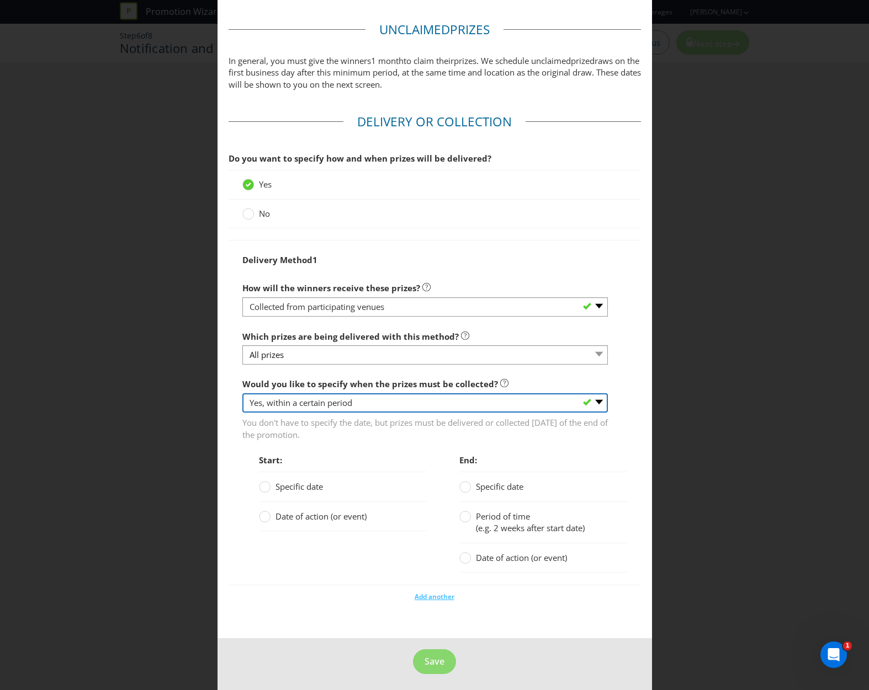
scroll to position [707, 0]
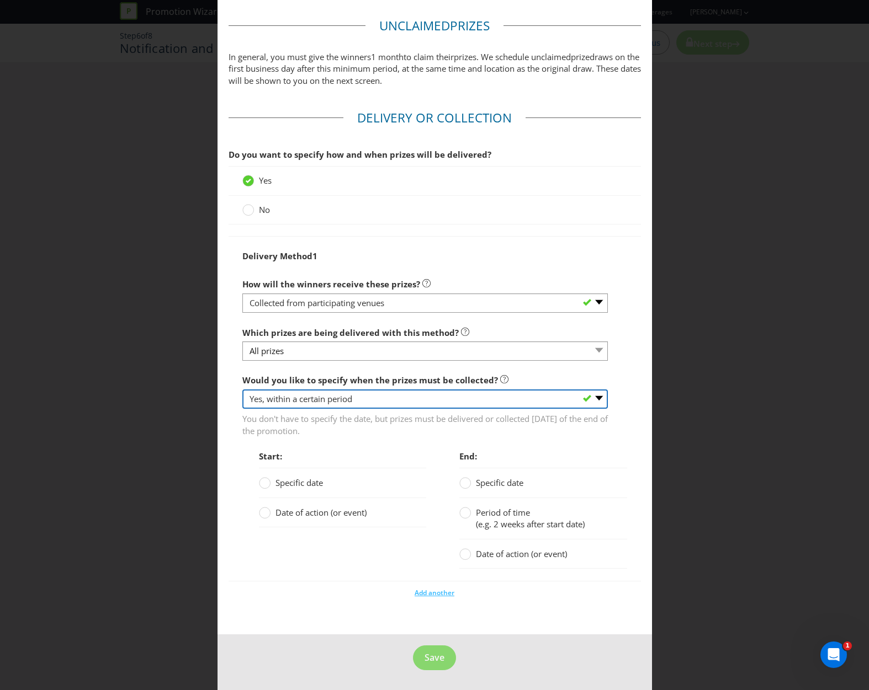
click at [268, 398] on select "-- Please select -- Yes, specific date (please specify) Yes, within a certain p…" at bounding box center [424, 399] width 365 height 19
click at [242, 409] on select "-- Please select -- Yes, specific date (please specify) Yes, within a certain p…" at bounding box center [424, 399] width 365 height 19
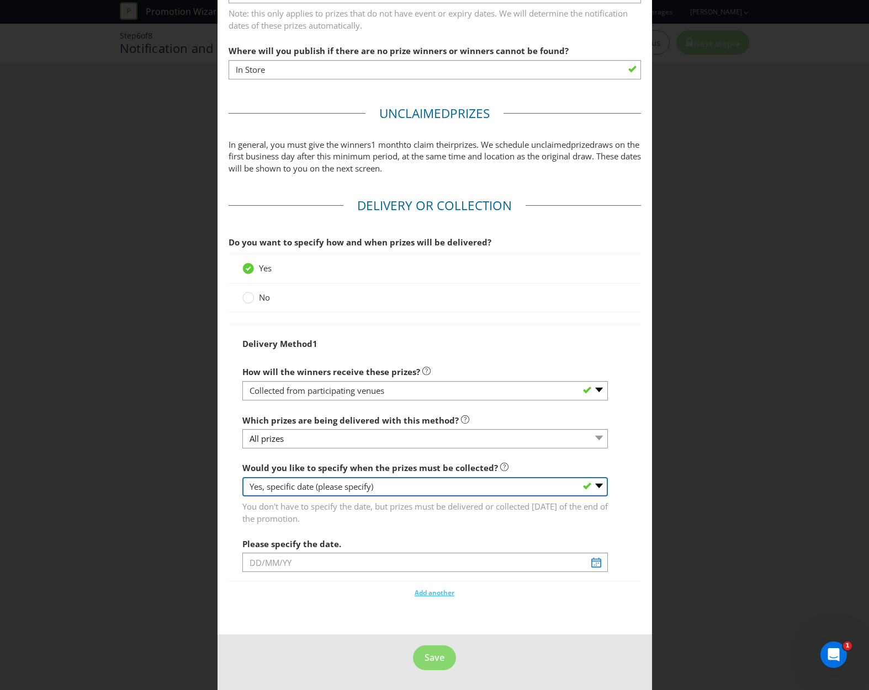
scroll to position [619, 0]
click at [283, 500] on span "You don't have to specify the date, but prizes must be delivered or collected […" at bounding box center [424, 511] width 365 height 28
click at [282, 491] on select "-- Please select -- Yes, specific date (please specify) Yes, within a certain p…" at bounding box center [424, 486] width 365 height 19
select select "YES_PERIOD"
click at [242, 477] on select "-- Please select -- Yes, specific date (please specify) Yes, within a certain p…" at bounding box center [424, 486] width 365 height 19
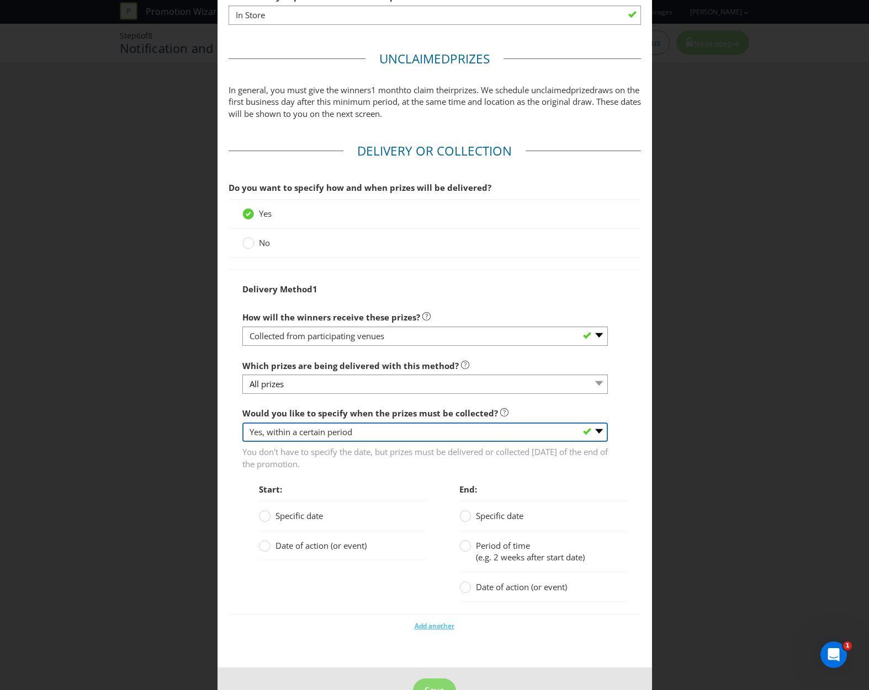
scroll to position [674, 0]
click at [607, 465] on div "Delivery Method 1 How will the winners receive these prizes? -- Please select -…" at bounding box center [434, 446] width 385 height 336
click at [463, 545] on div at bounding box center [466, 542] width 6 height 6
click at [0, 0] on input "Period of time (e.g. 2 weeks after start date)" at bounding box center [0, 0] width 0 height 0
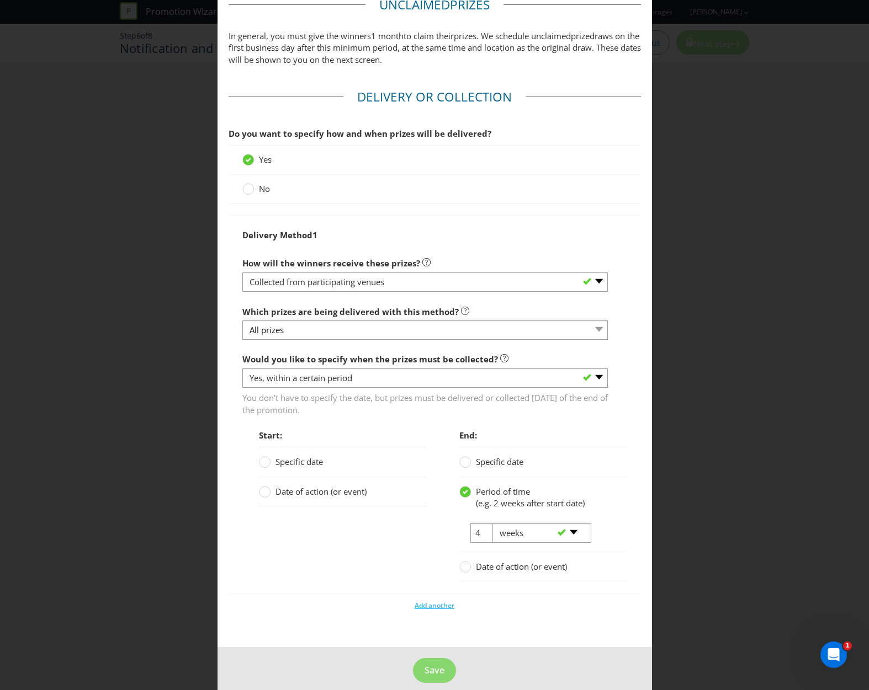
scroll to position [741, 0]
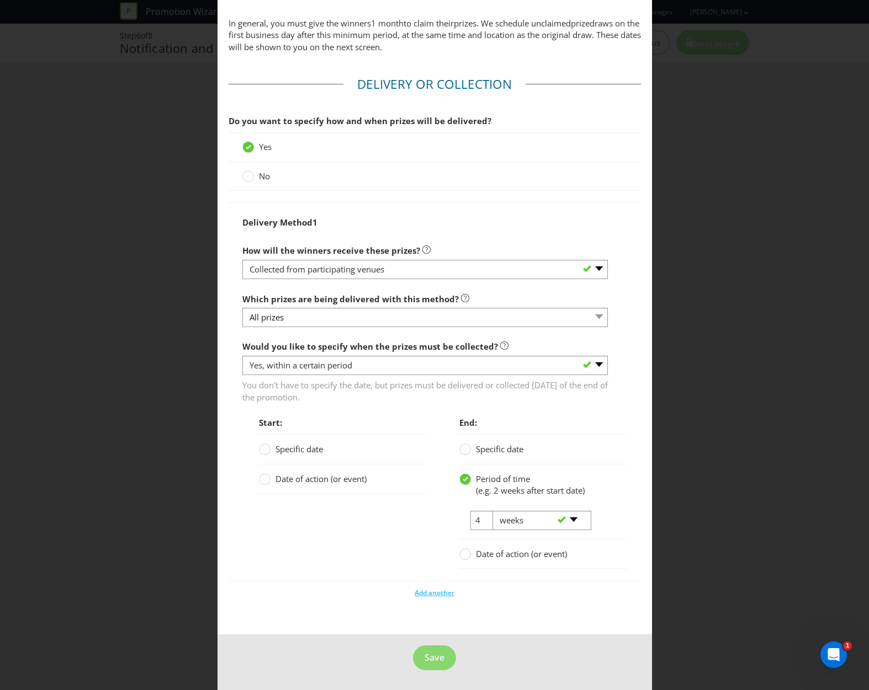
click at [589, 595] on div "Add another" at bounding box center [435, 590] width 412 height 17
click at [442, 653] on button "Save" at bounding box center [434, 658] width 43 height 25
click at [463, 478] on icon at bounding box center [466, 479] width 6 height 4
click at [0, 0] on input "Period of time (e.g. 2 weeks after start date)" at bounding box center [0, 0] width 0 height 0
select select
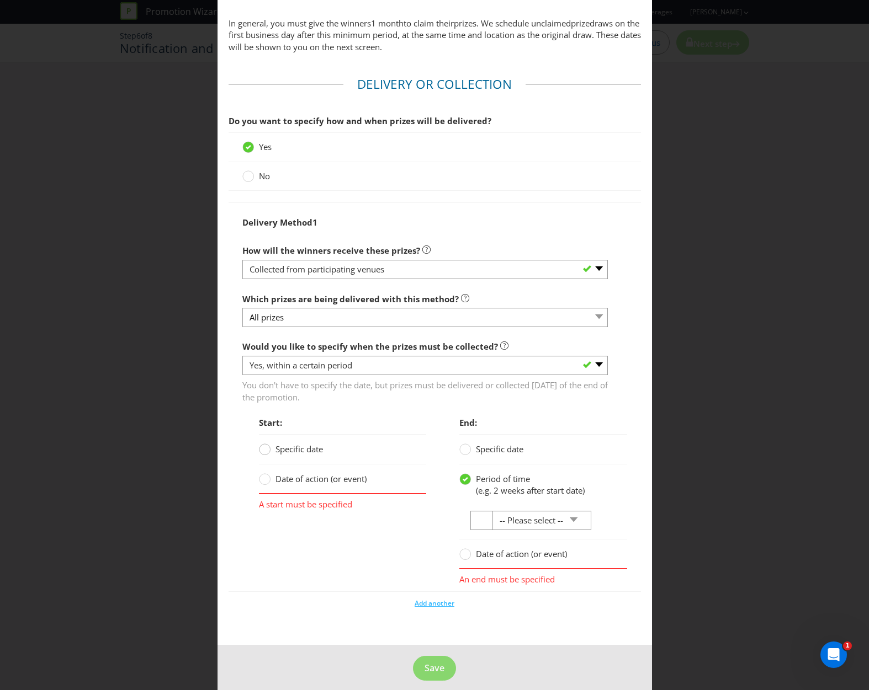
click at [262, 448] on div at bounding box center [265, 446] width 6 height 6
click at [0, 0] on input "Specific date" at bounding box center [0, 0] width 0 height 0
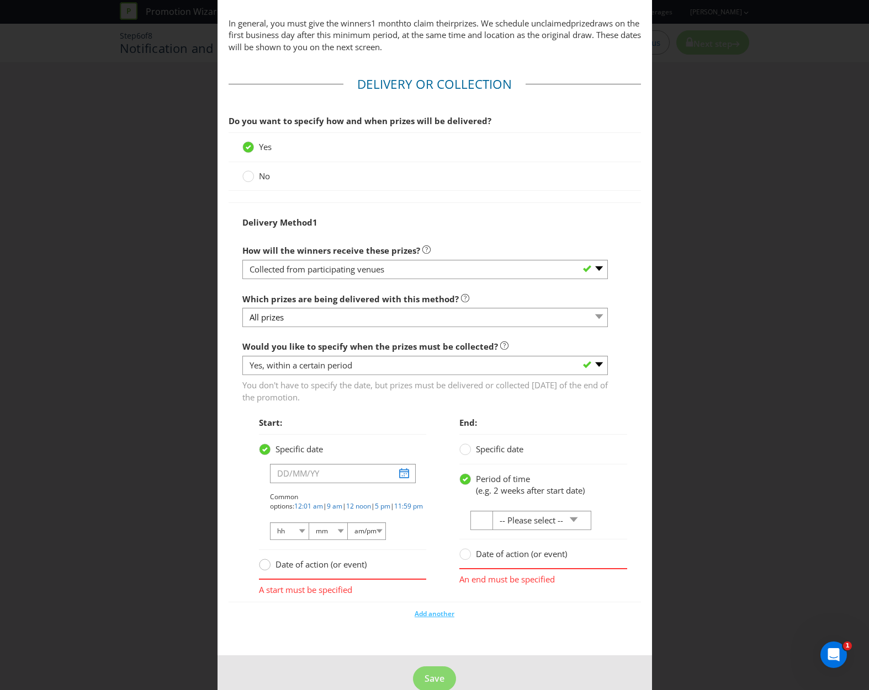
click at [264, 571] on div at bounding box center [264, 566] width 11 height 14
click at [0, 0] on input "Date of action (or event)" at bounding box center [0, 0] width 0 height 0
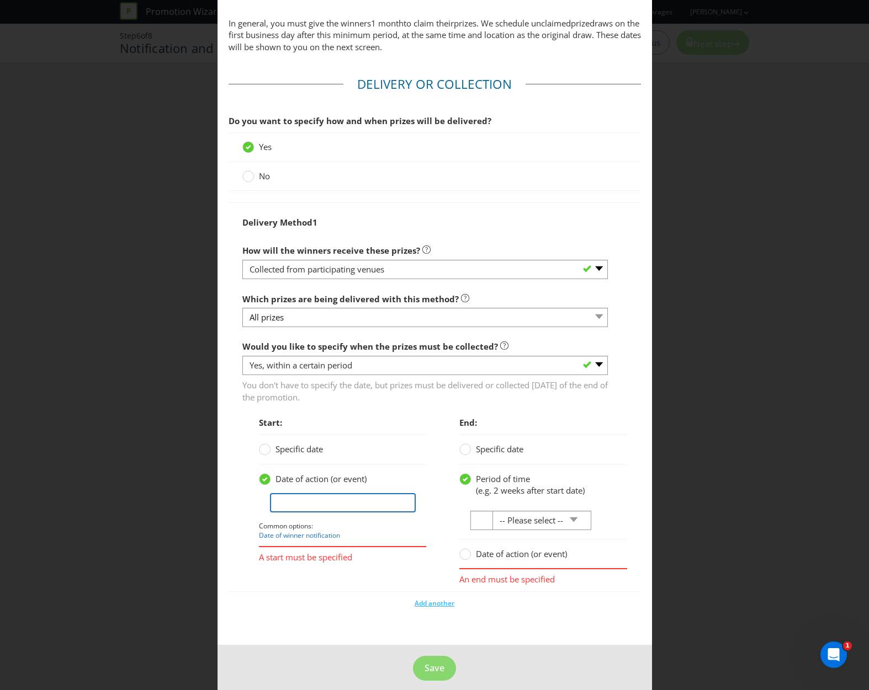
click at [291, 497] on input "text" at bounding box center [343, 502] width 146 height 19
type input "Date of draw"
click at [571, 519] on select "-- Please select -- days weeks months years" at bounding box center [541, 520] width 99 height 19
click at [619, 502] on div "Period of time (e.g. 2 weeks after start date) -- Please select -- days weeks m…" at bounding box center [543, 502] width 168 height 75
click at [467, 557] on label "Date of action (or event)" at bounding box center [514, 555] width 110 height 12
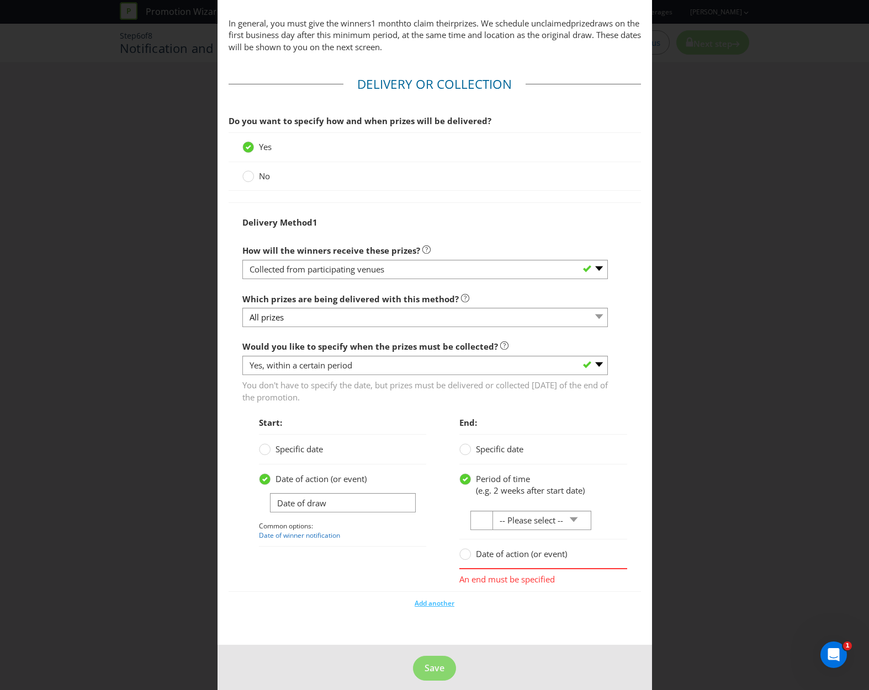
click at [0, 0] on input "Date of action (or event)" at bounding box center [0, 0] width 0 height 0
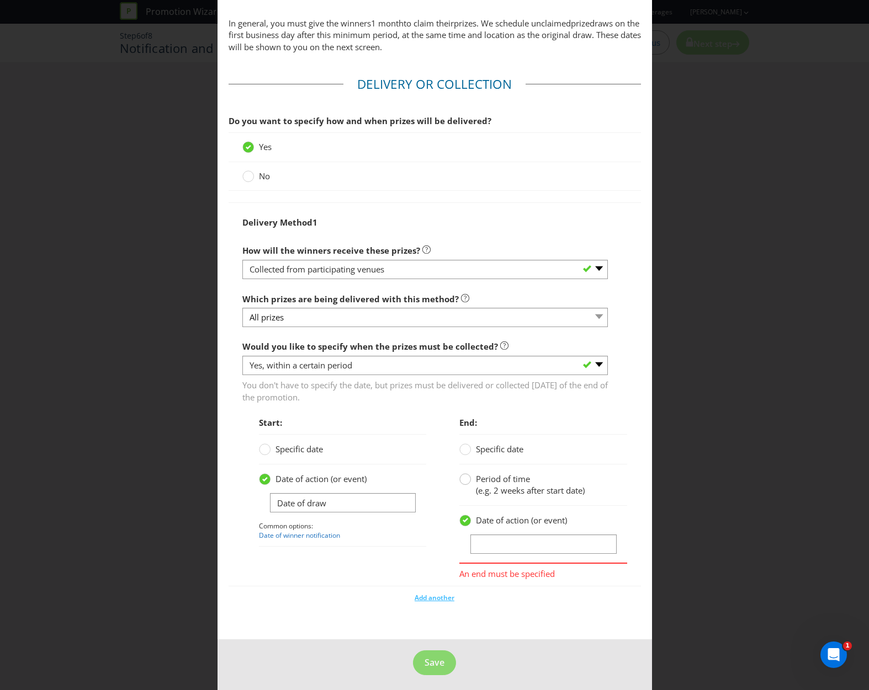
click at [465, 476] on circle at bounding box center [465, 479] width 11 height 11
click at [0, 0] on input "Period of time (e.g. 2 weeks after start date)" at bounding box center [0, 0] width 0 height 0
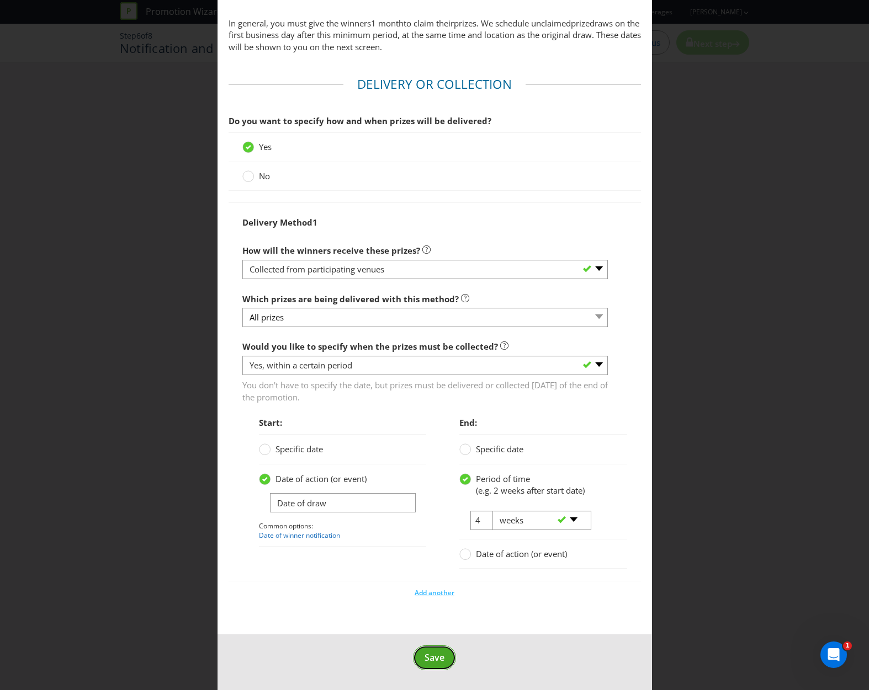
click at [434, 661] on span "Save" at bounding box center [434, 658] width 20 height 12
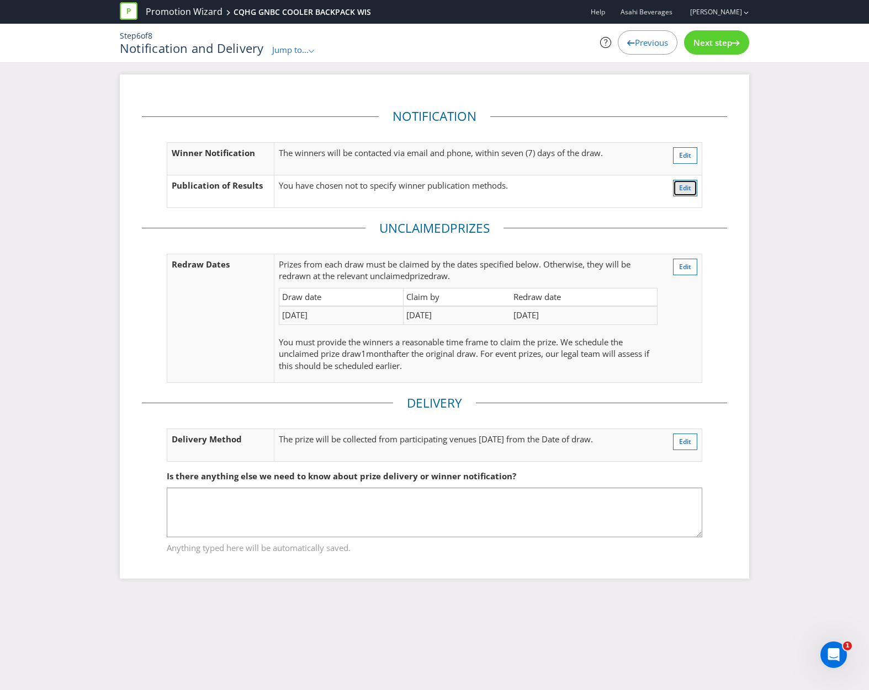
click at [683, 192] on span "Edit" at bounding box center [685, 187] width 12 height 9
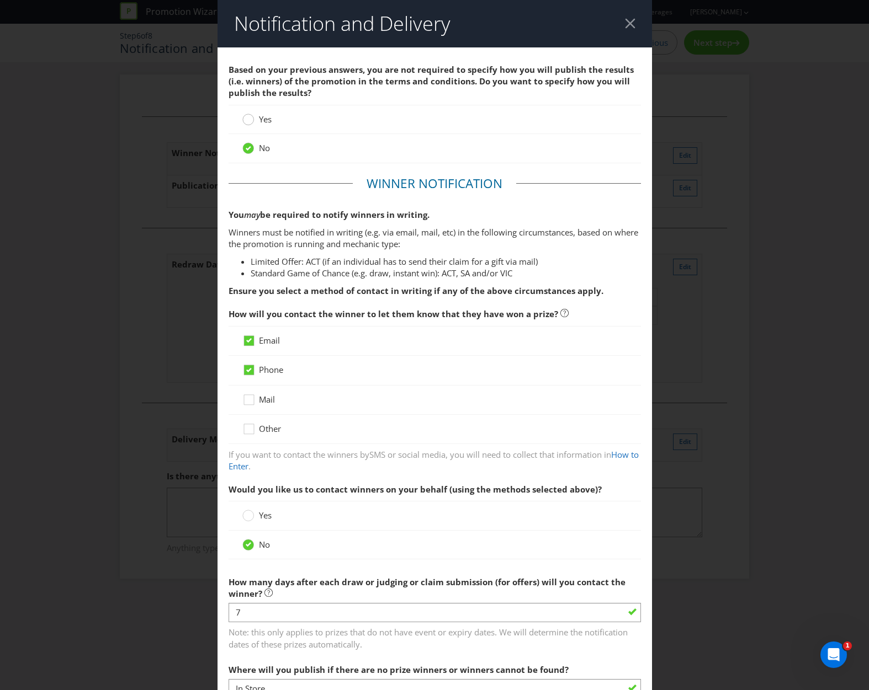
click at [244, 120] on circle at bounding box center [247, 119] width 11 height 11
click at [0, 0] on input "Yes" at bounding box center [0, 0] width 0 height 0
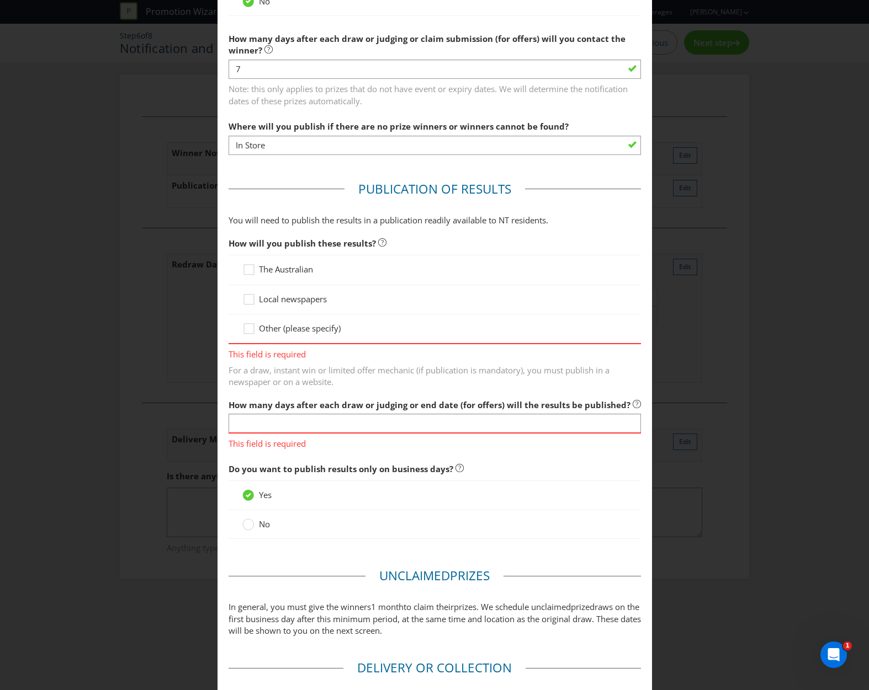
scroll to position [607, 0]
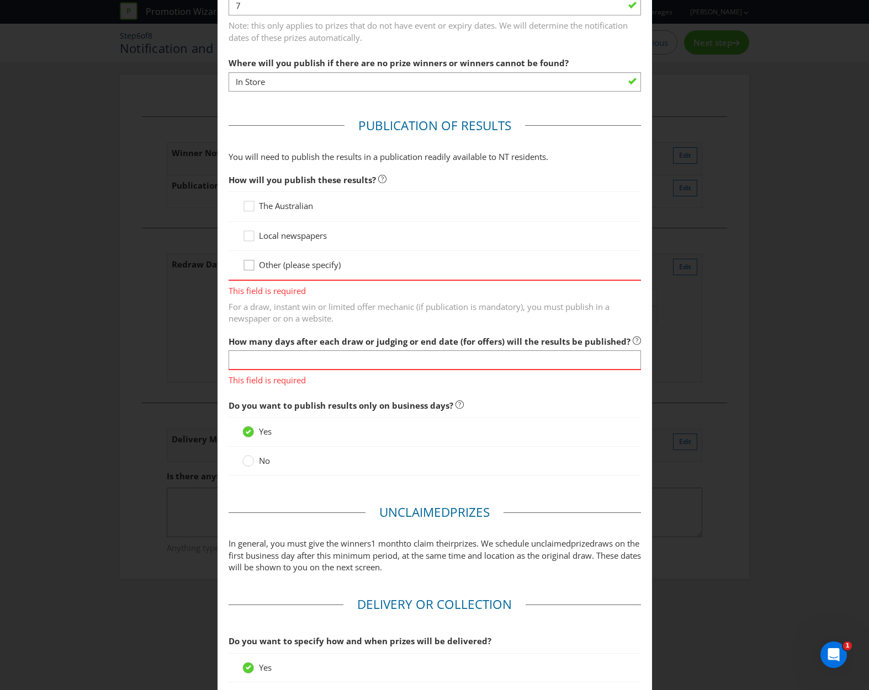
click at [245, 267] on icon at bounding box center [250, 267] width 17 height 17
click at [0, 0] on input "Other (please specify)" at bounding box center [0, 0] width 0 height 0
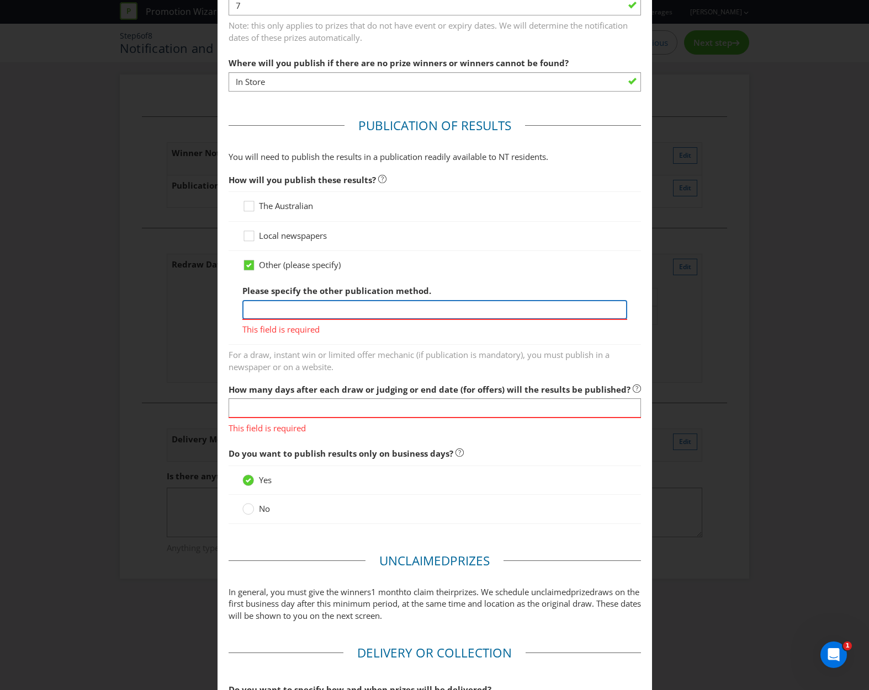
click at [262, 310] on input "text" at bounding box center [434, 309] width 385 height 19
type input "At the participating store"
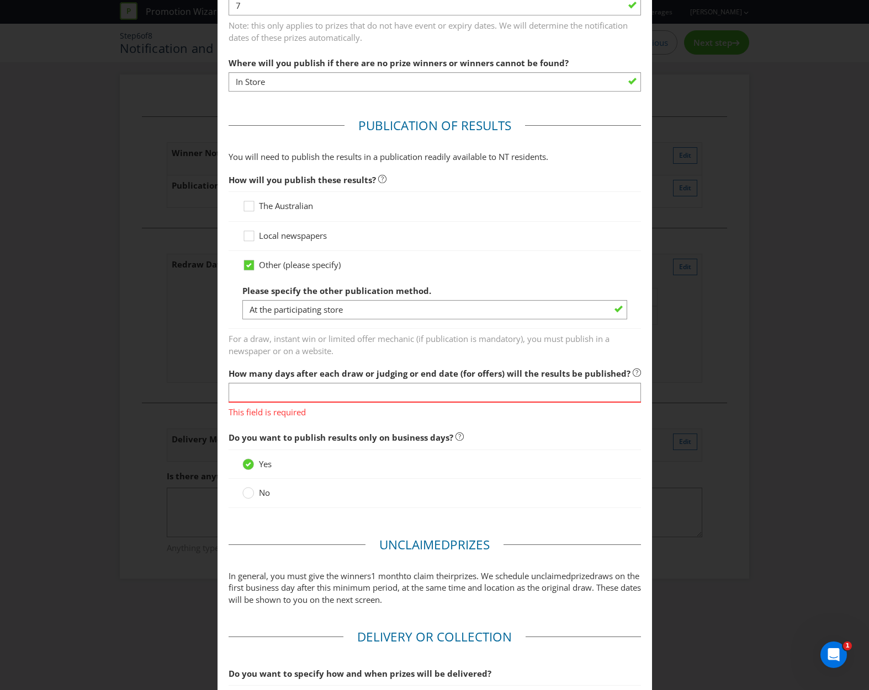
click at [235, 352] on span "For a draw, instant win or limited offer mechanic (if publication is mandatory)…" at bounding box center [435, 344] width 412 height 28
click at [275, 402] on div "This field is required" at bounding box center [435, 410] width 412 height 17
click at [273, 394] on input "text" at bounding box center [435, 392] width 412 height 19
type input "7"
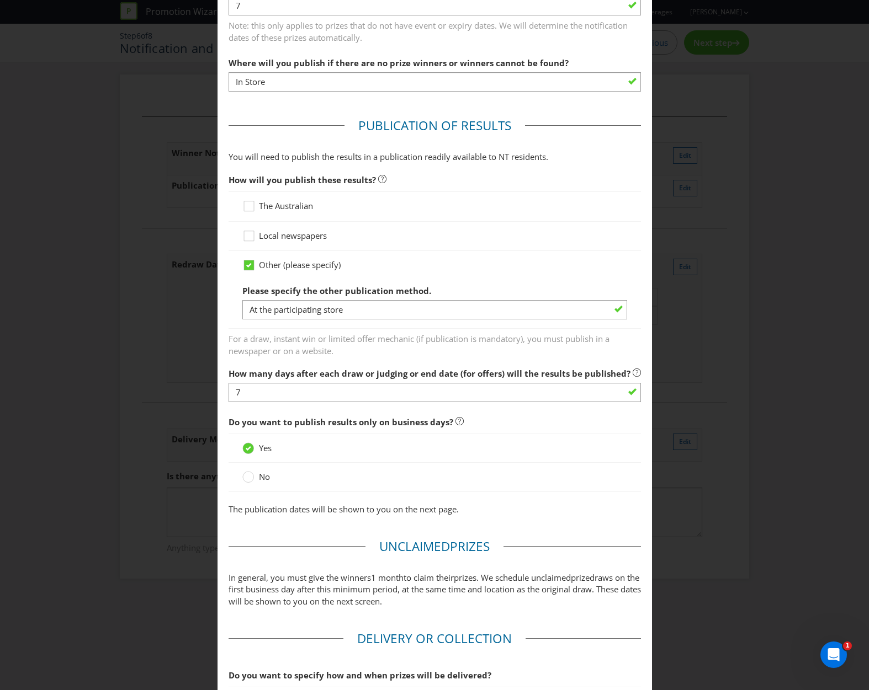
click at [576, 177] on span "How will you publish these results?" at bounding box center [435, 180] width 412 height 23
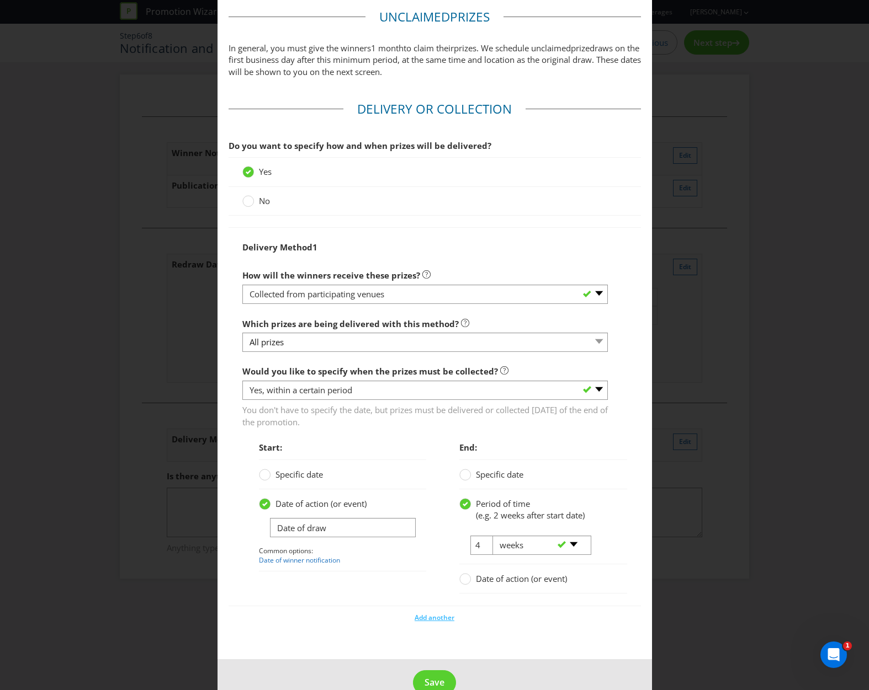
scroll to position [1162, 0]
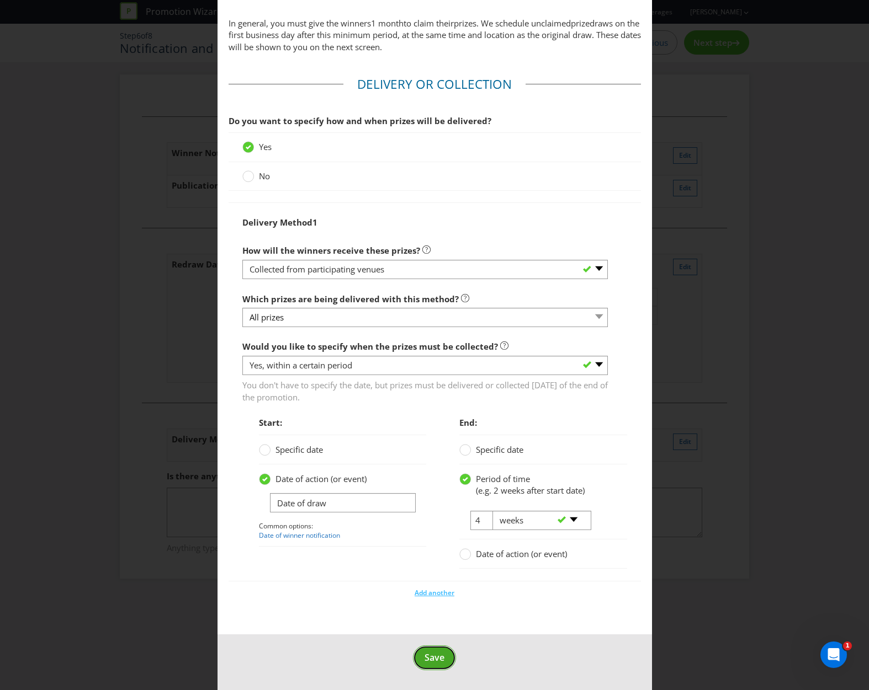
click at [426, 666] on button "Save" at bounding box center [434, 658] width 43 height 25
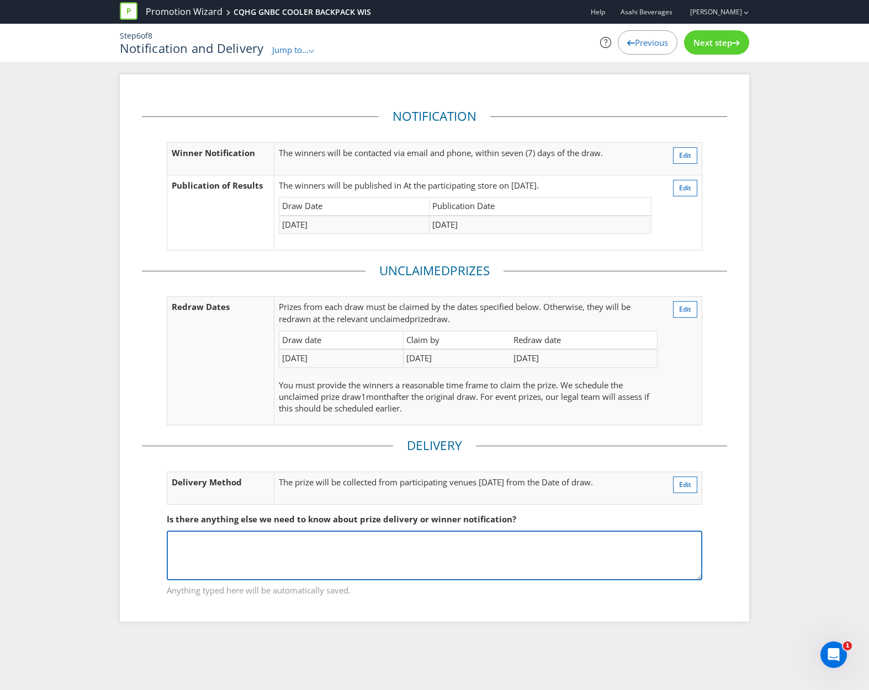
click at [241, 548] on textarea at bounding box center [434, 556] width 535 height 50
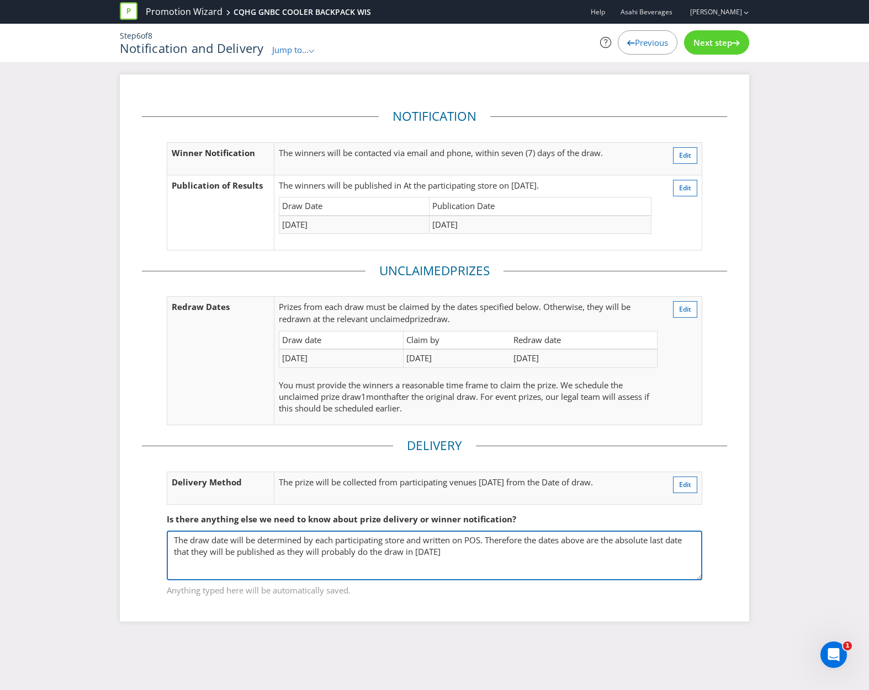
type textarea "The draw date will be determined by each participating store and written on POS…"
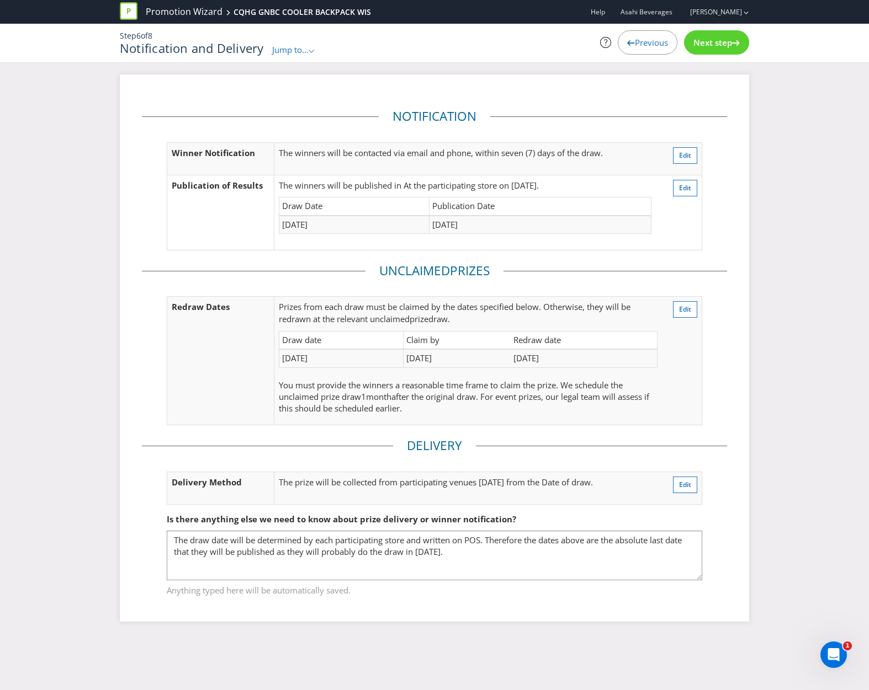
click at [715, 46] on span "Next step" at bounding box center [712, 42] width 39 height 11
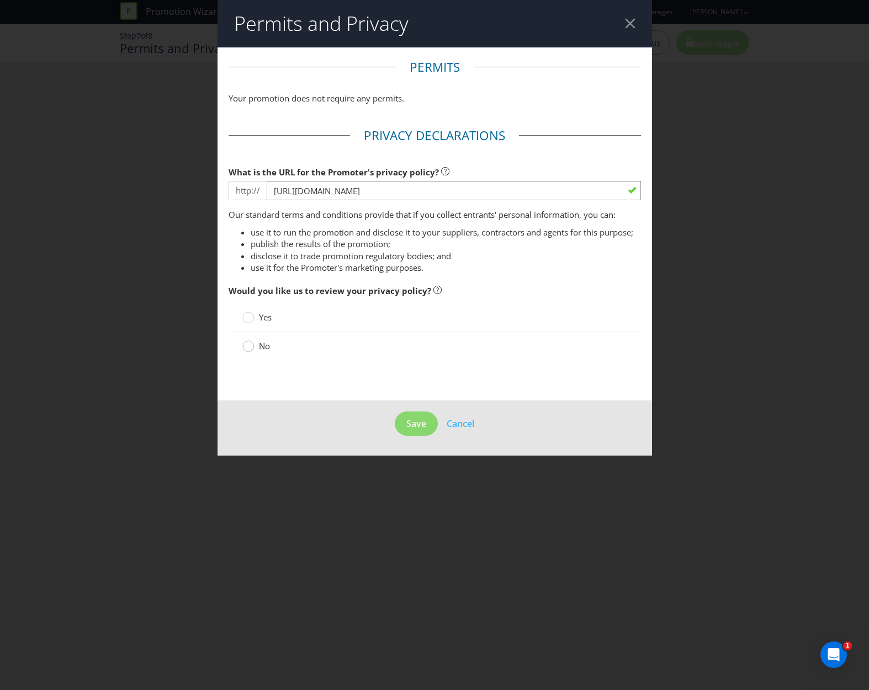
click at [250, 350] on circle at bounding box center [247, 346] width 11 height 11
click at [0, 0] on input "No" at bounding box center [0, 0] width 0 height 0
click at [416, 423] on span "Save" at bounding box center [416, 424] width 20 height 12
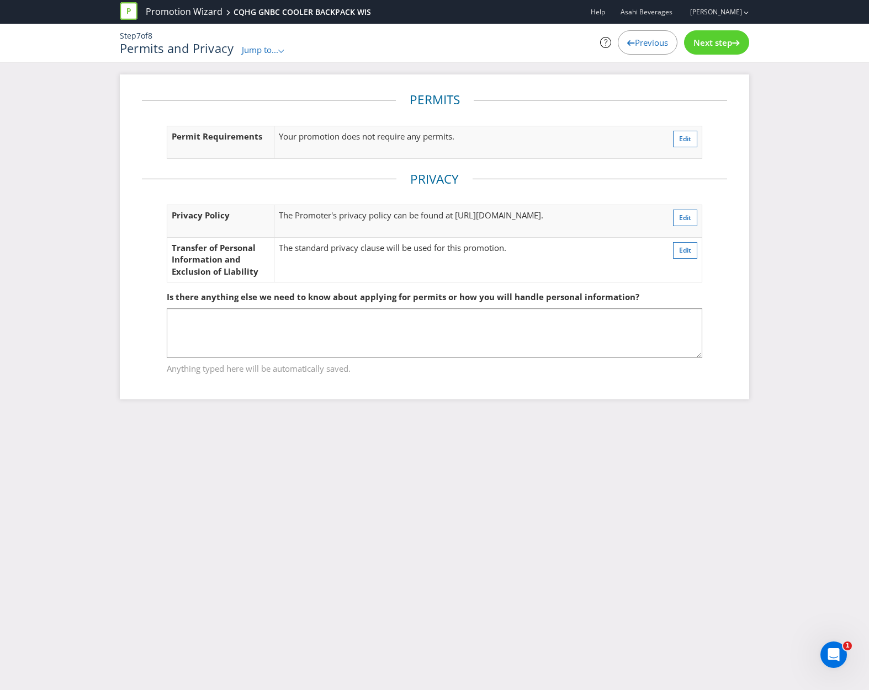
click at [704, 41] on span "Next step" at bounding box center [712, 42] width 39 height 11
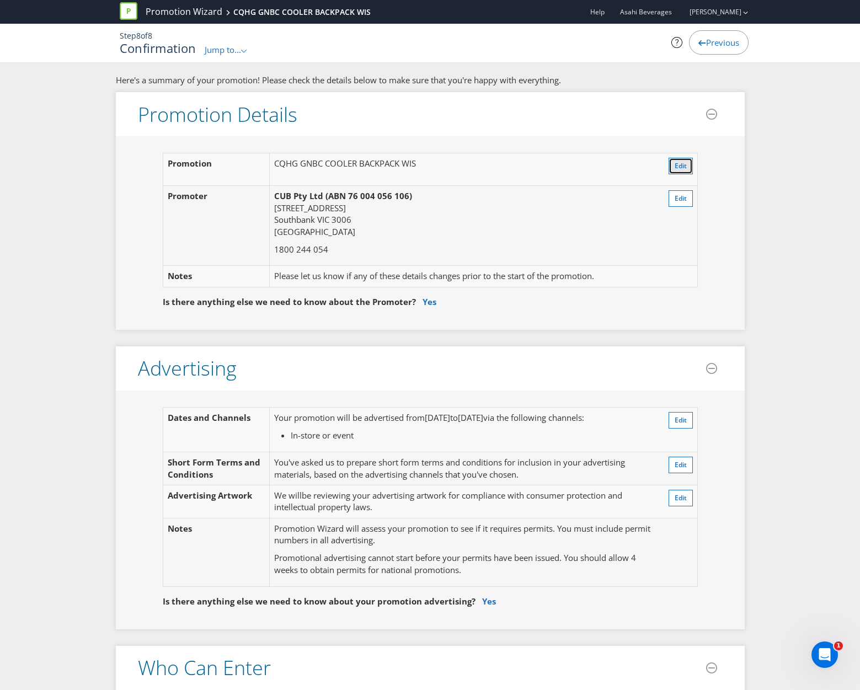
click at [685, 167] on span "Edit" at bounding box center [681, 165] width 12 height 9
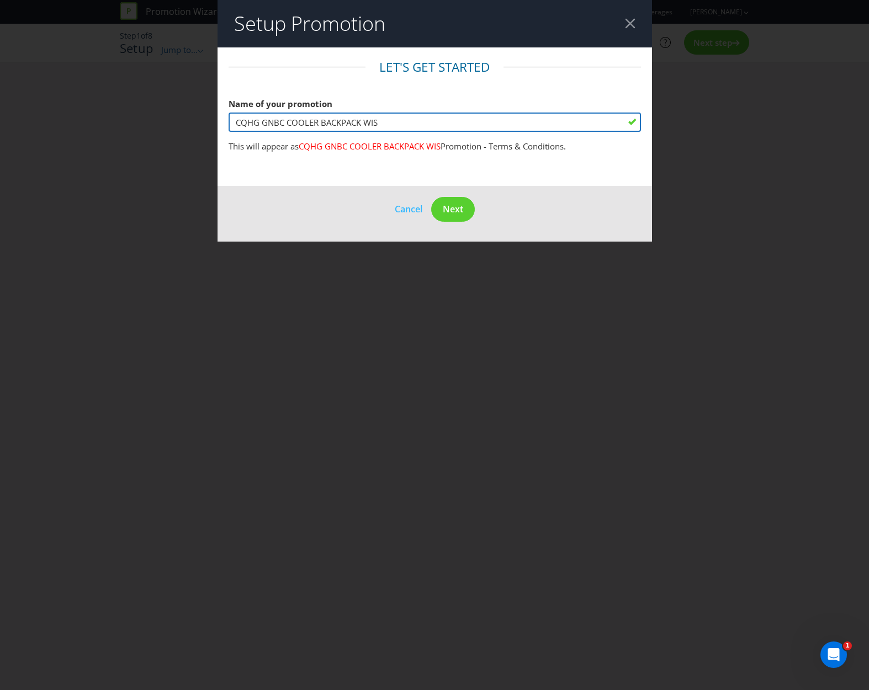
drag, startPoint x: 261, startPoint y: 121, endPoint x: 224, endPoint y: 125, distance: 37.7
click at [224, 125] on main "Let's get started Name of your promotion CQHG GNBC COOLER BACKPACK WIS This wil…" at bounding box center [434, 116] width 434 height 139
click at [259, 118] on input "GNBC COOLER BACKPACK WIS" at bounding box center [435, 122] width 412 height 19
drag, startPoint x: 355, startPoint y: 121, endPoint x: 376, endPoint y: 114, distance: 22.0
click at [376, 114] on input "GNBC WIS COOLER BACKPACK WIS" at bounding box center [435, 122] width 412 height 19
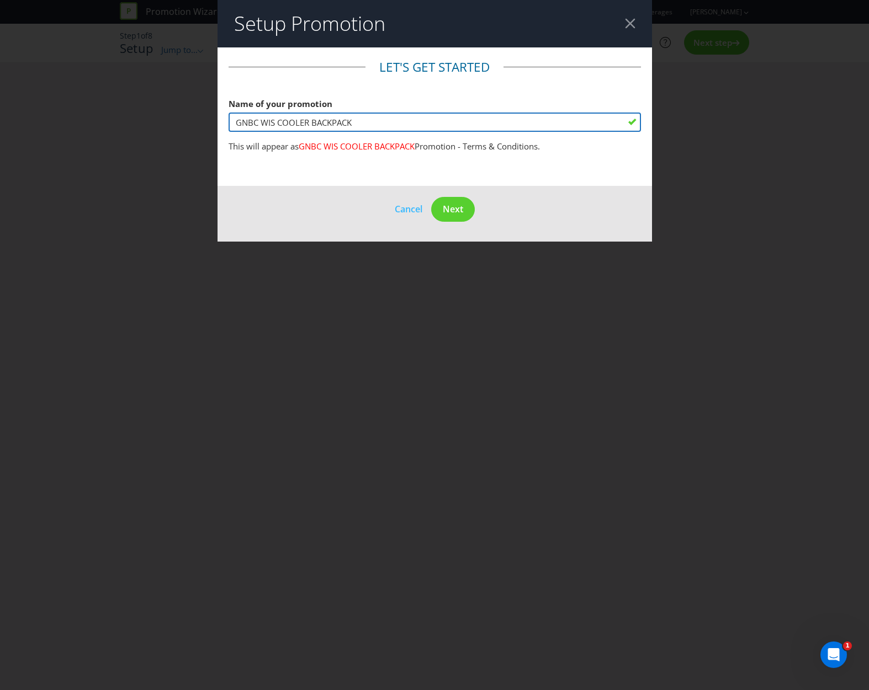
drag, startPoint x: 283, startPoint y: 123, endPoint x: 378, endPoint y: 123, distance: 94.9
click at [378, 123] on input "GNBC WIS COOLER BACKPACK" at bounding box center [435, 122] width 412 height 19
click at [268, 121] on input "GNBC WIS Cooler Backback" at bounding box center [435, 122] width 412 height 19
type input "GNBC Win In Store Cooler Backpack"
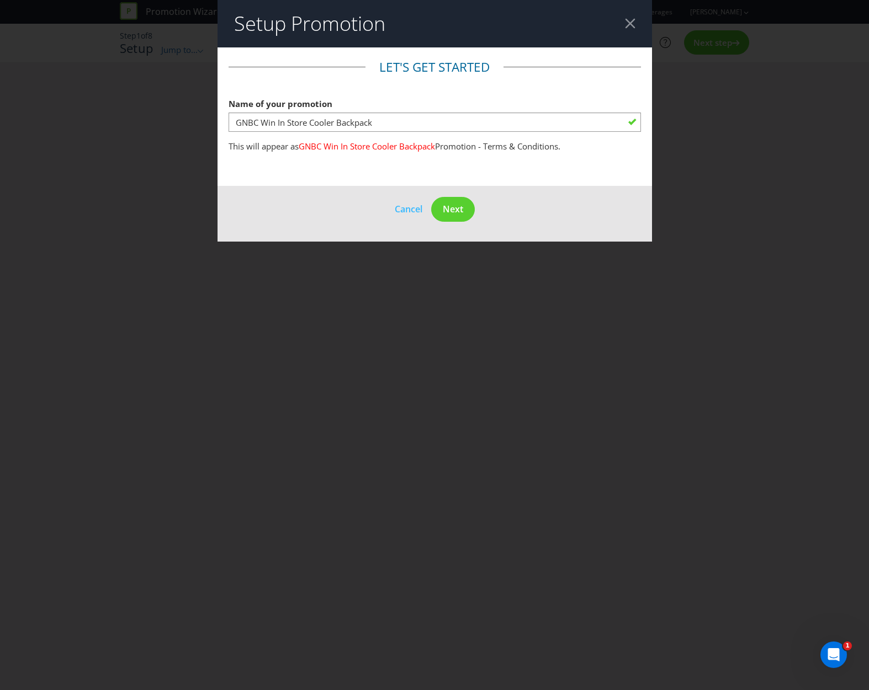
click at [361, 172] on main "Let's get started Name of your promotion GNBC Win In Store Cooler Backpack This…" at bounding box center [434, 116] width 434 height 139
click at [443, 205] on span "Next" at bounding box center [453, 209] width 20 height 12
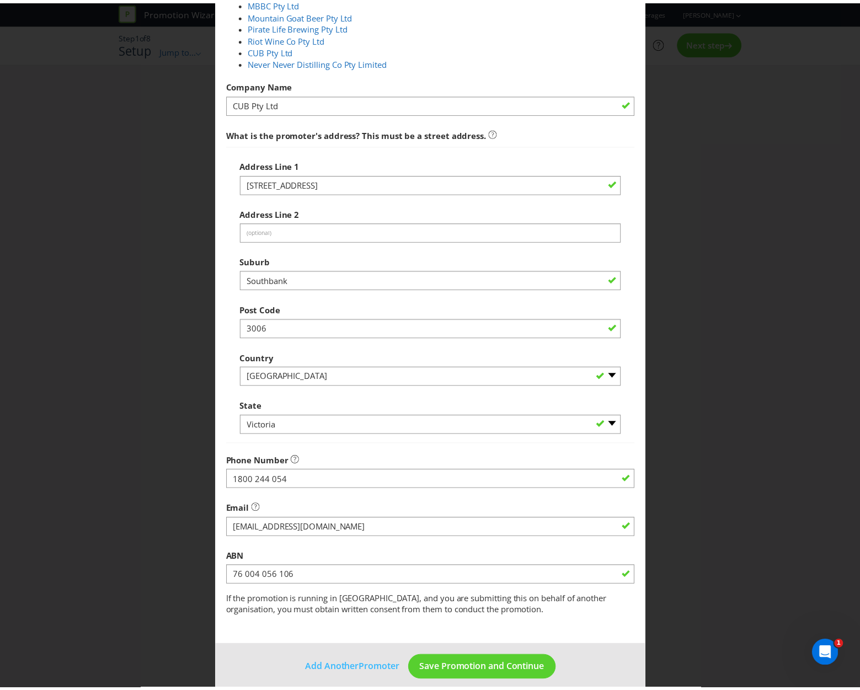
scroll to position [172, 0]
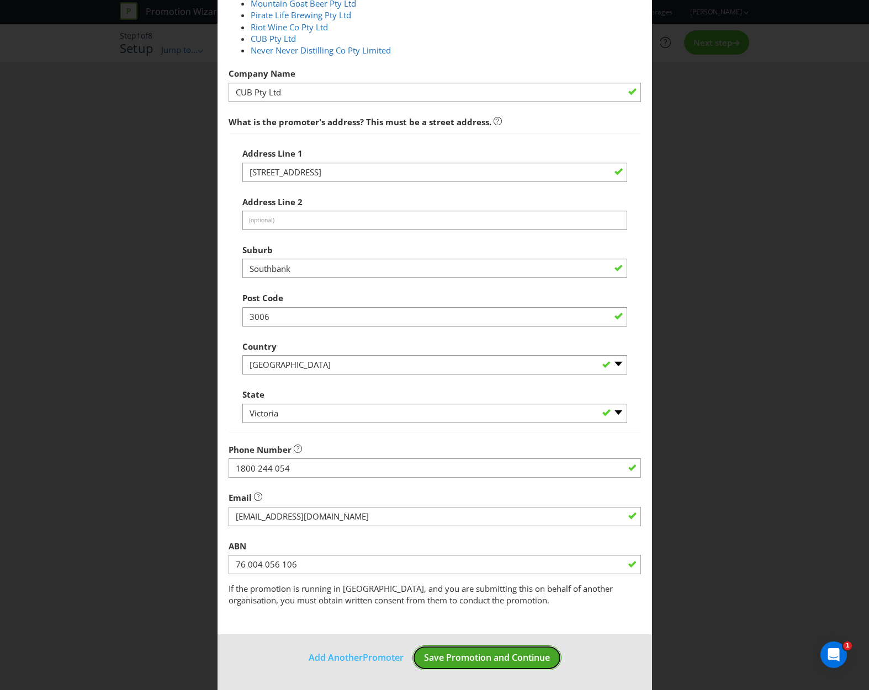
click at [454, 652] on span "Save Promotion and Continue" at bounding box center [487, 658] width 126 height 12
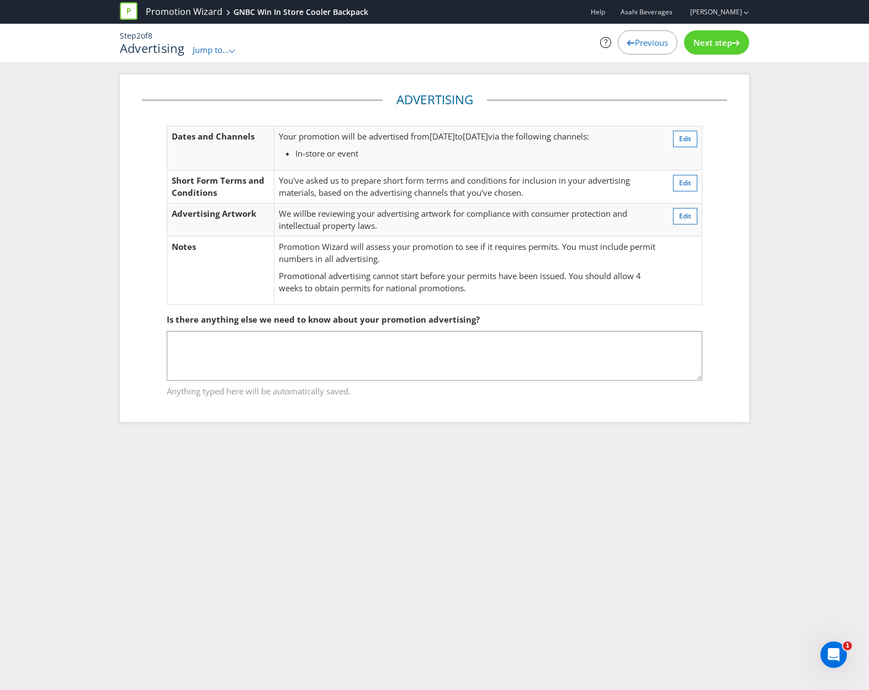
click at [699, 39] on span "Next step" at bounding box center [712, 42] width 39 height 11
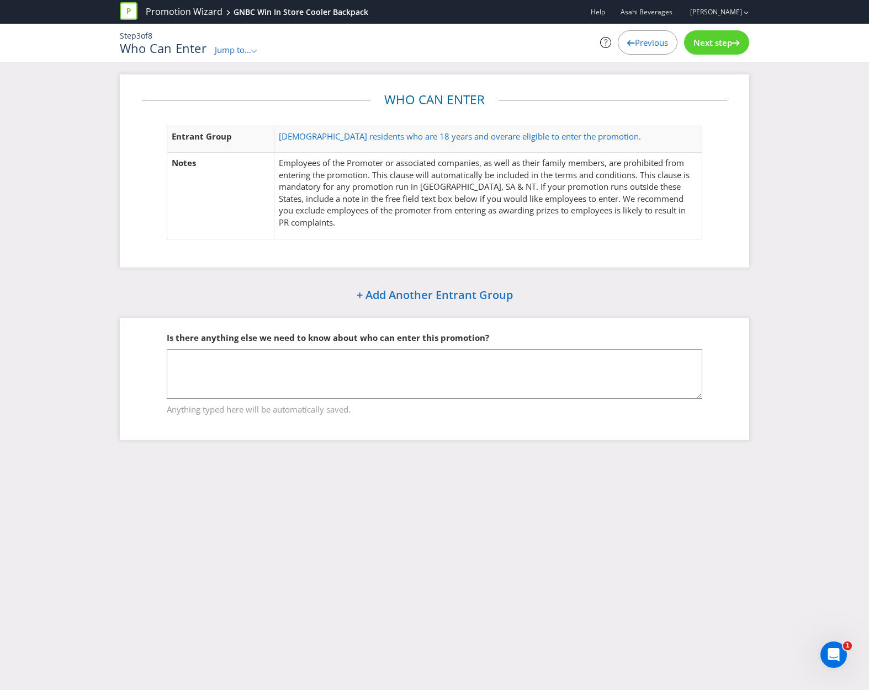
click at [699, 39] on span "Next step" at bounding box center [712, 42] width 39 height 11
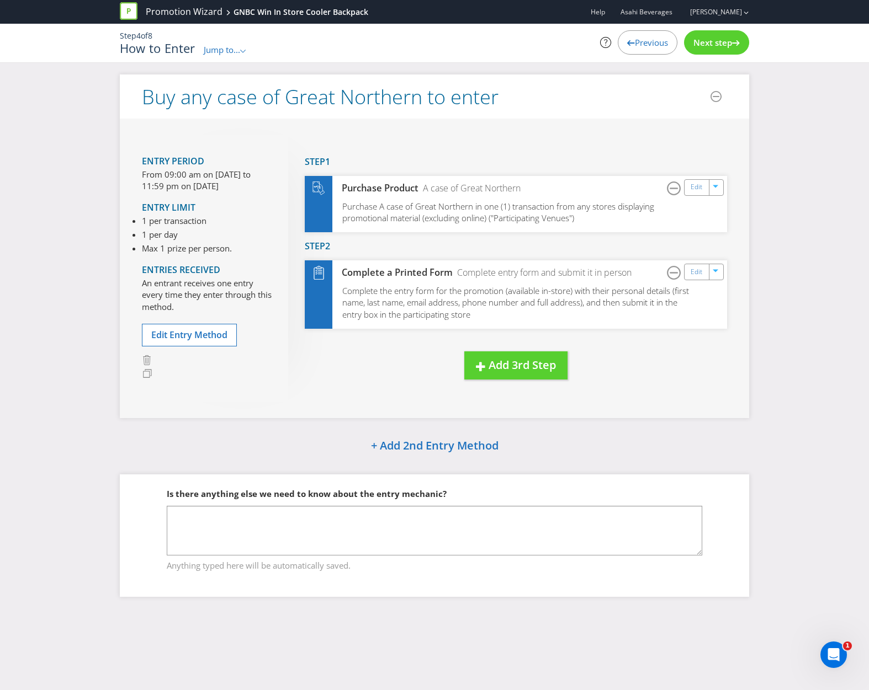
click at [699, 39] on span "Next step" at bounding box center [712, 42] width 39 height 11
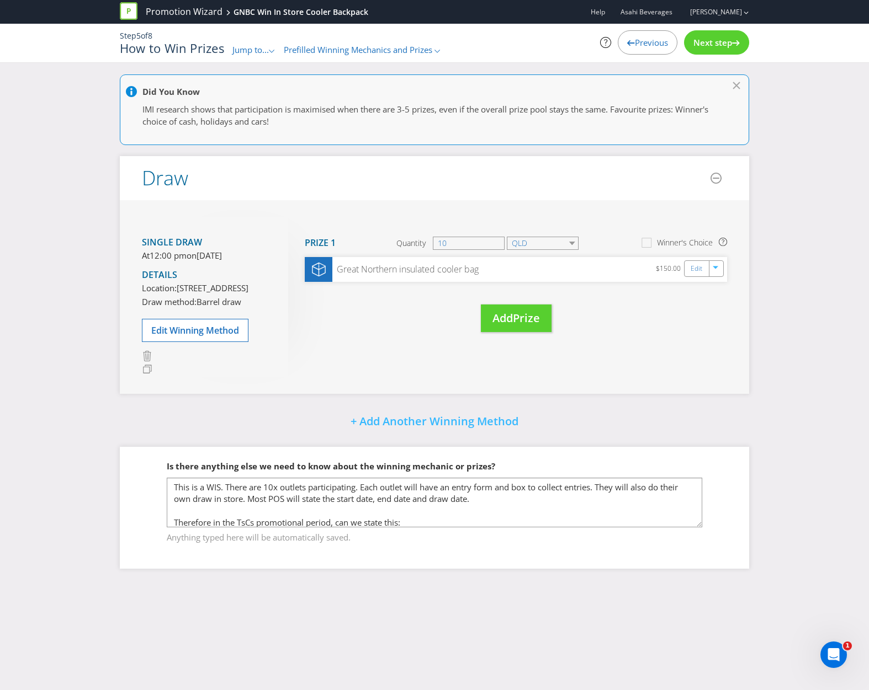
click at [718, 40] on span "Next step" at bounding box center [712, 42] width 39 height 11
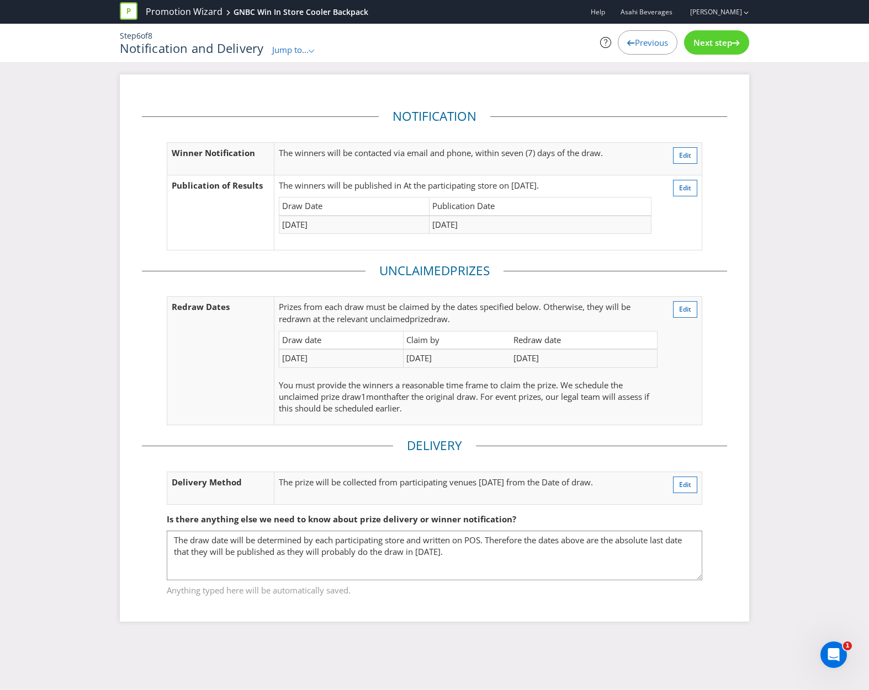
click at [718, 40] on span "Next step" at bounding box center [712, 42] width 39 height 11
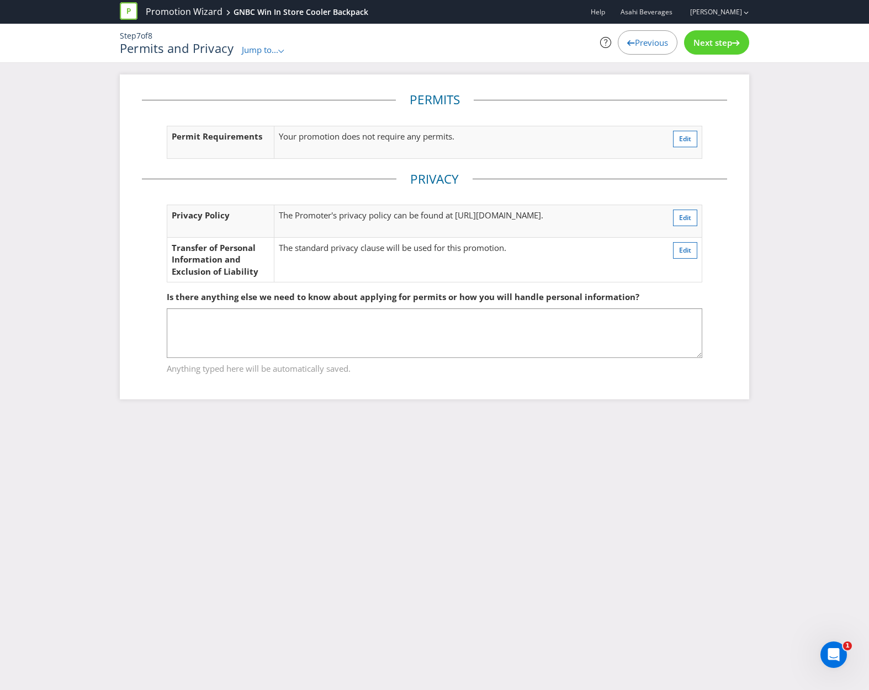
click at [718, 40] on span "Next step" at bounding box center [712, 42] width 39 height 11
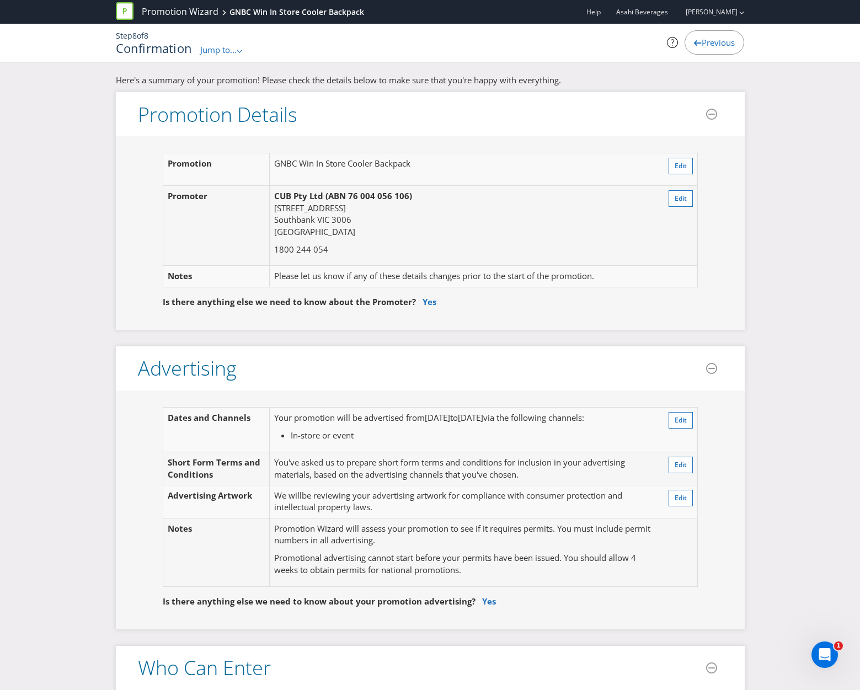
click at [242, 51] on icon ".st0{fill-rule:evenodd;clip-rule:evenodd;}" at bounding box center [240, 51] width 6 height 3
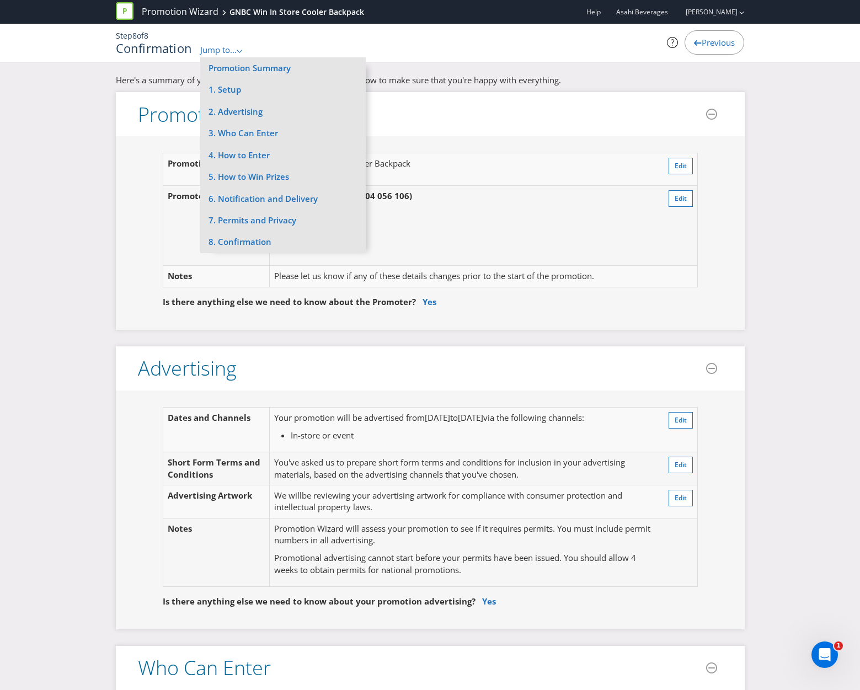
click at [585, 231] on p "CUB Pty Ltd (ABN 76 004 056 106) [STREET_ADDRESS]" at bounding box center [460, 213] width 373 height 47
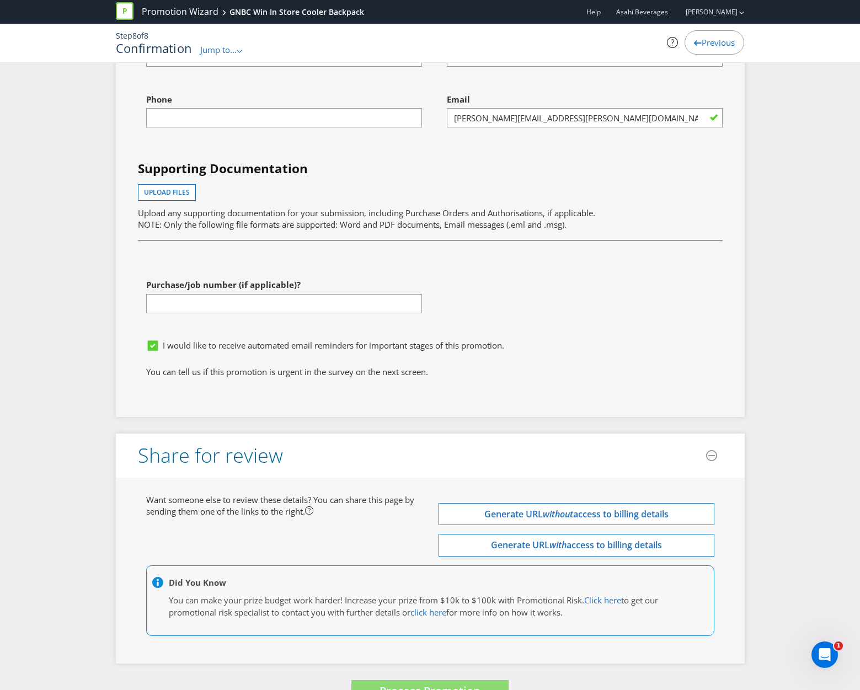
scroll to position [3436, 0]
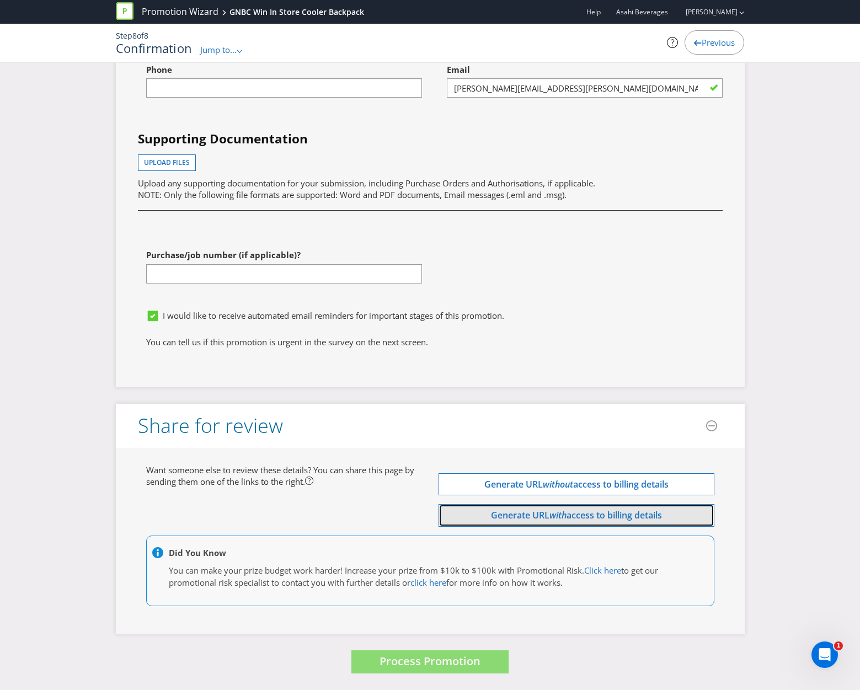
click at [575, 514] on span "access to billing details" at bounding box center [614, 515] width 95 height 12
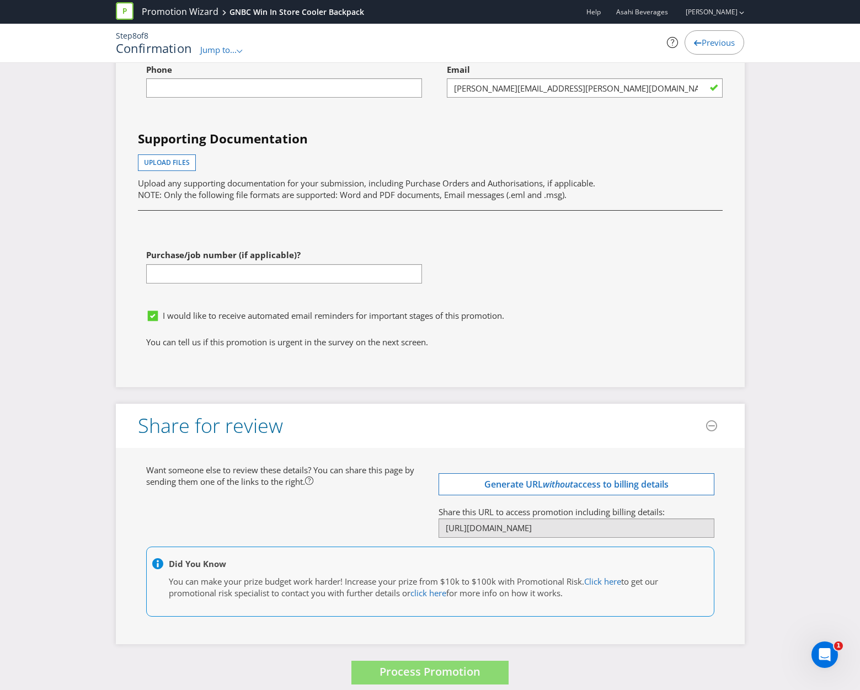
click at [192, 262] on div "Purchase/job number (if applicable)?" at bounding box center [284, 264] width 276 height 40
click at [188, 275] on input "text" at bounding box center [284, 273] width 276 height 19
type input "450112222"
click at [419, 354] on div "You can tell us if this promotion is urgent in the survey on the next screen." at bounding box center [430, 346] width 585 height 18
drag, startPoint x: 234, startPoint y: 277, endPoint x: 130, endPoint y: 267, distance: 104.2
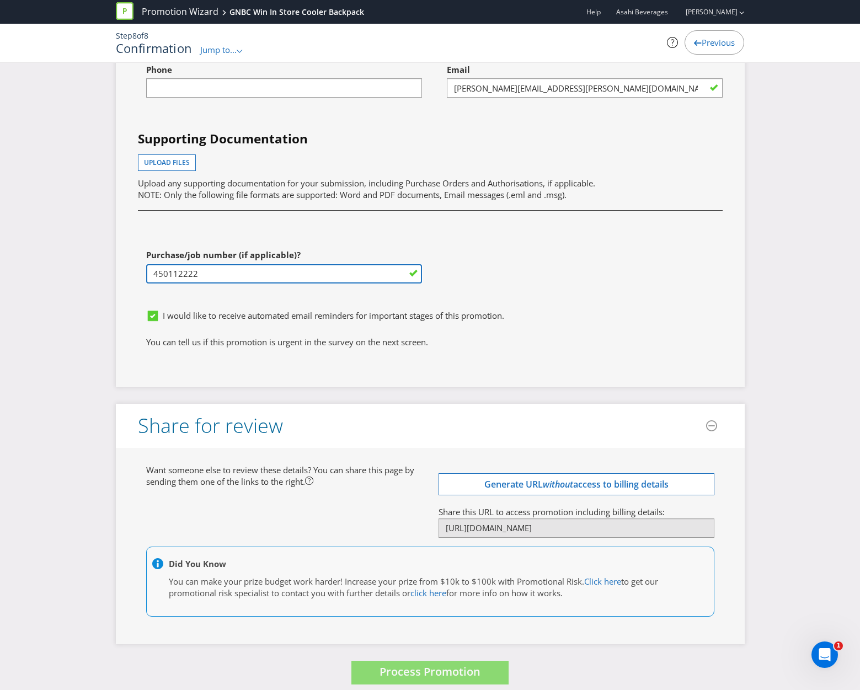
click at [130, 267] on div "Purchase/job number (if applicable)? 450112222" at bounding box center [280, 274] width 301 height 61
click at [663, 287] on div "First name of contact [PERSON_NAME] Last name of contact [PERSON_NAME] Phone Em…" at bounding box center [431, 151] width 602 height 307
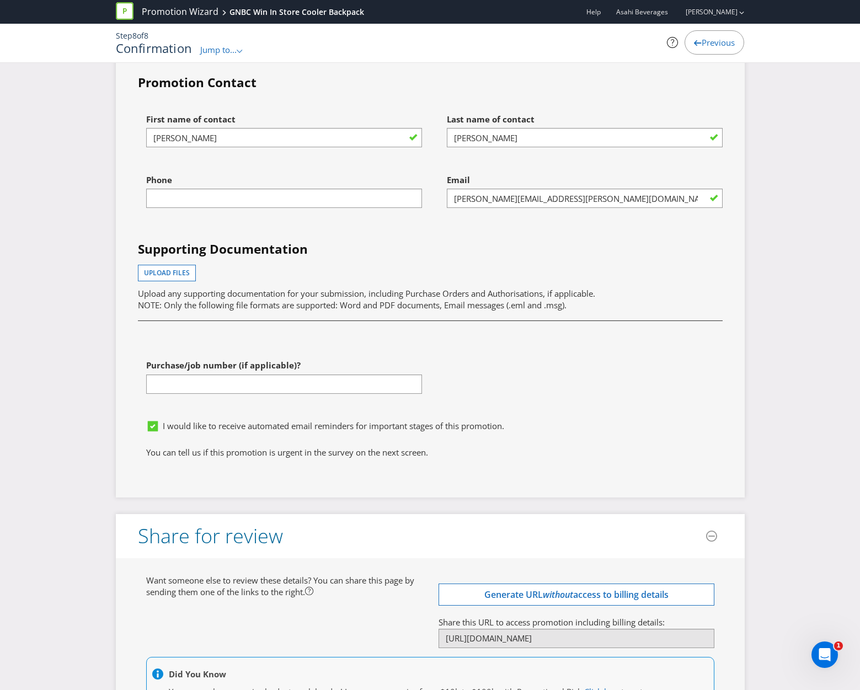
scroll to position [3447, 0]
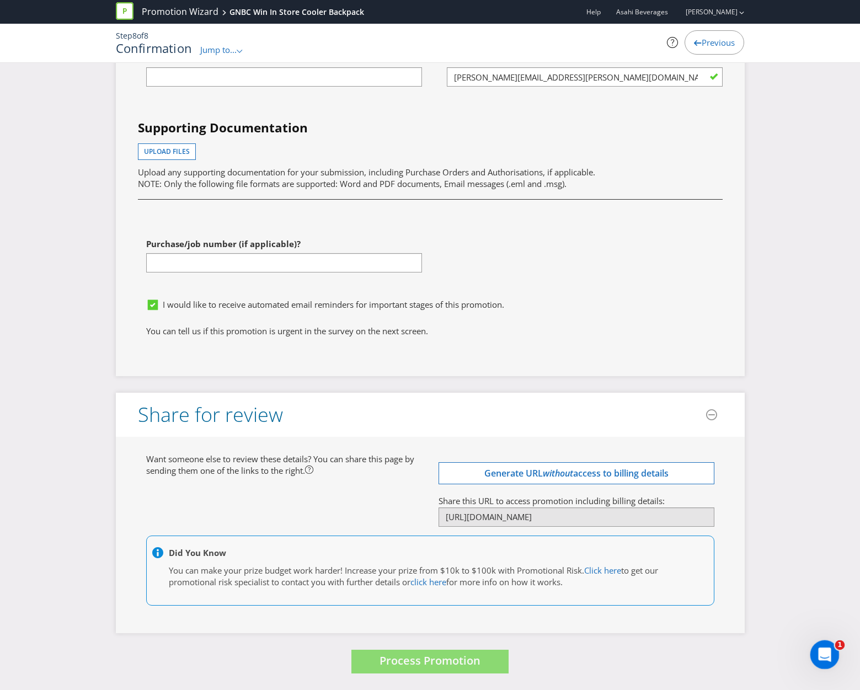
click at [838, 645] on span "1" at bounding box center [841, 646] width 10 height 10
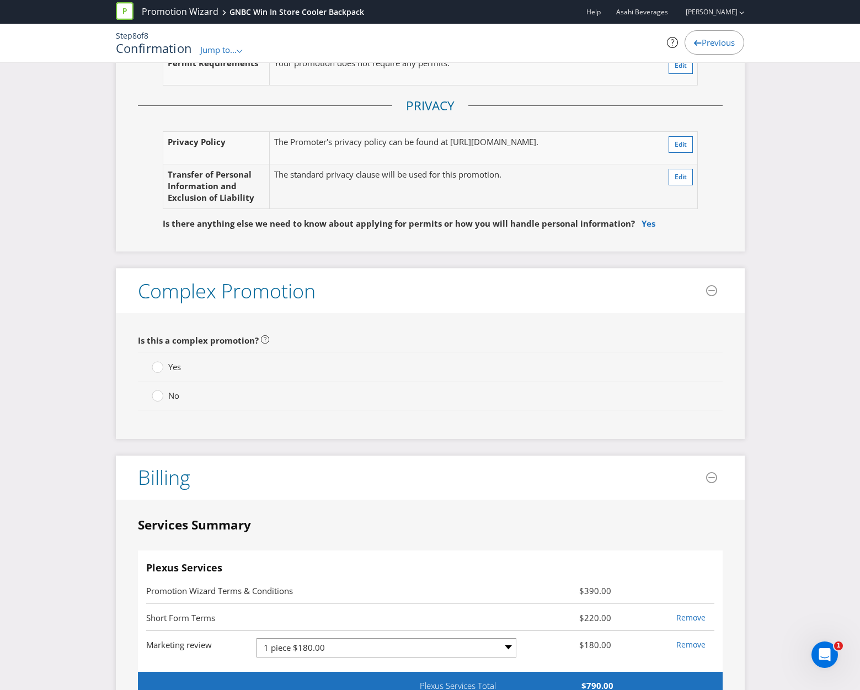
scroll to position [2399, 0]
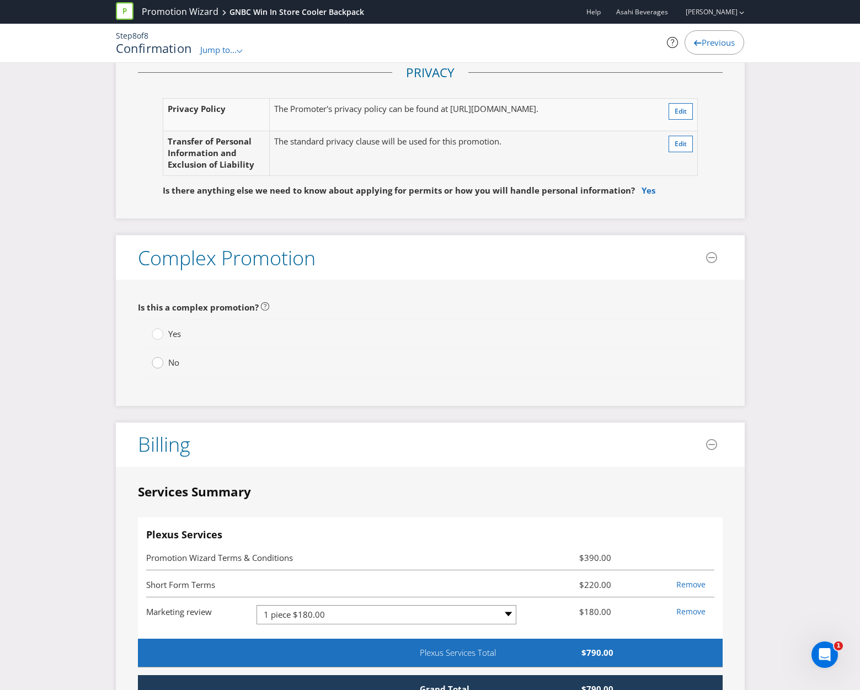
click at [156, 366] on circle at bounding box center [157, 363] width 11 height 11
click at [0, 0] on input "No" at bounding box center [0, 0] width 0 height 0
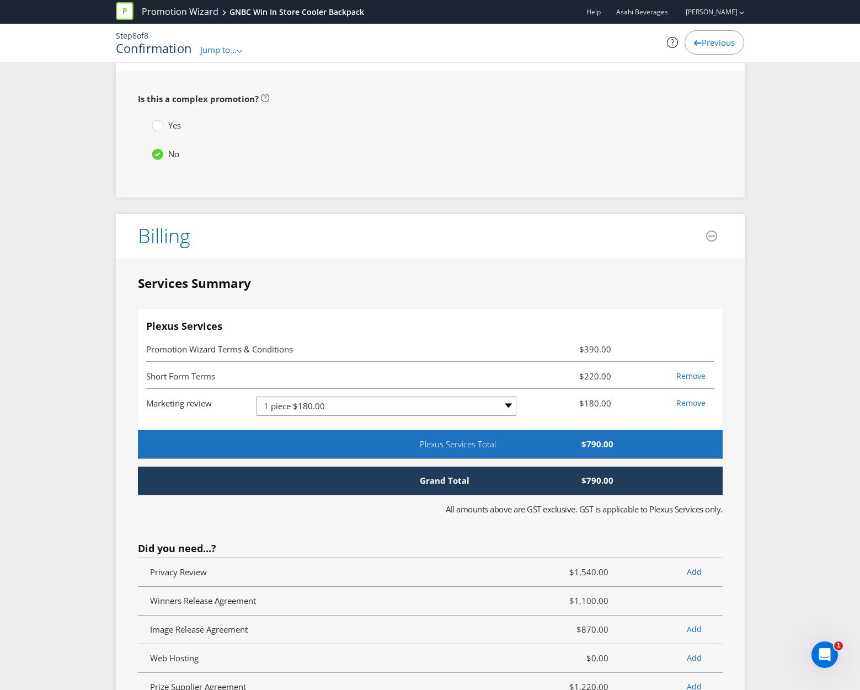
scroll to position [2619, 0]
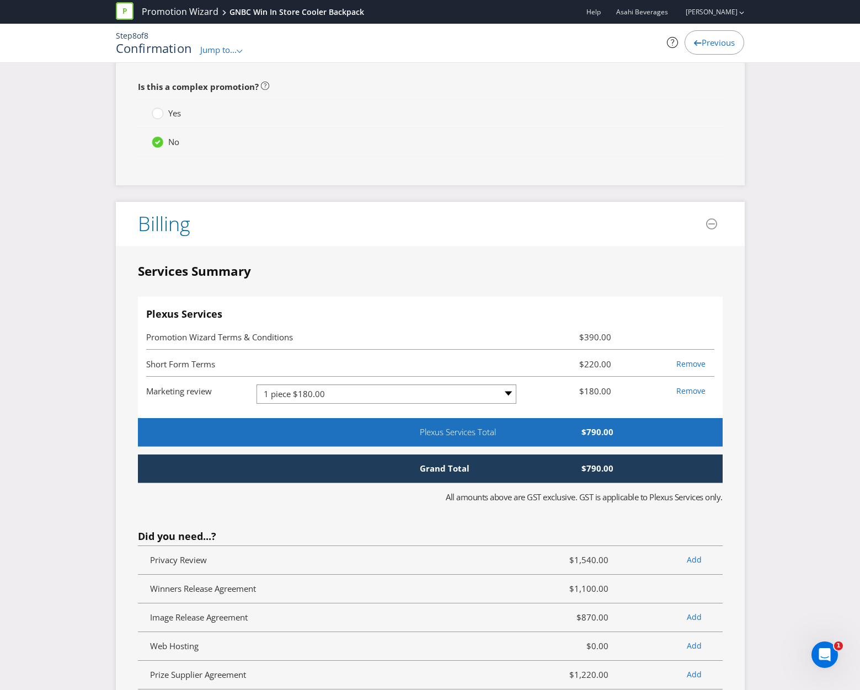
drag, startPoint x: 335, startPoint y: 45, endPoint x: 347, endPoint y: 121, distance: 77.0
click at [335, 45] on div "Confirmation Jump to... .st0{fill-rule:evenodd;clip-rule:evenodd;} Promotion Su…" at bounding box center [323, 48] width 414 height 14
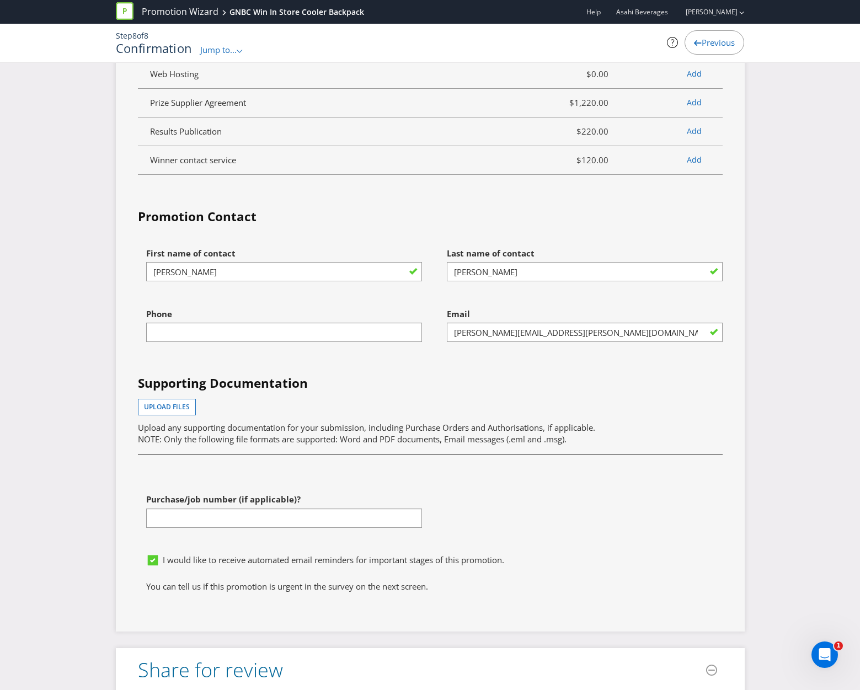
scroll to position [3171, 0]
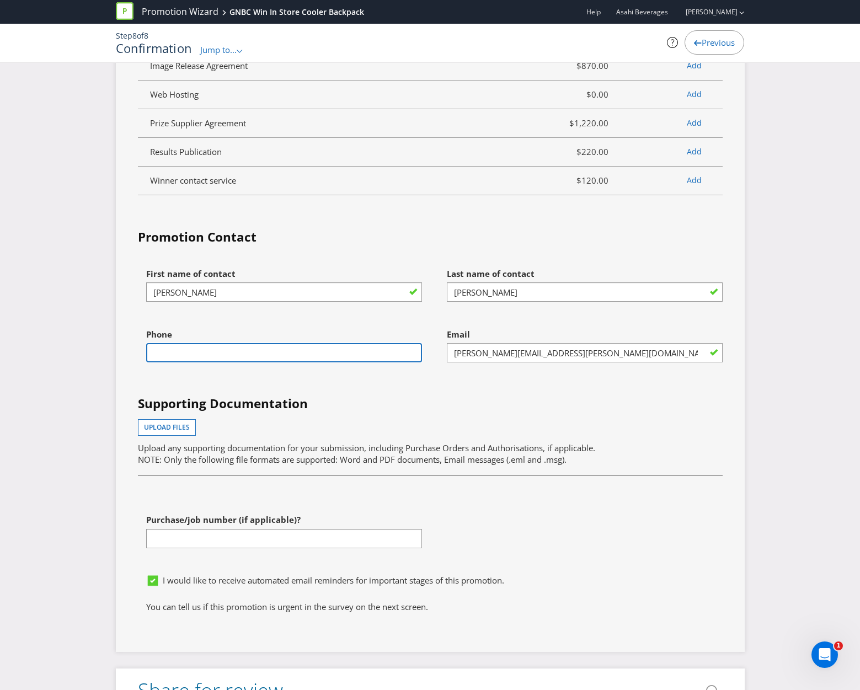
click at [157, 345] on input "text" at bounding box center [284, 352] width 276 height 19
type input "0423247635"
click at [412, 379] on div "Phone [PHONE_NUMBER]" at bounding box center [280, 353] width 301 height 61
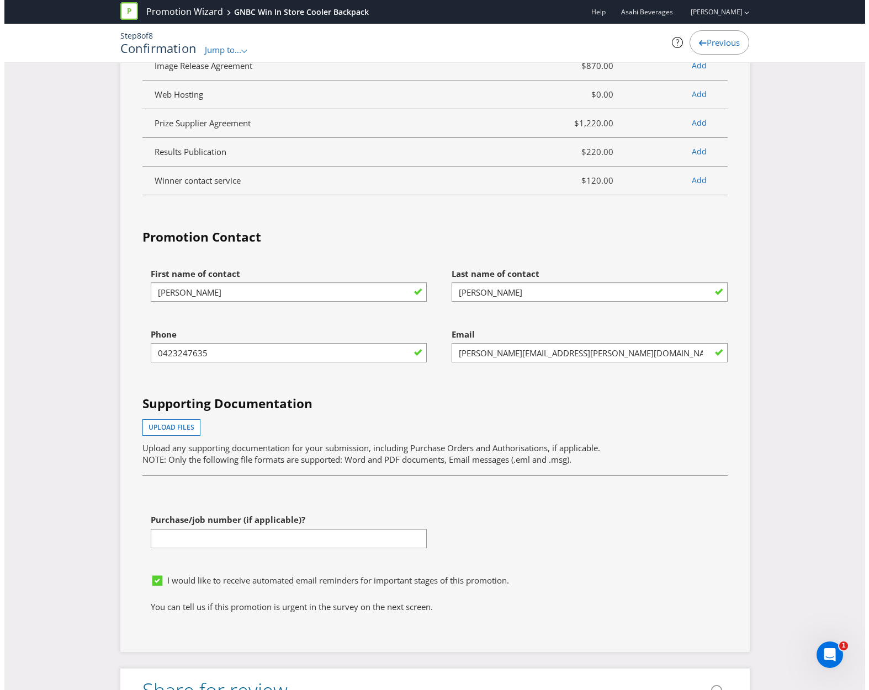
scroll to position [3447, 0]
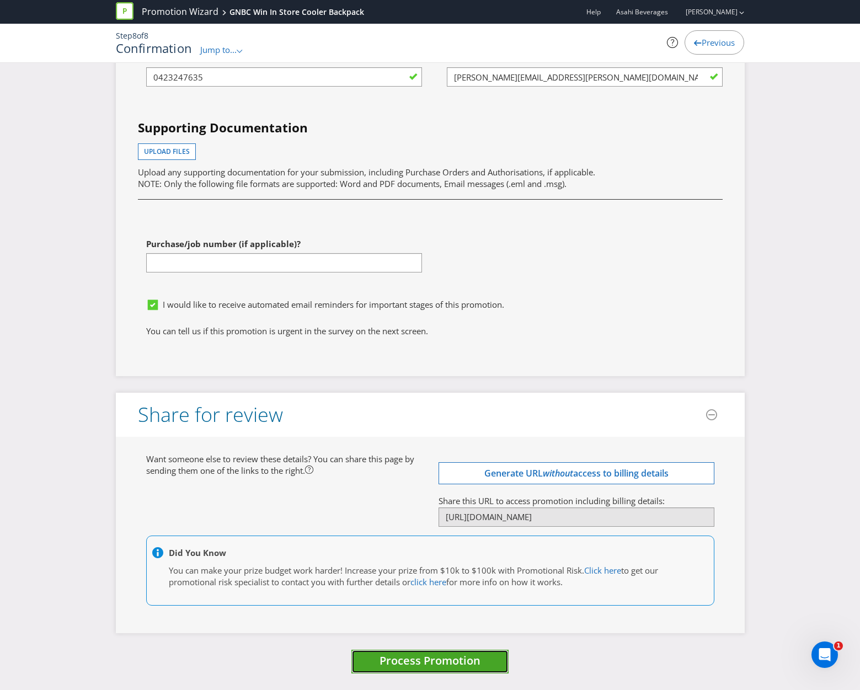
click at [389, 661] on span "Process Promotion" at bounding box center [430, 660] width 101 height 15
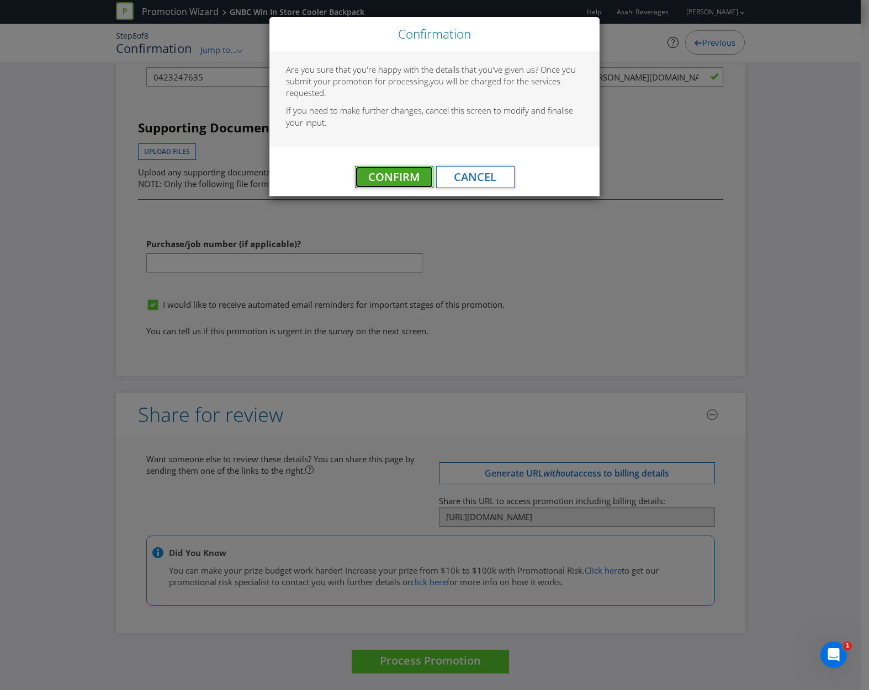
click at [400, 171] on span "Confirm" at bounding box center [393, 176] width 51 height 15
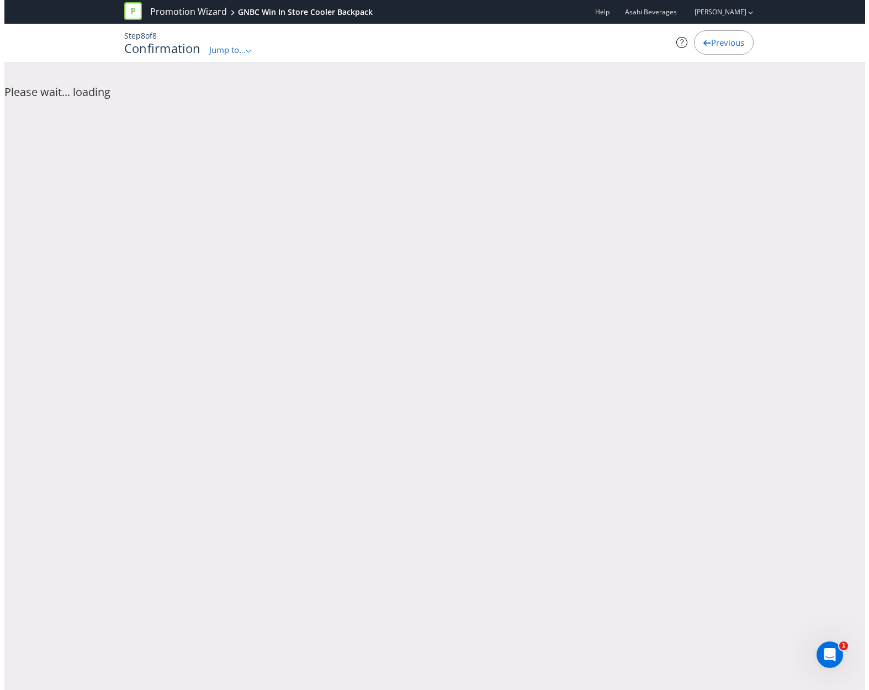
scroll to position [0, 0]
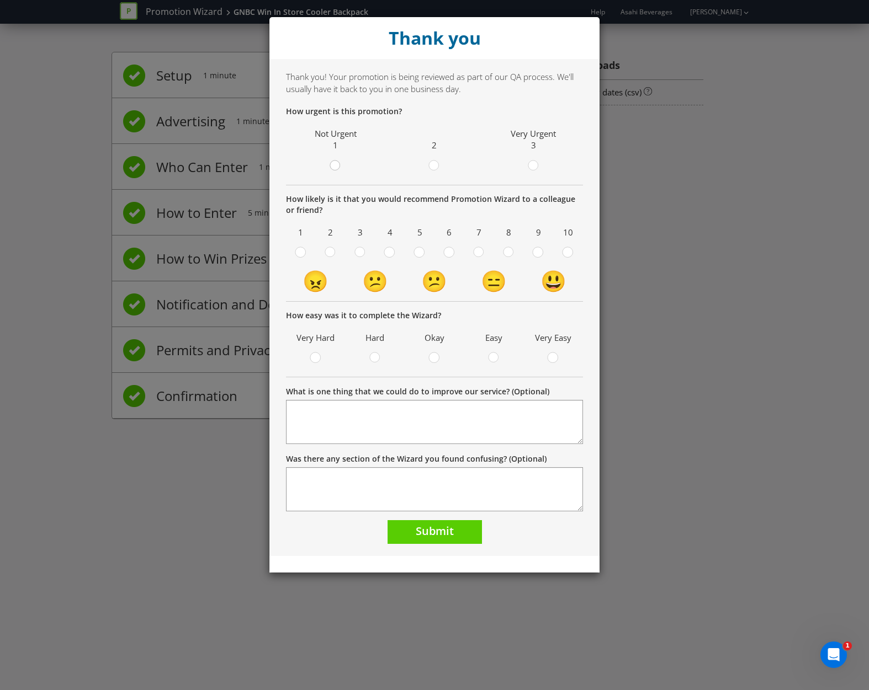
click at [331, 162] on icon at bounding box center [335, 165] width 11 height 11
click at [0, 0] on input "radio" at bounding box center [0, 0] width 0 height 0
click at [431, 161] on icon at bounding box center [433, 165] width 11 height 11
click at [0, 0] on input "radio" at bounding box center [0, 0] width 0 height 0
click at [537, 252] on div at bounding box center [538, 249] width 6 height 6
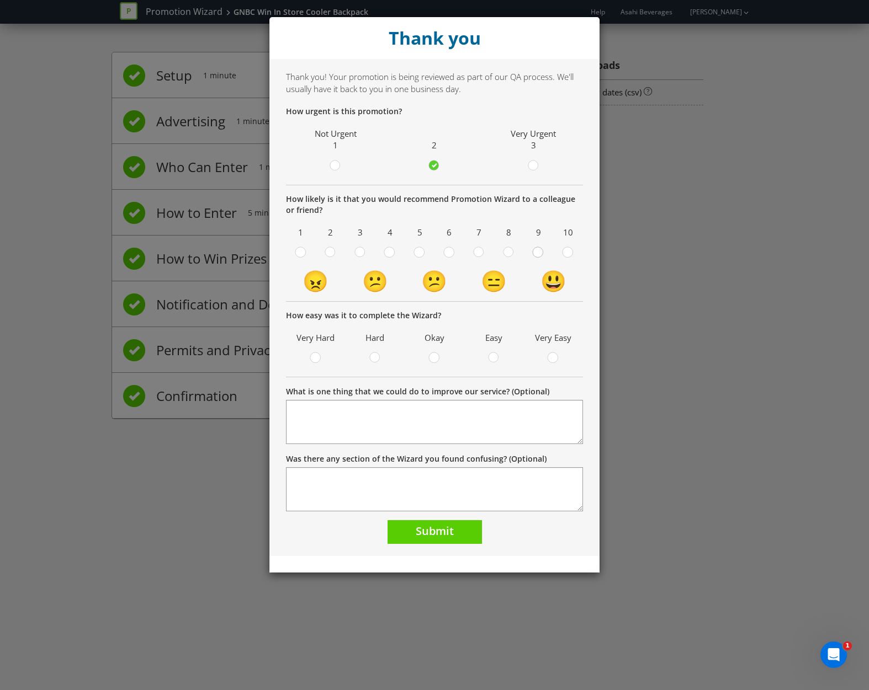
click at [0, 0] on input "radio" at bounding box center [0, 0] width 0 height 0
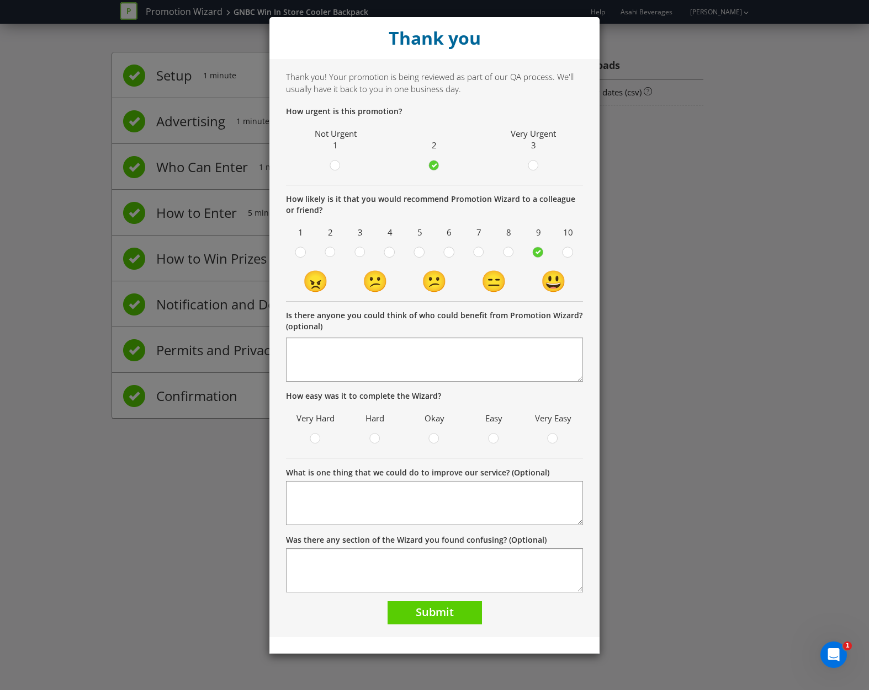
click at [293, 422] on span "Very Hard" at bounding box center [315, 418] width 49 height 17
click at [495, 437] on div at bounding box center [494, 436] width 6 height 6
click at [0, 0] on input "radio" at bounding box center [0, 0] width 0 height 0
click at [430, 623] on button "Submit" at bounding box center [434, 614] width 94 height 24
